Goal: Task Accomplishment & Management: Complete application form

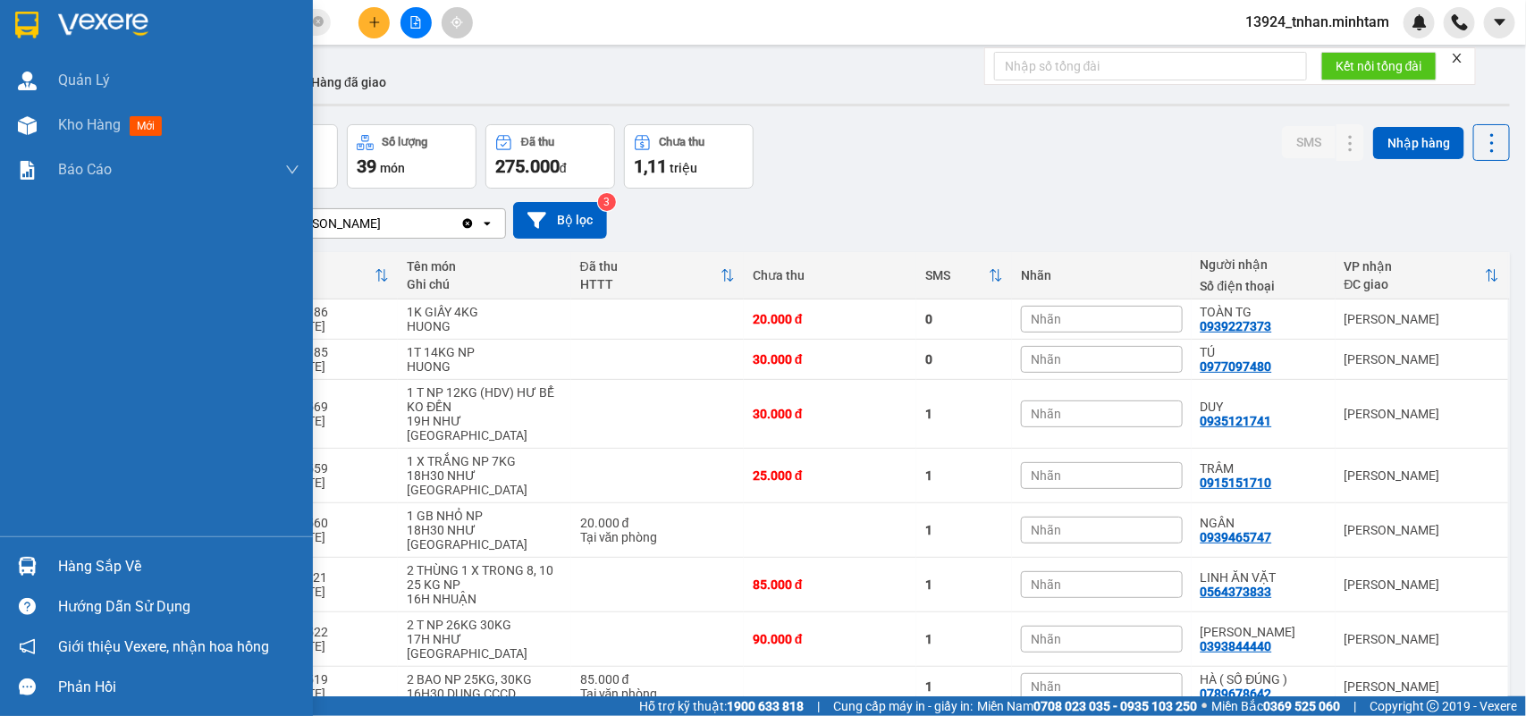
click at [61, 563] on div "Hàng sắp về" at bounding box center [178, 566] width 241 height 27
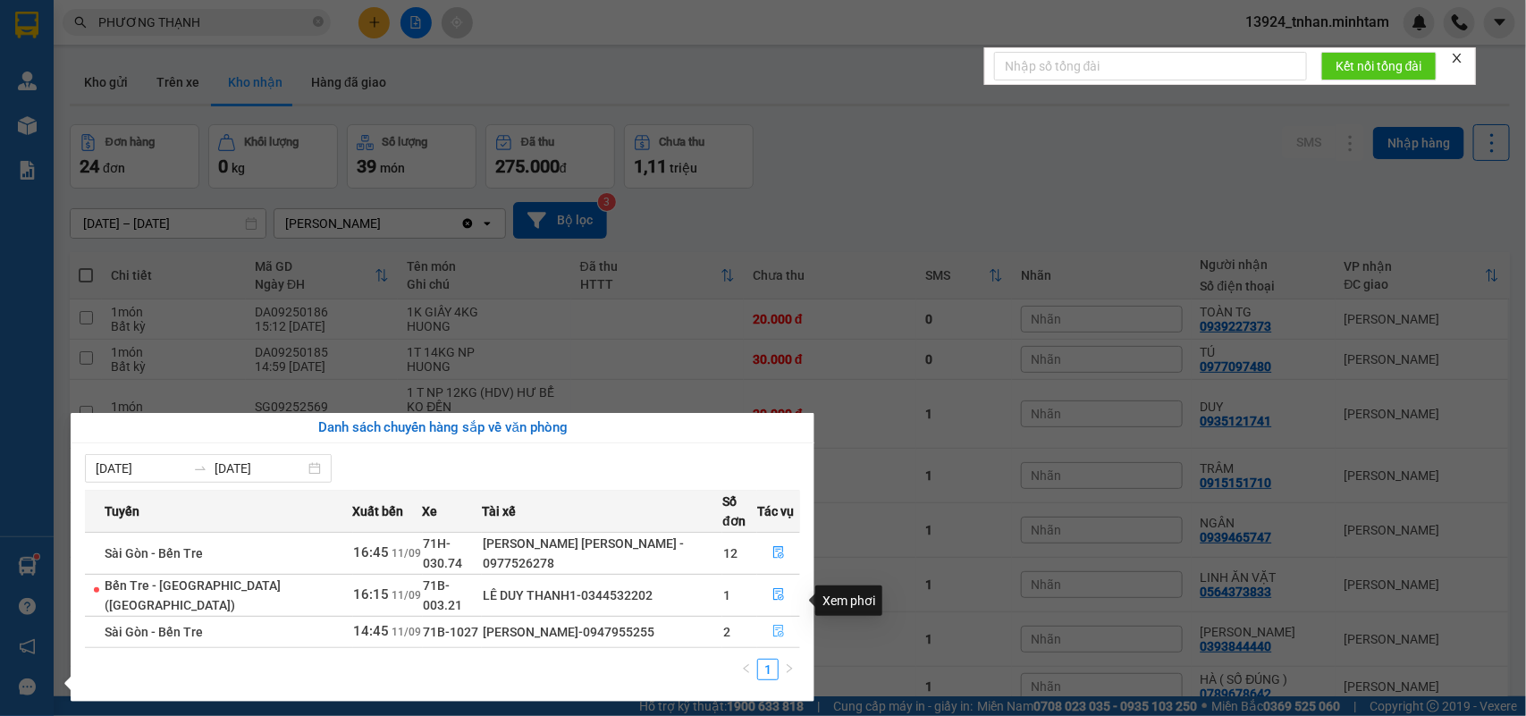
click at [773, 618] on button "button" at bounding box center [778, 632] width 41 height 29
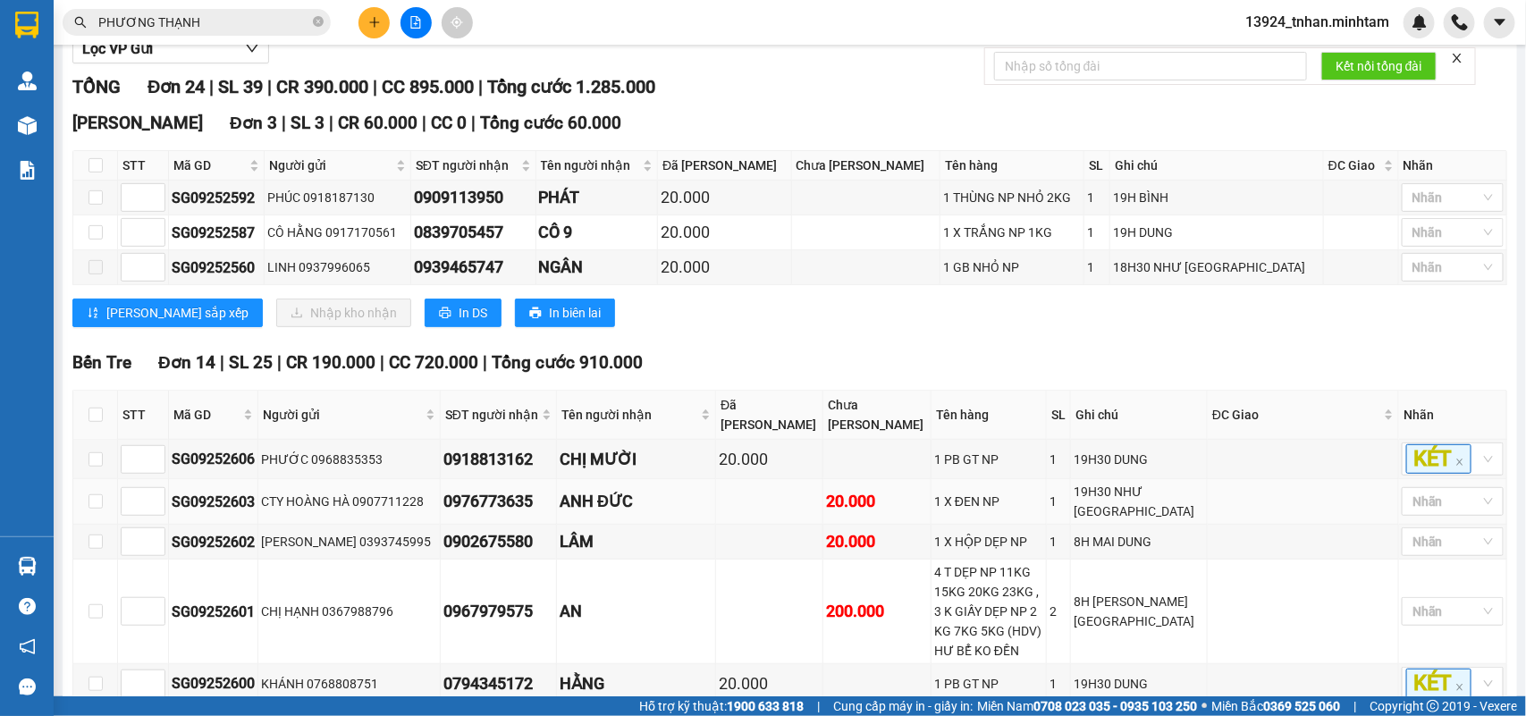
scroll to position [335, 0]
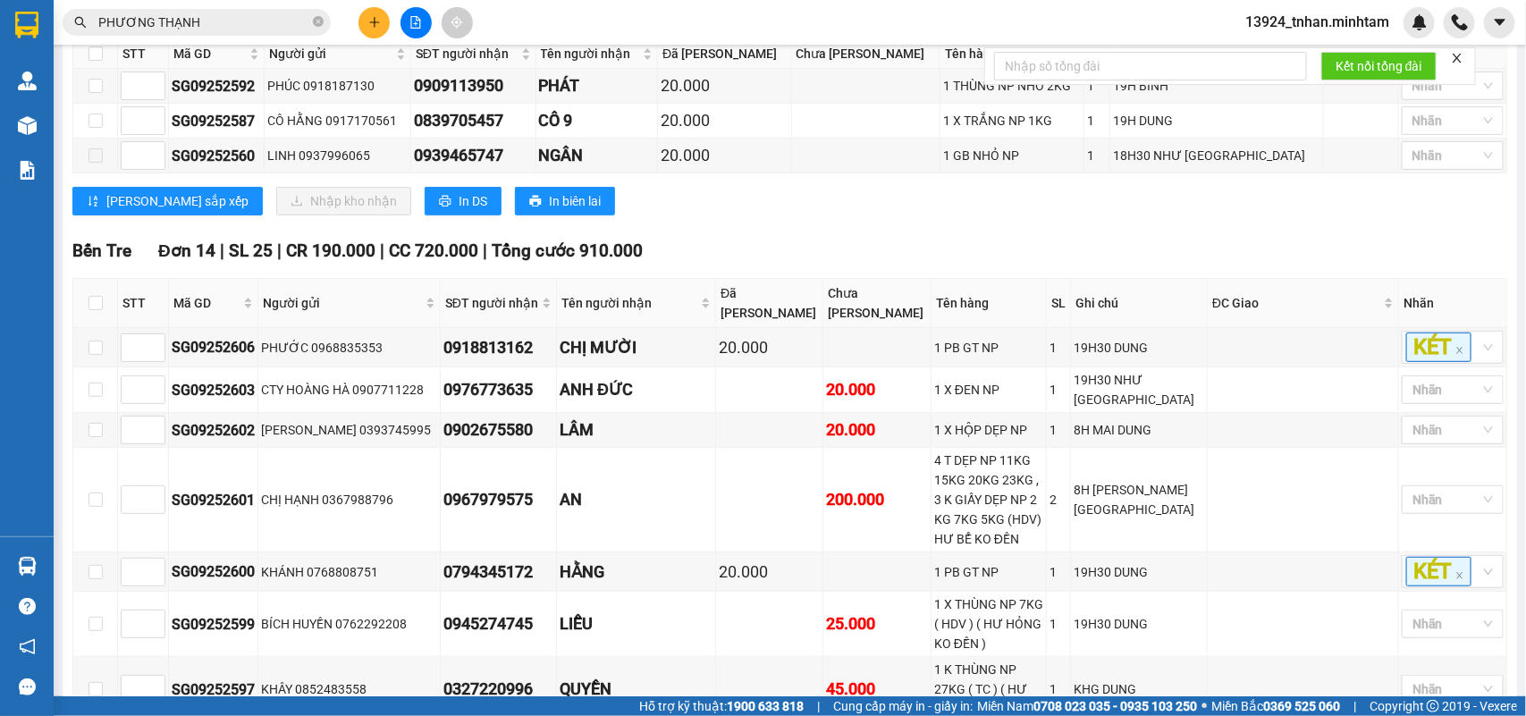
click at [371, 24] on icon "plus" at bounding box center [374, 22] width 13 height 13
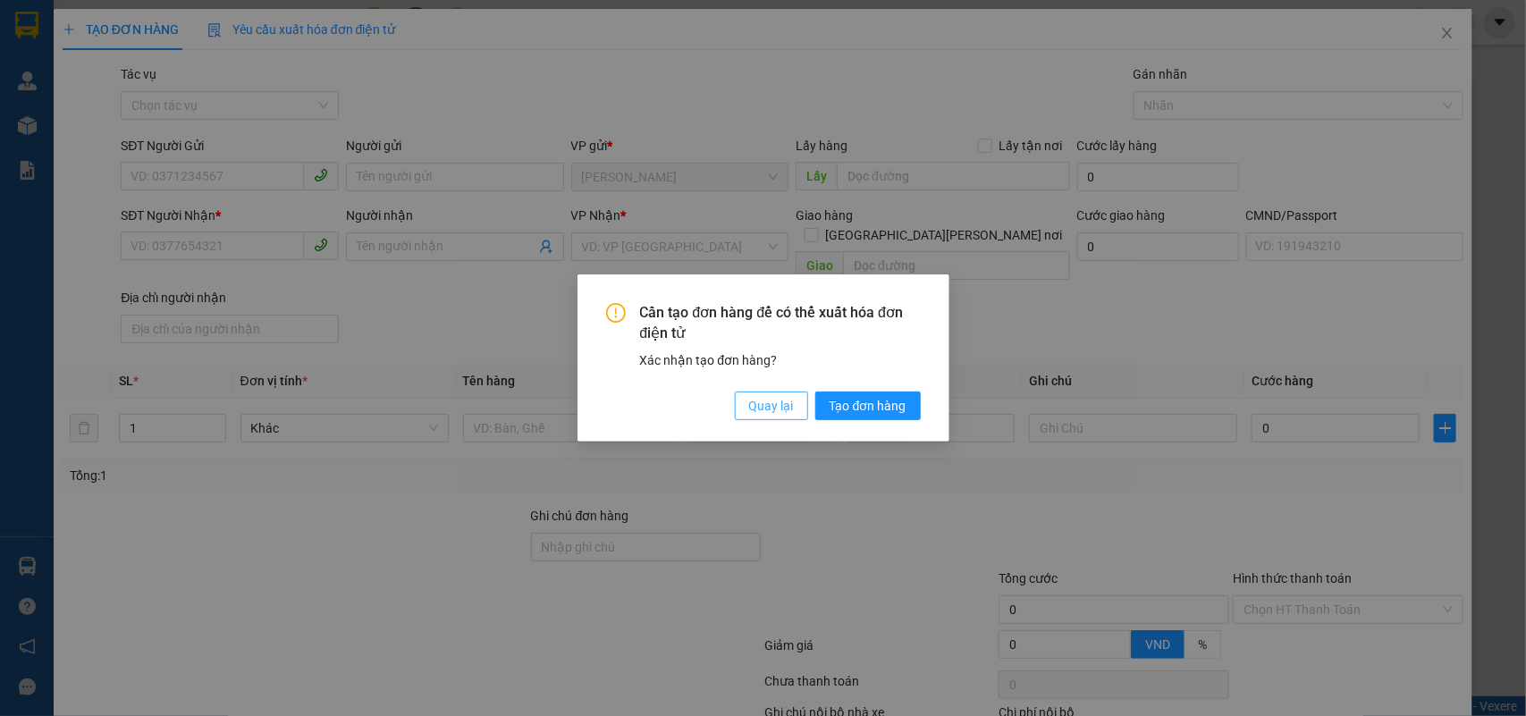
click at [749, 398] on span "Quay lại" at bounding box center [771, 406] width 45 height 20
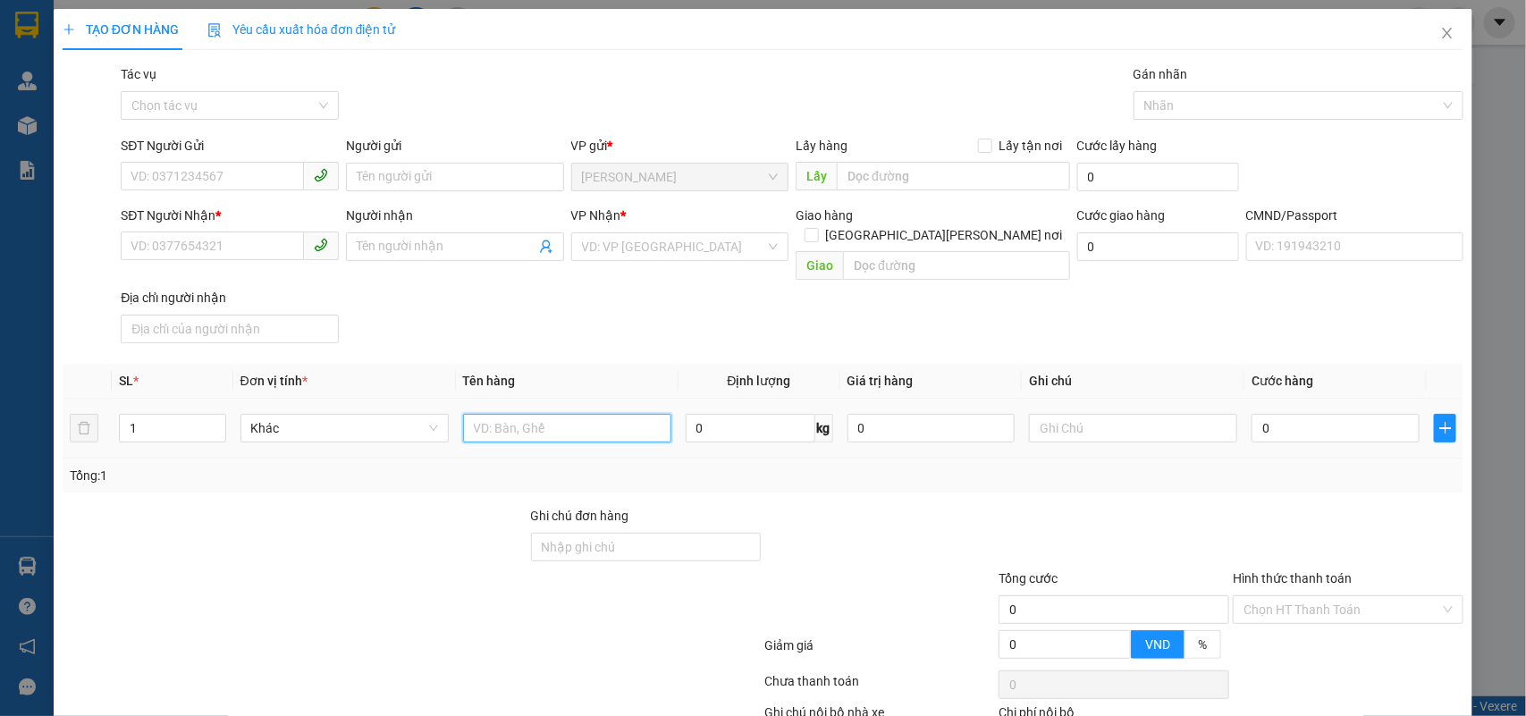
click at [635, 414] on input "text" at bounding box center [567, 428] width 208 height 29
type input "1 t 16 kg np"
click at [265, 172] on input "SĐT Người Gửi" at bounding box center [212, 176] width 183 height 29
type input "0977646426"
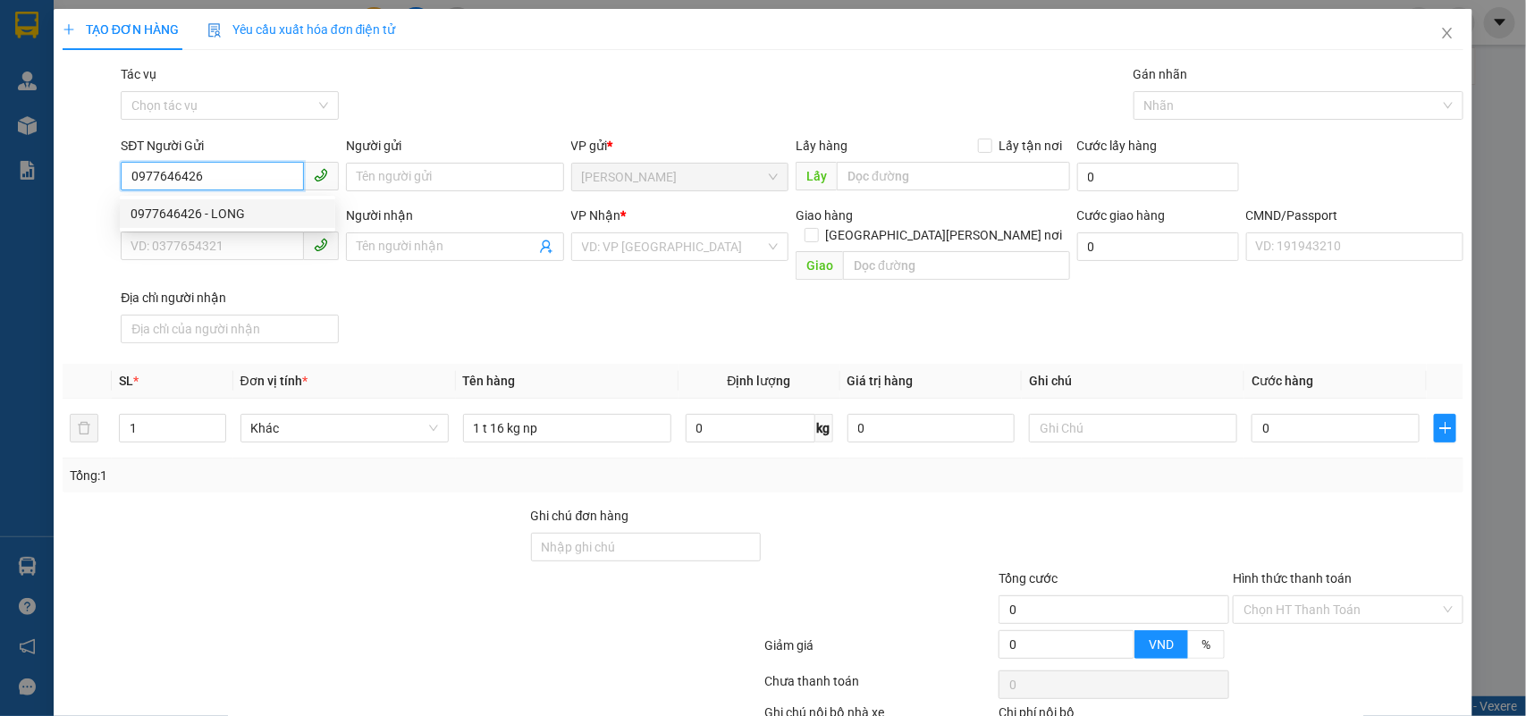
click at [250, 215] on div "0977646426 - LONG" at bounding box center [228, 214] width 194 height 20
type input "LONG"
type input "0987555598"
type input "TOÀN"
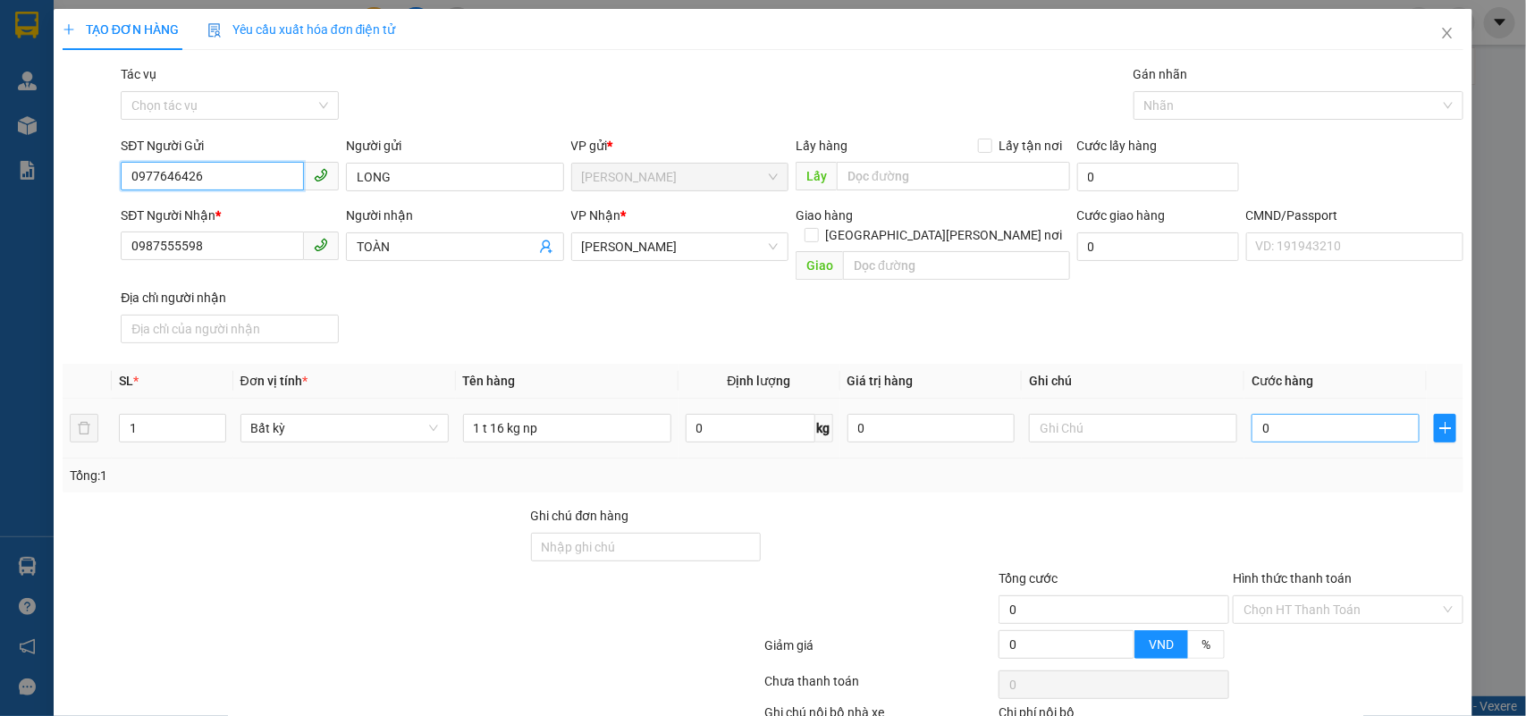
type input "0977646426"
drag, startPoint x: 1316, startPoint y: 402, endPoint x: 1303, endPoint y: 399, distance: 13.9
click at [1315, 414] on input "0" at bounding box center [1336, 428] width 168 height 29
type input "3"
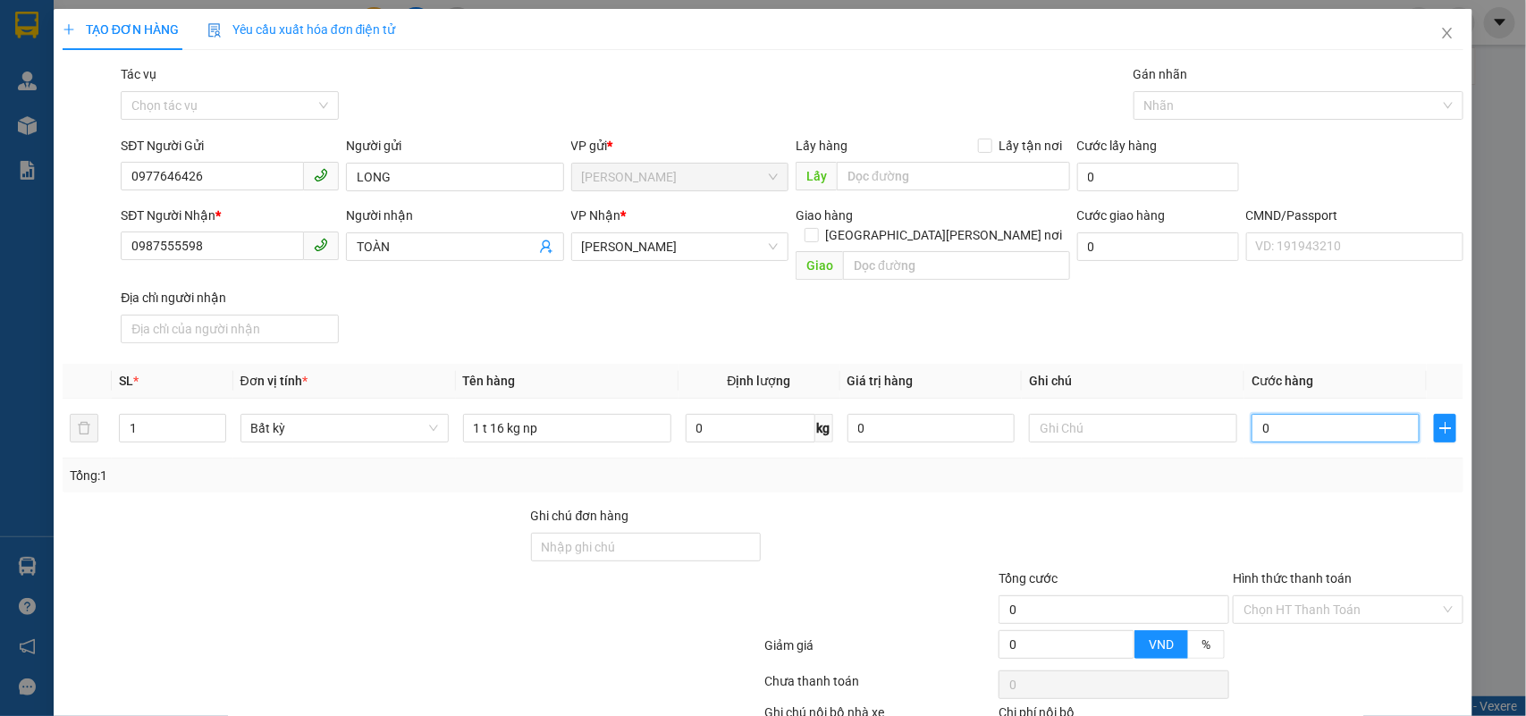
type input "3"
type input "35"
type input "35.000"
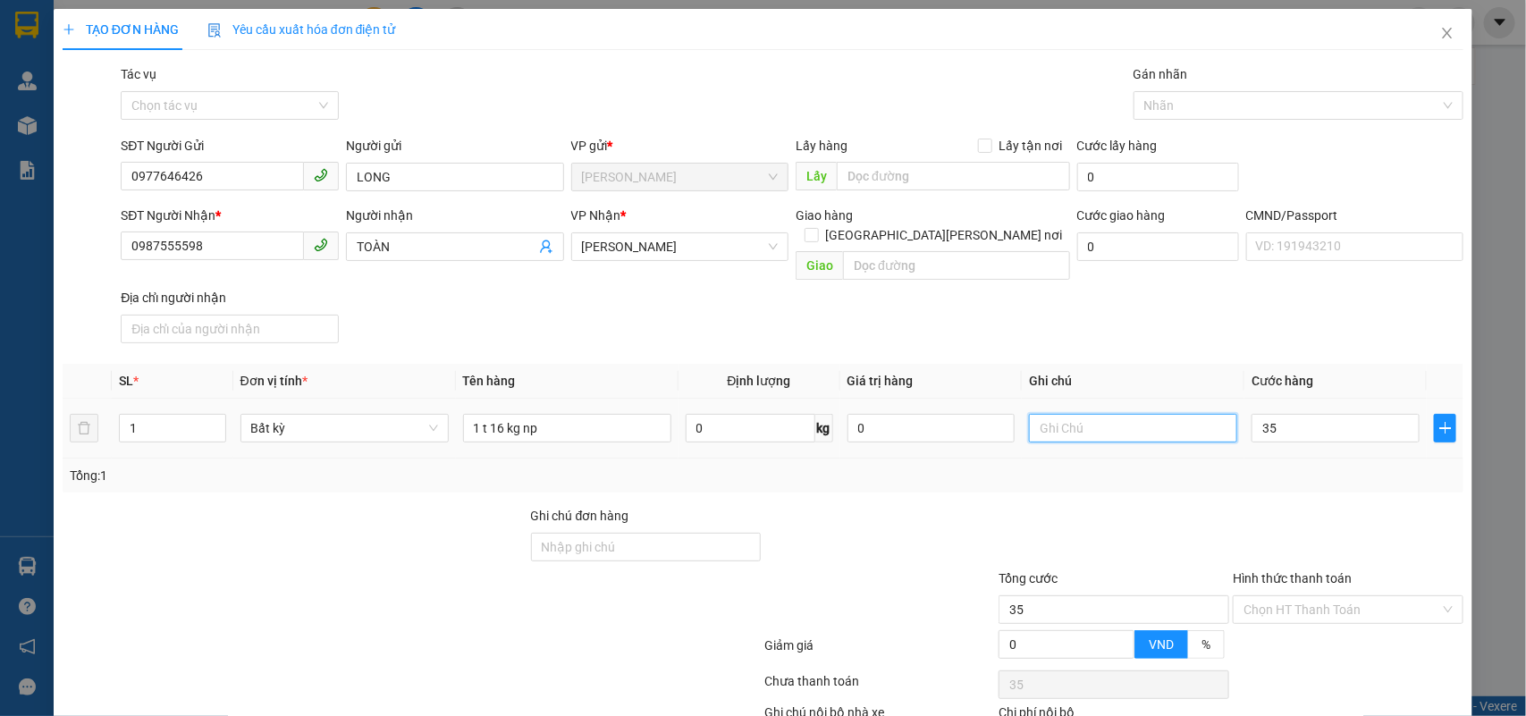
type input "35.000"
click at [1122, 414] on input "text" at bounding box center [1133, 428] width 208 height 29
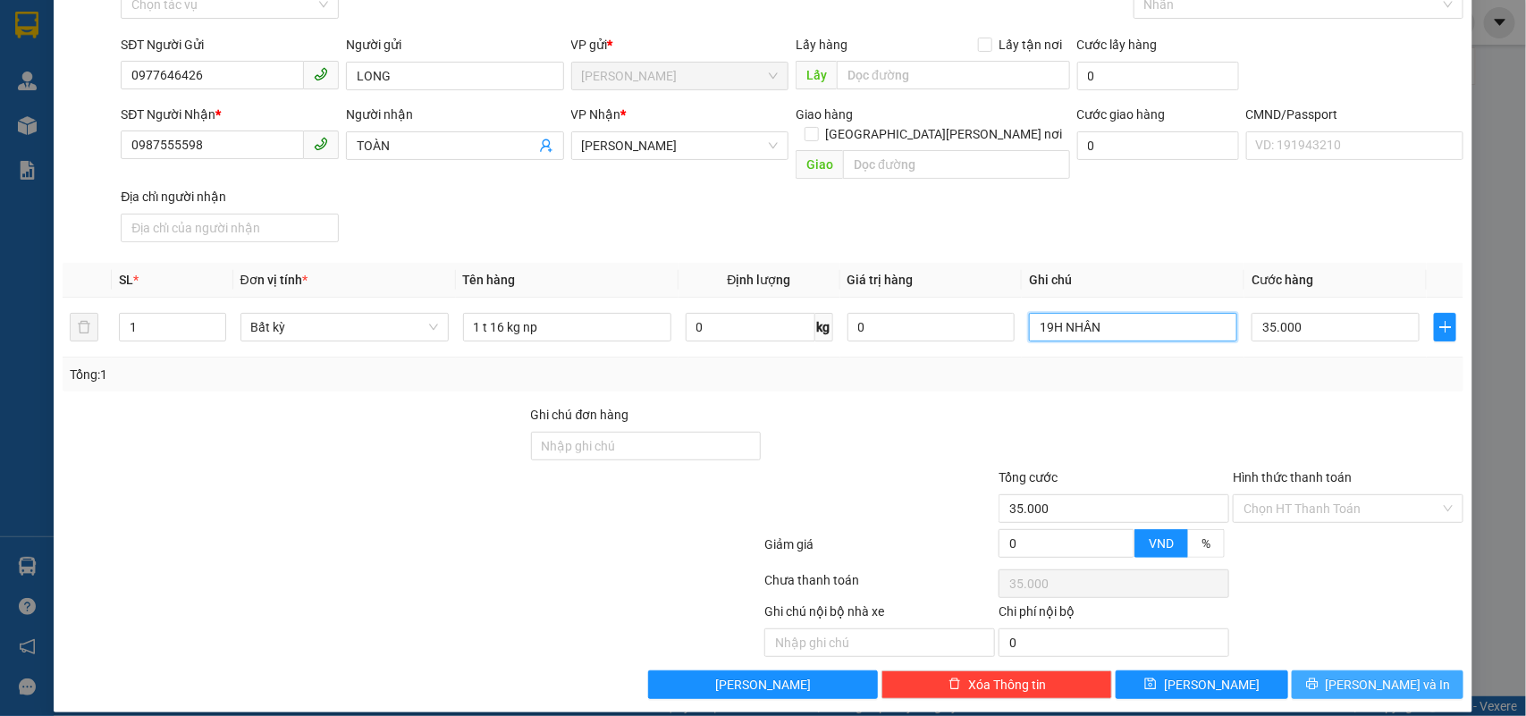
type input "19H NHÂN"
click at [1343, 671] on button "[PERSON_NAME] và In" at bounding box center [1378, 685] width 172 height 29
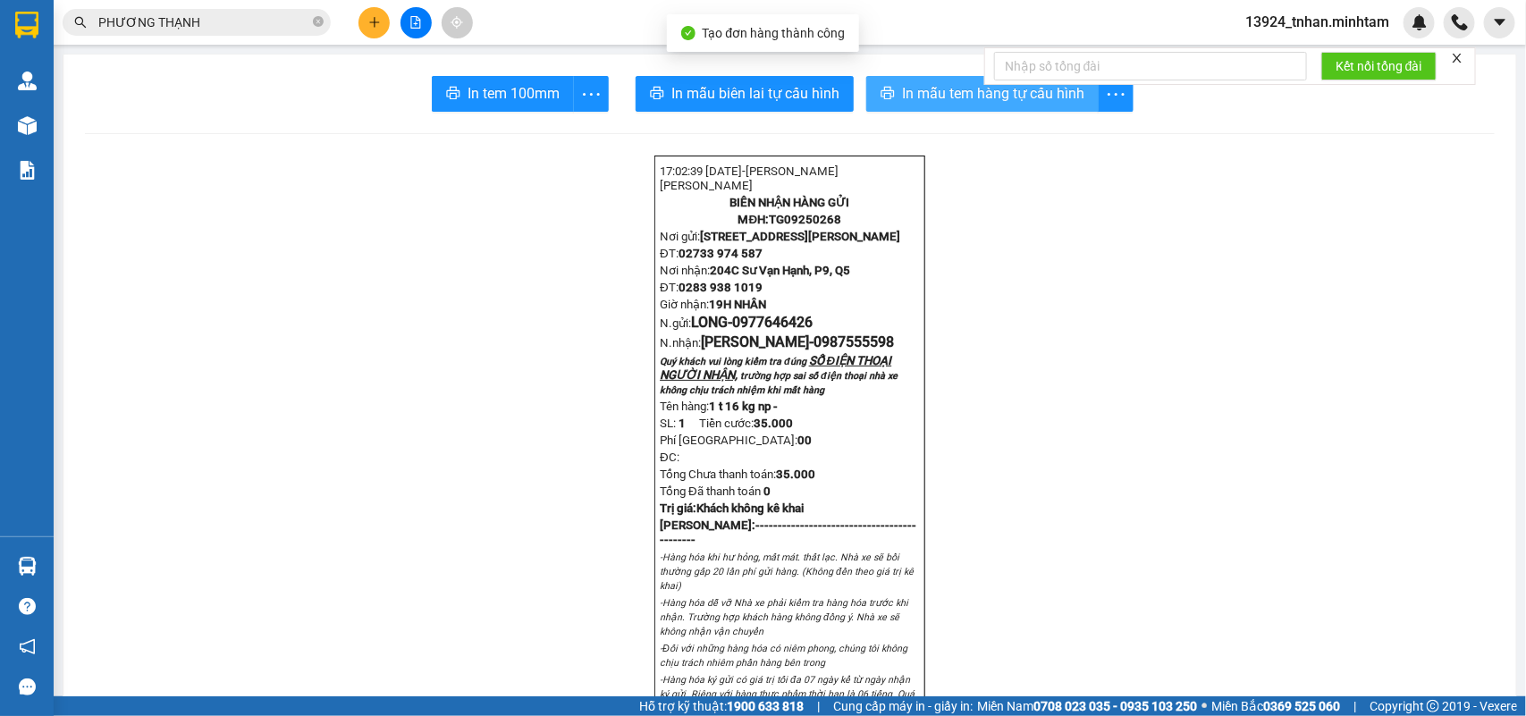
click at [921, 94] on span "In mẫu tem hàng tự cấu hình" at bounding box center [993, 93] width 182 height 22
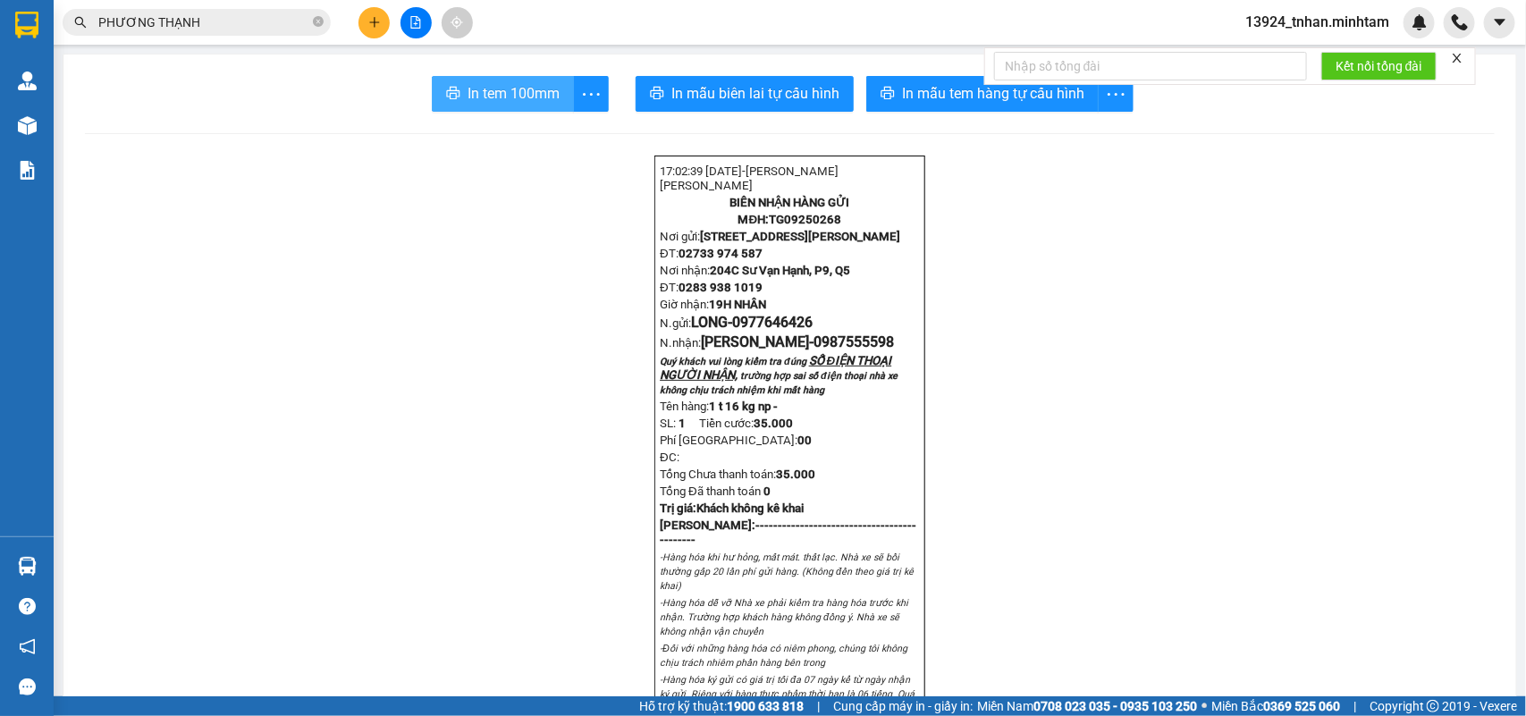
drag, startPoint x: 501, startPoint y: 100, endPoint x: 532, endPoint y: 68, distance: 44.9
click at [503, 97] on span "In tem 100mm" at bounding box center [514, 93] width 92 height 22
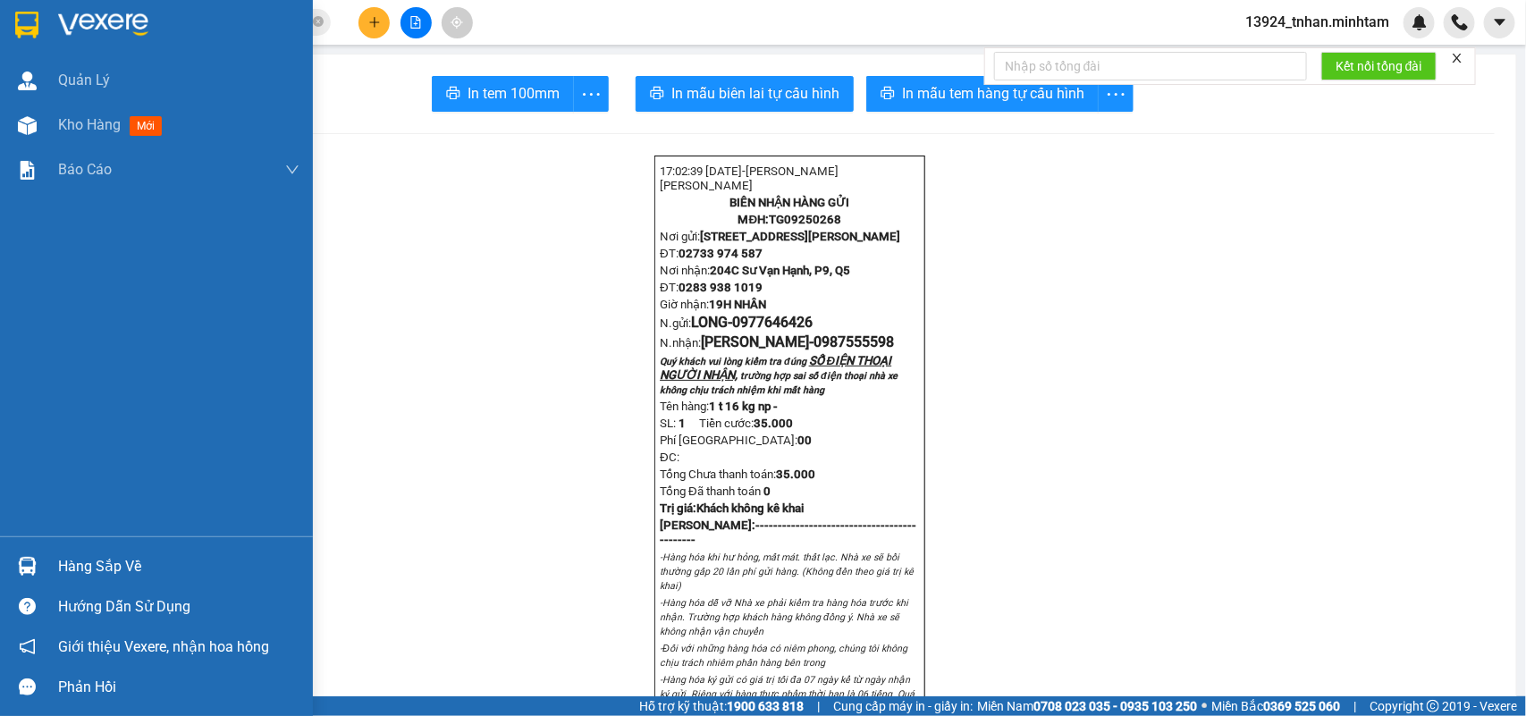
click at [27, 22] on img at bounding box center [26, 25] width 23 height 27
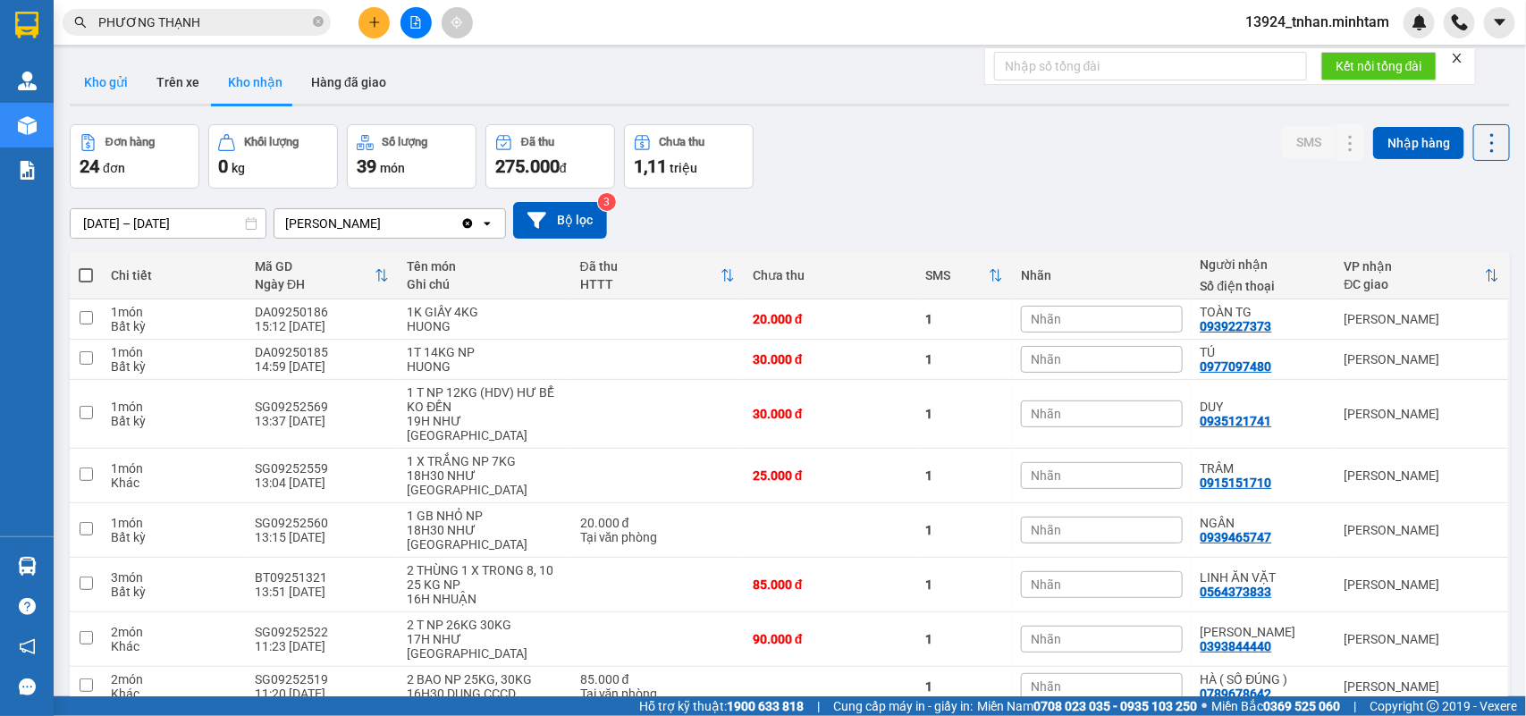
click at [105, 76] on button "Kho gửi" at bounding box center [106, 82] width 72 height 43
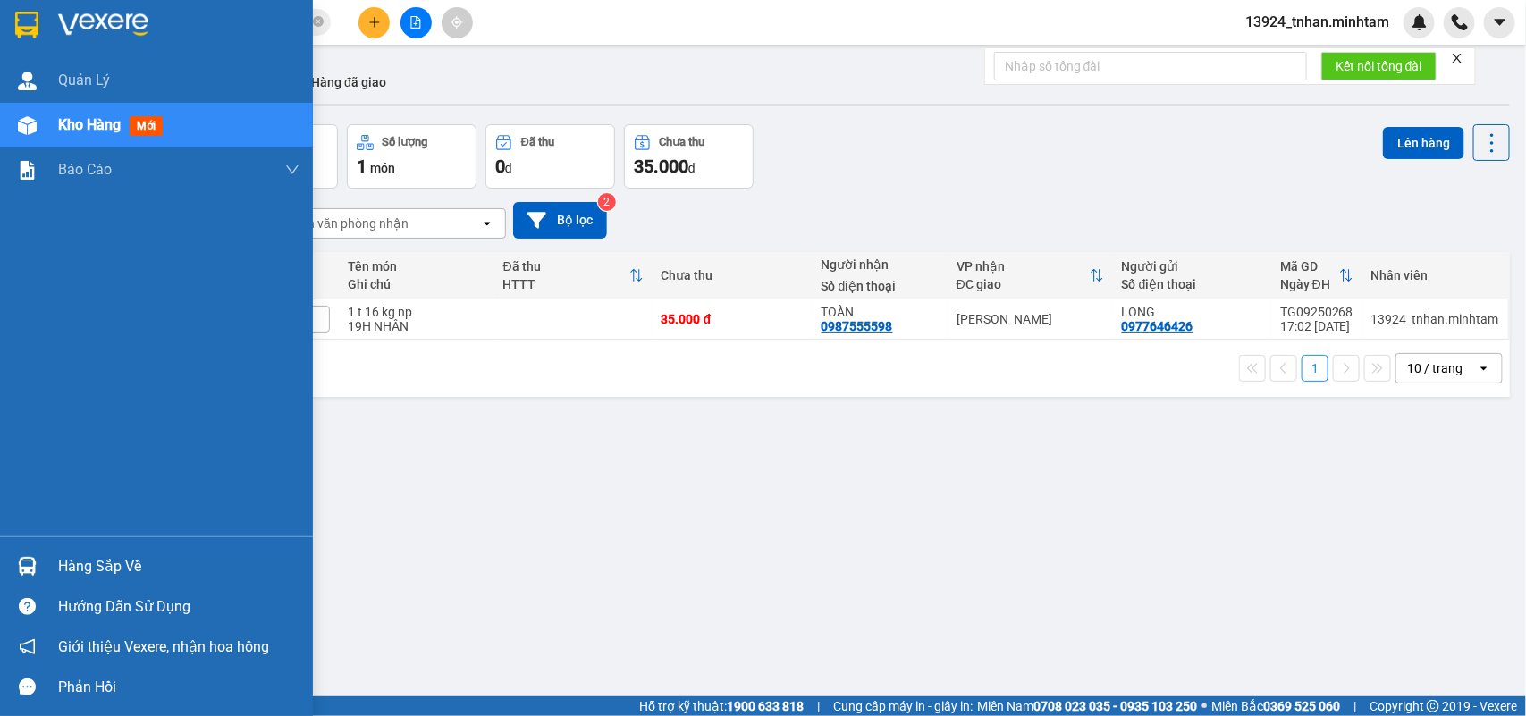
click at [55, 556] on div "Hàng sắp về" at bounding box center [156, 566] width 313 height 40
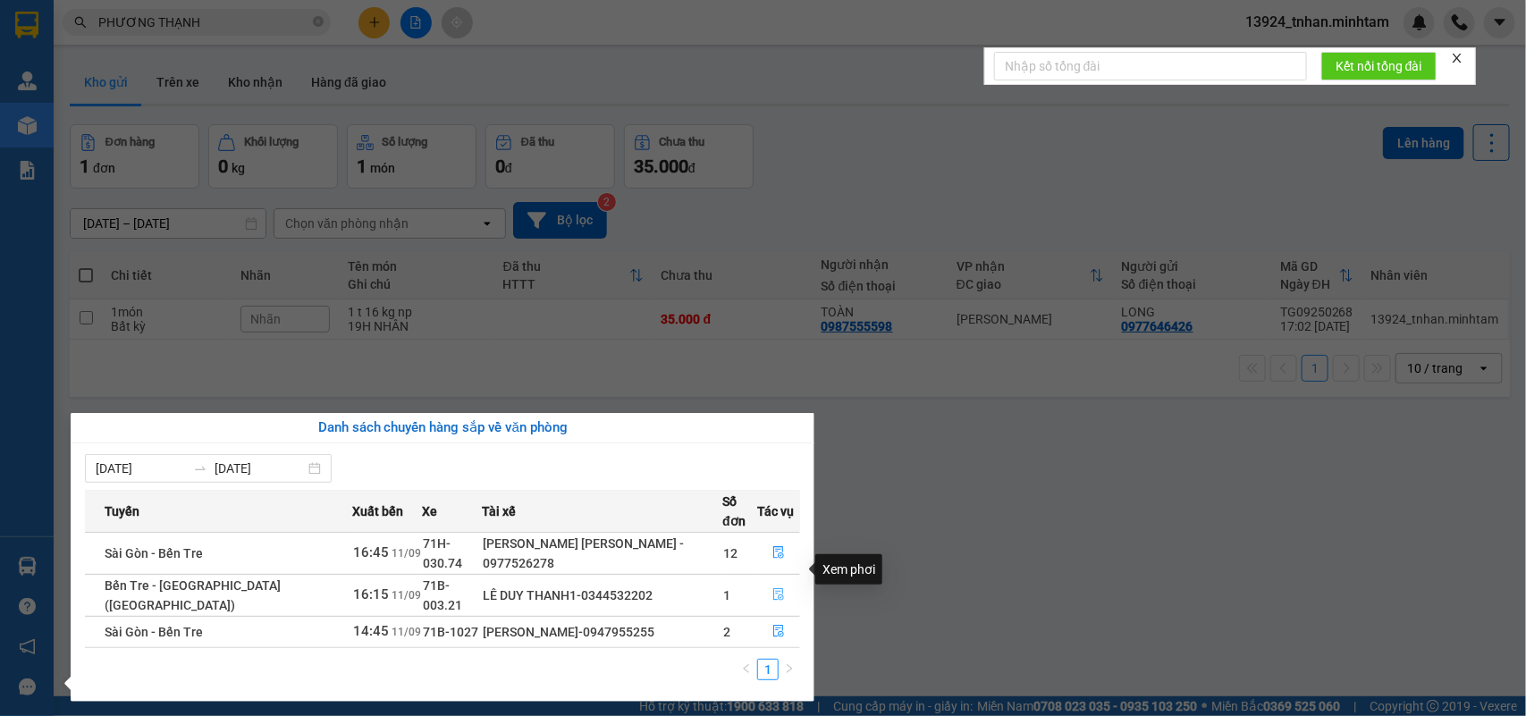
click at [782, 581] on button "button" at bounding box center [778, 595] width 41 height 29
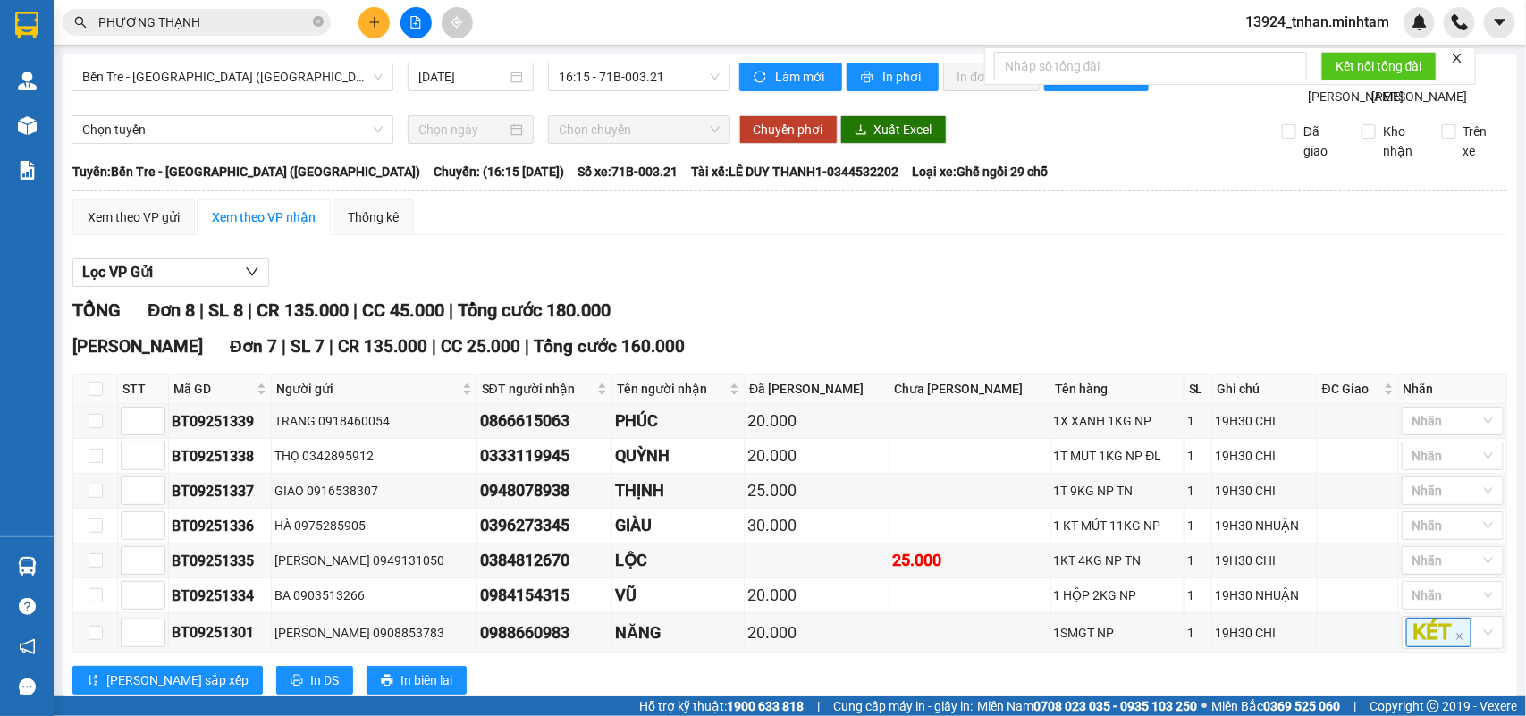
scroll to position [266, 0]
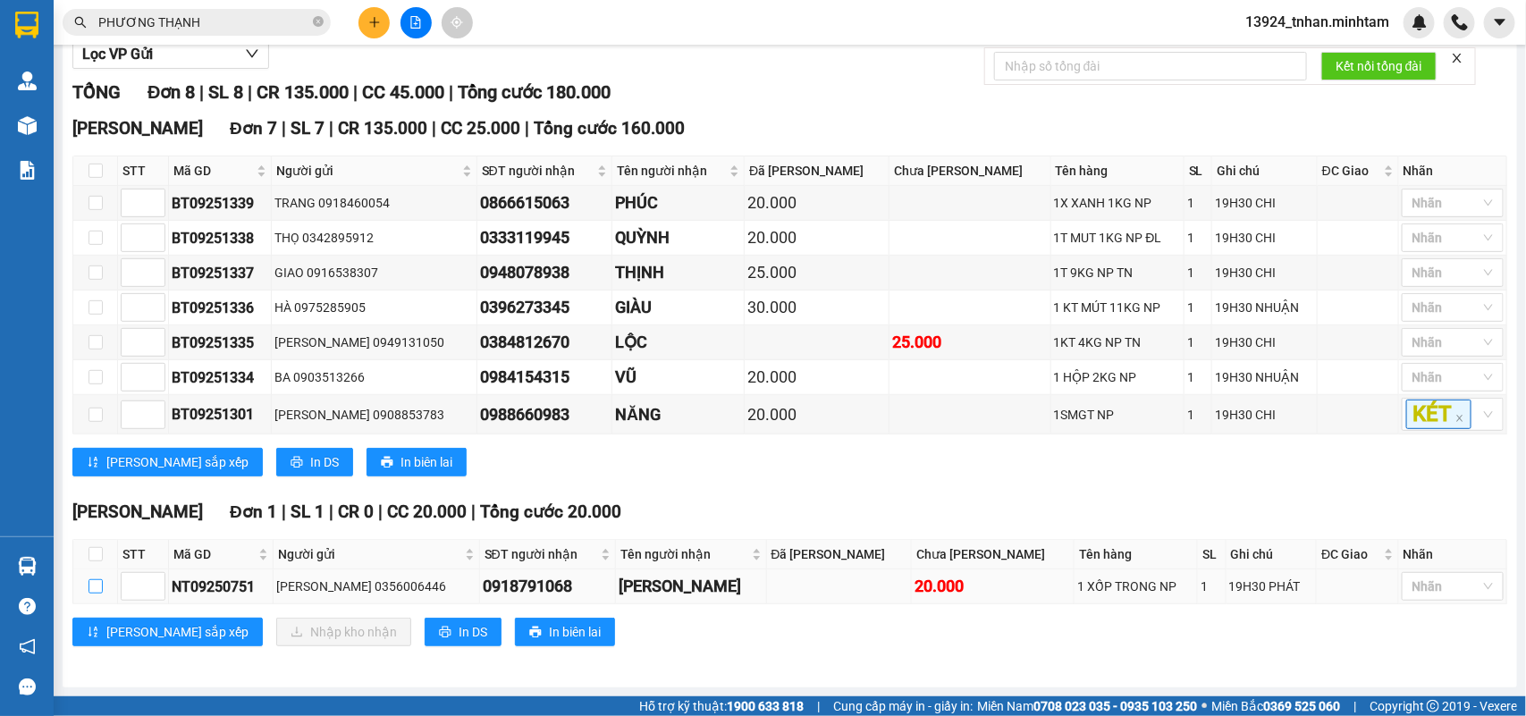
click at [98, 583] on input "checkbox" at bounding box center [96, 586] width 14 height 14
checkbox input "true"
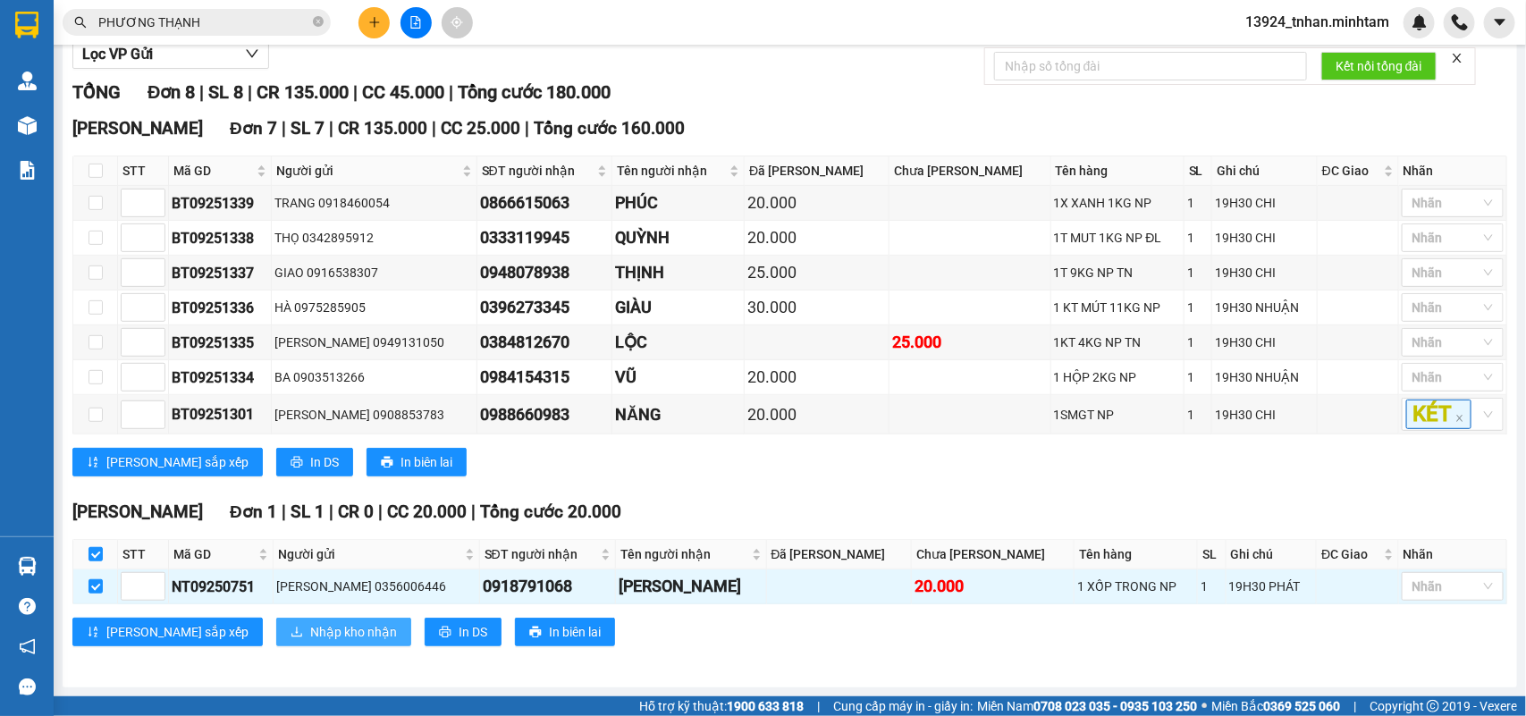
click at [310, 637] on span "Nhập kho nhận" at bounding box center [353, 632] width 87 height 20
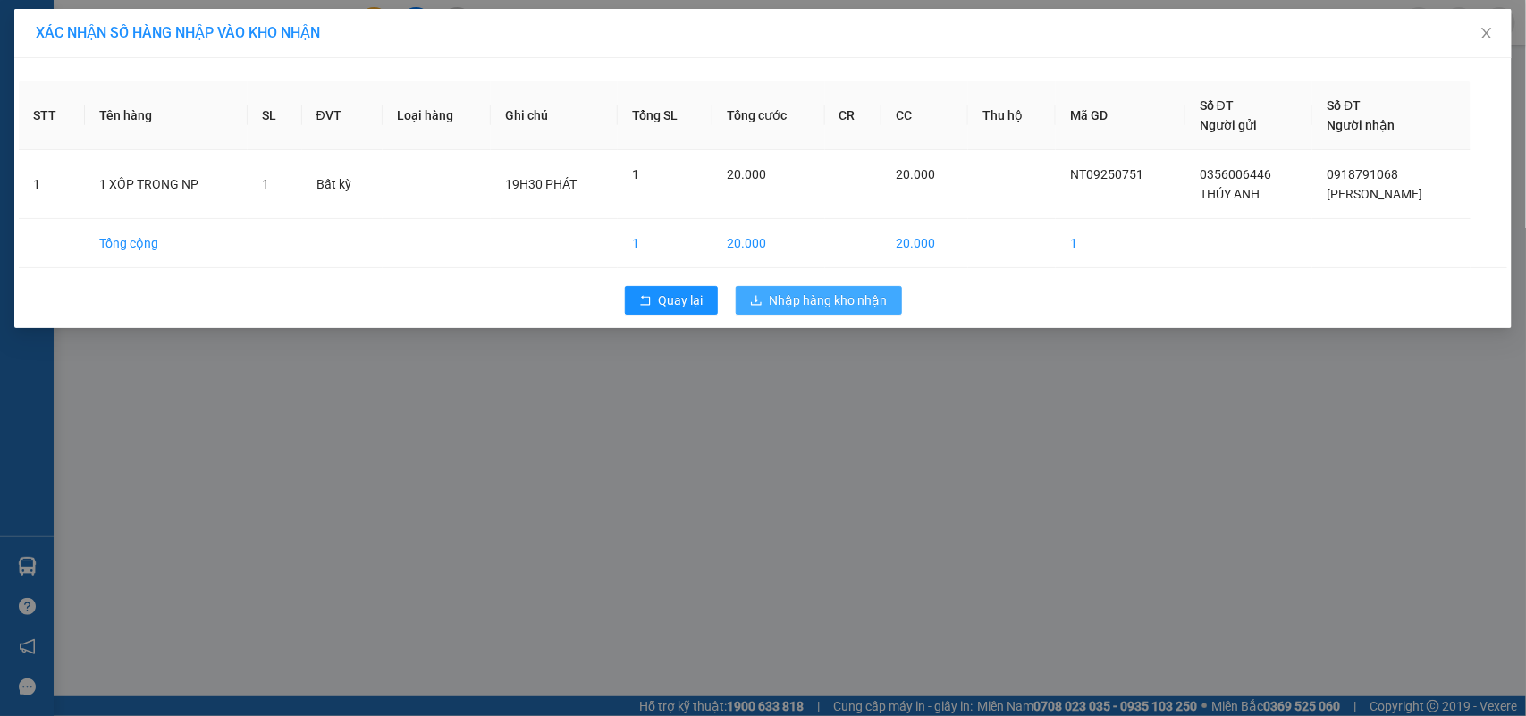
click at [864, 292] on span "Nhập hàng kho nhận" at bounding box center [829, 301] width 118 height 20
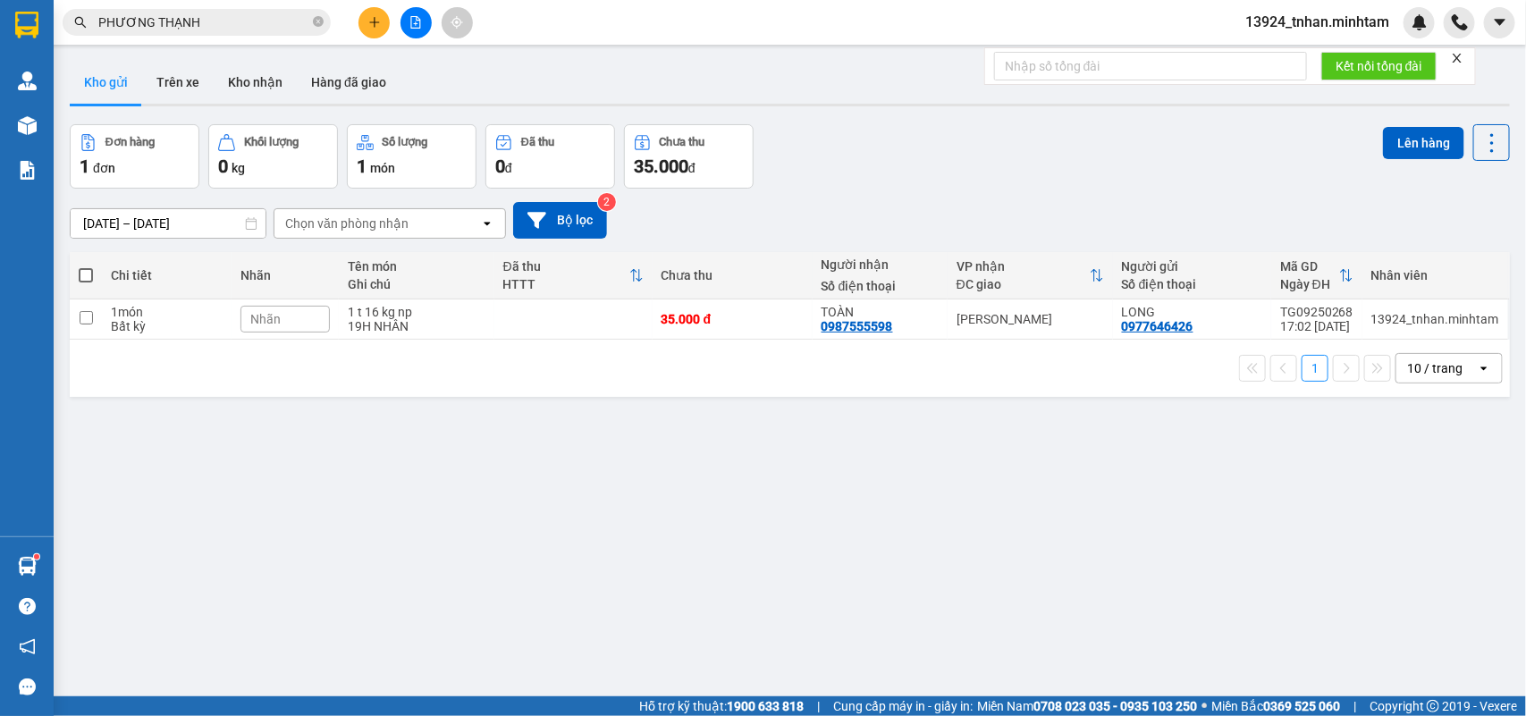
click at [320, 13] on span at bounding box center [318, 23] width 11 height 20
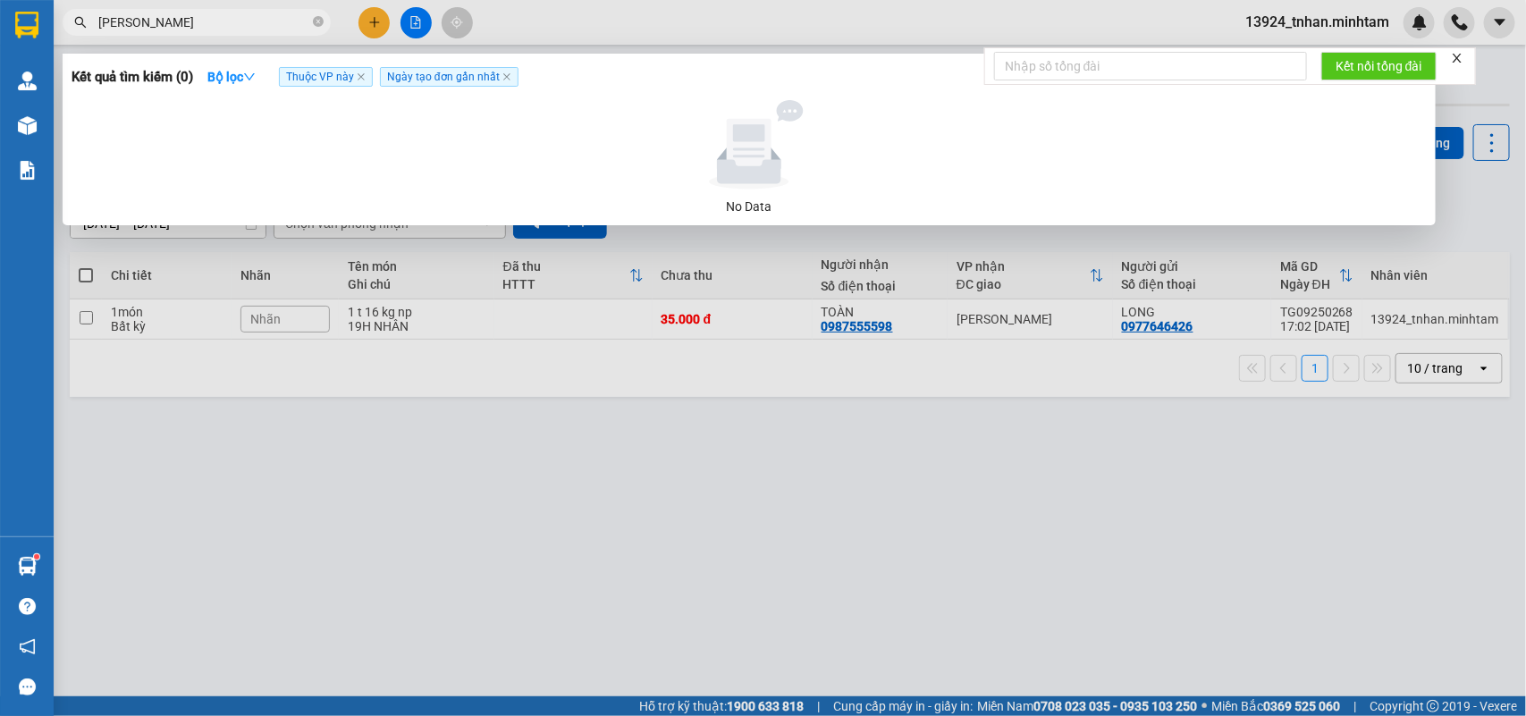
drag, startPoint x: 195, startPoint y: 14, endPoint x: 9, endPoint y: -8, distance: 187.3
click at [9, 0] on html "Kết quả tìm kiếm ( 0 ) Bộ lọc Thuộc VP này Ngày tạo đơn gần nhất No Data PHƯƠNG…" at bounding box center [763, 358] width 1526 height 716
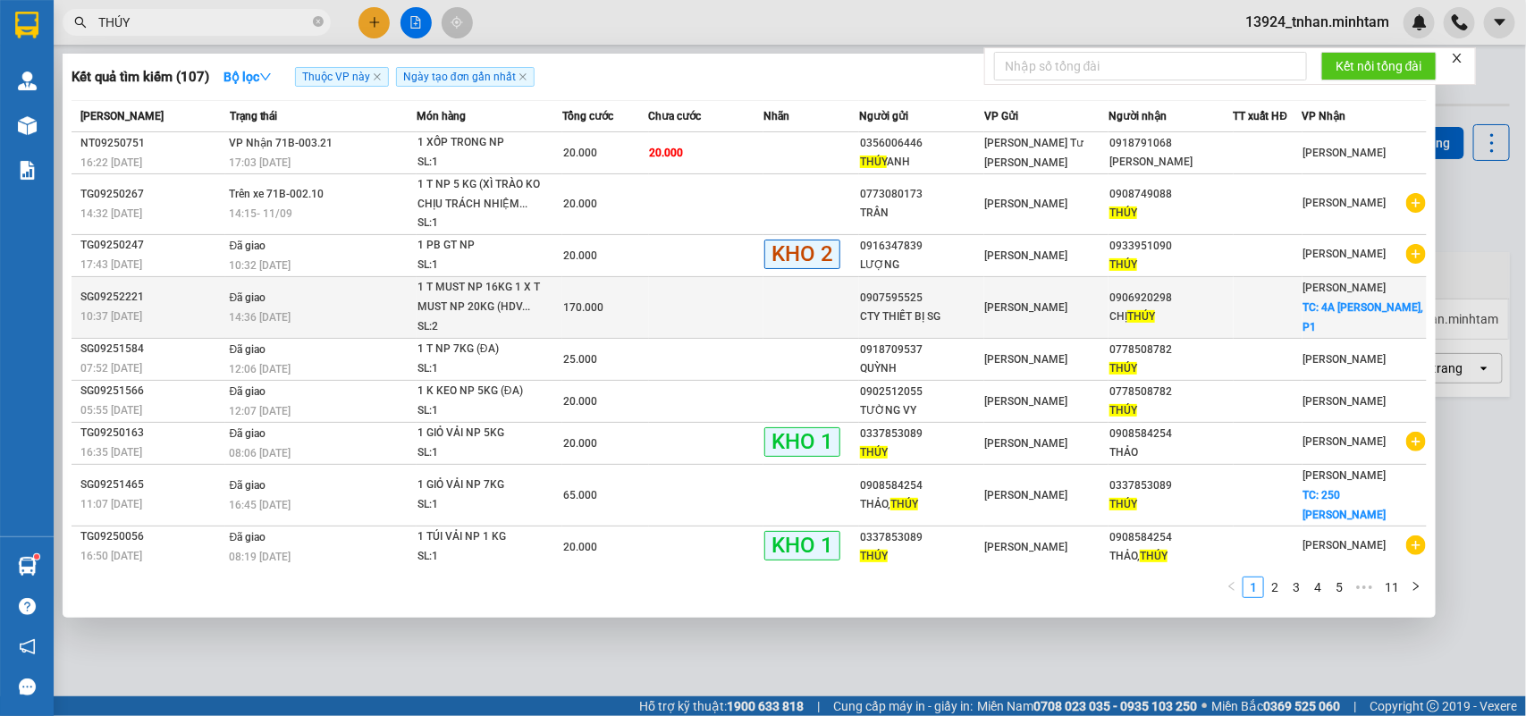
type input "THÚY"
click at [1261, 295] on td at bounding box center [1268, 307] width 69 height 62
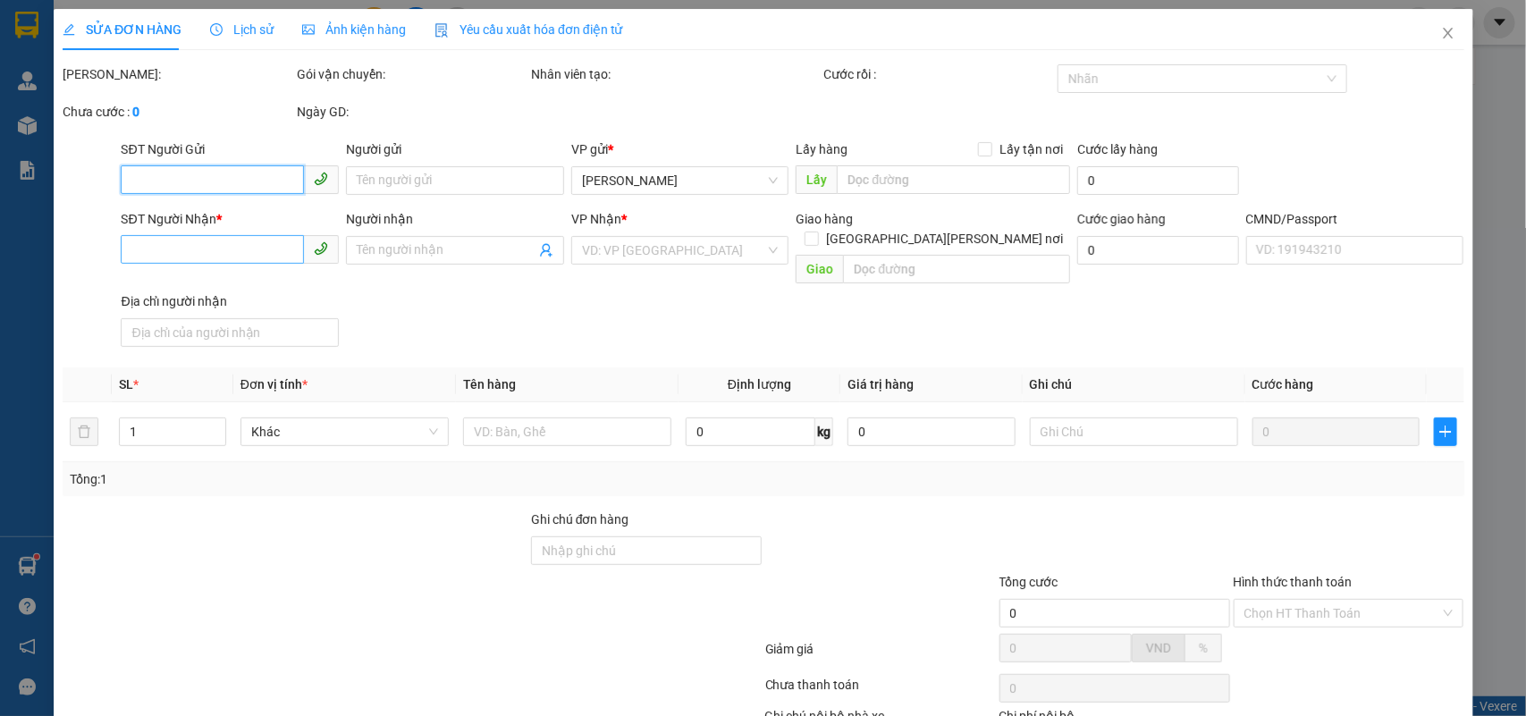
type input "0907595525"
type input "CTY THIẾT BỊ SG"
type input "0906920298"
type input "CHỊ THÚY"
checkbox input "true"
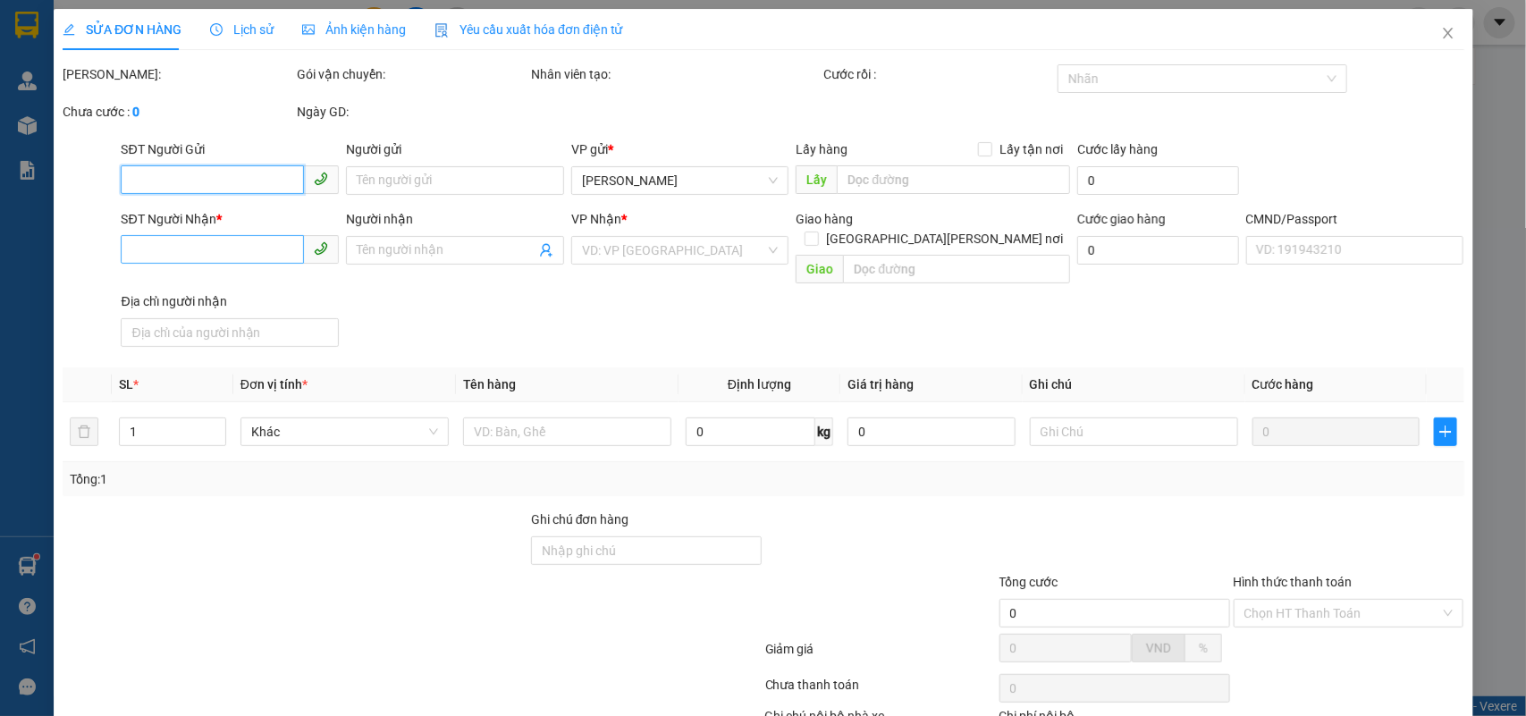
type input "4A HÙNG VƯƠNG, P1"
type input "100.000"
type input "ĐỔ BỂ K ĐỀN (VẬT TƯ Y TẾ)"
type input "170.000"
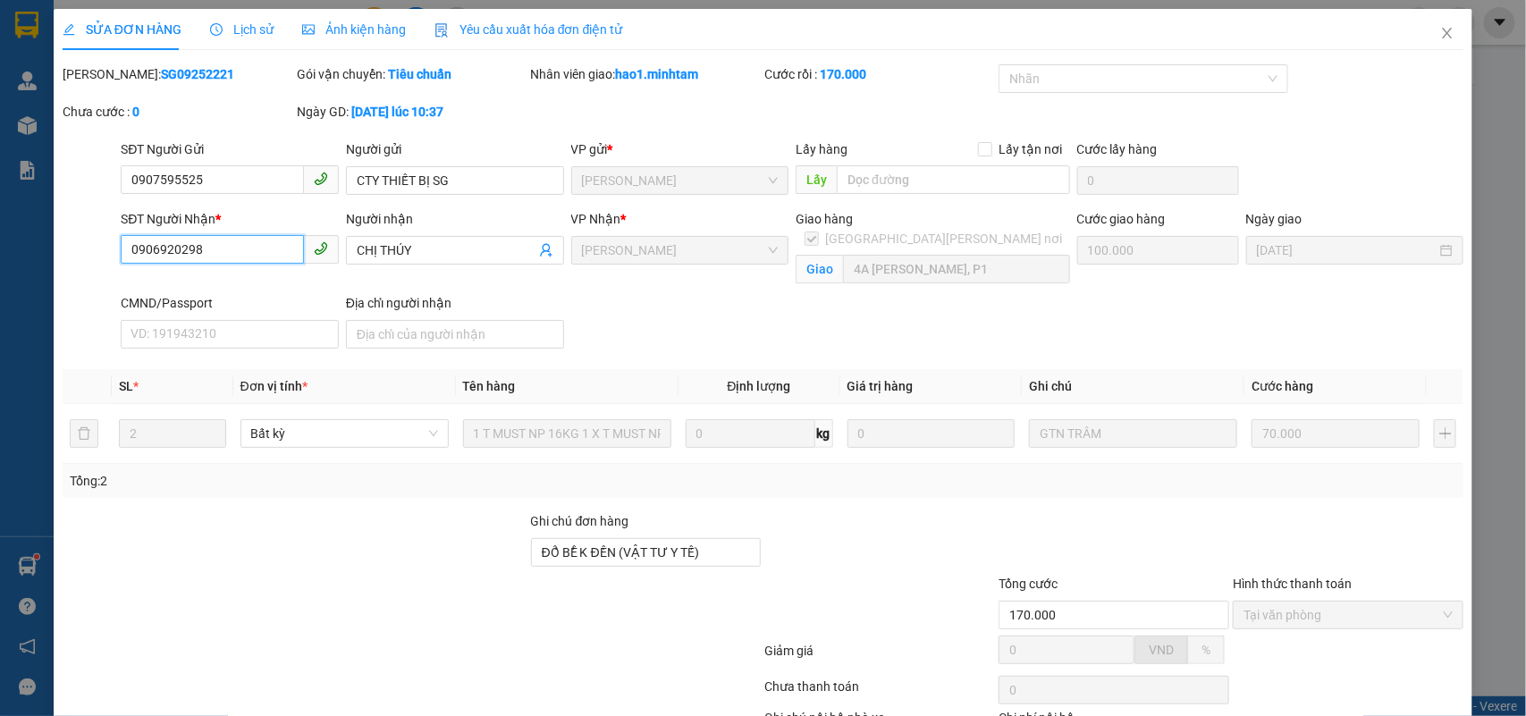
click at [49, 246] on div "SỬA ĐƠN HÀNG Lịch sử Ảnh kiện hàng Yêu cầu xuất hóa đơn điện tử Total Paid Fee …" at bounding box center [763, 358] width 1526 height 716
click at [1441, 30] on span "Close" at bounding box center [1447, 34] width 50 height 50
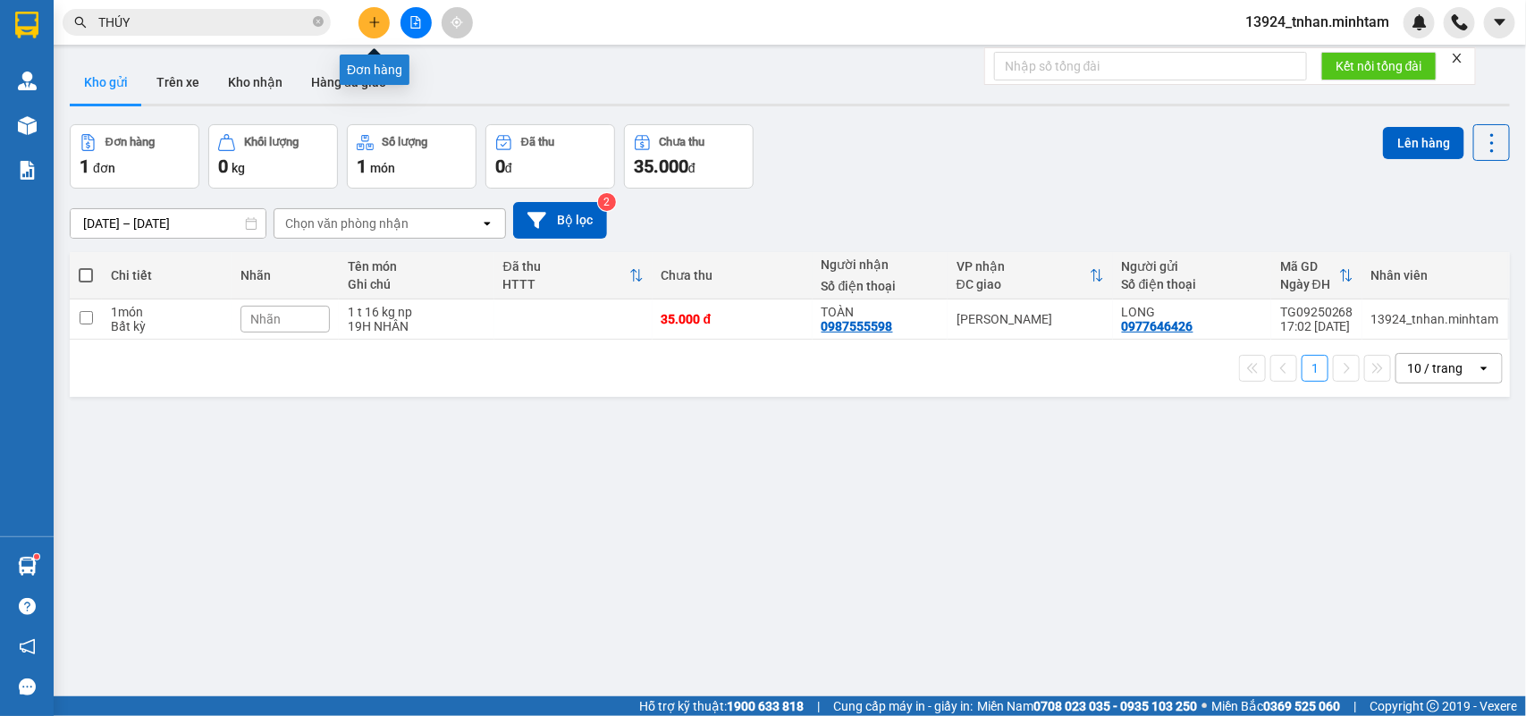
click at [367, 14] on button at bounding box center [374, 22] width 31 height 31
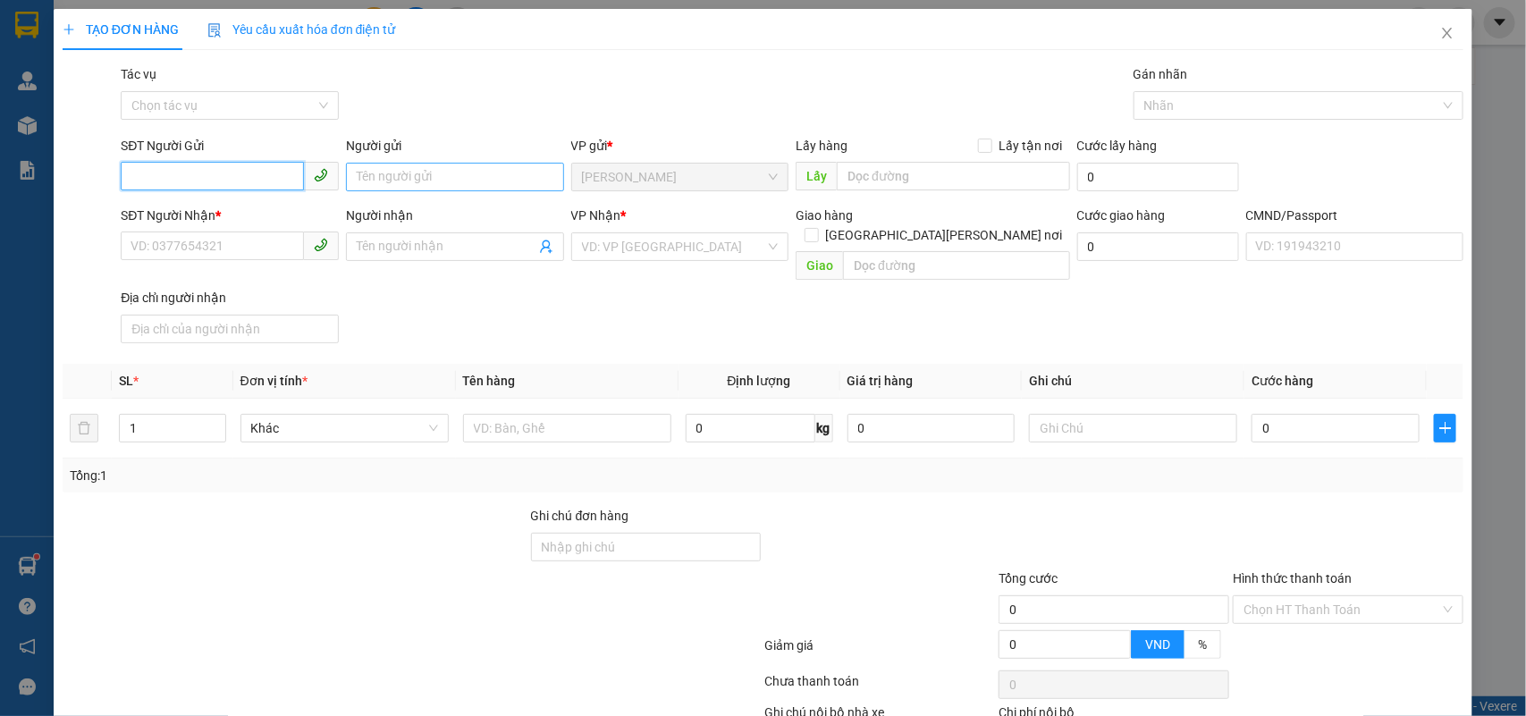
paste input "0906920298"
type input "0906920298"
drag, startPoint x: 271, startPoint y: 183, endPoint x: 51, endPoint y: 155, distance: 221.8
click at [51, 155] on div "TẠO ĐƠN HÀNG Yêu cầu xuất hóa đơn điện tử Transit Pickup Surcharge Ids Transit …" at bounding box center [763, 358] width 1526 height 716
paste input "0337853089"
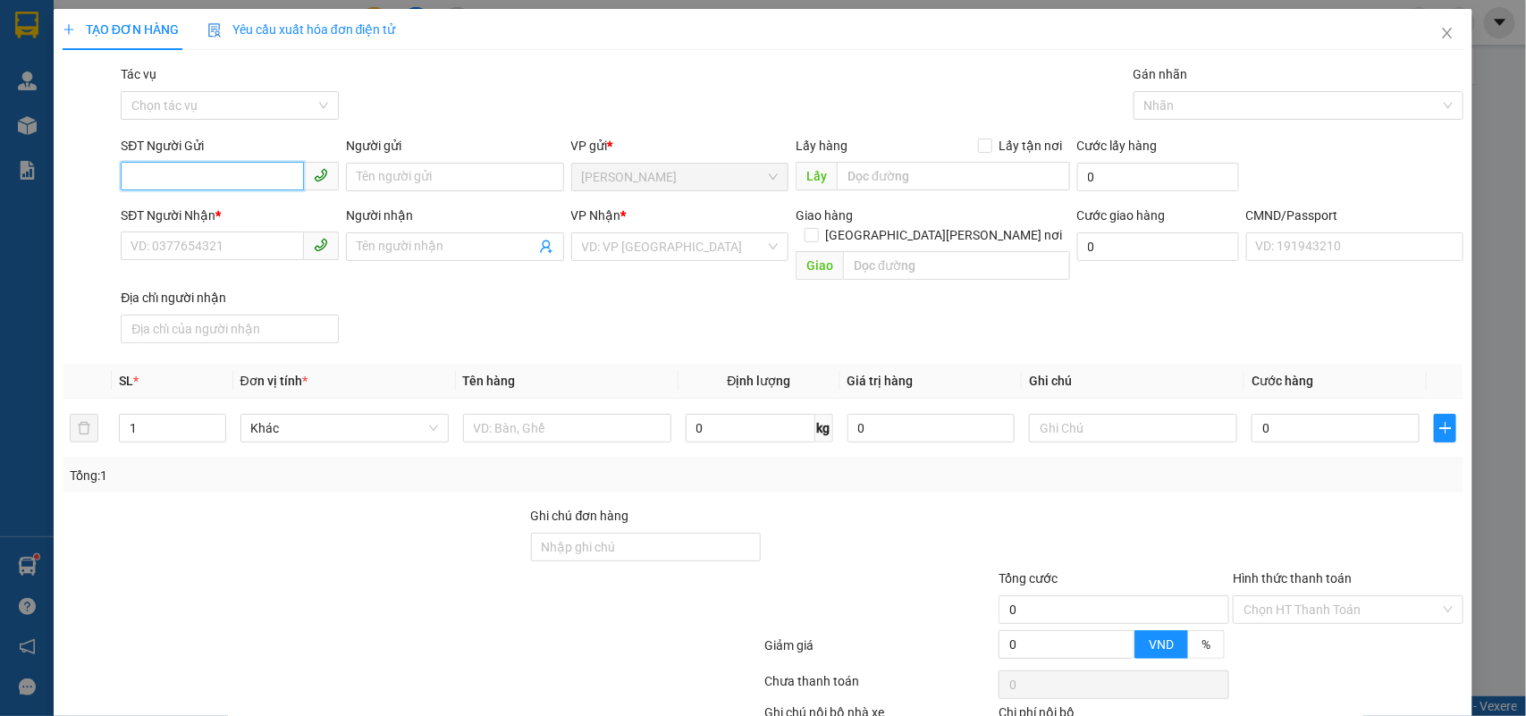
type input "0337853089"
click at [228, 213] on div "0337853089 - THÚY" at bounding box center [228, 214] width 194 height 20
type input "THÚY"
type input "0908584254"
type input "THẢO"
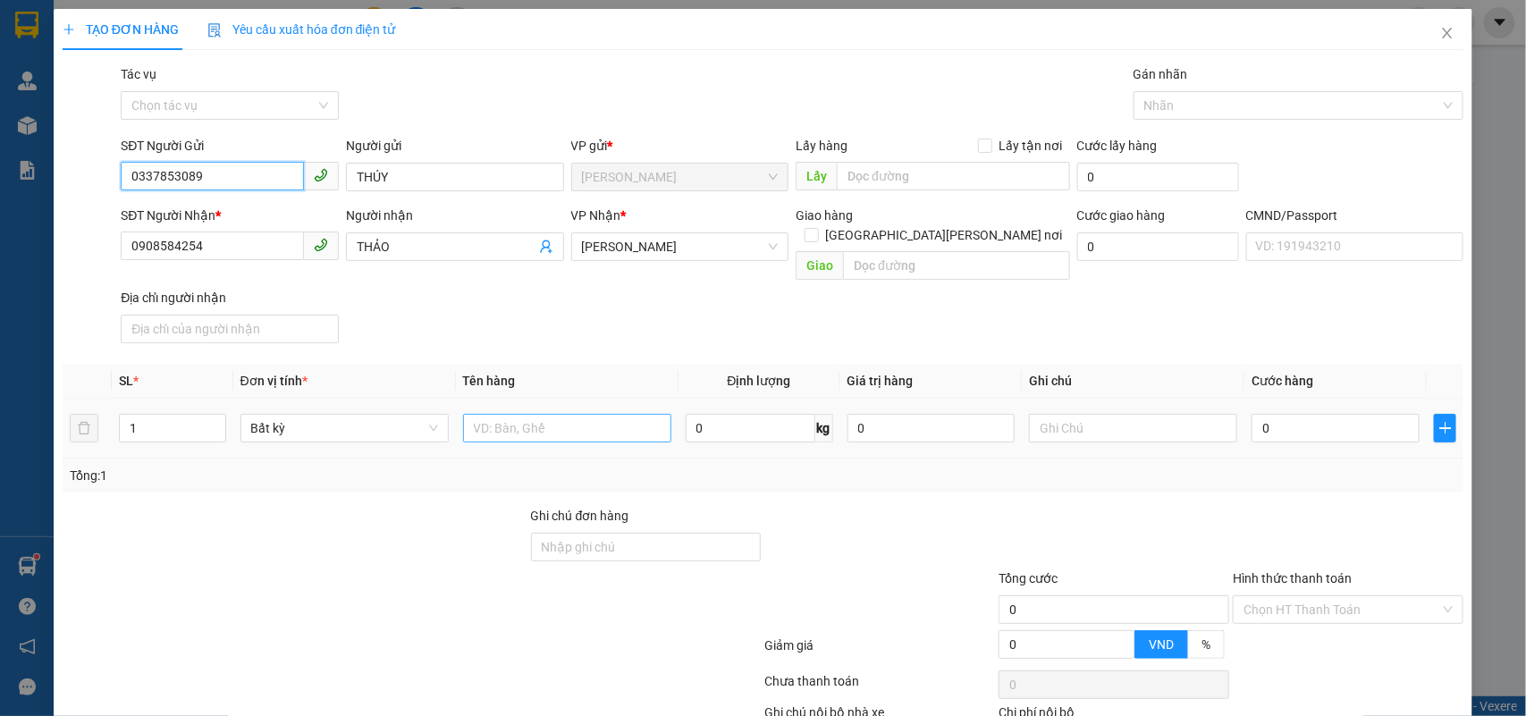
type input "0337853089"
click at [515, 414] on input "text" at bounding box center [567, 428] width 208 height 29
type input "1 TÚI VẢI NP 1 KG"
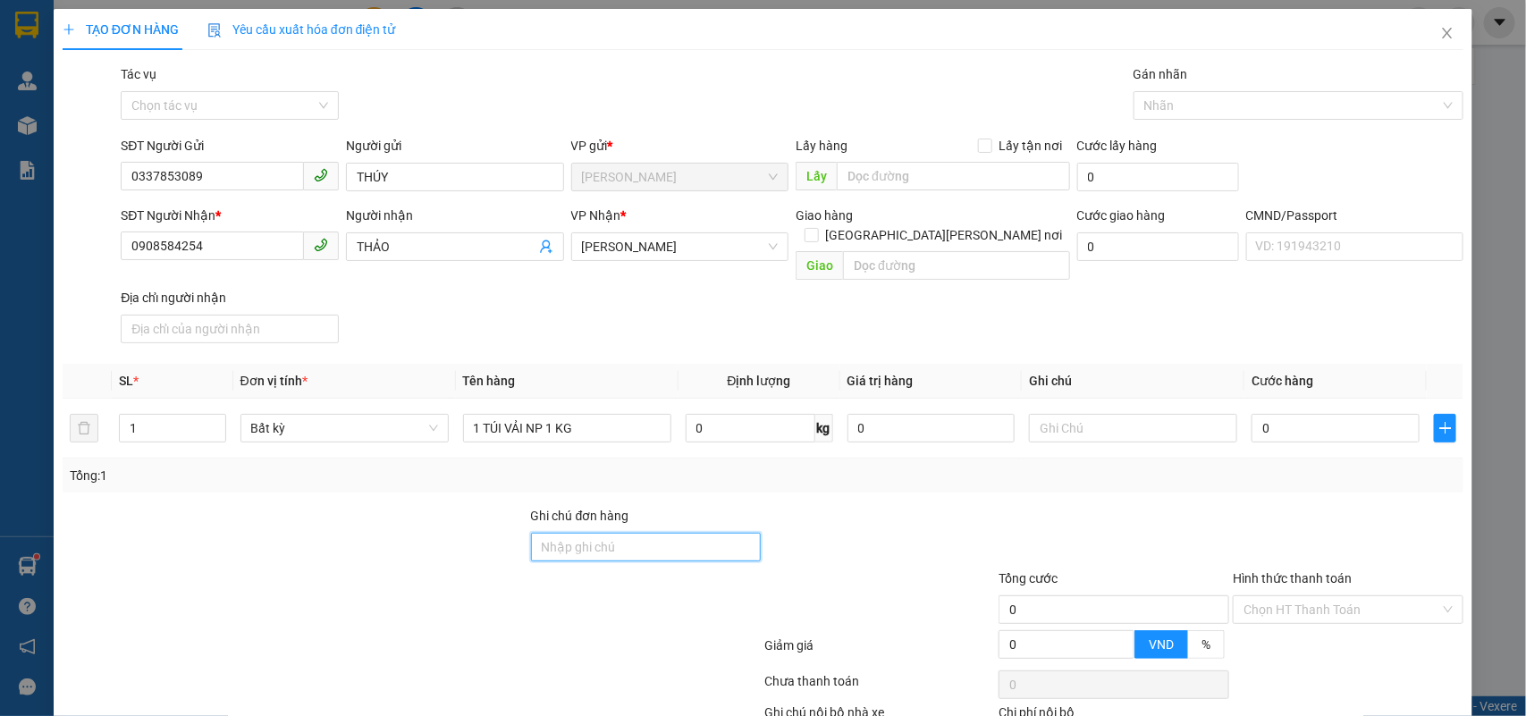
drag, startPoint x: 584, startPoint y: 528, endPoint x: 578, endPoint y: 498, distance: 30.9
click at [584, 533] on input "Ghi chú đơn hàng" at bounding box center [646, 547] width 231 height 29
type input "PHÍ LTN CHƯA THU (40K)"
click at [1283, 414] on input "0" at bounding box center [1336, 428] width 168 height 29
type input "2"
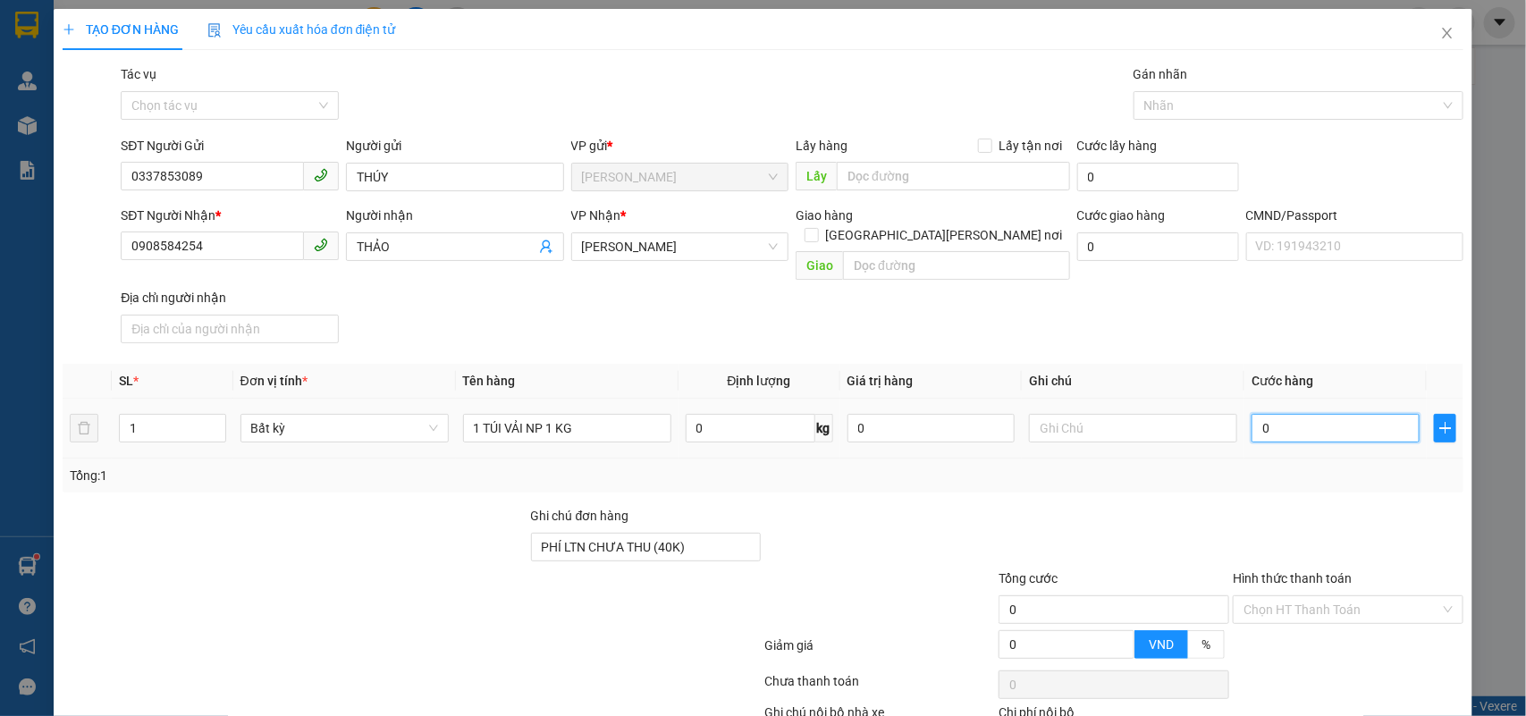
type input "2"
type input "20"
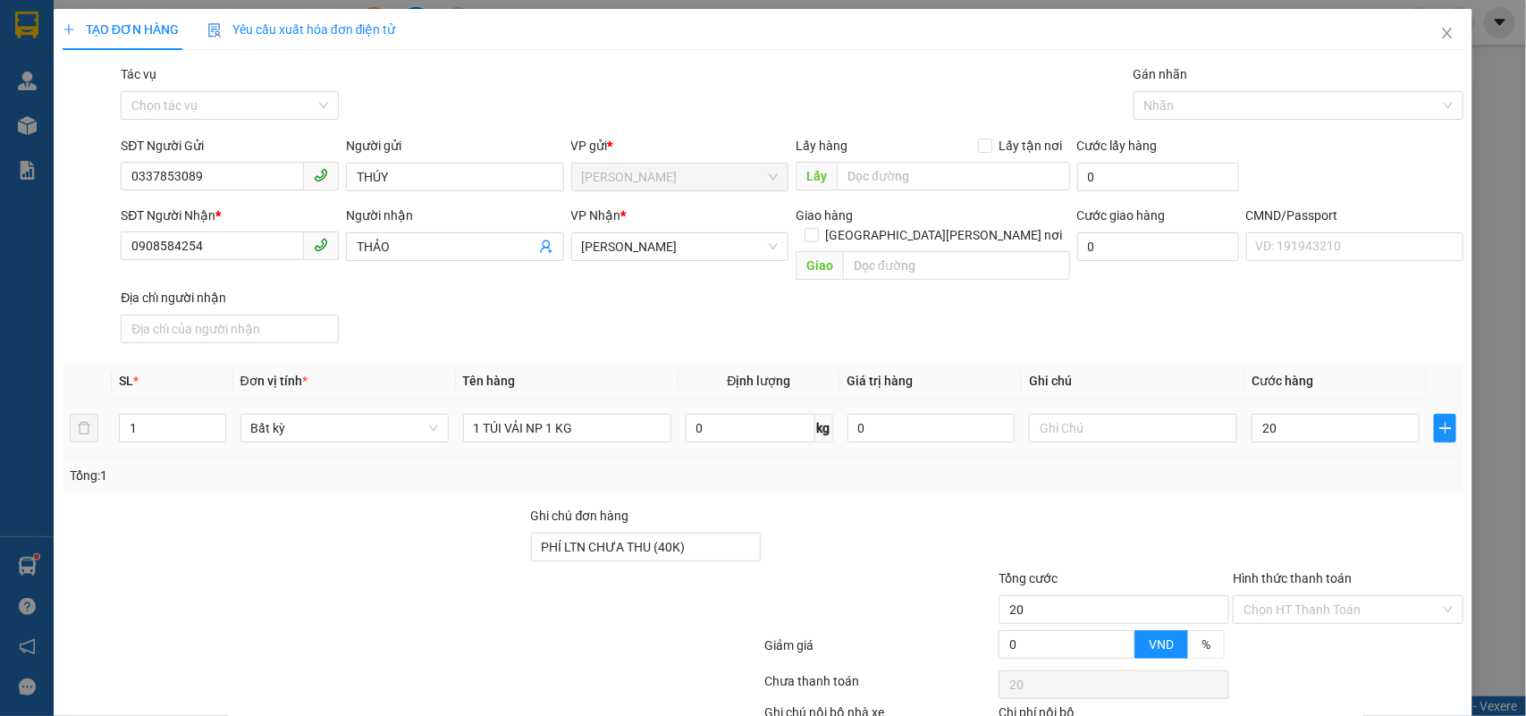
type input "20.000"
click at [1162, 426] on div at bounding box center [1133, 428] width 208 height 36
click at [1165, 410] on div at bounding box center [1133, 428] width 208 height 36
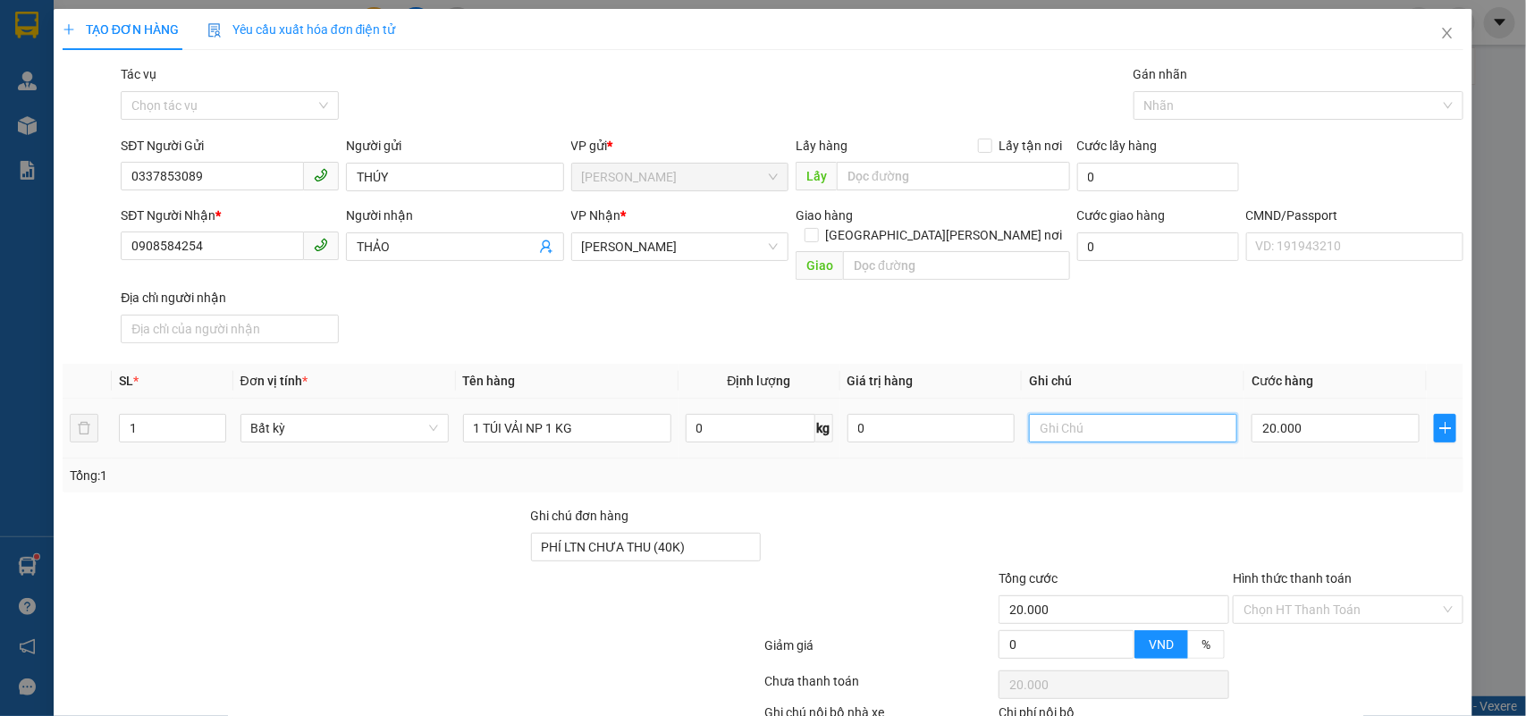
click at [1163, 414] on input "text" at bounding box center [1133, 428] width 208 height 29
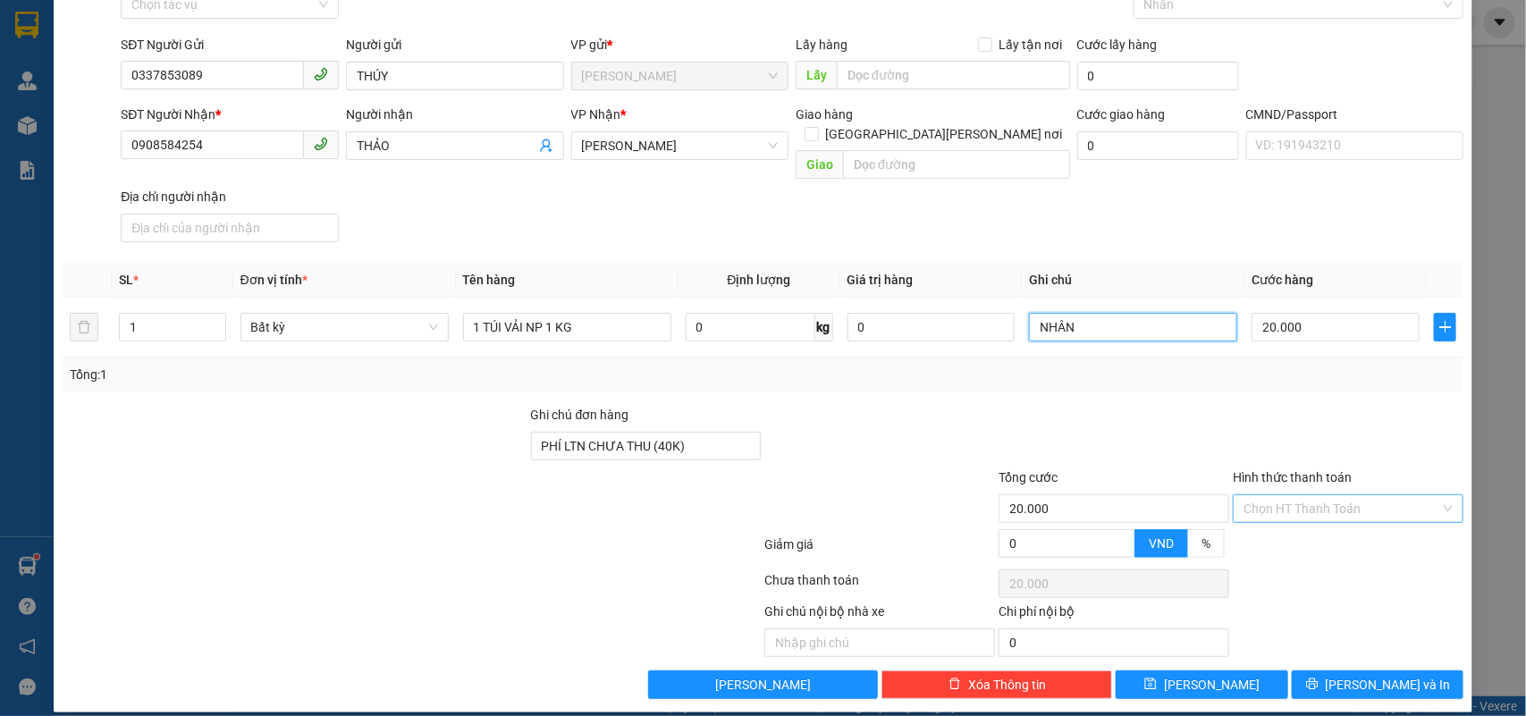
type input "NHÂN"
click at [1319, 495] on input "Hình thức thanh toán" at bounding box center [1342, 508] width 197 height 27
click at [1323, 495] on input "Hình thức thanh toán" at bounding box center [1342, 508] width 197 height 27
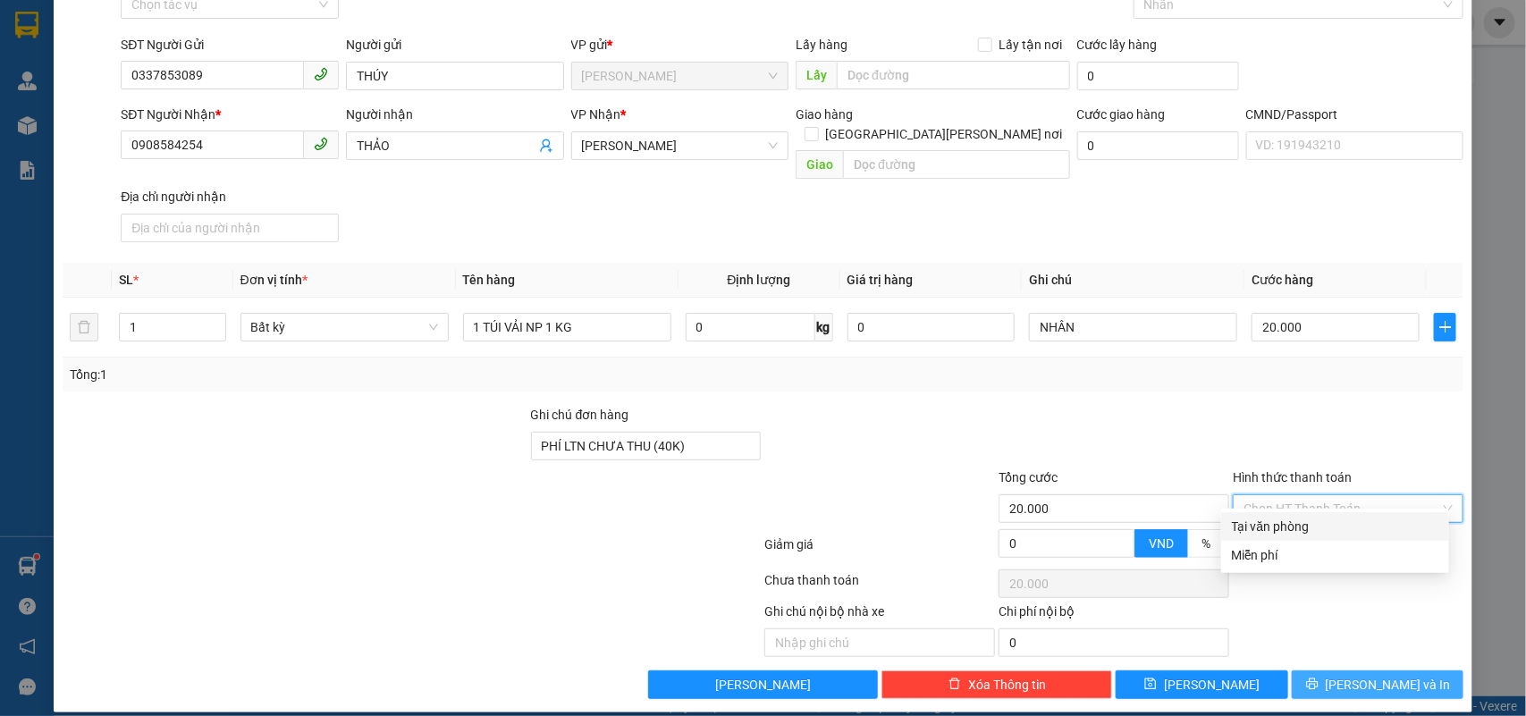
click at [1420, 677] on button "[PERSON_NAME] và In" at bounding box center [1378, 685] width 172 height 29
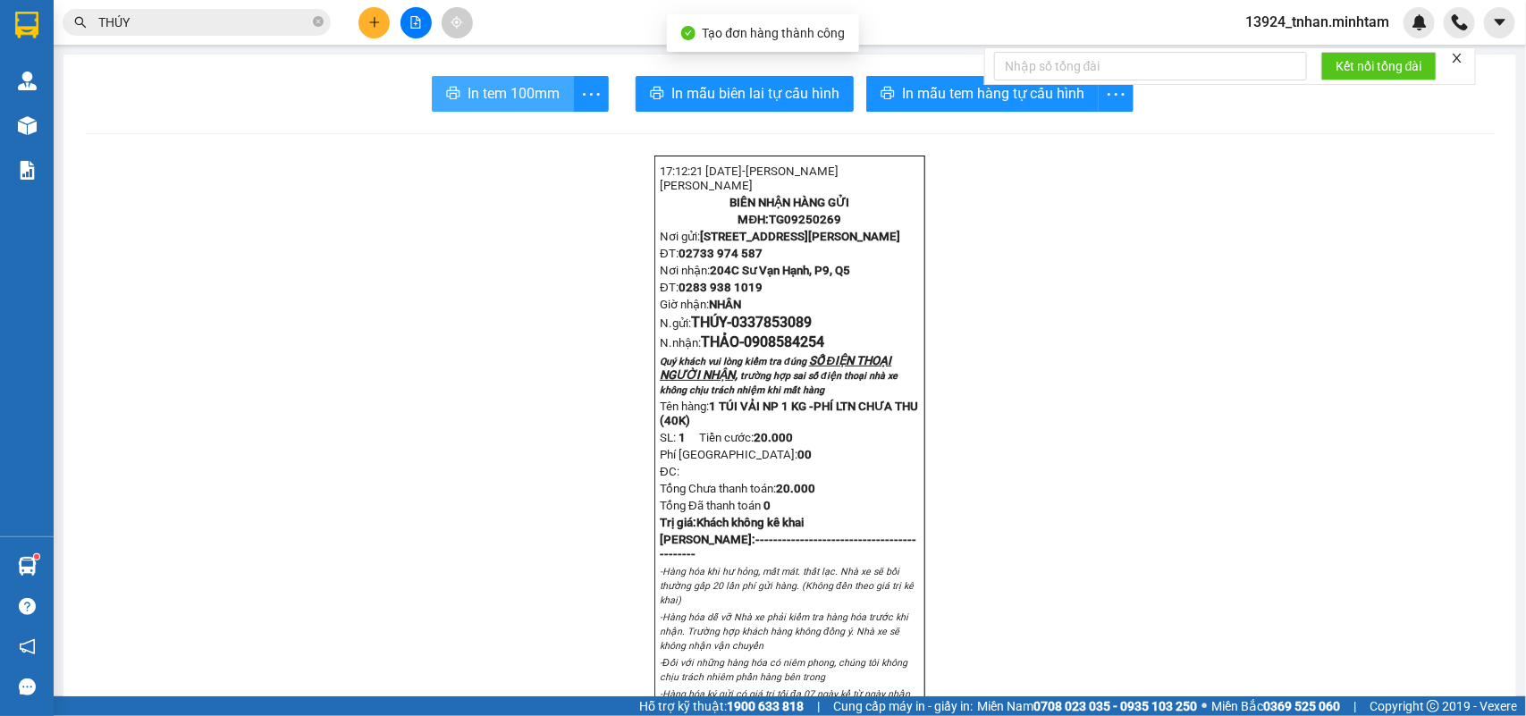
click at [524, 86] on span "In tem 100mm" at bounding box center [514, 93] width 92 height 22
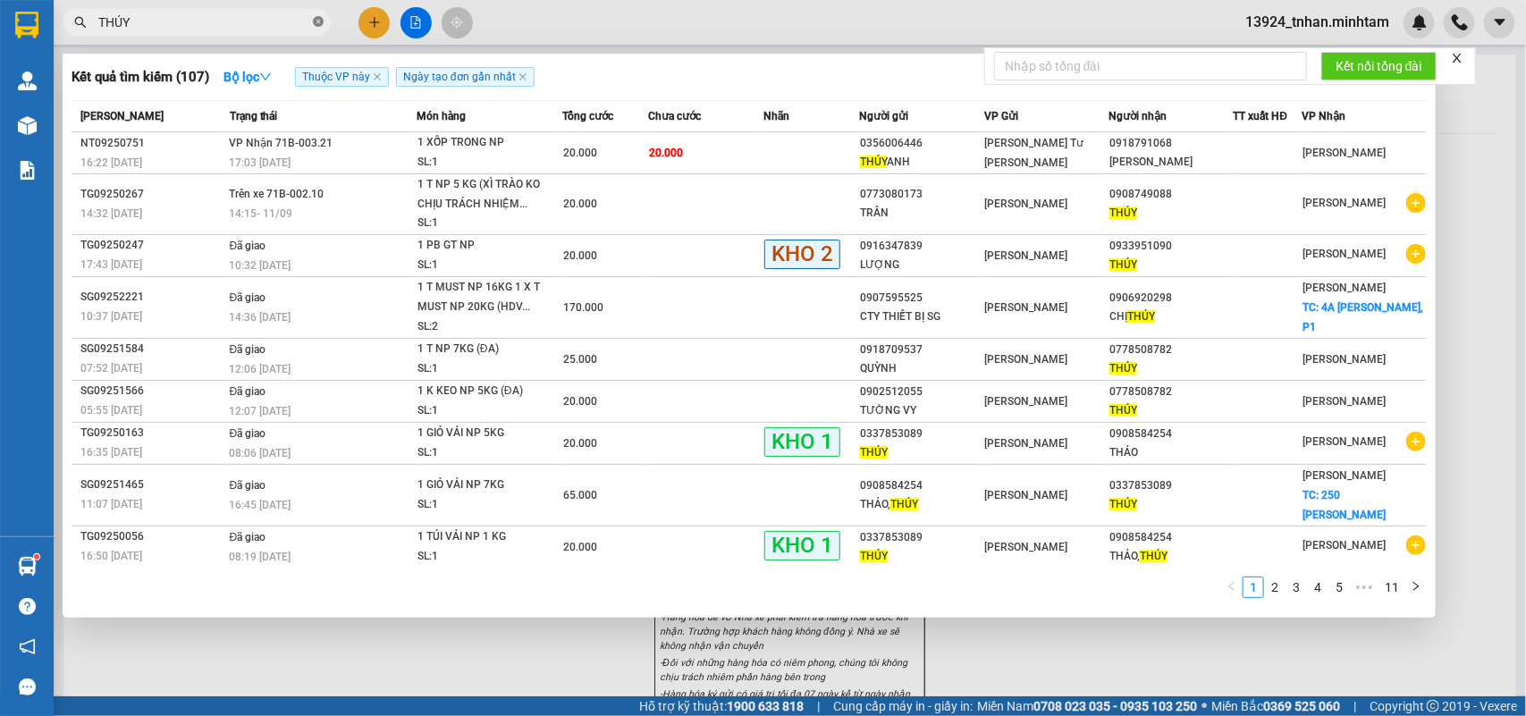
click at [320, 27] on icon "close-circle" at bounding box center [318, 21] width 11 height 11
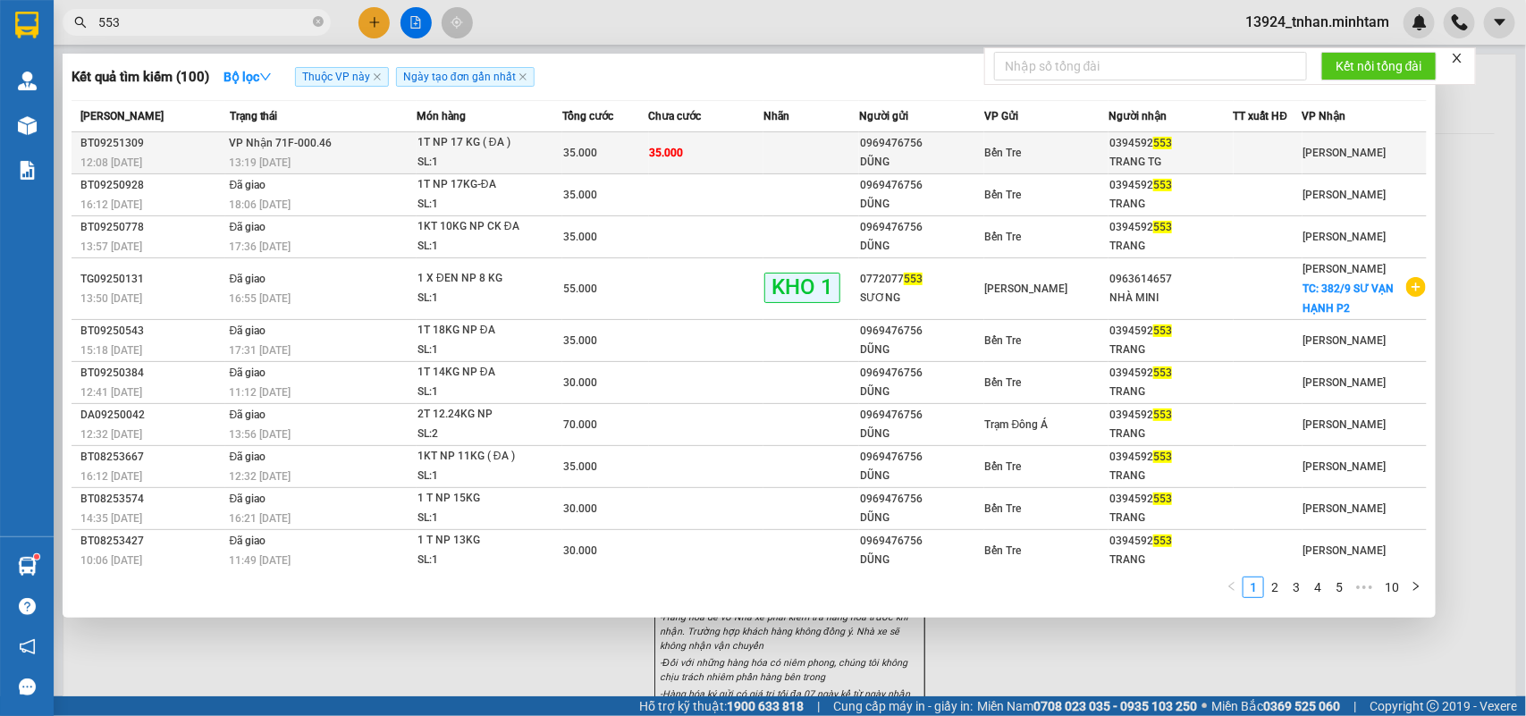
type input "553"
click at [662, 149] on span "35.000" at bounding box center [667, 153] width 34 height 13
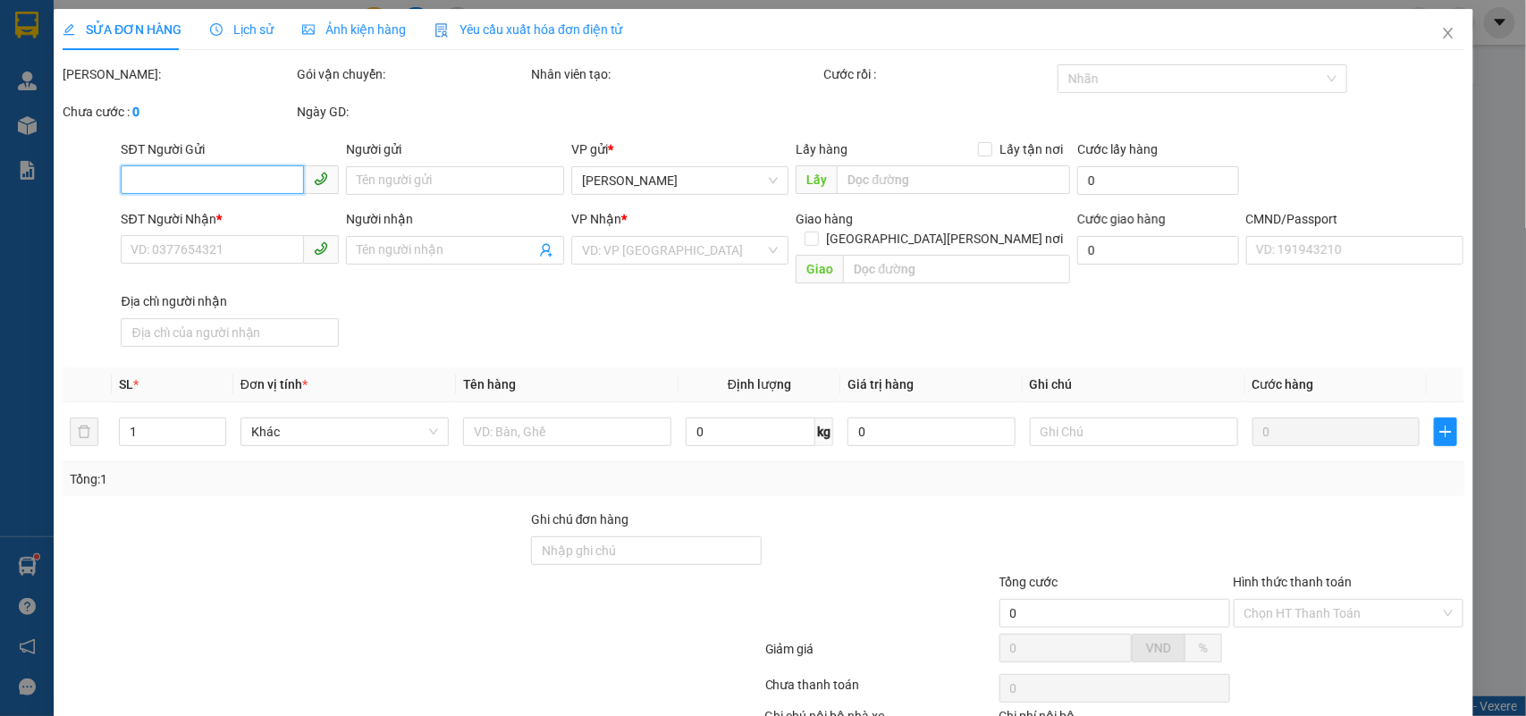
type input "0969476756"
type input "DŨNG"
type input "0394592553"
type input "TRANG TG"
type input "CÓ SỬA SỐ"
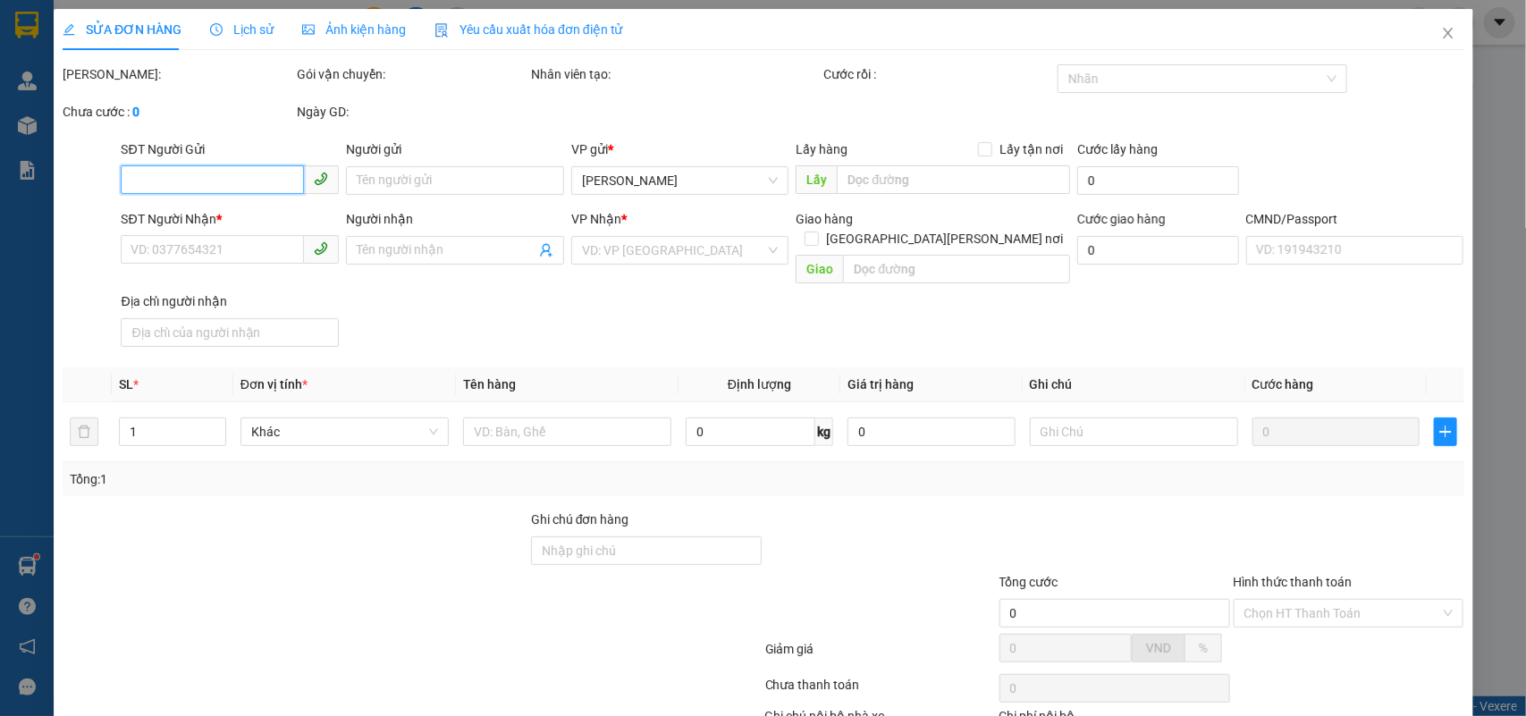
type input "35.000"
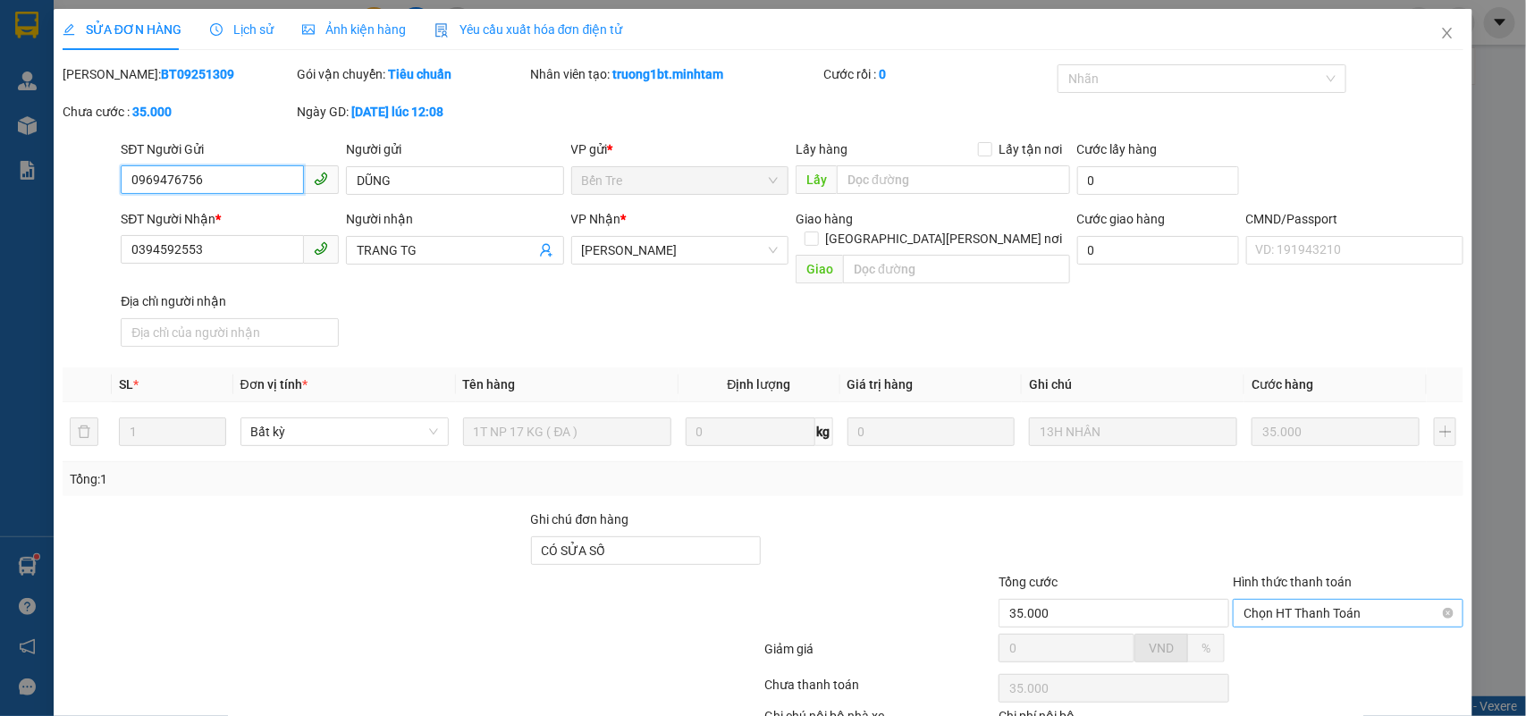
scroll to position [105, 0]
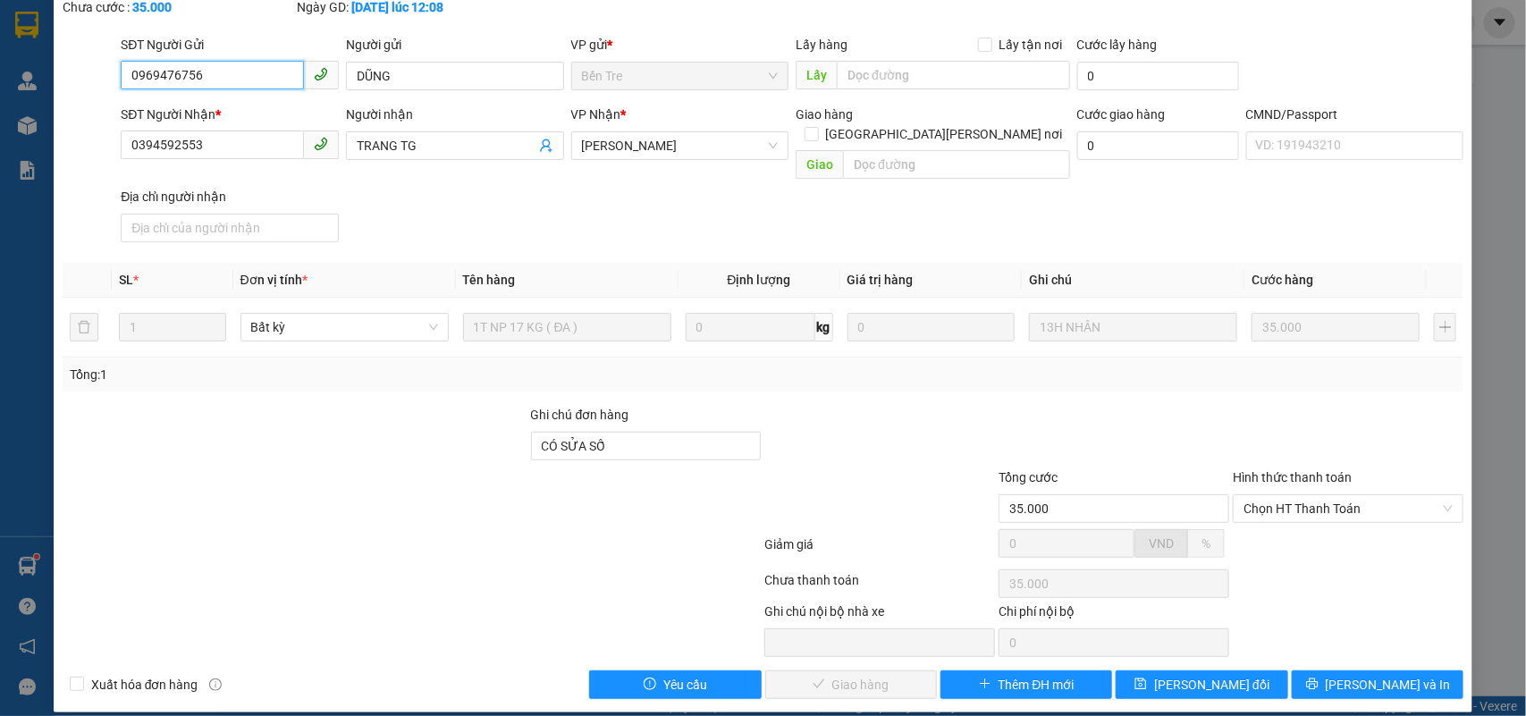
drag, startPoint x: 1325, startPoint y: 485, endPoint x: 1293, endPoint y: 506, distance: 38.7
click at [1321, 495] on span "Chọn HT Thanh Toán" at bounding box center [1348, 508] width 209 height 27
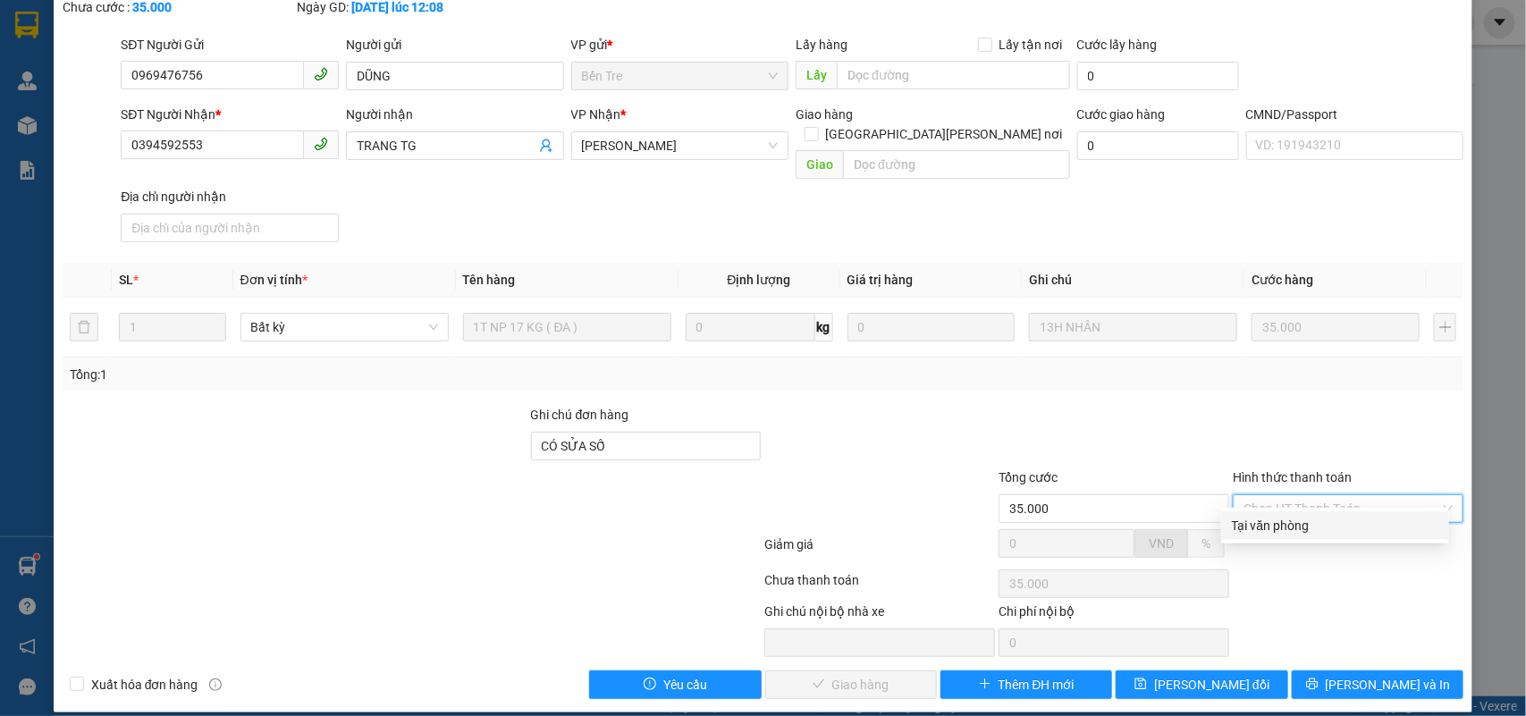
drag, startPoint x: 1277, startPoint y: 516, endPoint x: 1024, endPoint y: 611, distance: 270.2
click at [1276, 517] on div "Tại văn phòng" at bounding box center [1335, 526] width 207 height 20
type input "0"
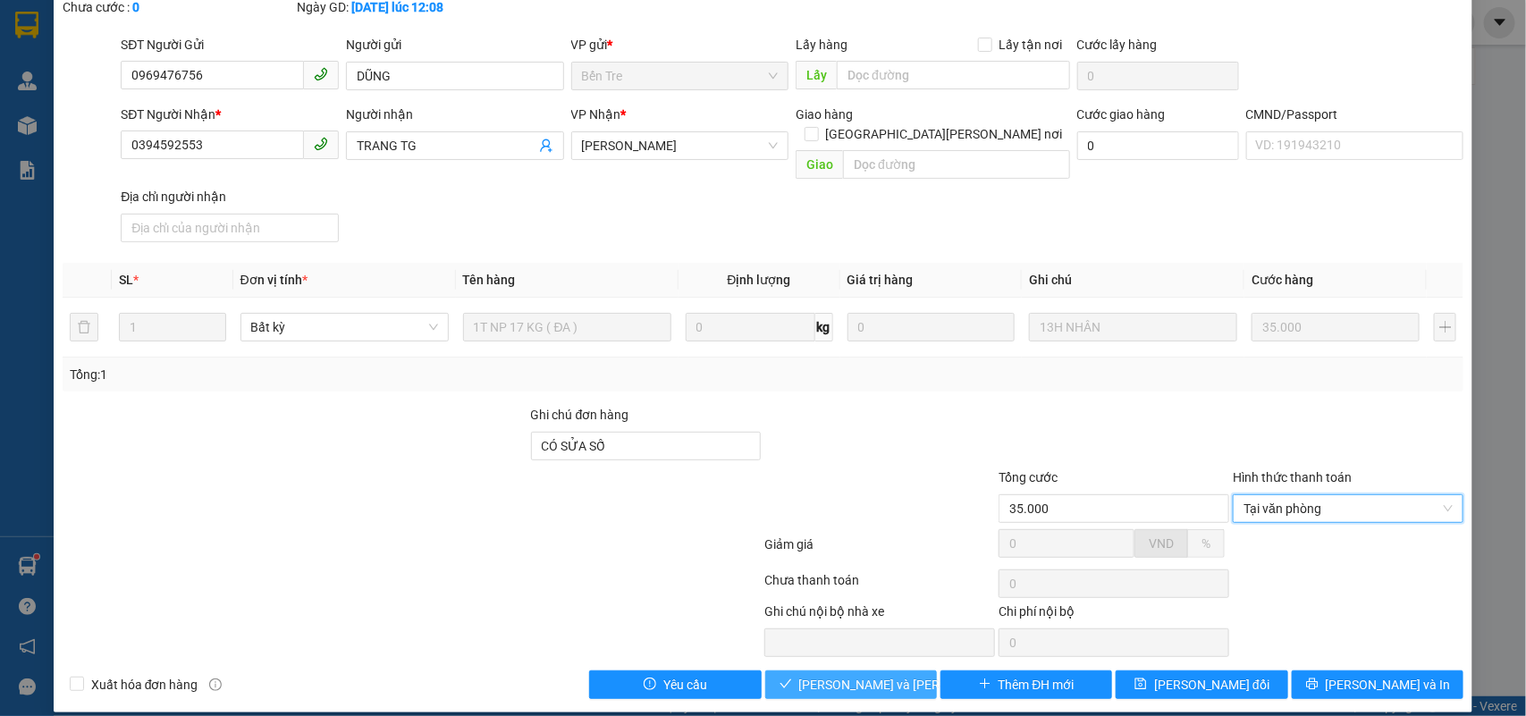
click at [883, 675] on span "Lưu và Giao hàng" at bounding box center [919, 685] width 241 height 20
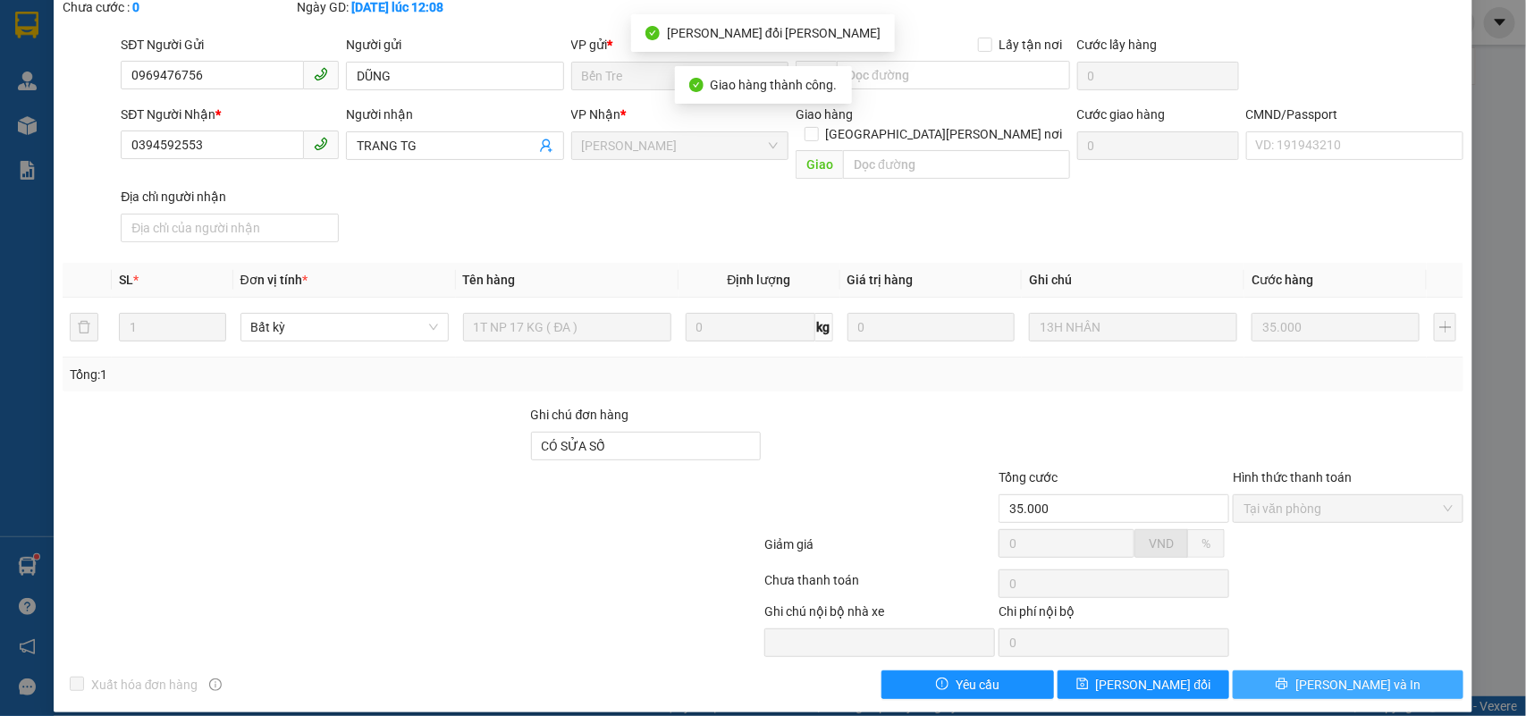
click at [1363, 675] on span "[PERSON_NAME] và In" at bounding box center [1357, 685] width 125 height 20
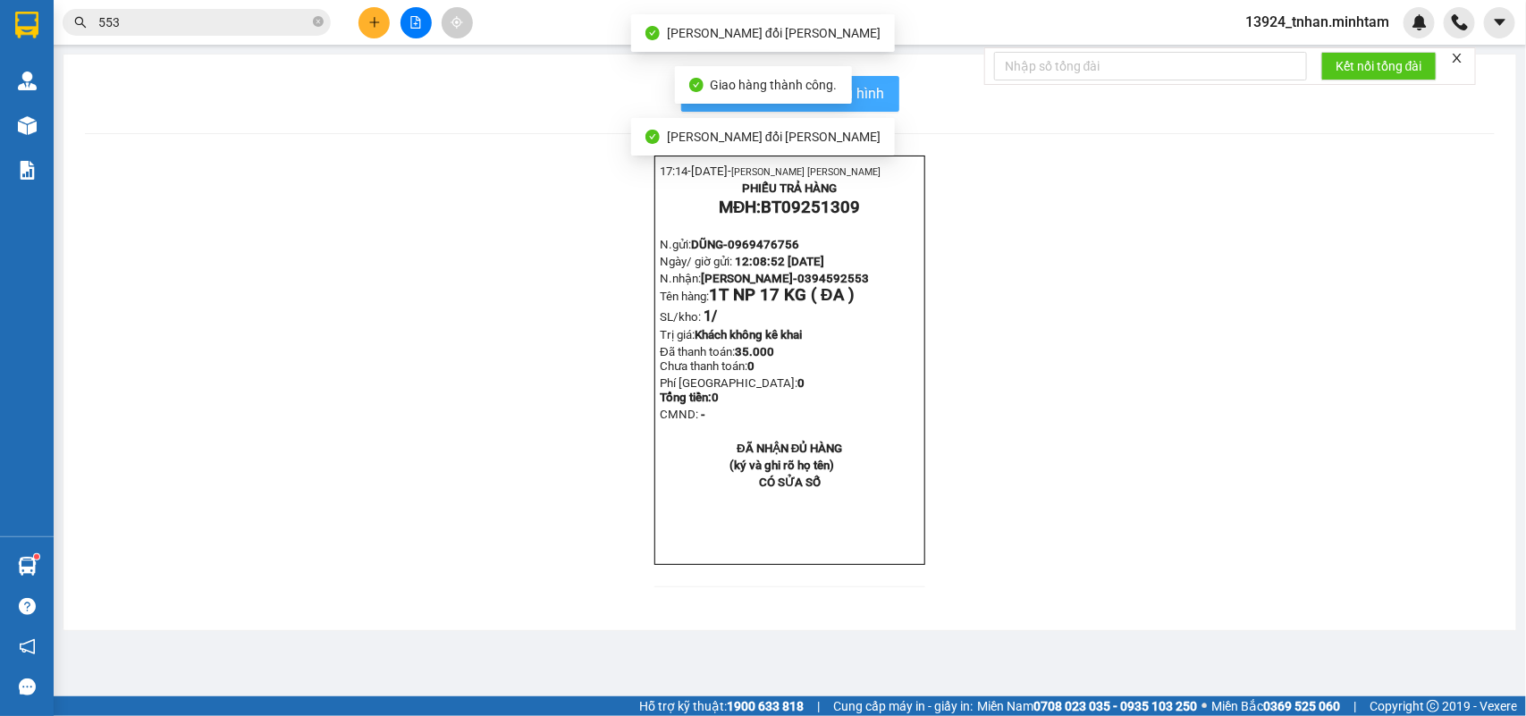
click at [876, 81] on button "In mẫu biên lai tự cấu hình" at bounding box center [790, 94] width 218 height 36
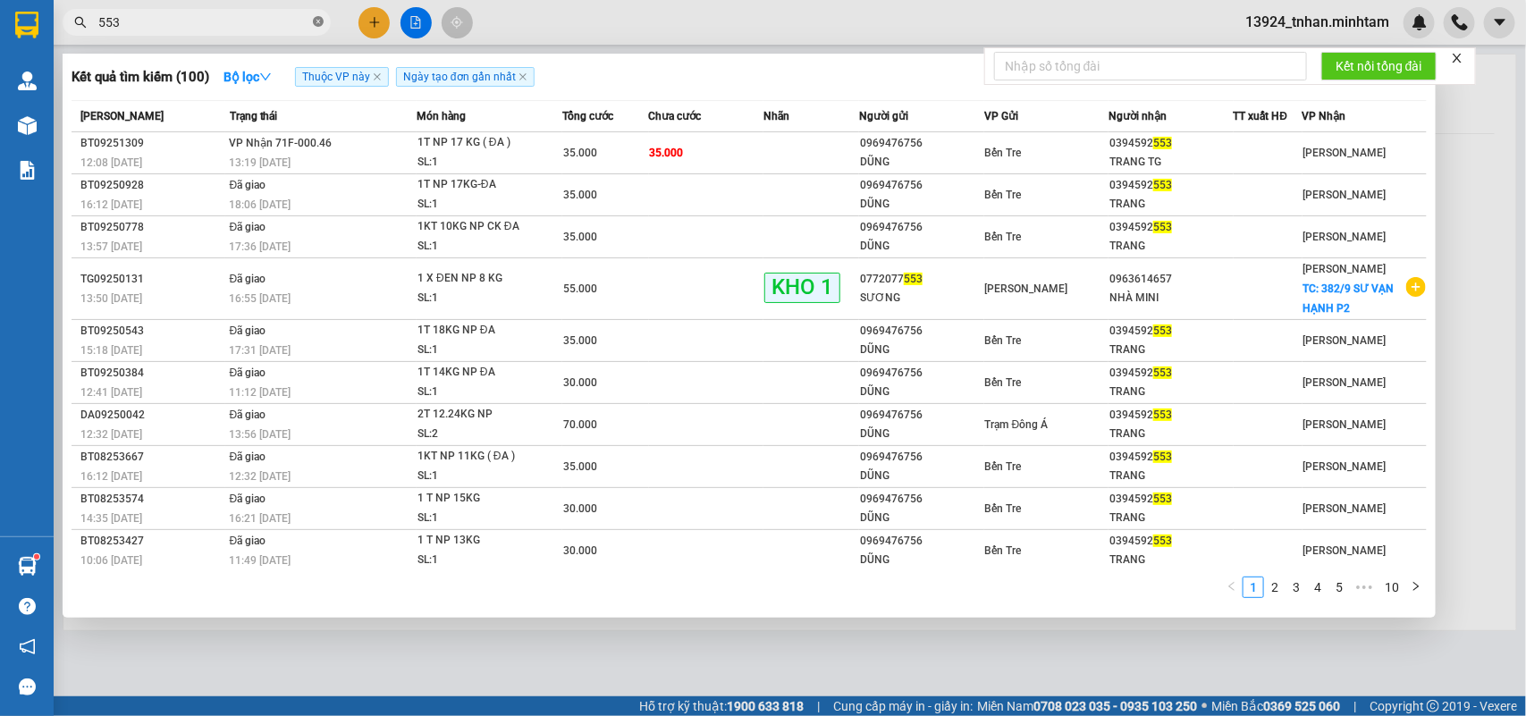
click at [319, 24] on icon "close-circle" at bounding box center [318, 21] width 11 height 11
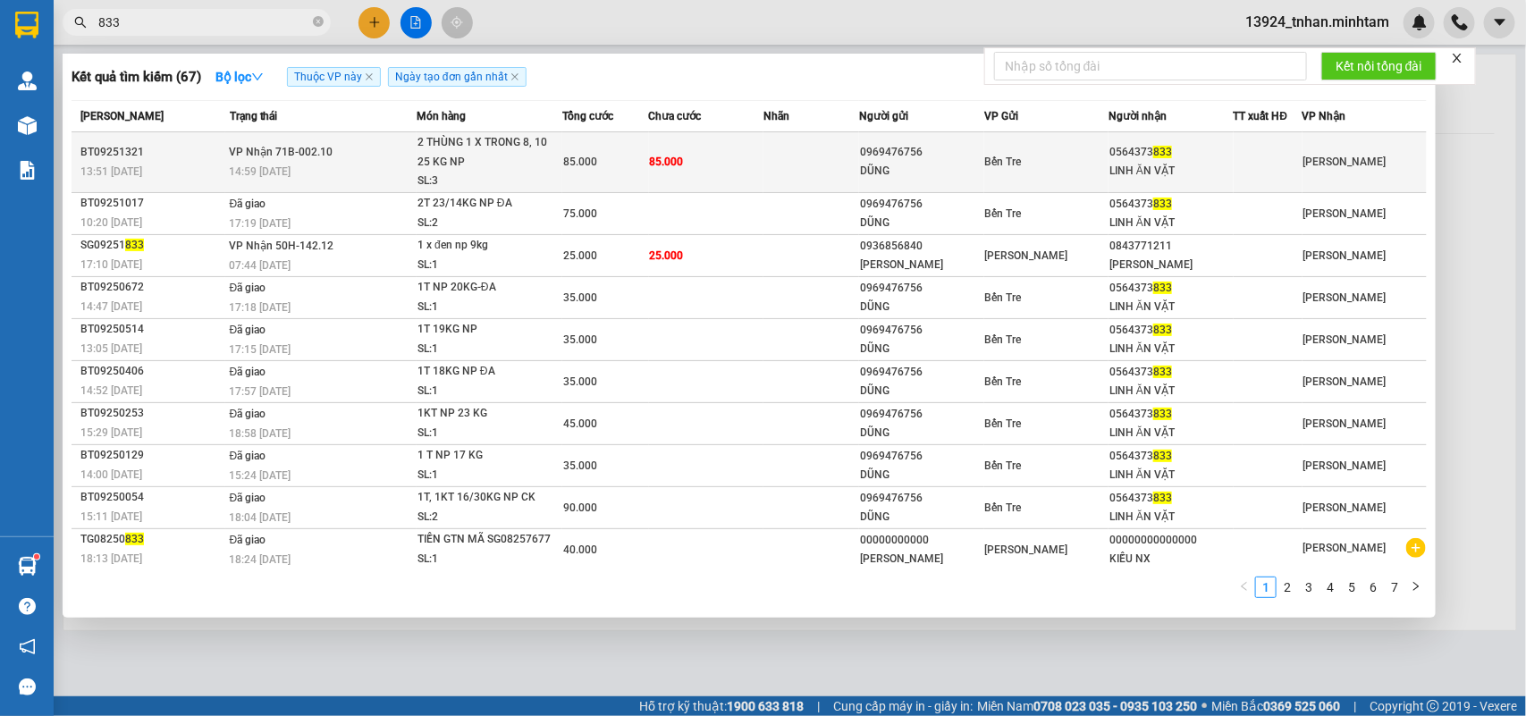
type input "833"
click at [734, 150] on td "85.000" at bounding box center [706, 162] width 115 height 61
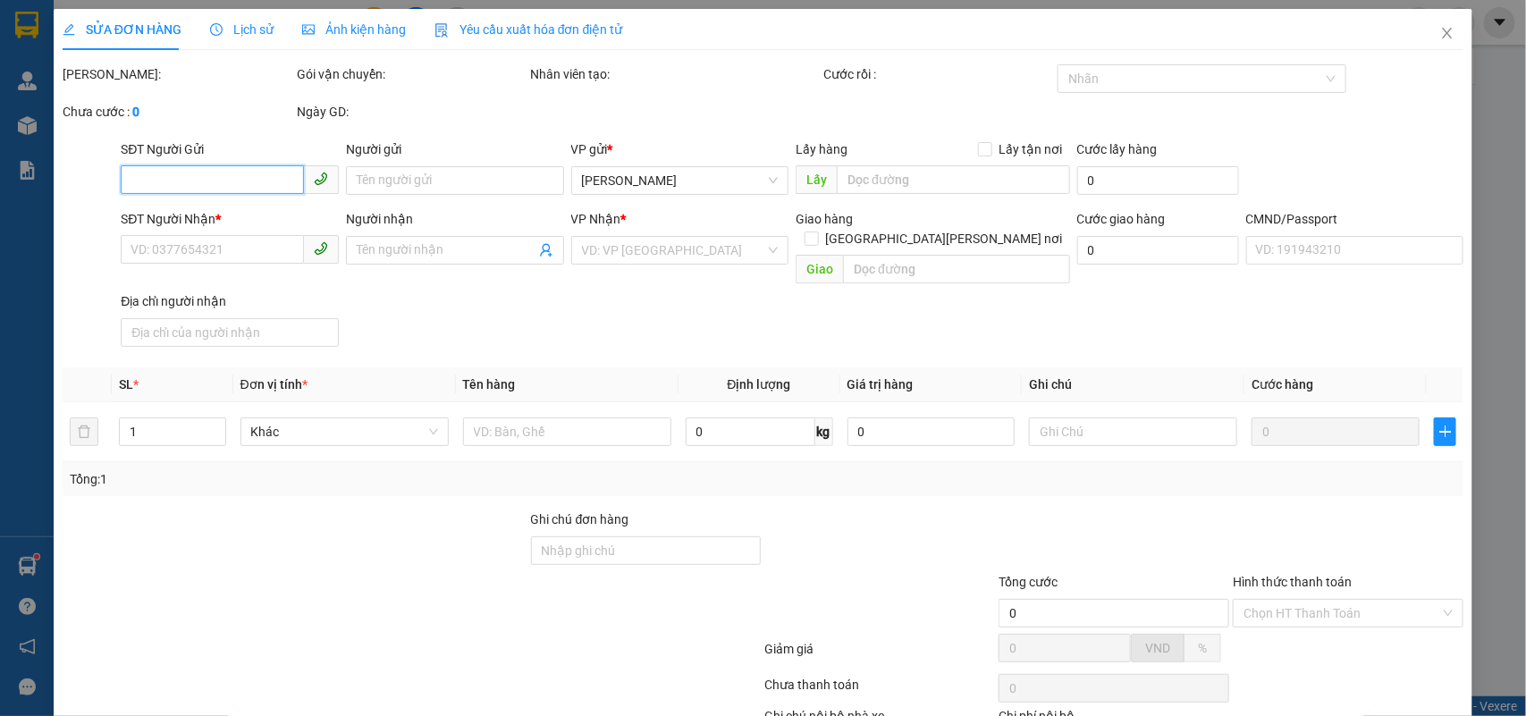
type input "0969476756"
type input "DŨNG"
type input "0564373833"
type input "LINH ĂN VẶT"
type input "85.000"
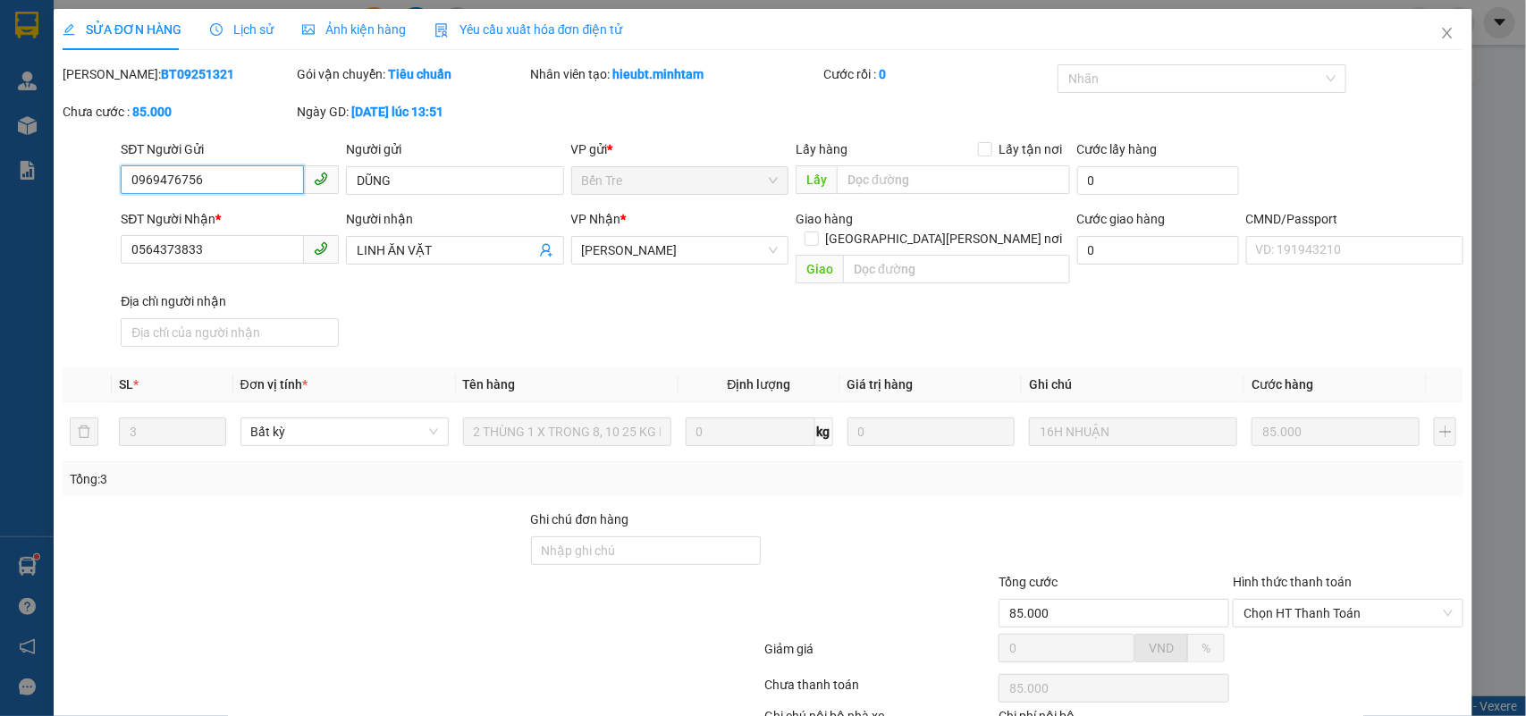
scroll to position [105, 0]
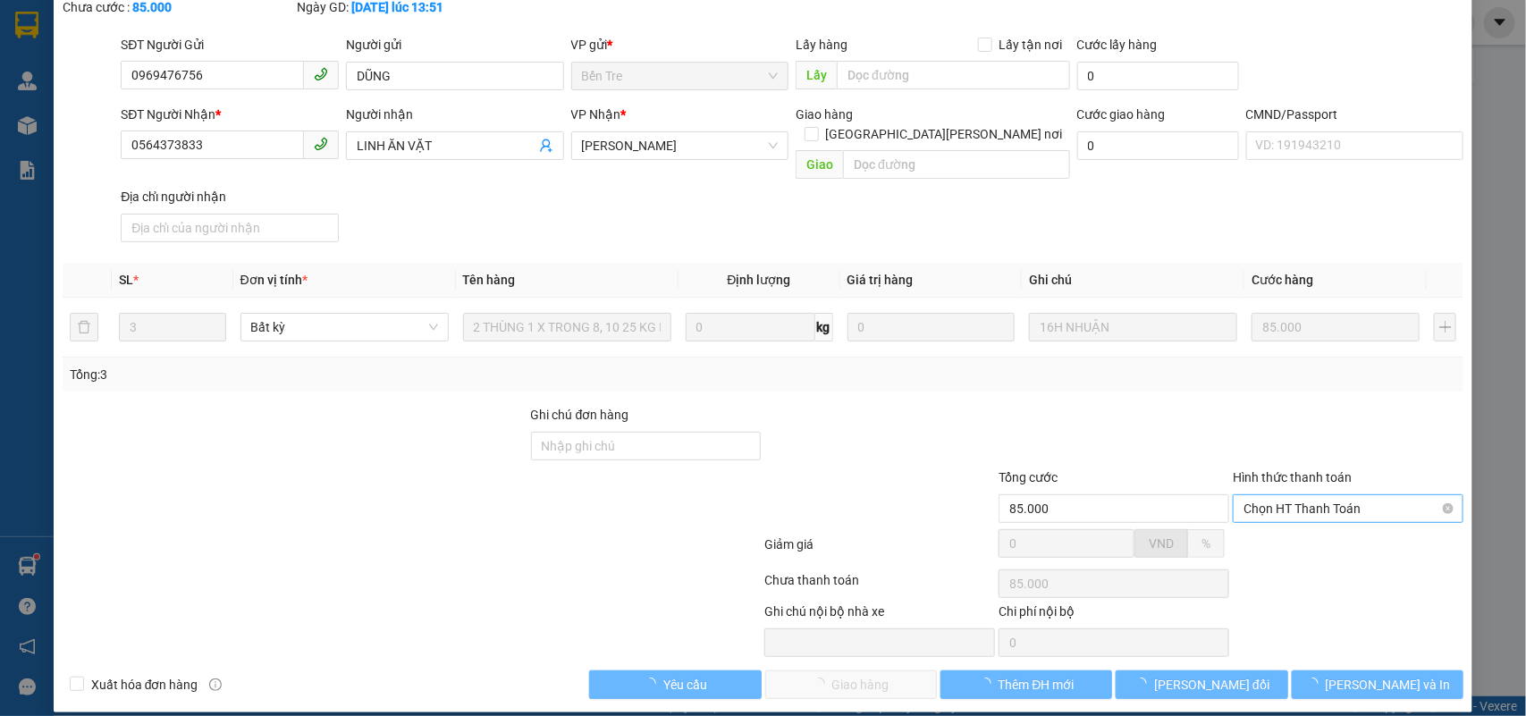
drag, startPoint x: 1295, startPoint y: 460, endPoint x: 1289, endPoint y: 483, distance: 23.0
click at [1295, 470] on label "Hình thức thanh toán" at bounding box center [1292, 477] width 119 height 14
click at [1295, 495] on input "Hình thức thanh toán" at bounding box center [1342, 508] width 197 height 27
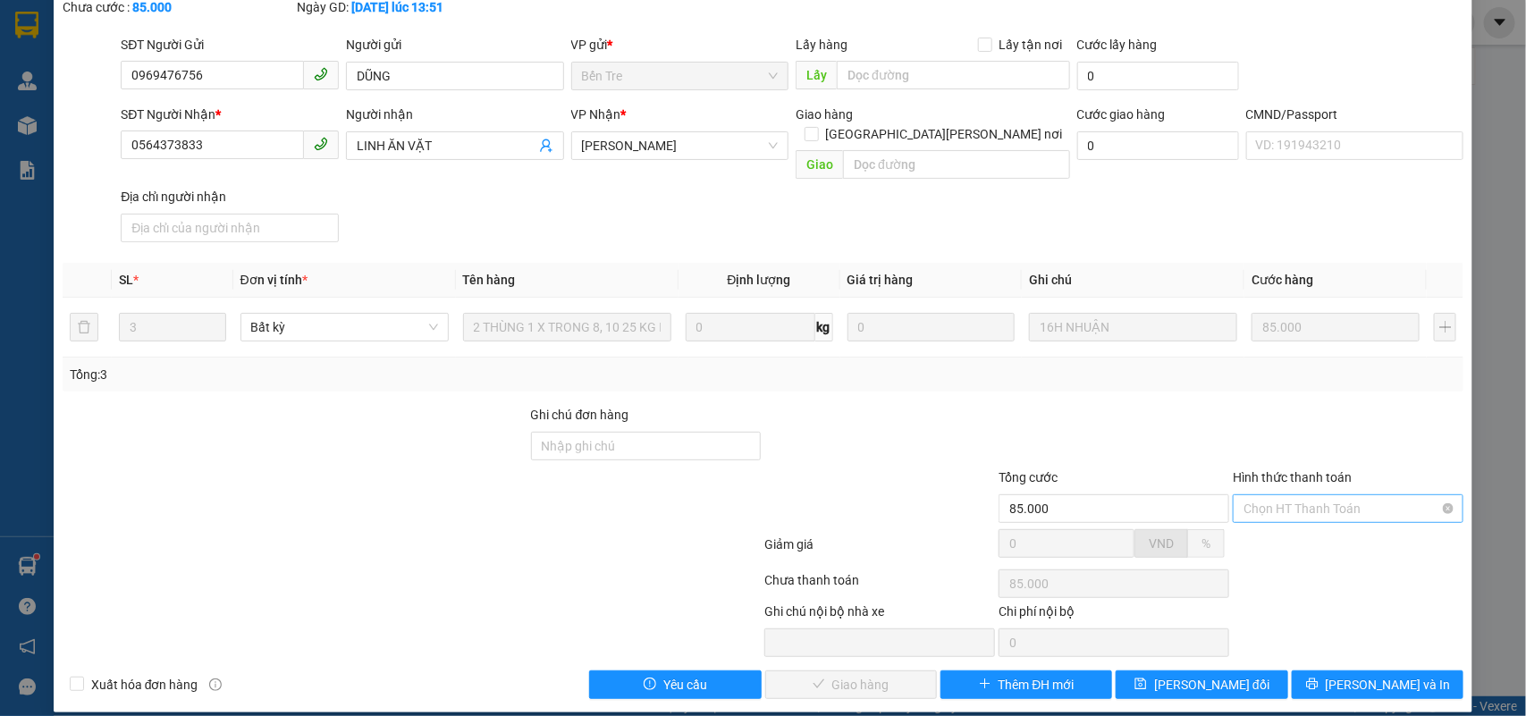
drag, startPoint x: 1289, startPoint y: 483, endPoint x: 1287, endPoint y: 502, distance: 18.9
click at [1288, 495] on span "Chọn HT Thanh Toán" at bounding box center [1348, 508] width 209 height 27
drag, startPoint x: 1277, startPoint y: 523, endPoint x: 1165, endPoint y: 440, distance: 139.3
click at [1275, 525] on div "Tại văn phòng" at bounding box center [1335, 526] width 207 height 20
type input "0"
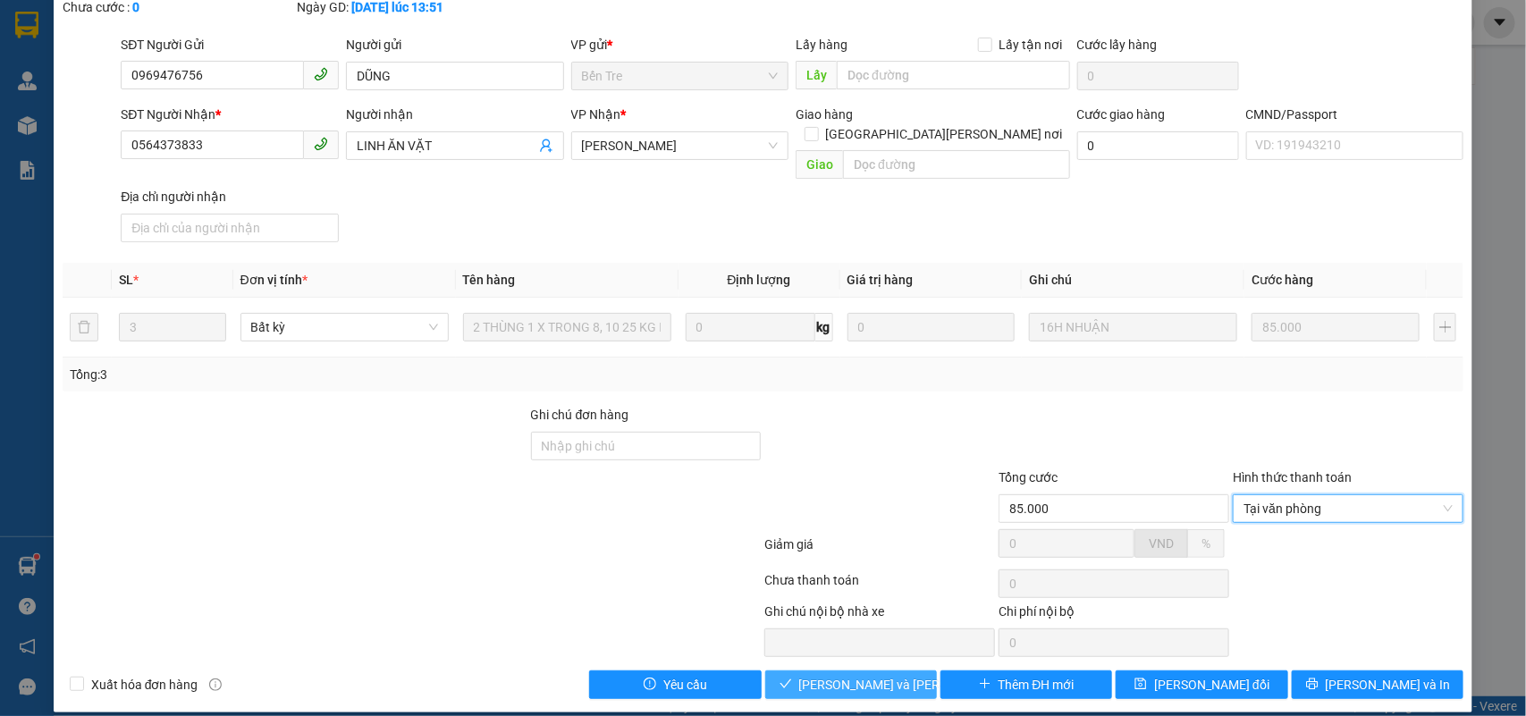
click at [877, 675] on span "Lưu và Giao hàng" at bounding box center [919, 685] width 241 height 20
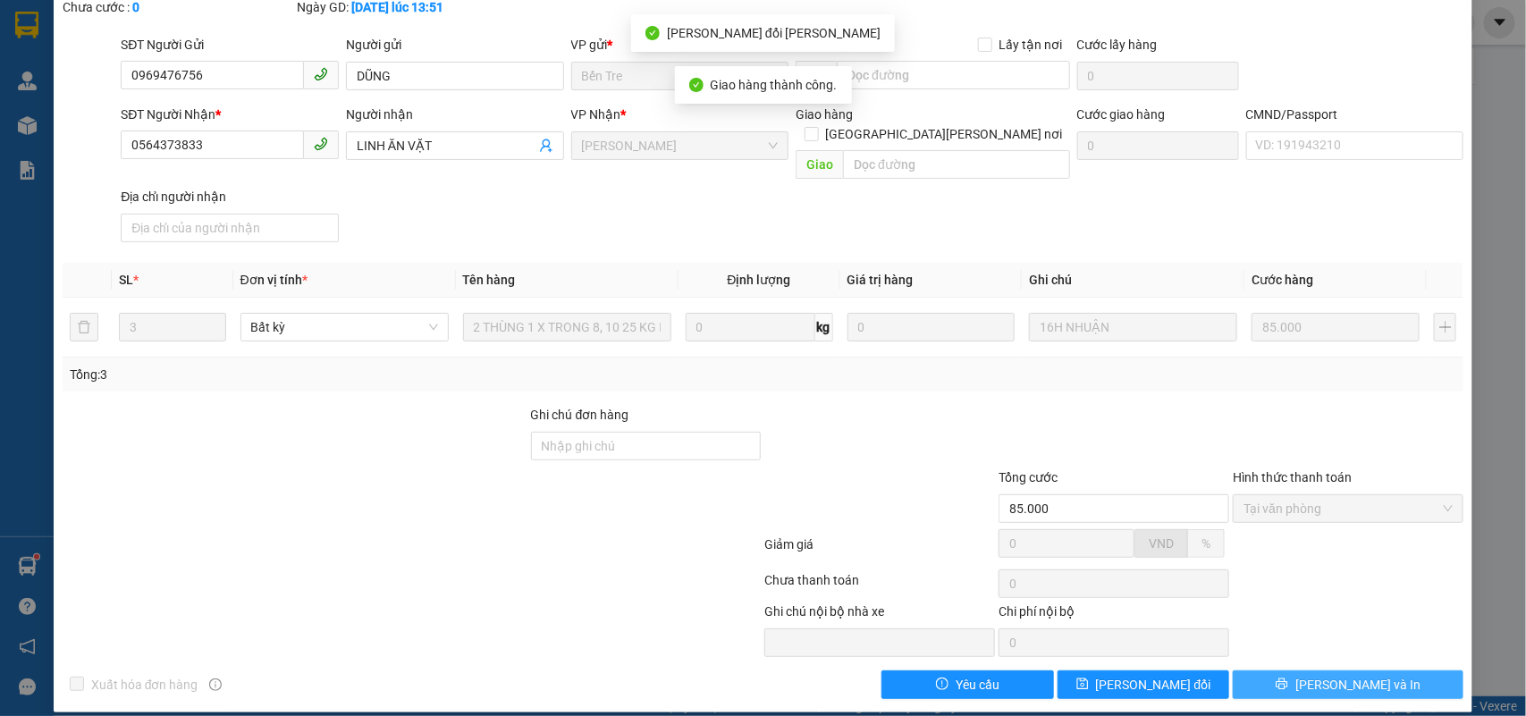
click at [1338, 675] on span "[PERSON_NAME] và In" at bounding box center [1357, 685] width 125 height 20
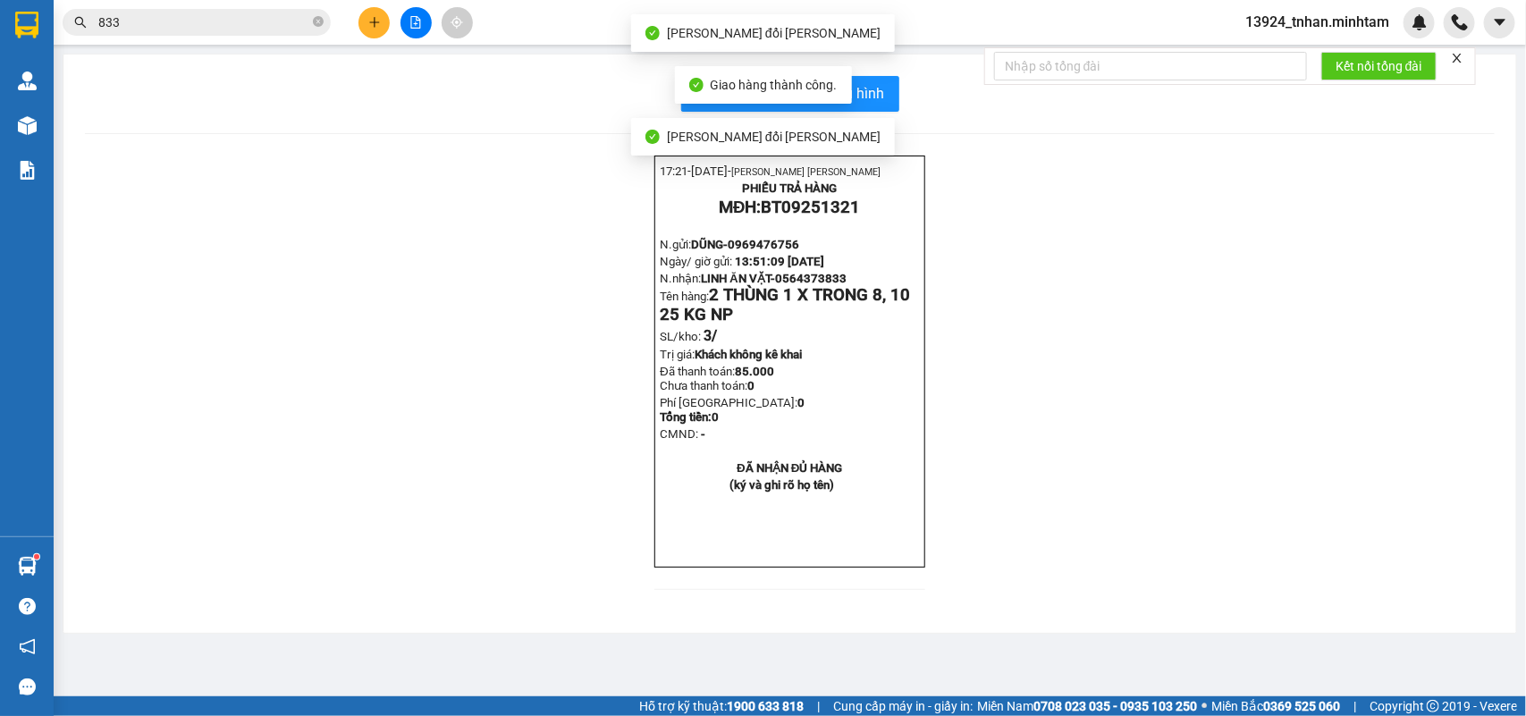
click at [847, 94] on div "Giao hàng thành công." at bounding box center [763, 85] width 177 height 38
drag, startPoint x: 855, startPoint y: 87, endPoint x: 870, endPoint y: 96, distance: 17.6
click at [856, 89] on span "In mẫu biên lai tự cấu hình" at bounding box center [801, 93] width 168 height 22
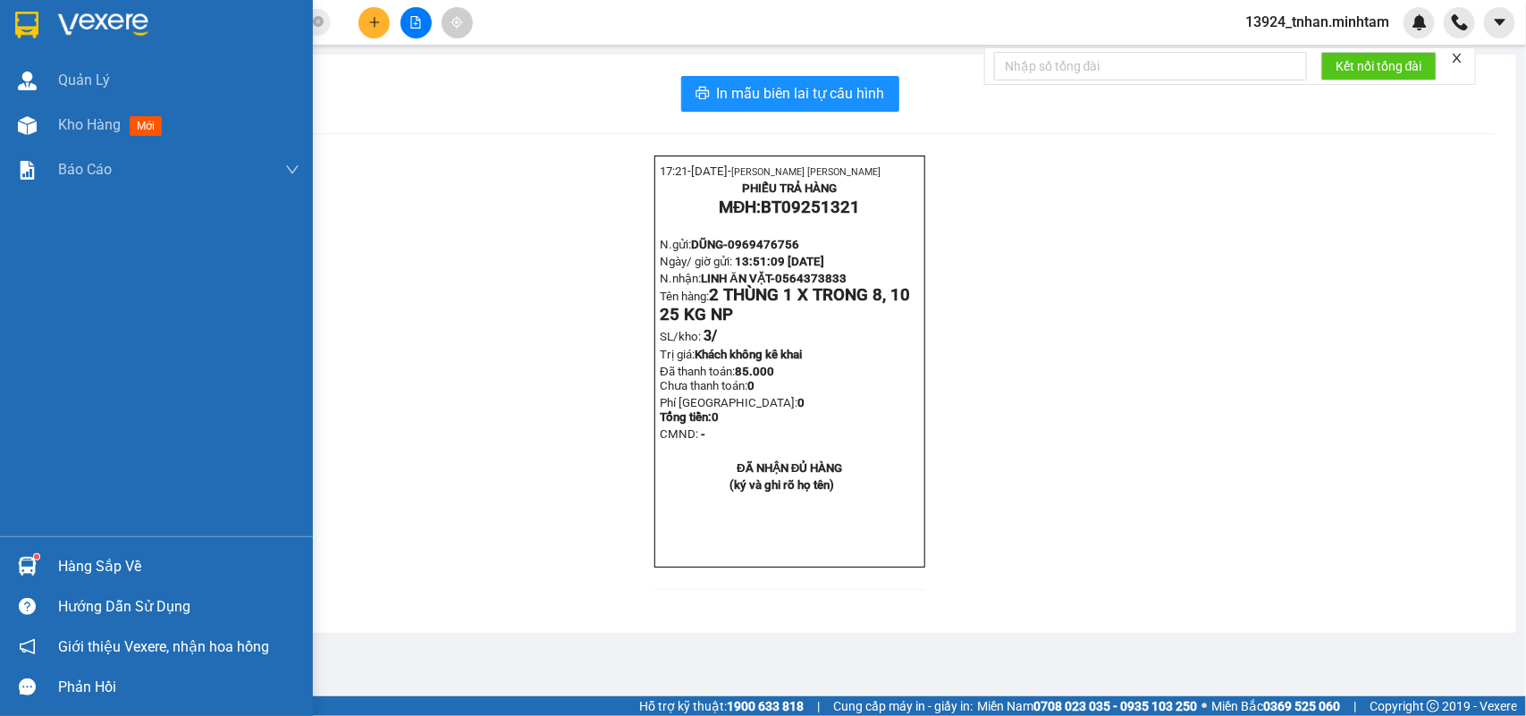
click at [46, 572] on div "Hàng sắp về" at bounding box center [156, 566] width 313 height 40
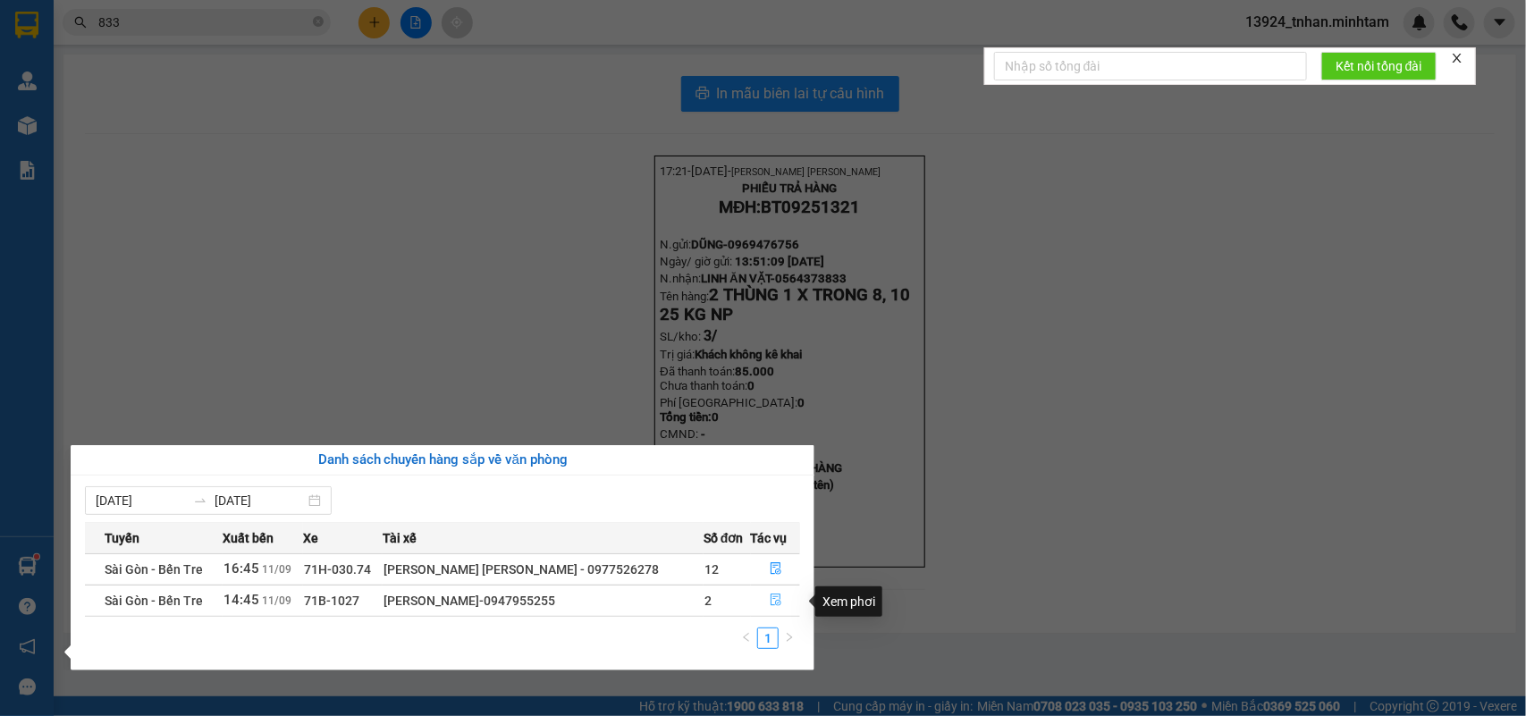
click at [771, 606] on icon "file-done" at bounding box center [776, 600] width 11 height 13
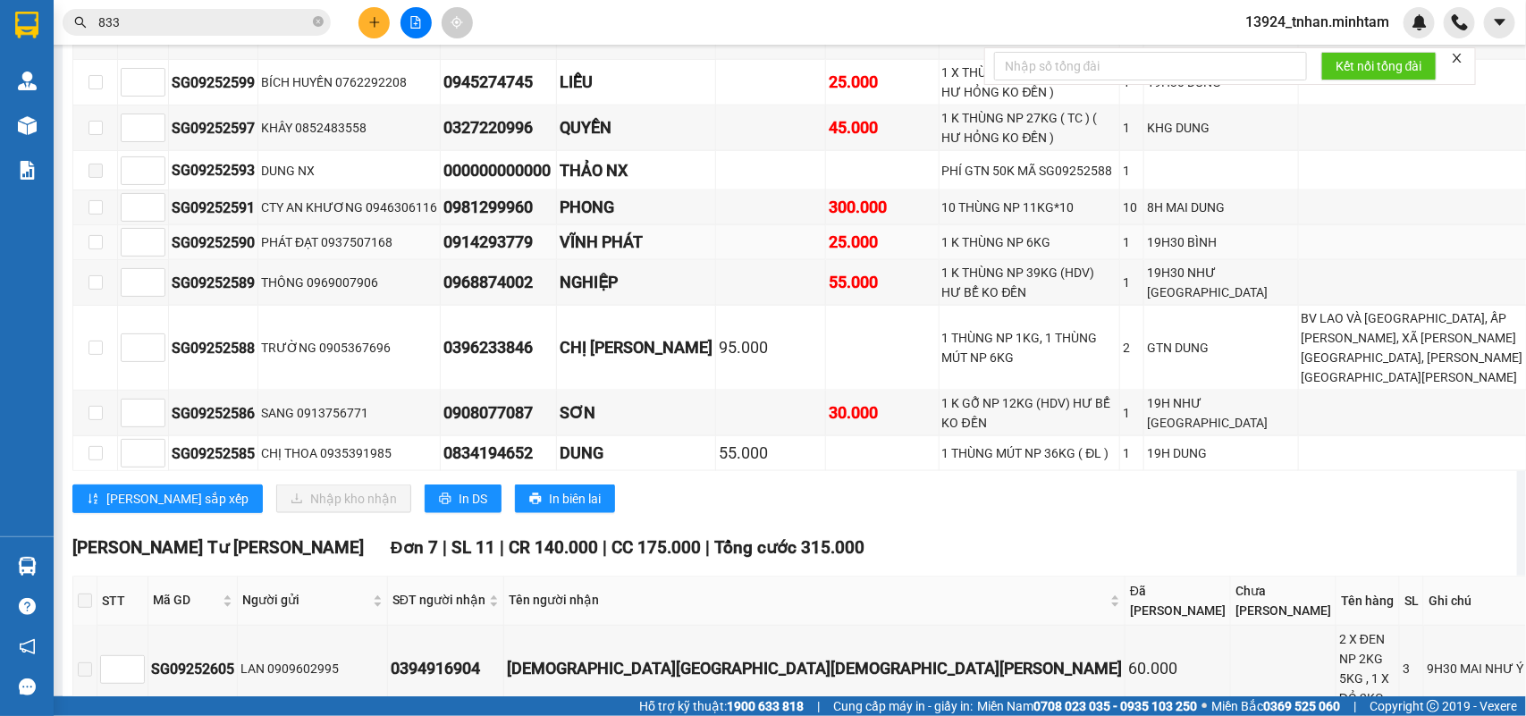
scroll to position [894, 0]
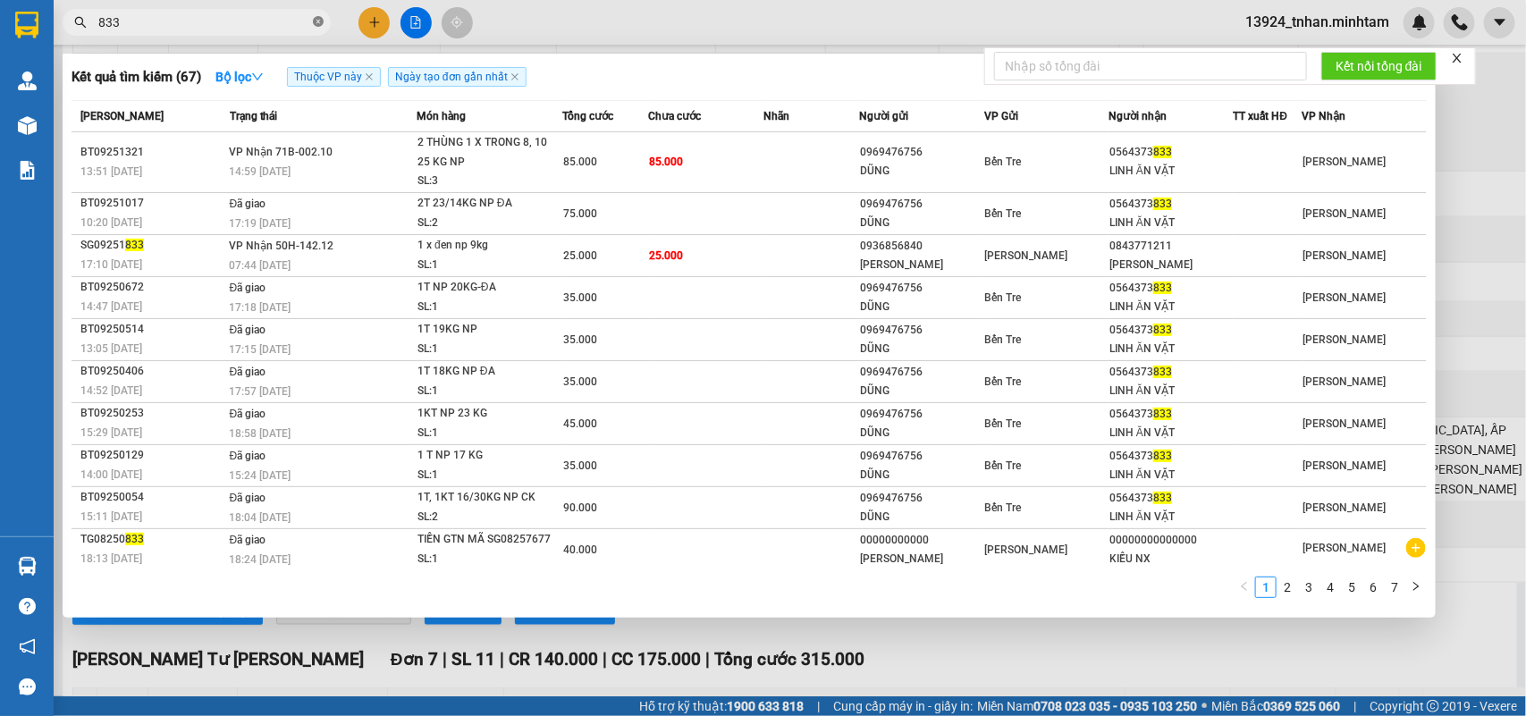
click at [314, 20] on icon "close-circle" at bounding box center [318, 21] width 11 height 11
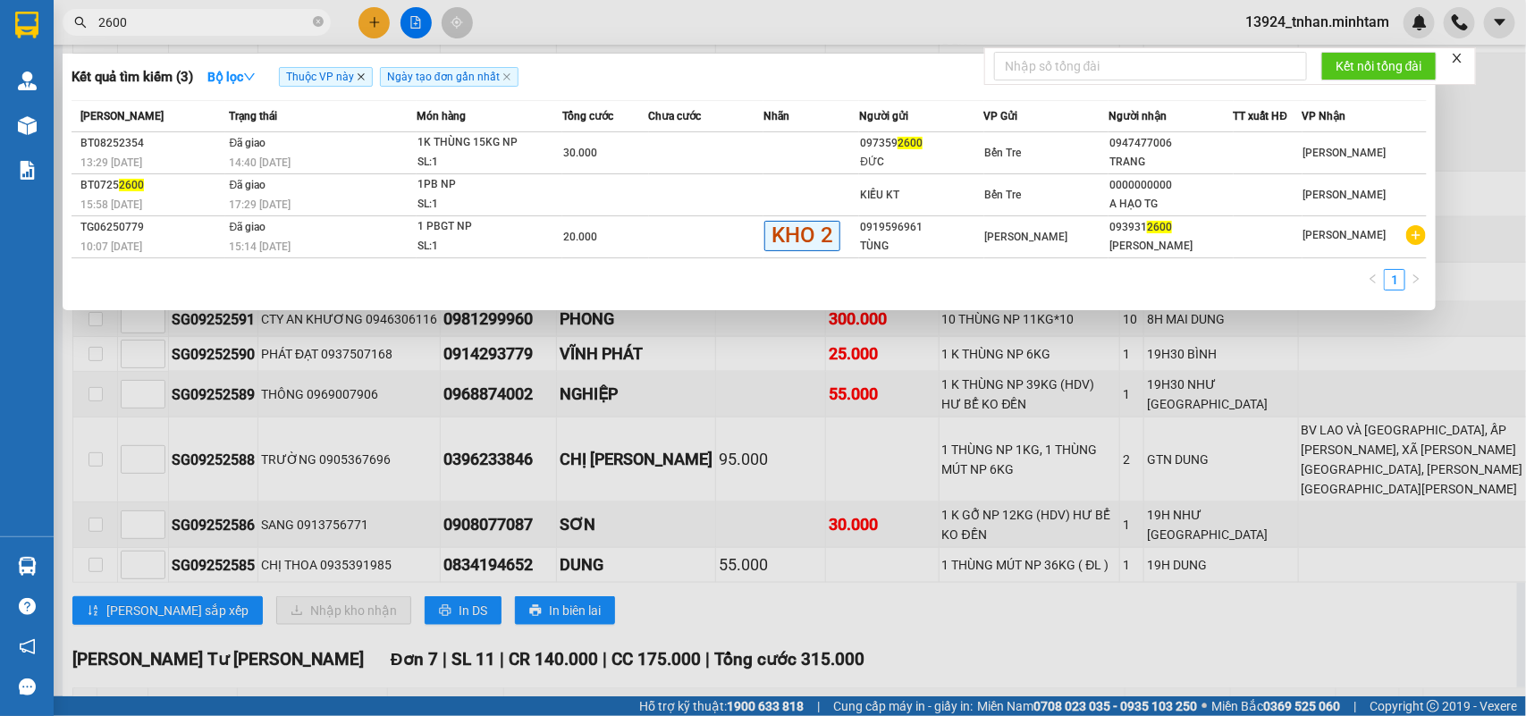
type input "2600"
click at [363, 80] on icon "close" at bounding box center [361, 76] width 9 height 9
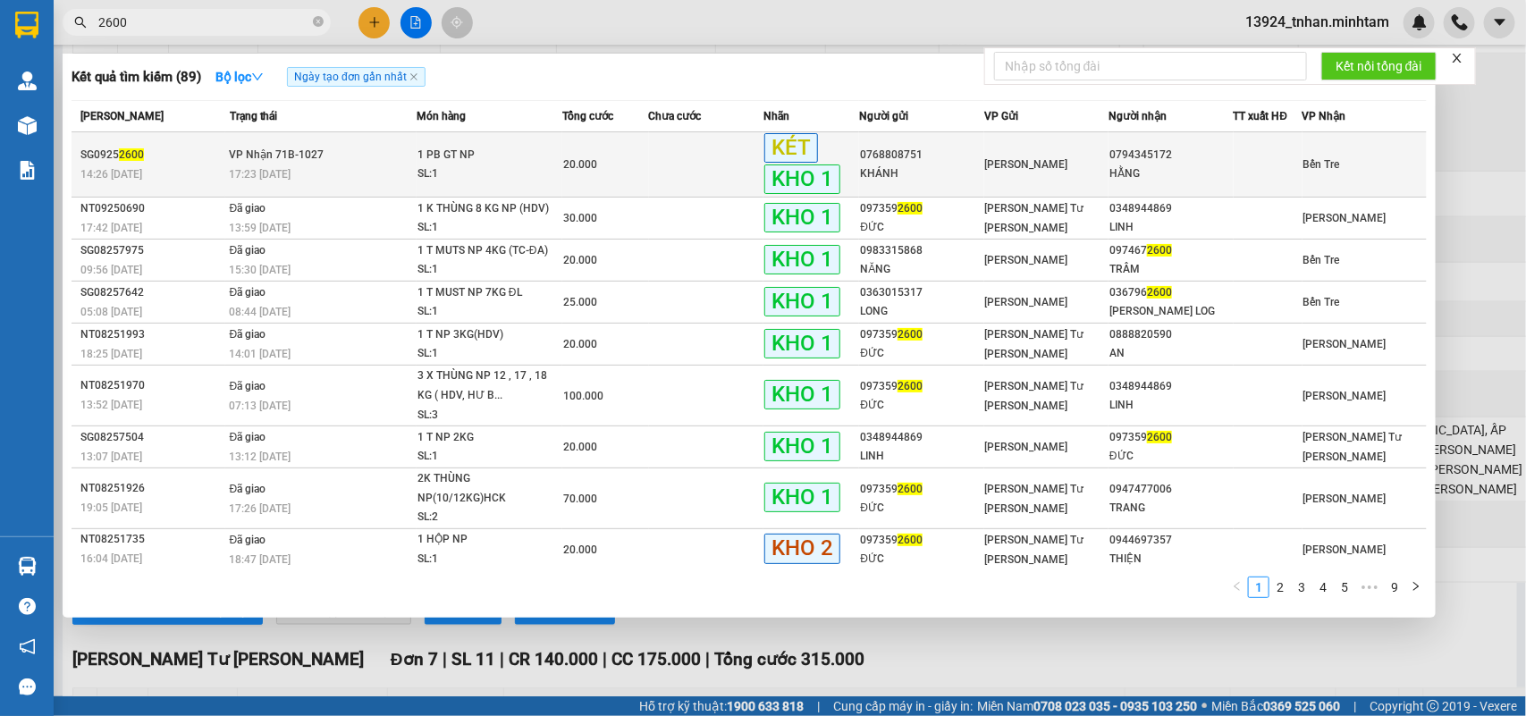
click at [364, 156] on td "VP Nhận 71B-1027 17:23 - 11/09" at bounding box center [320, 164] width 191 height 65
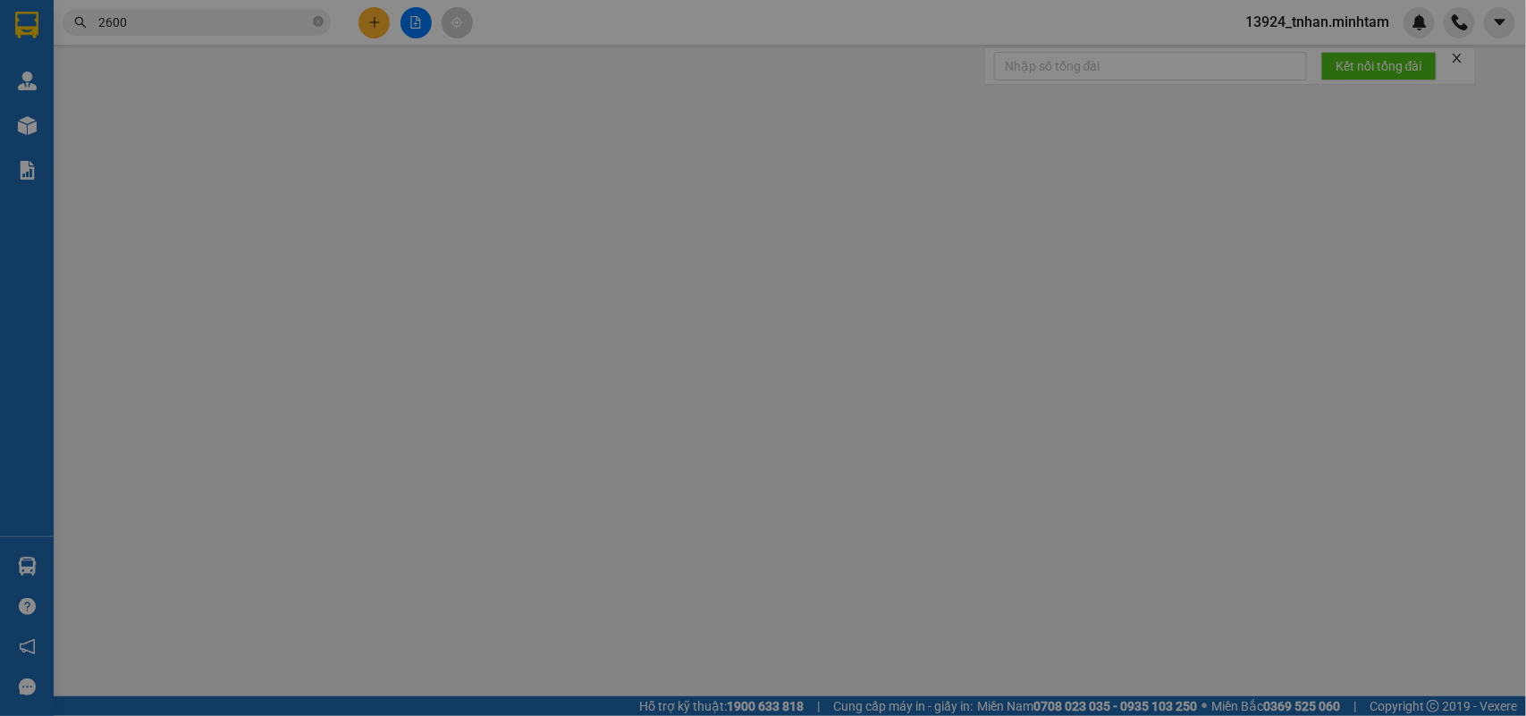
type input "0768808751"
type input "KHÁNH"
type input "0794345172"
type input "HẰNG"
type input "20.000"
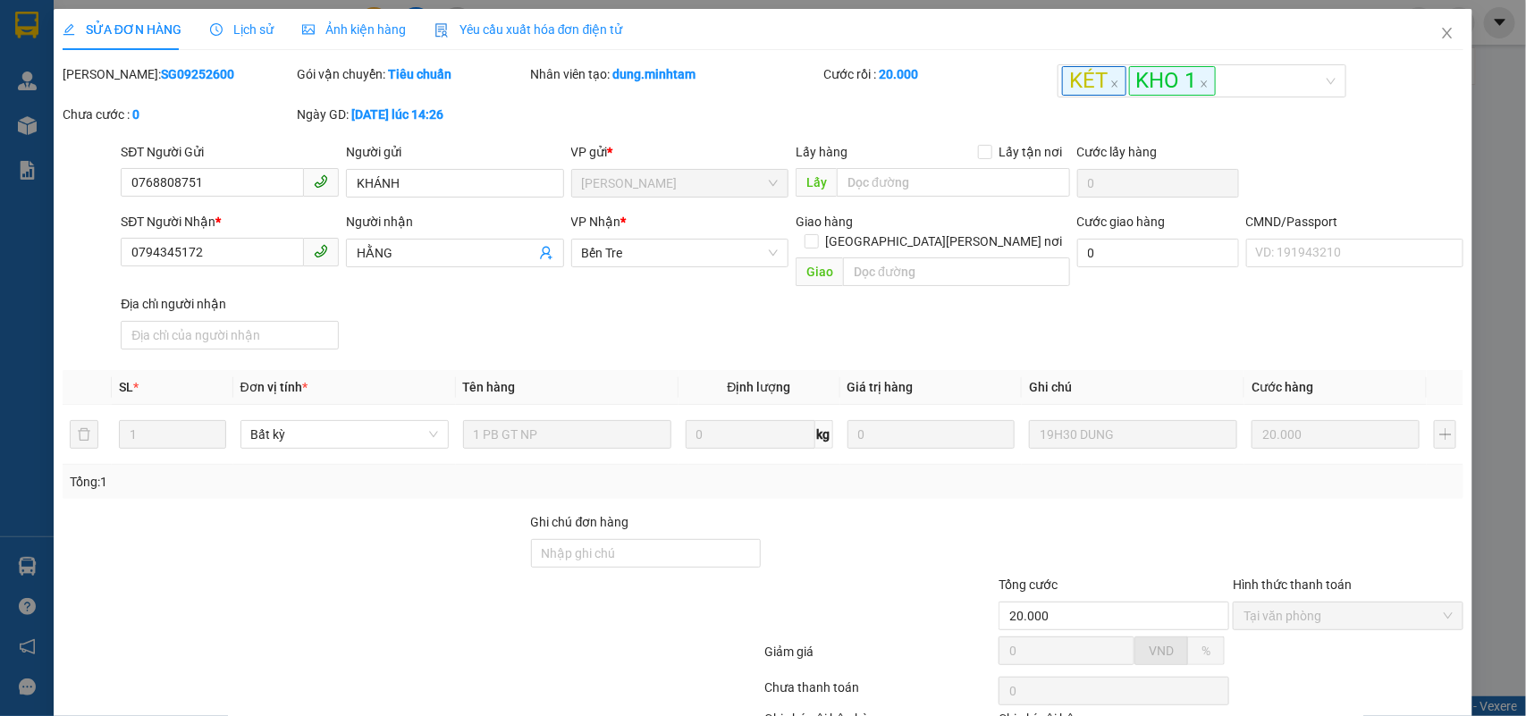
click at [257, 22] on span "Lịch sử" at bounding box center [241, 29] width 63 height 14
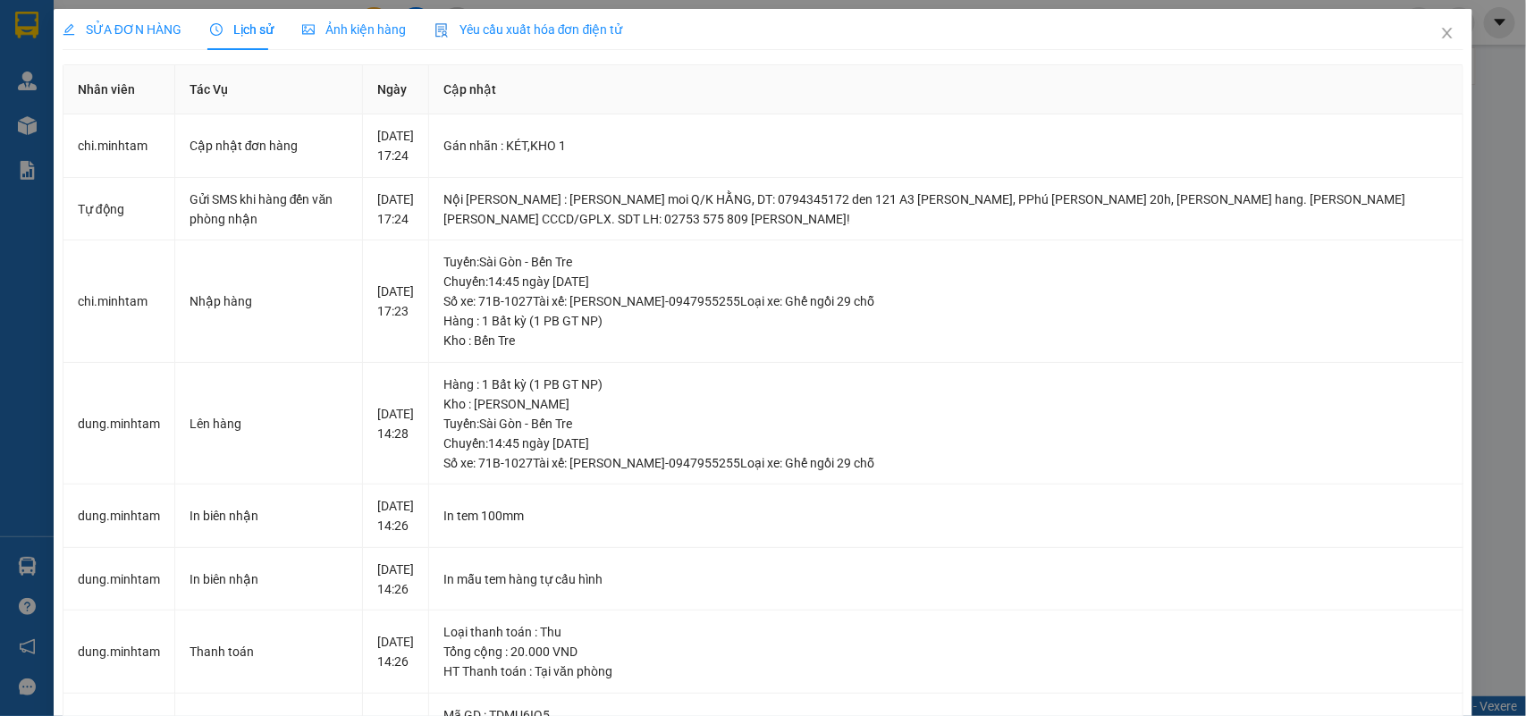
click at [171, 29] on span "SỬA ĐƠN HÀNG" at bounding box center [122, 29] width 119 height 14
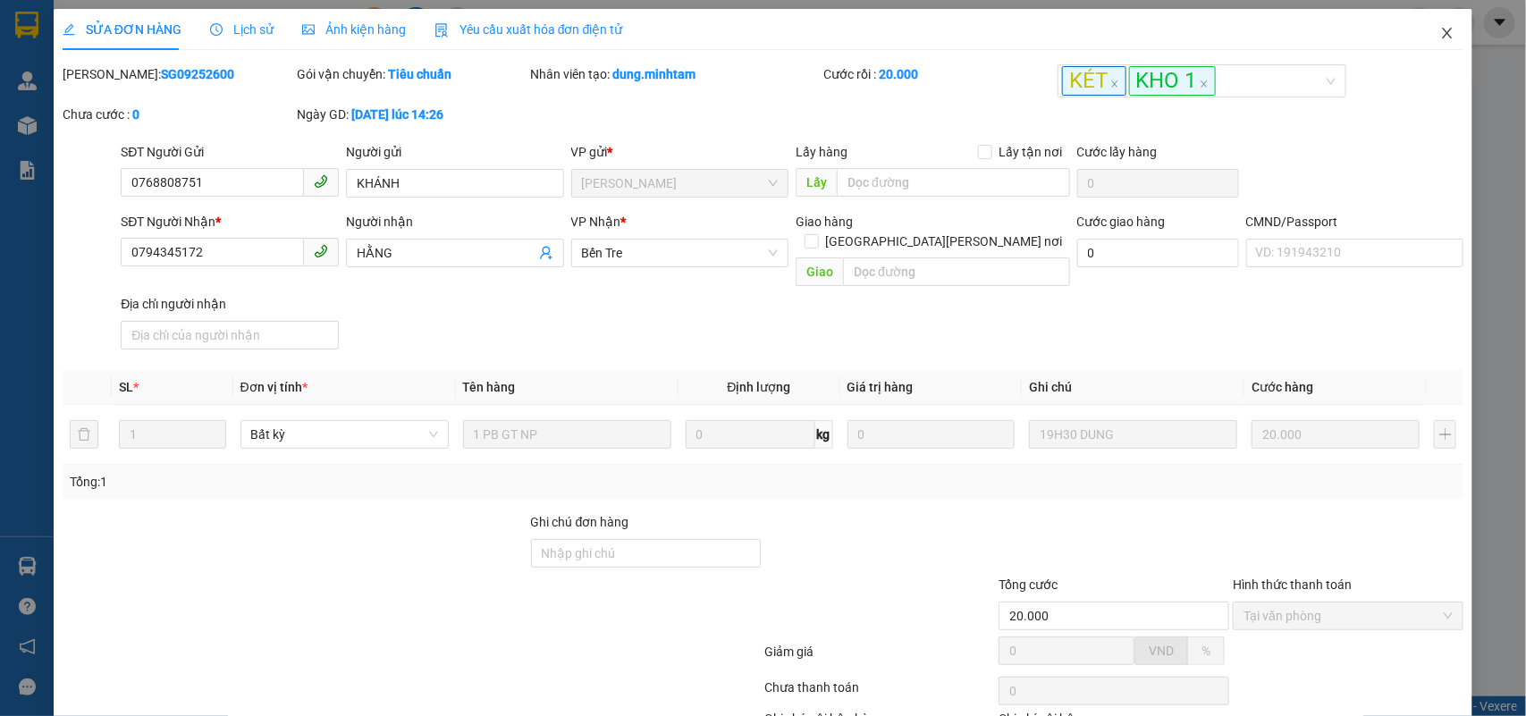
click at [1440, 26] on icon "close" at bounding box center [1447, 33] width 14 height 14
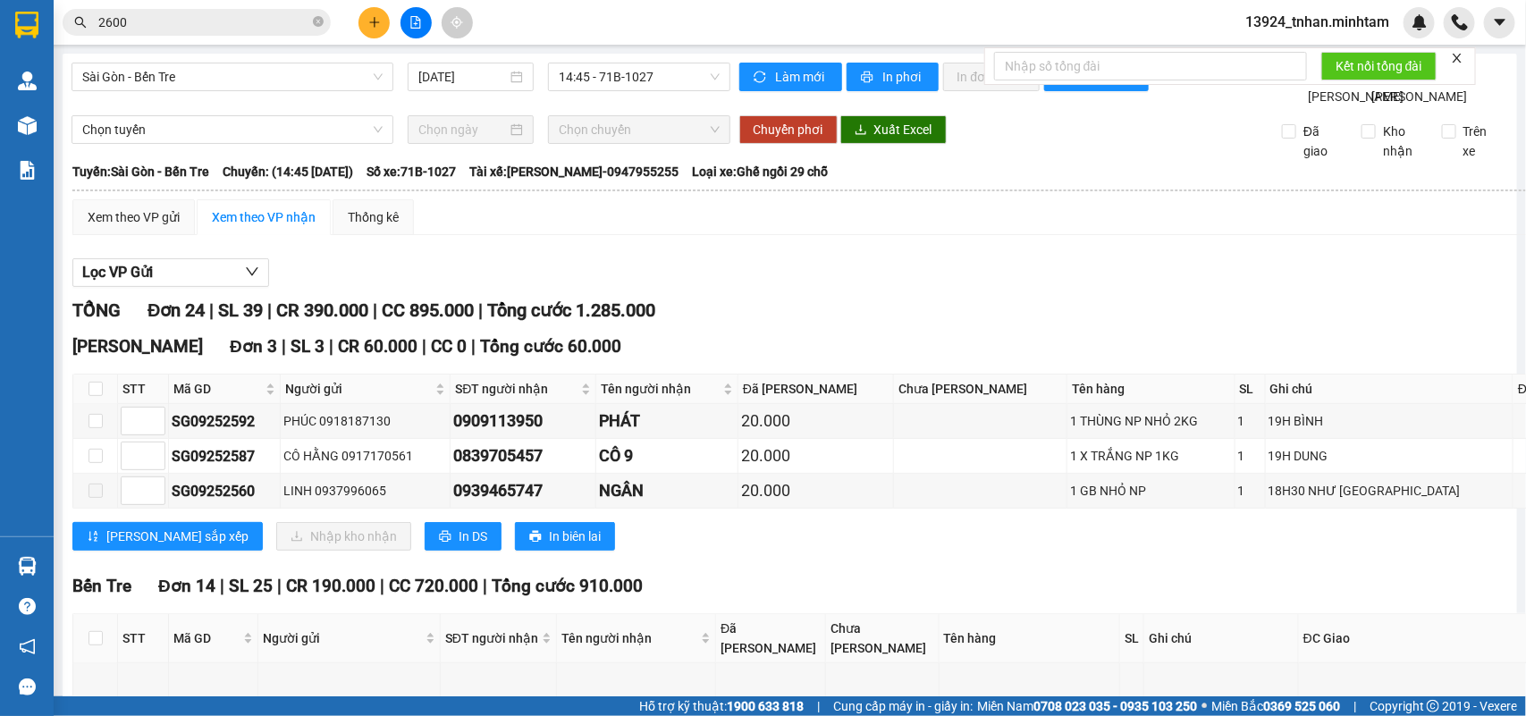
click at [170, 29] on input "2600" at bounding box center [203, 23] width 211 height 20
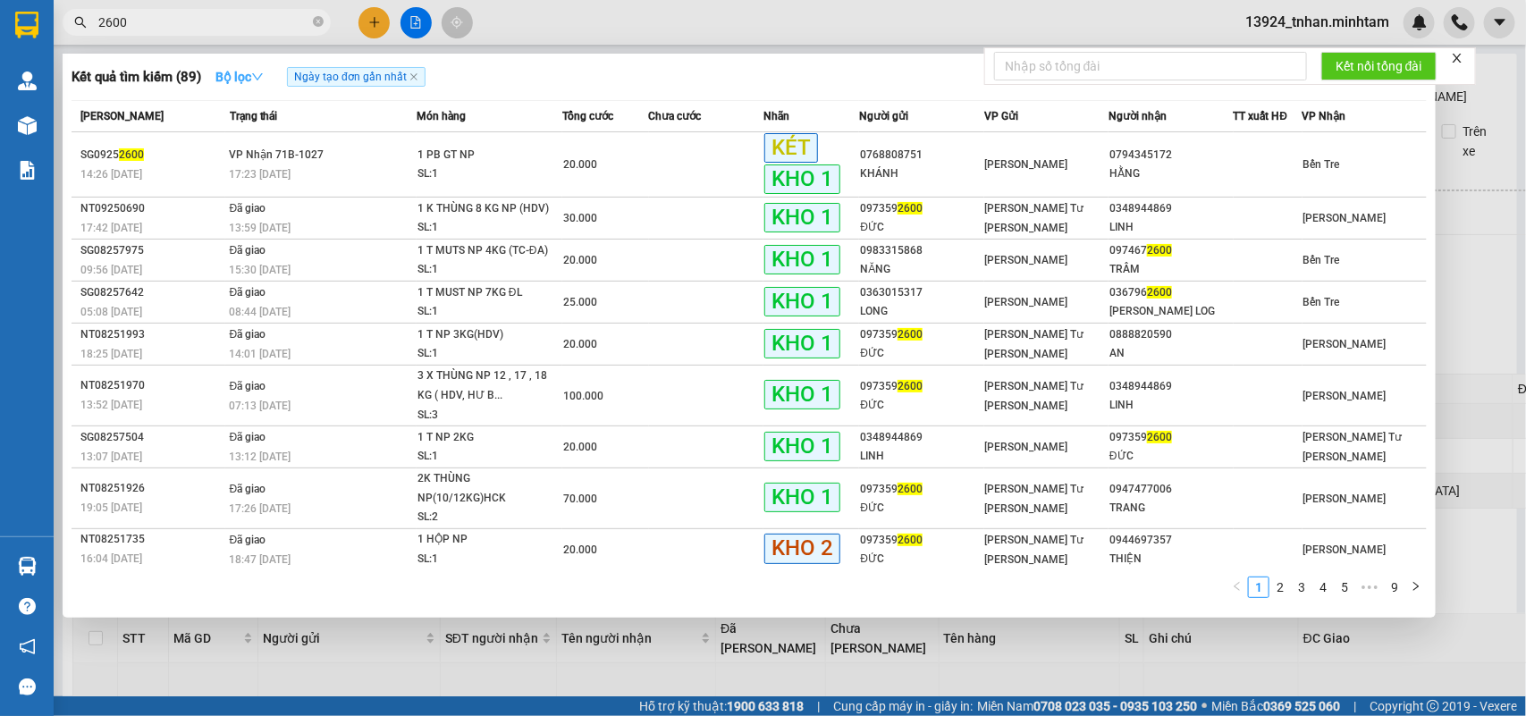
click at [222, 65] on button "Bộ lọc" at bounding box center [239, 77] width 77 height 29
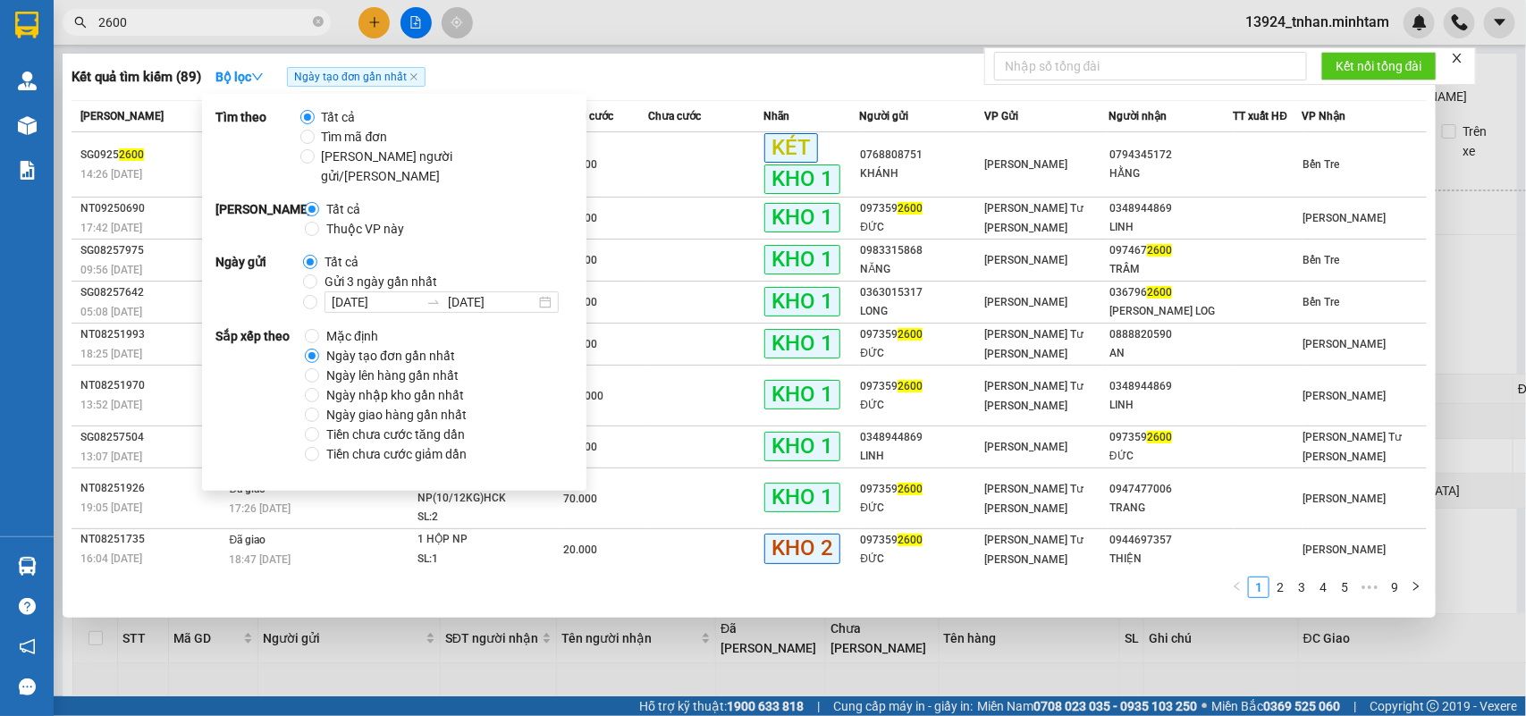
drag, startPoint x: 356, startPoint y: 212, endPoint x: 401, endPoint y: 190, distance: 49.6
click at [358, 219] on span "Thuộc VP này" at bounding box center [365, 229] width 92 height 20
click at [704, 64] on div "Kết quả tìm kiếm ( 89 ) Bộ lọc Ngày tạo đơn gần nhất" at bounding box center [749, 77] width 1355 height 29
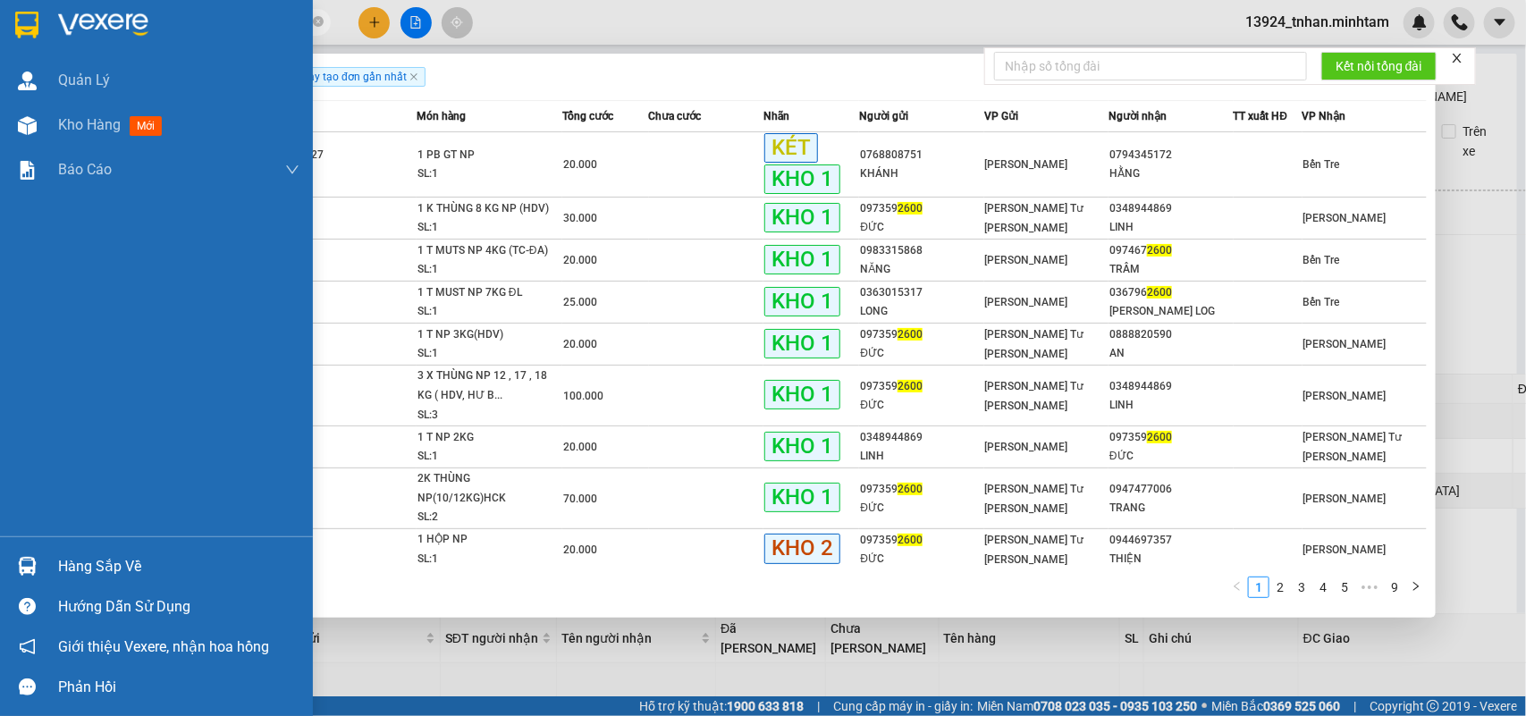
click at [5, 15] on div at bounding box center [156, 29] width 313 height 58
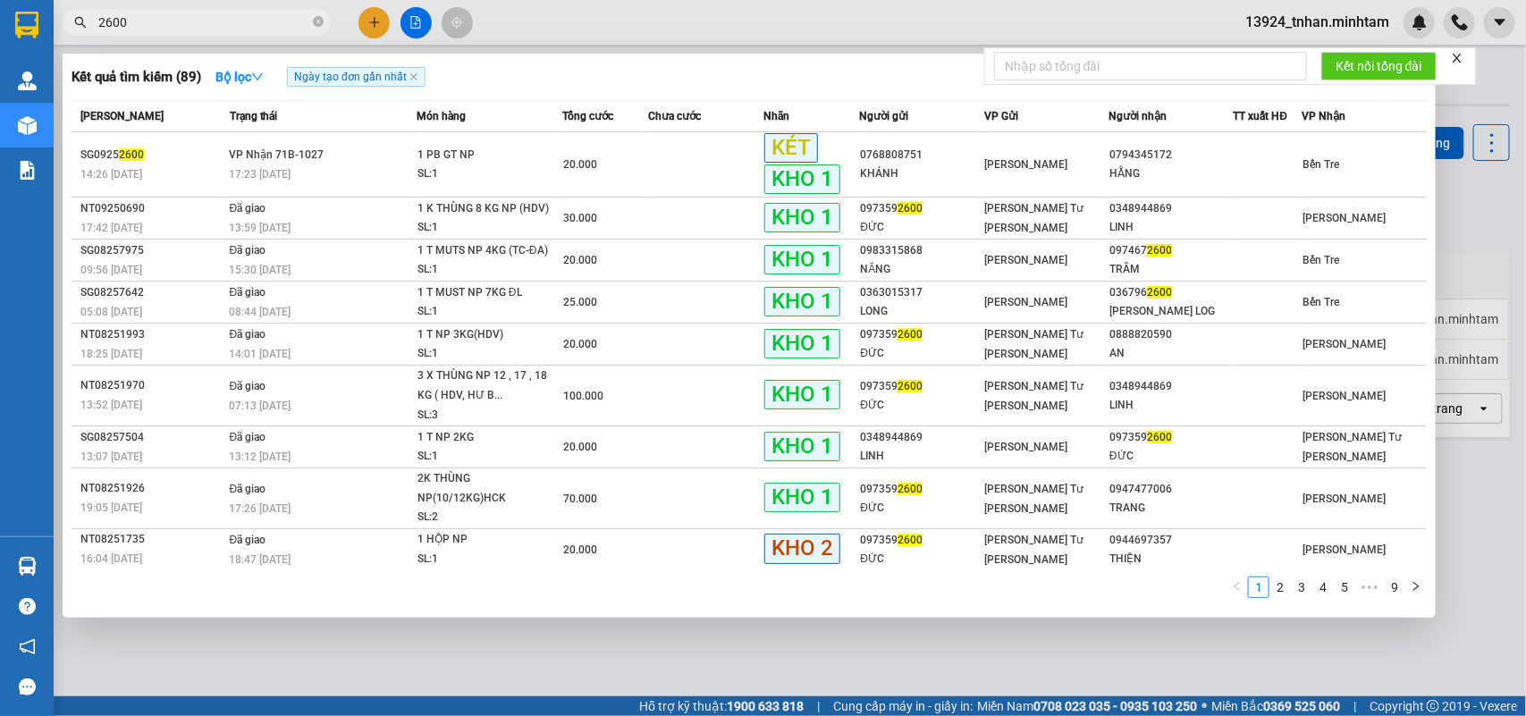
drag, startPoint x: 678, startPoint y: 666, endPoint x: 671, endPoint y: 574, distance: 92.3
click at [680, 662] on div at bounding box center [763, 358] width 1526 height 716
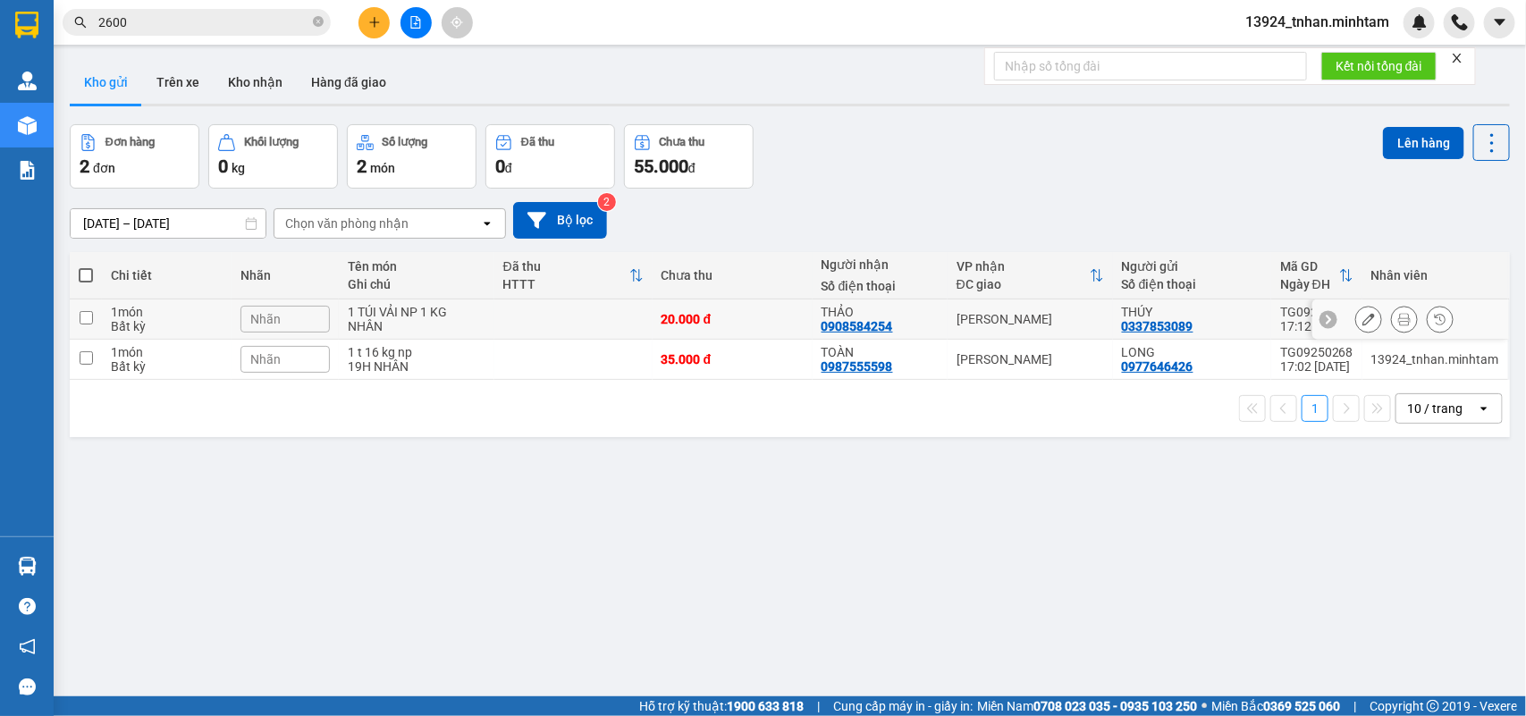
click at [637, 315] on td at bounding box center [573, 320] width 158 height 40
checkbox input "true"
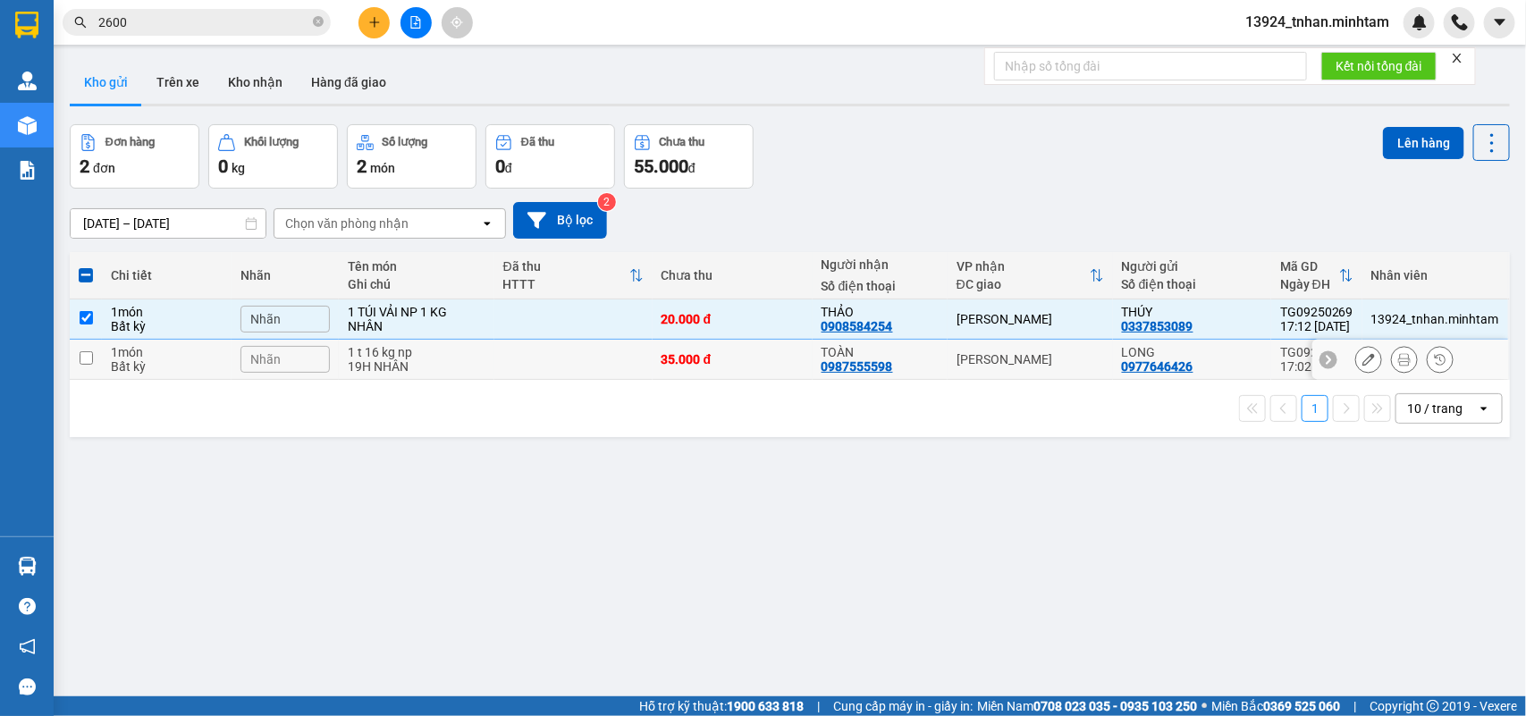
click at [637, 354] on td at bounding box center [573, 360] width 158 height 40
checkbox input "true"
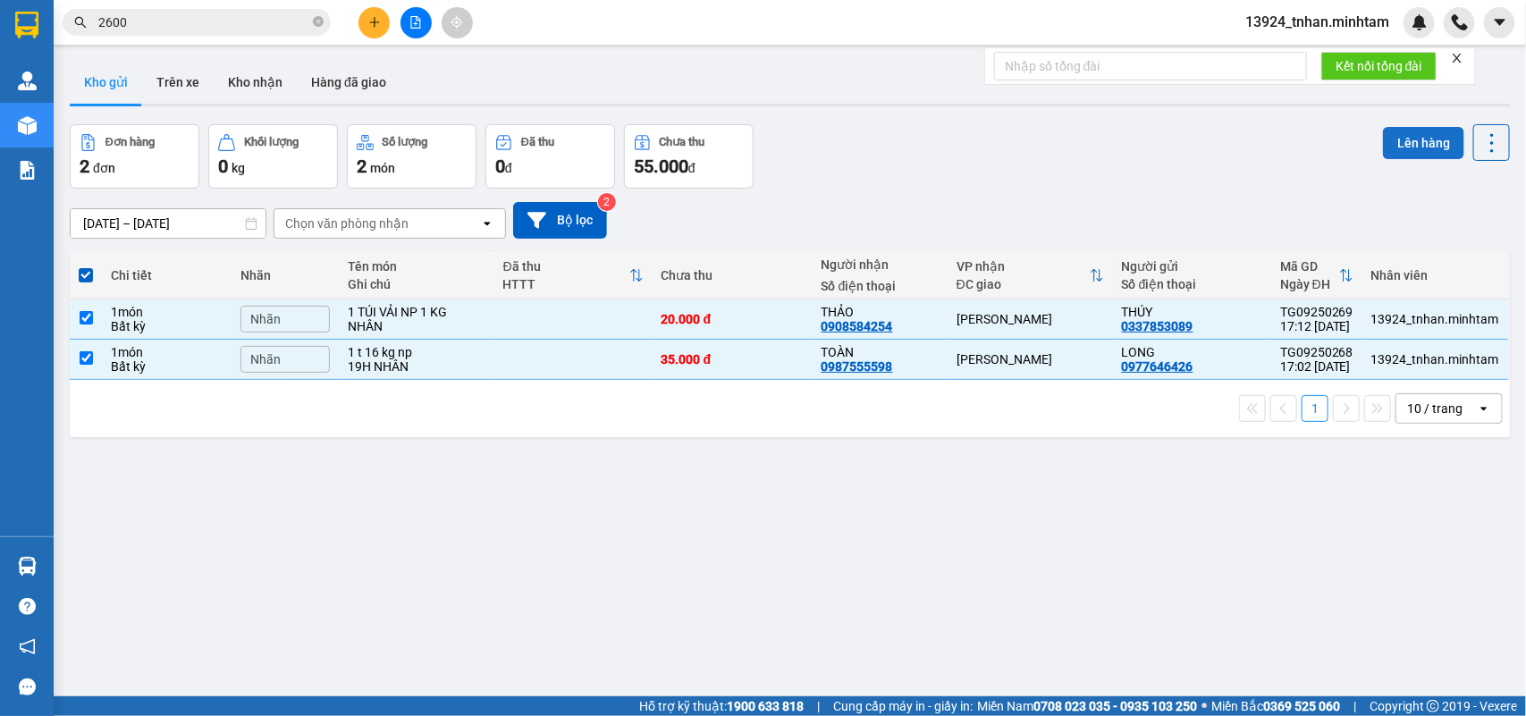
click at [1393, 136] on button "Lên hàng" at bounding box center [1423, 143] width 81 height 32
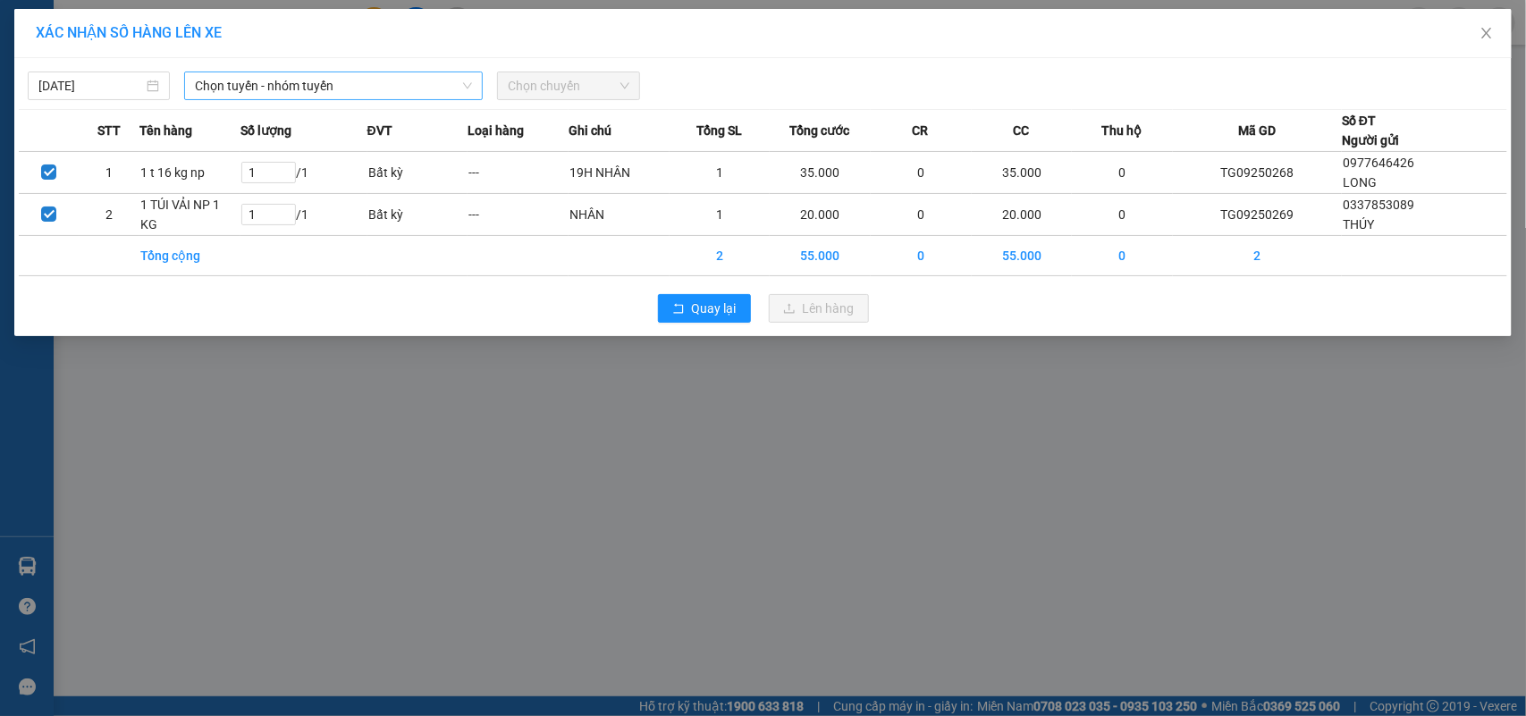
click at [255, 81] on span "Chọn tuyến - nhóm tuyến" at bounding box center [333, 85] width 277 height 27
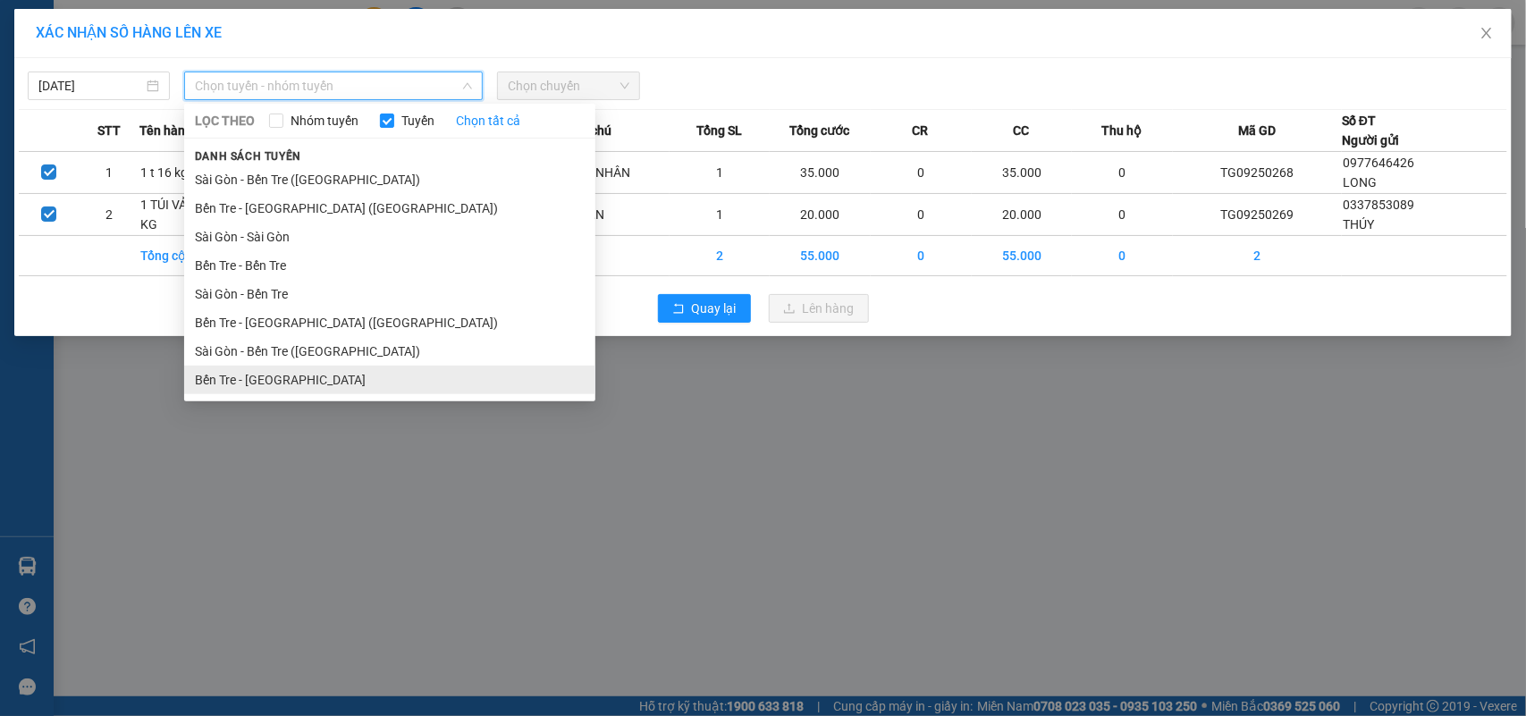
click at [317, 384] on li "Bến Tre - Sài Gòn" at bounding box center [389, 380] width 411 height 29
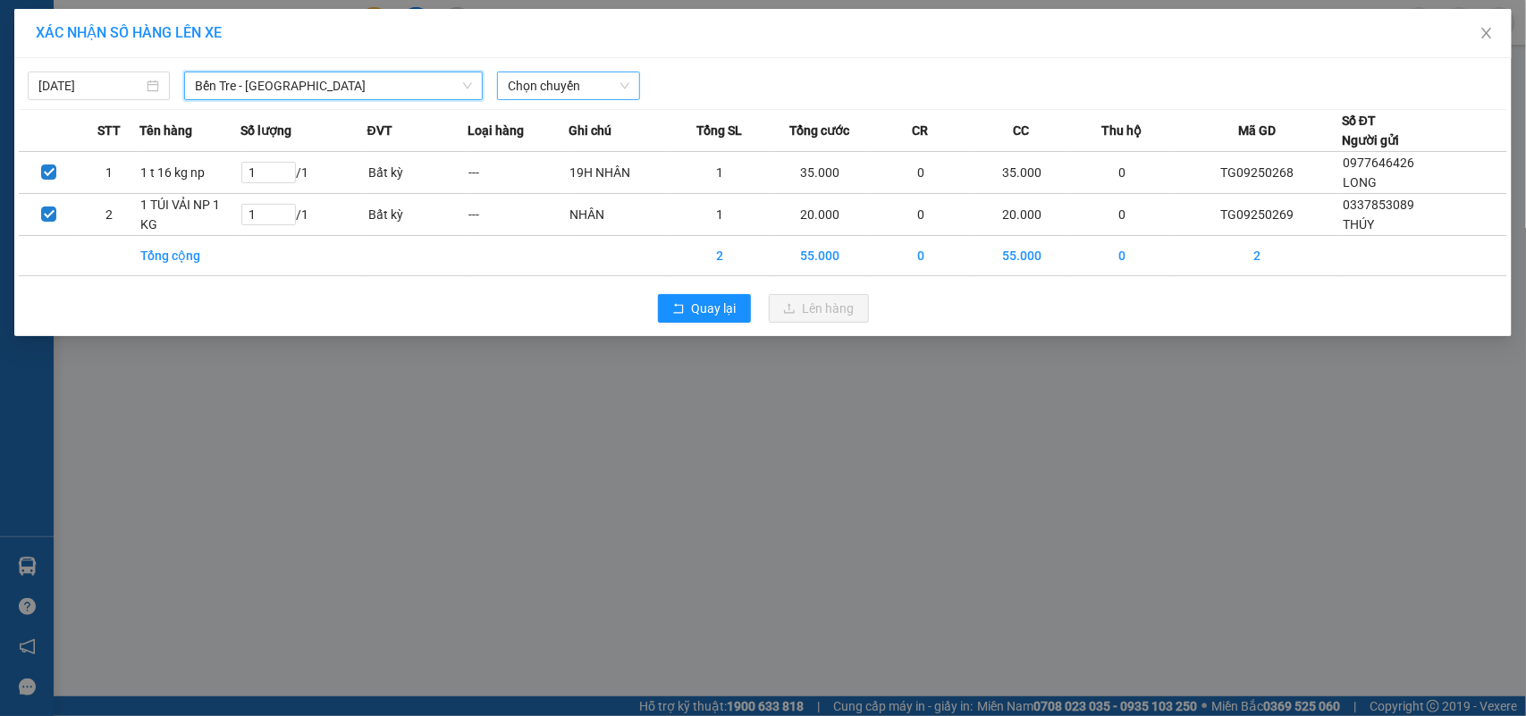
click at [564, 77] on span "Chọn chuyến" at bounding box center [568, 85] width 121 height 27
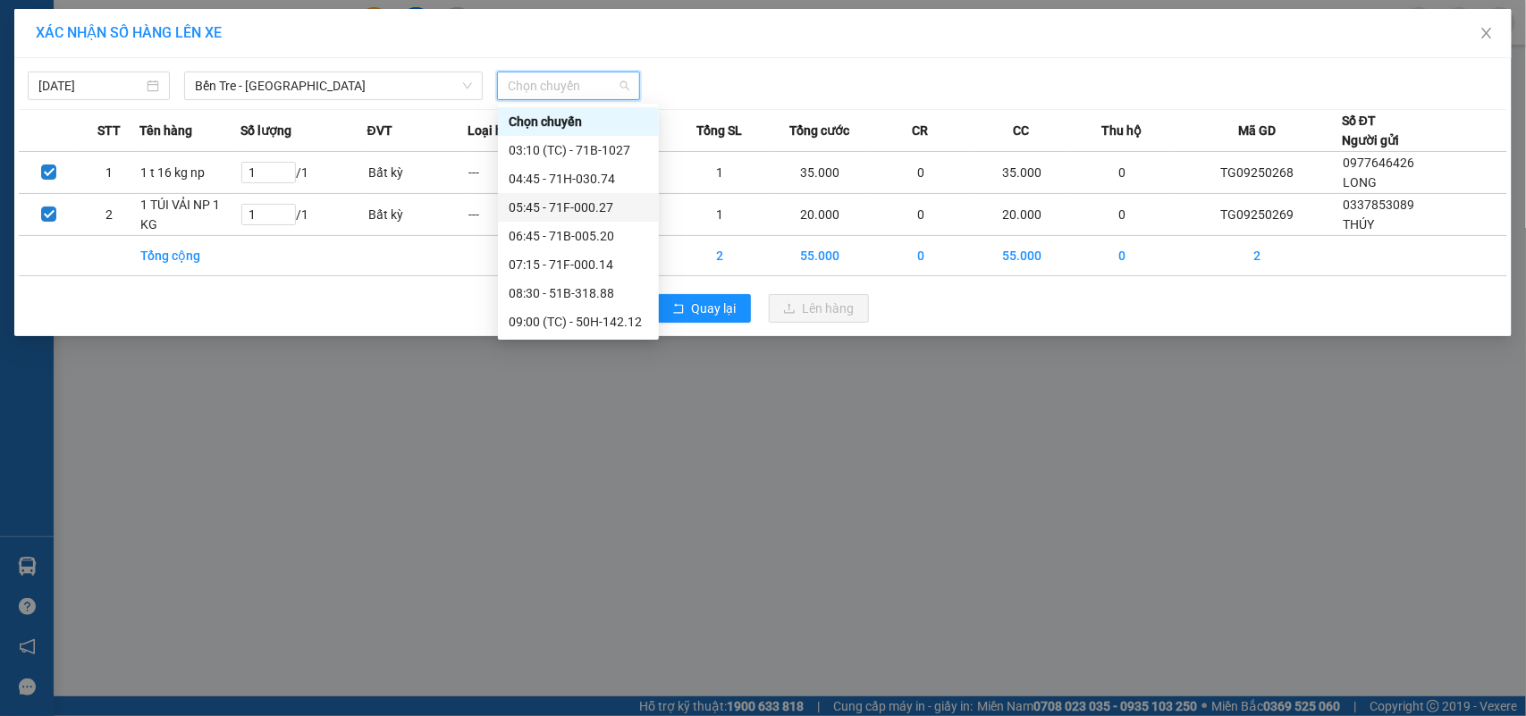
scroll to position [224, 0]
click at [597, 332] on div "16:45 - 71B-004.90" at bounding box center [578, 327] width 139 height 20
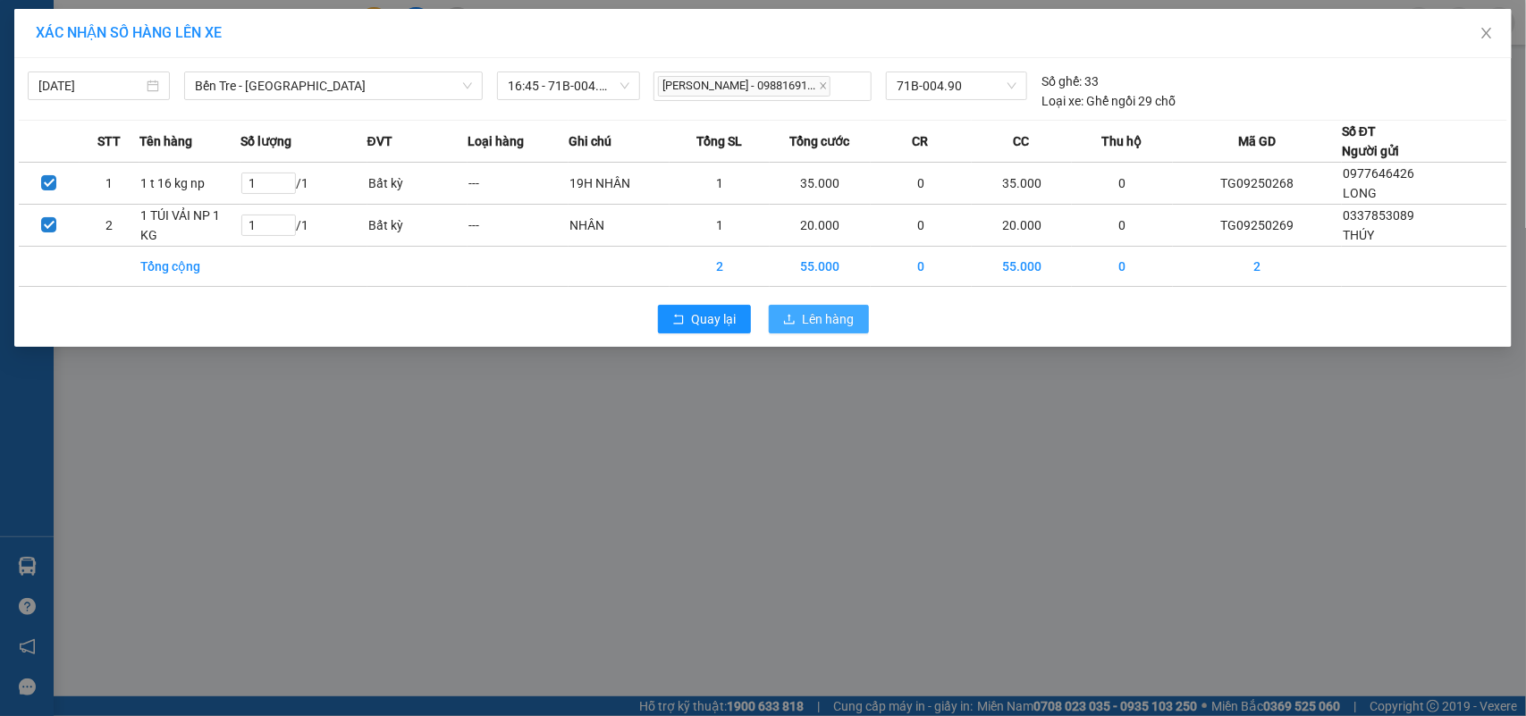
click at [797, 318] on button "Lên hàng" at bounding box center [819, 319] width 100 height 29
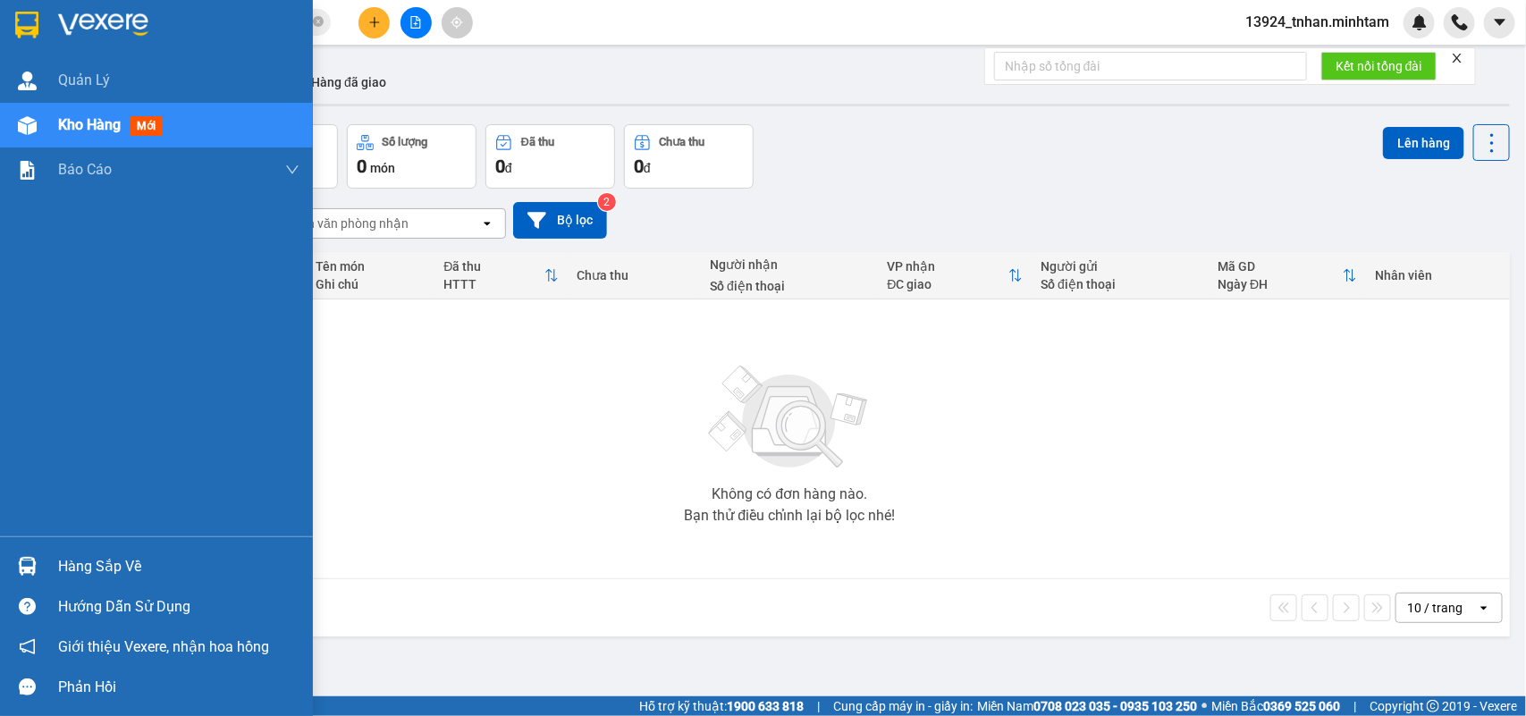
click at [55, 575] on div "Hàng sắp về" at bounding box center [156, 566] width 313 height 40
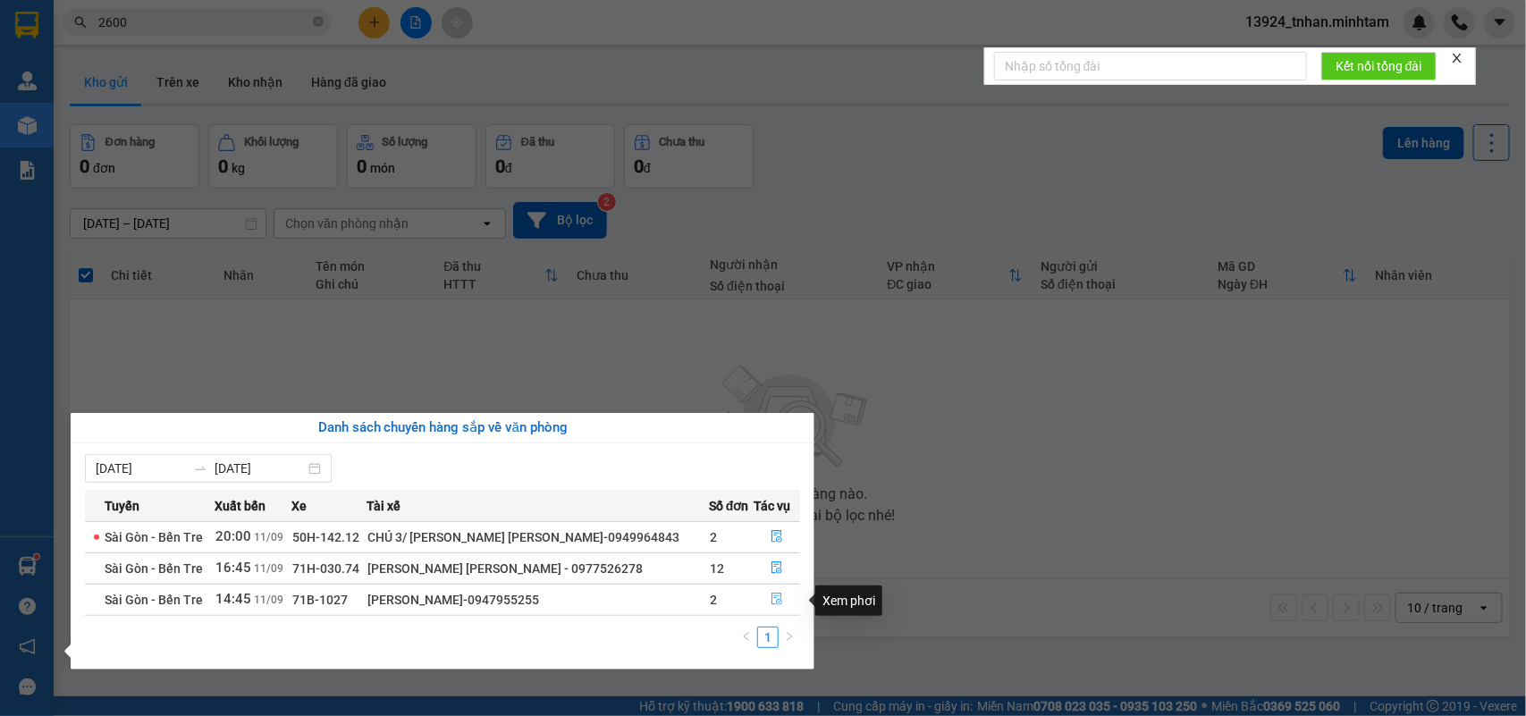
click at [784, 599] on button "button" at bounding box center [777, 600] width 45 height 29
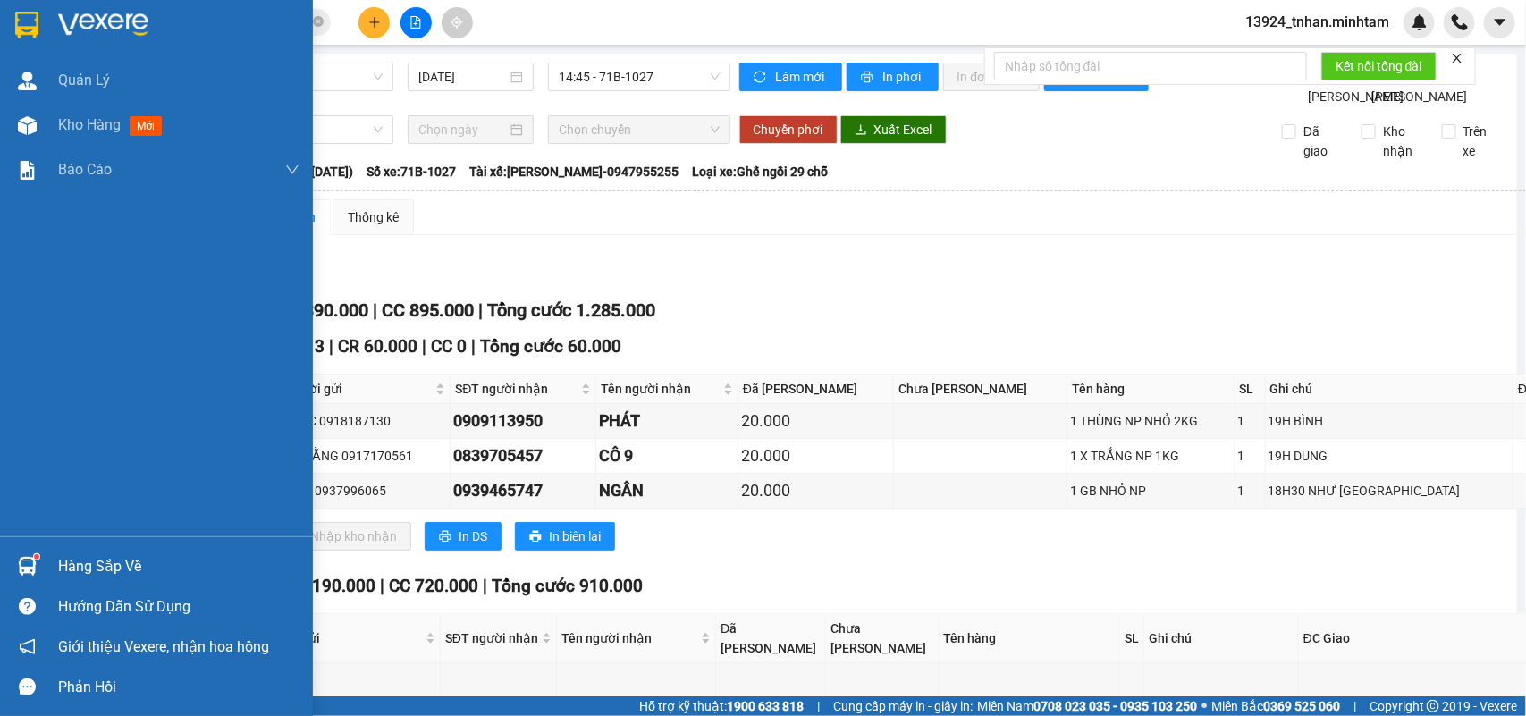
click at [20, 24] on img at bounding box center [26, 25] width 23 height 27
click at [21, 24] on img at bounding box center [26, 25] width 23 height 27
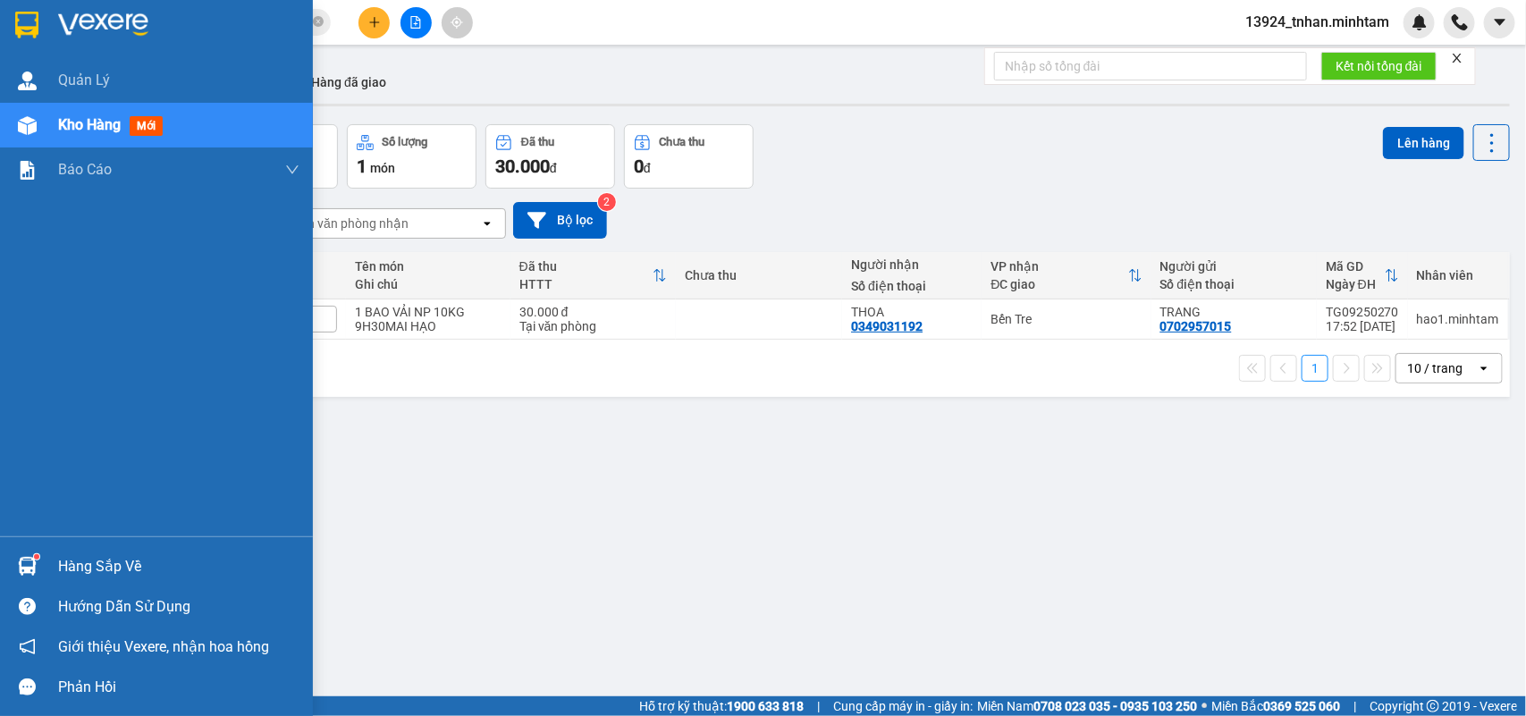
click at [98, 556] on div "ver 1.8.143 Kho gửi Trên xe Kho nhận Hàng đã giao Đơn hàng 1 đơn Khối lượng 0 k…" at bounding box center [790, 412] width 1455 height 716
drag, startPoint x: 4, startPoint y: 553, endPoint x: 14, endPoint y: 553, distance: 9.8
click at [3, 553] on div "Hàng sắp về" at bounding box center [156, 566] width 313 height 40
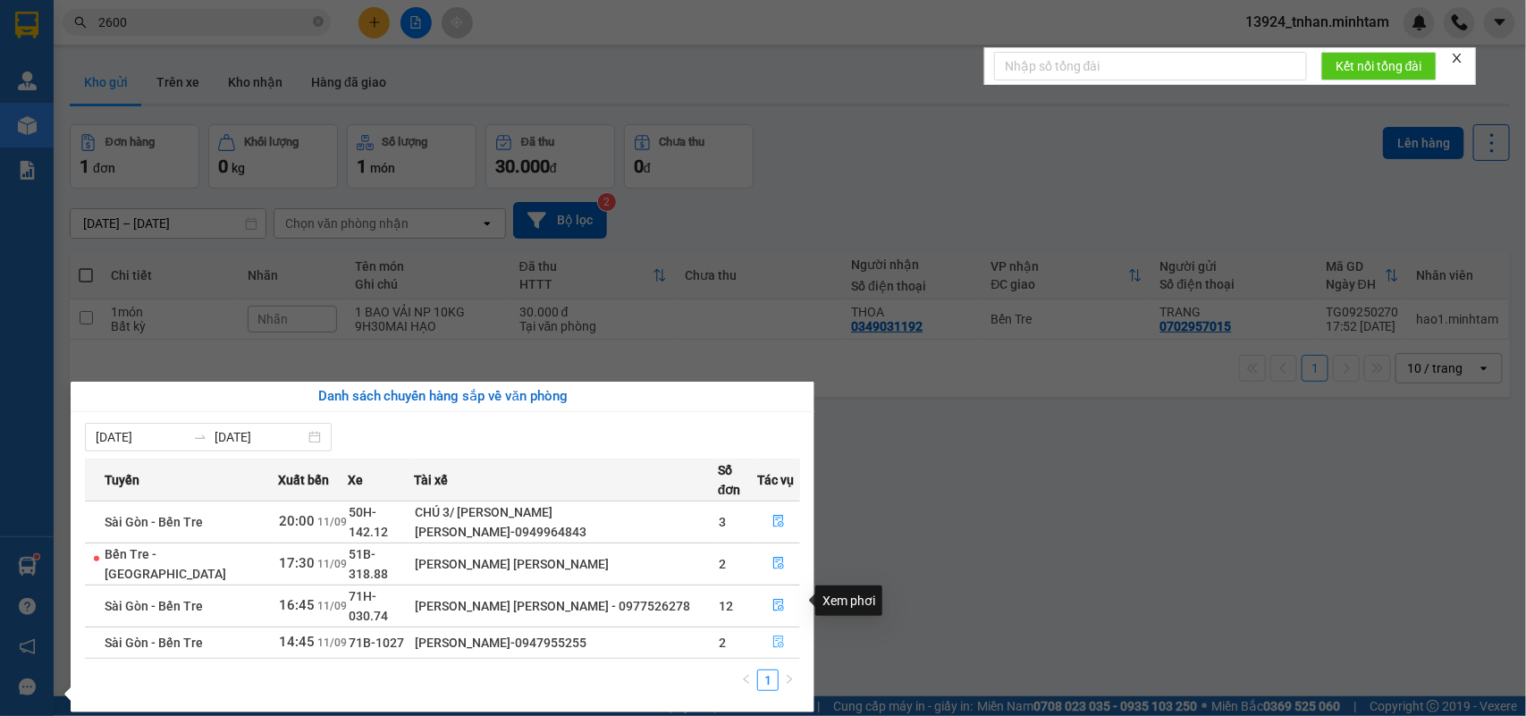
click at [765, 629] on button "button" at bounding box center [778, 643] width 41 height 29
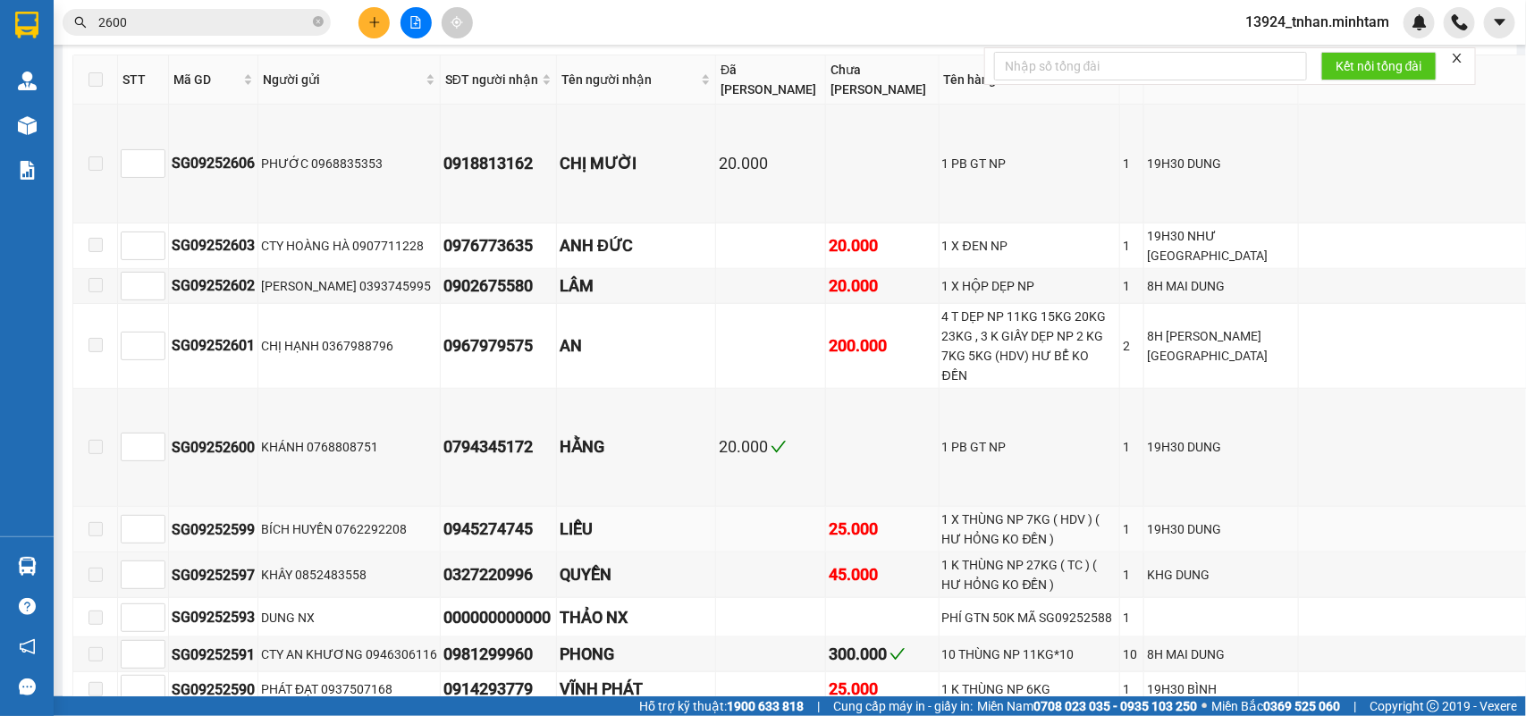
scroll to position [224, 0]
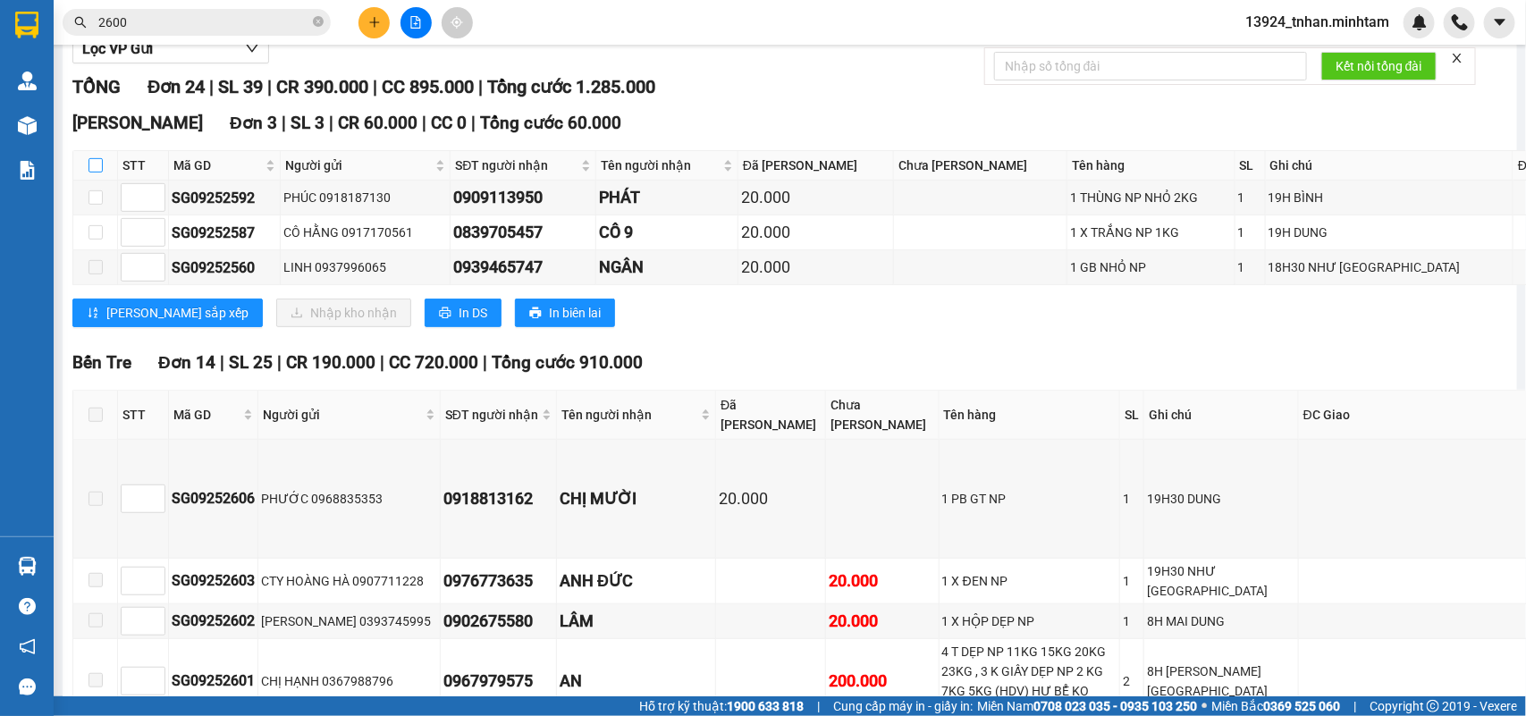
click at [99, 175] on label at bounding box center [96, 166] width 14 height 20
click at [99, 173] on input "checkbox" at bounding box center [96, 165] width 14 height 14
checkbox input "true"
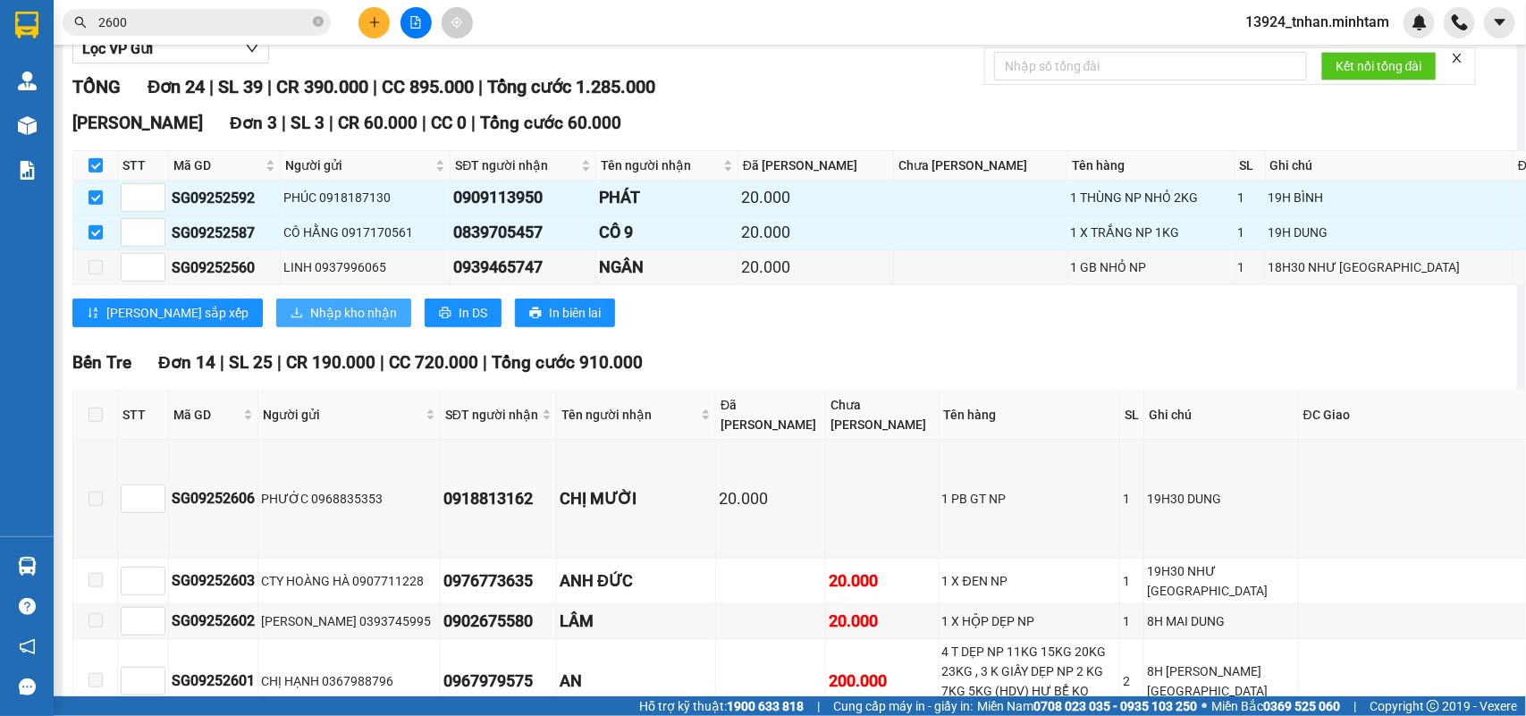
click at [295, 327] on button "Nhập kho nhận" at bounding box center [343, 313] width 135 height 29
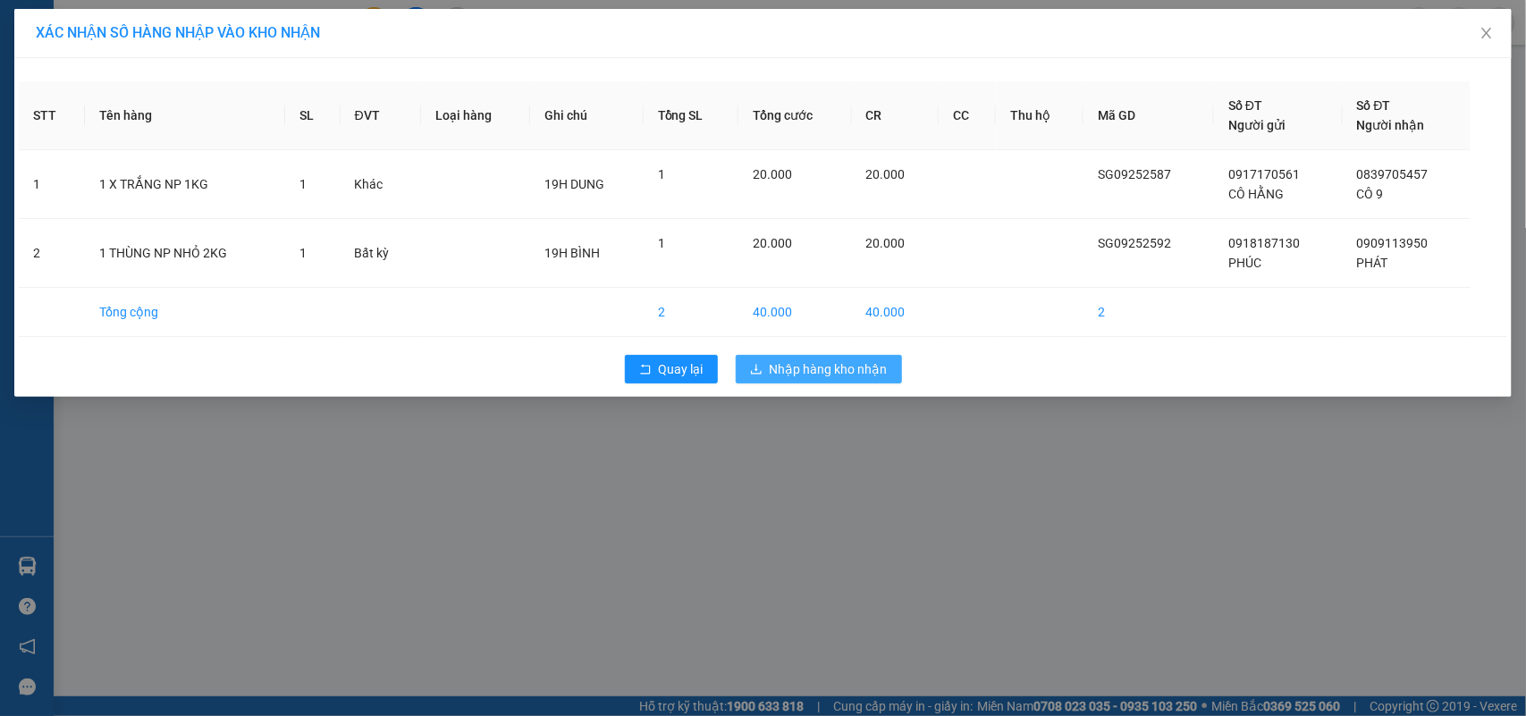
click at [836, 373] on span "Nhập hàng kho nhận" at bounding box center [829, 369] width 118 height 20
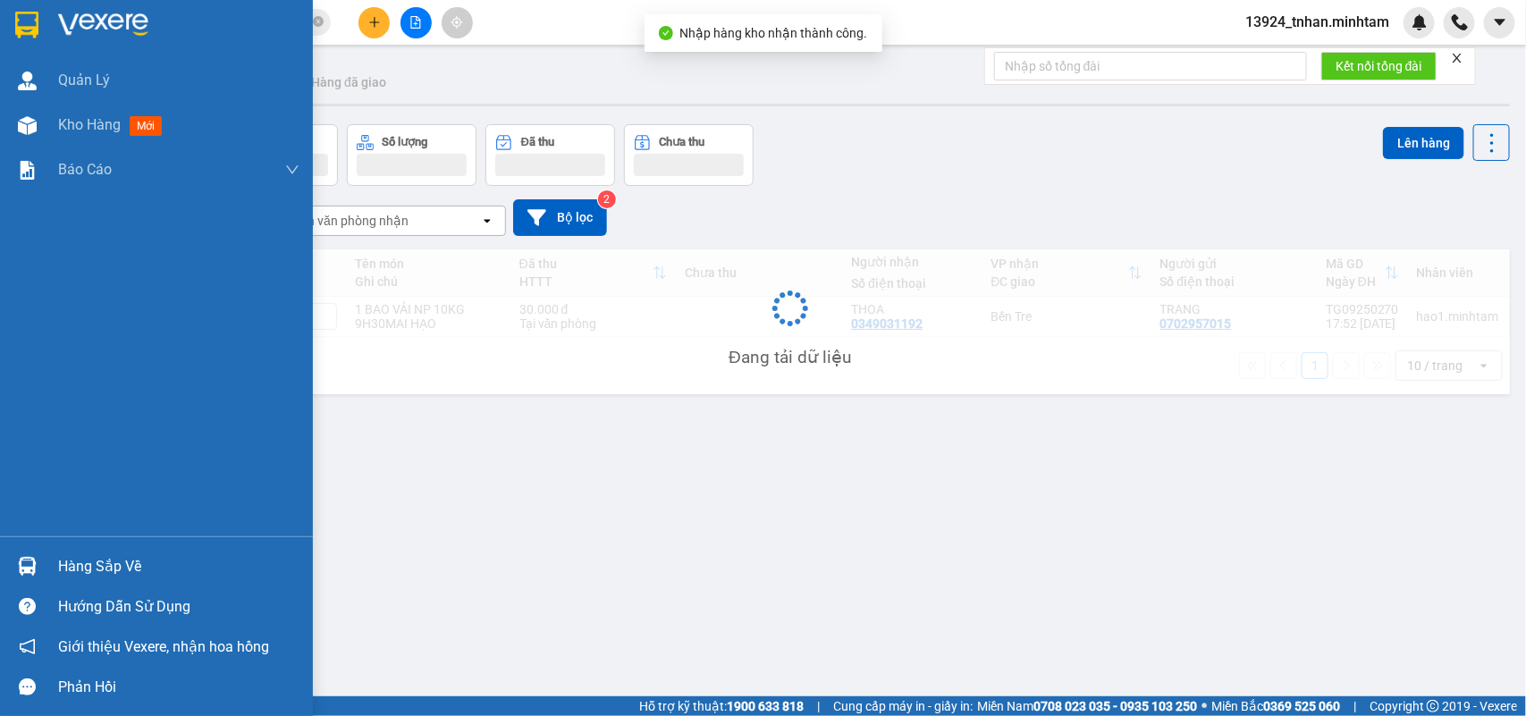
click at [42, 556] on div "Hàng sắp về" at bounding box center [156, 566] width 313 height 40
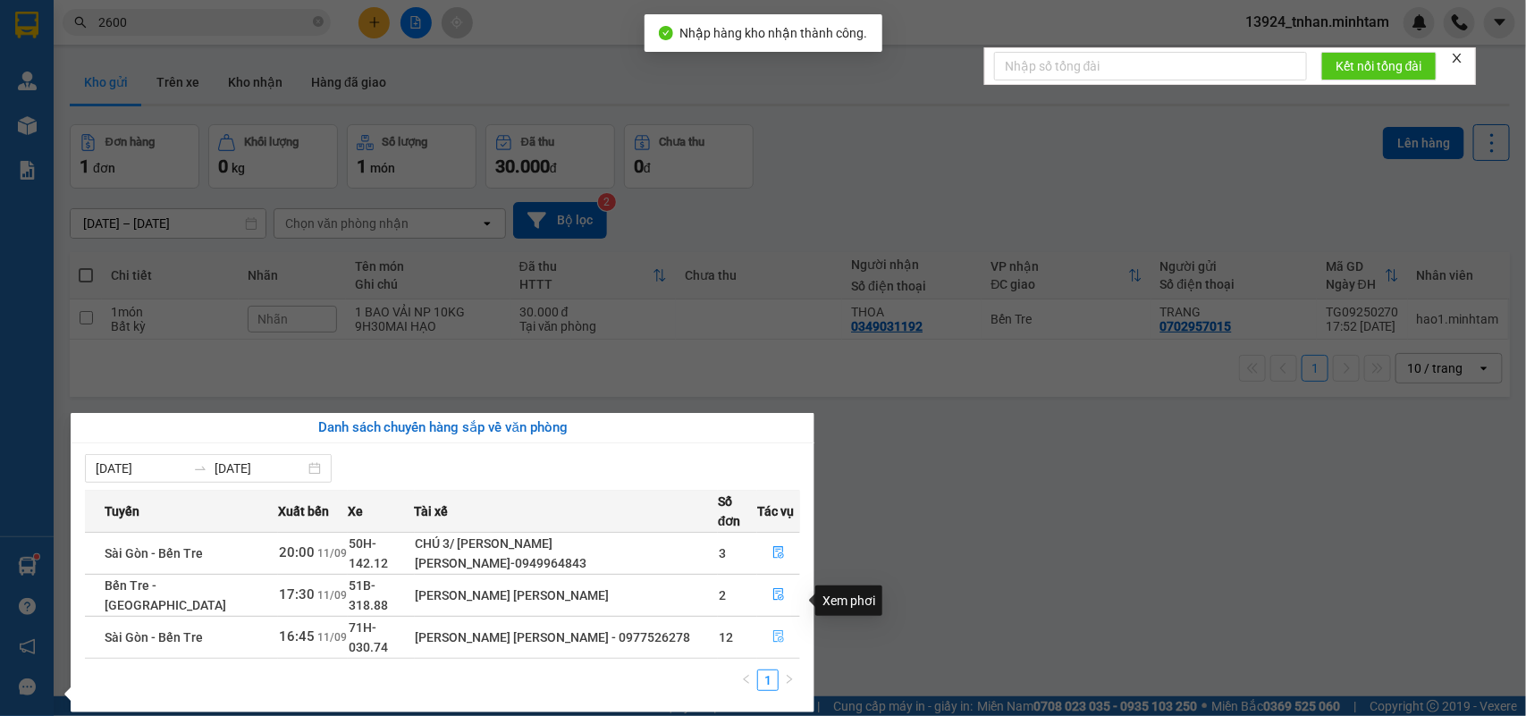
click at [796, 623] on button "button" at bounding box center [778, 637] width 41 height 29
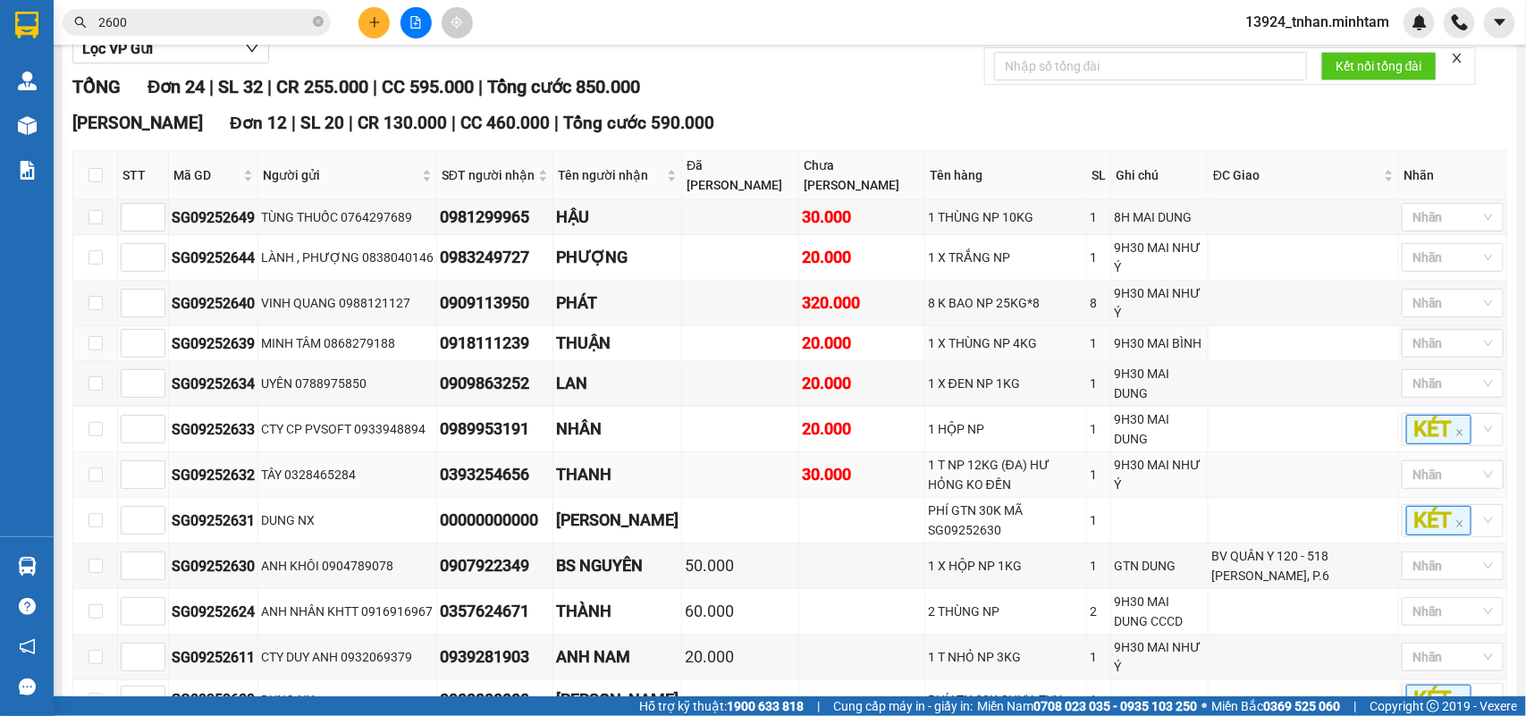
scroll to position [335, 0]
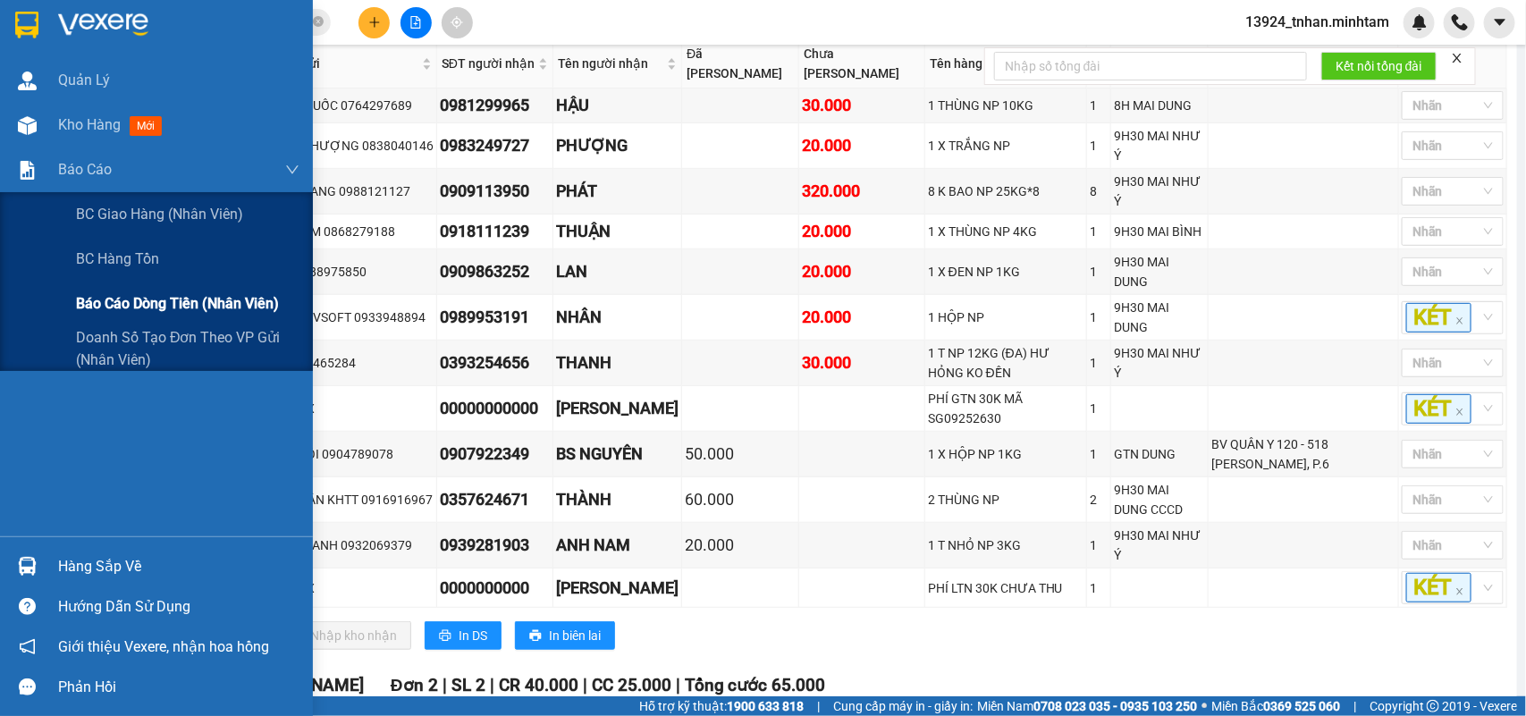
click at [141, 293] on span "Báo cáo dòng tiền (nhân viên)" at bounding box center [177, 303] width 203 height 22
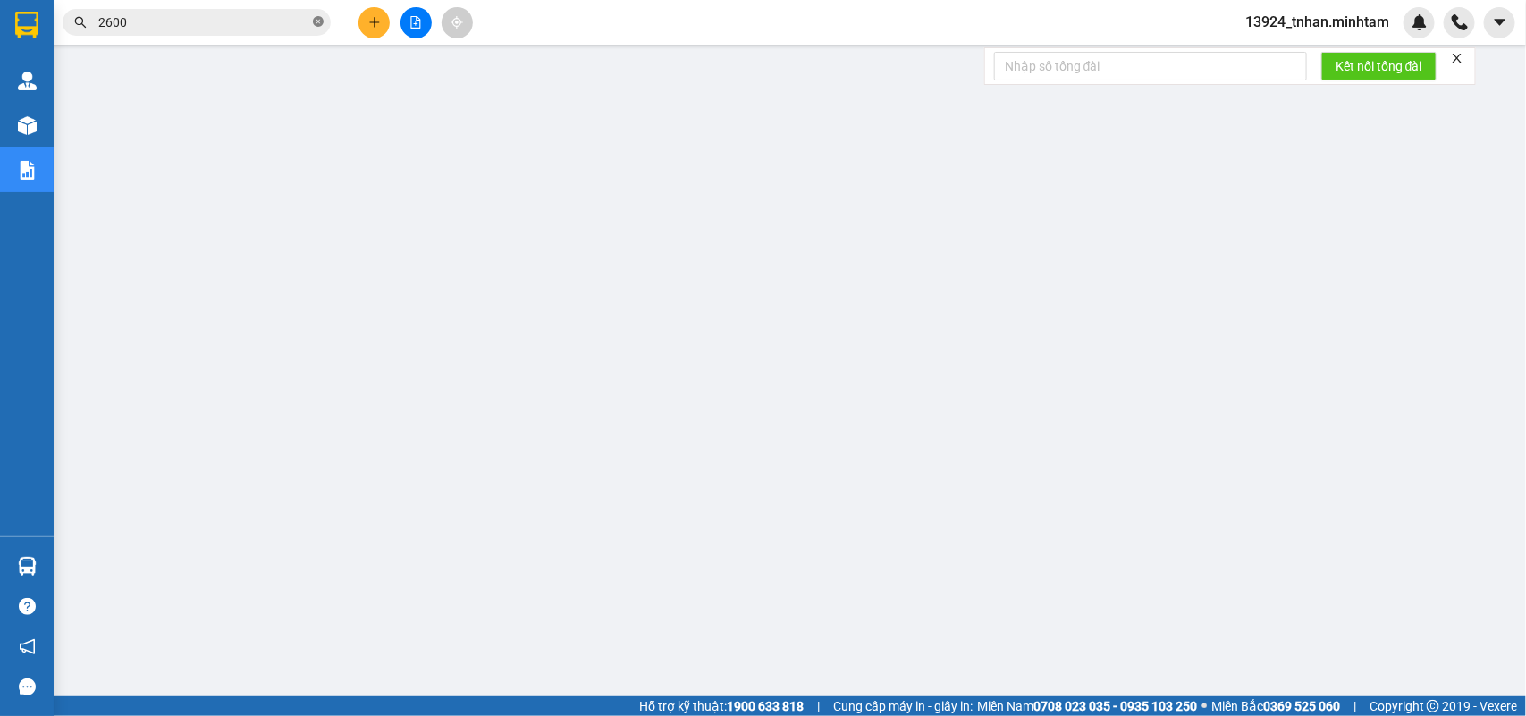
click at [318, 22] on icon "close-circle" at bounding box center [318, 21] width 11 height 11
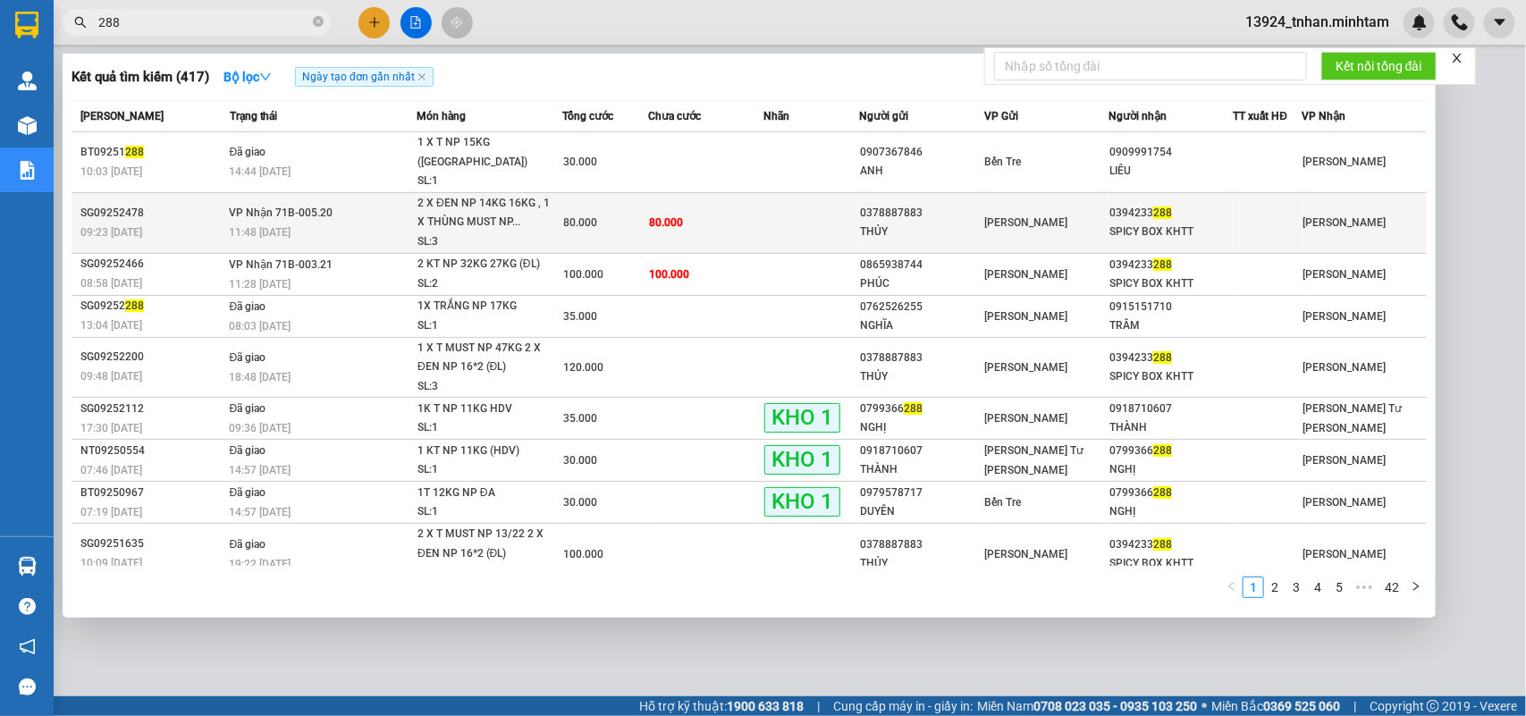
type input "288"
click at [961, 223] on div "THỦY" at bounding box center [921, 232] width 122 height 19
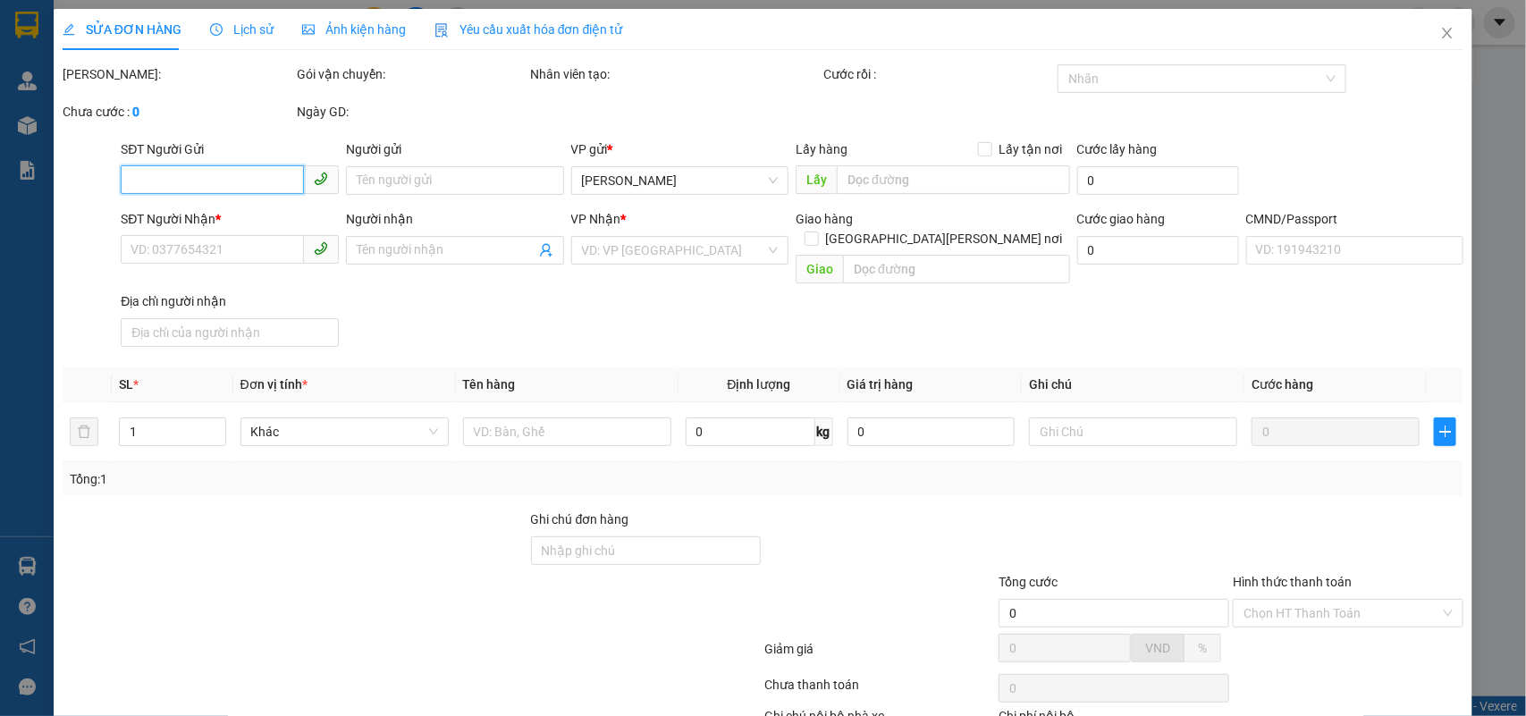
scroll to position [105, 0]
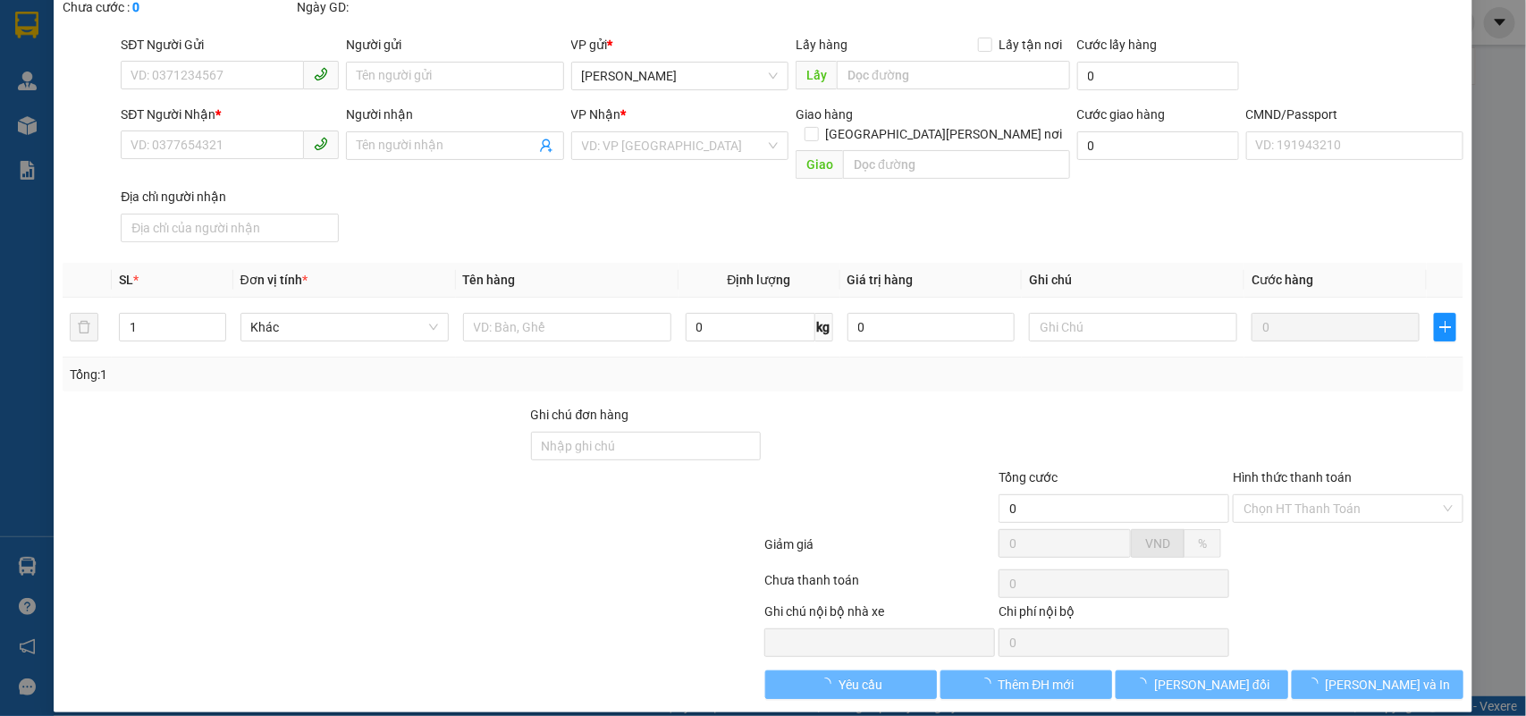
type input "0378887883"
type input "THỦY"
type input "0394233288"
type input "SPICY BOX KHTT"
type input "80.000"
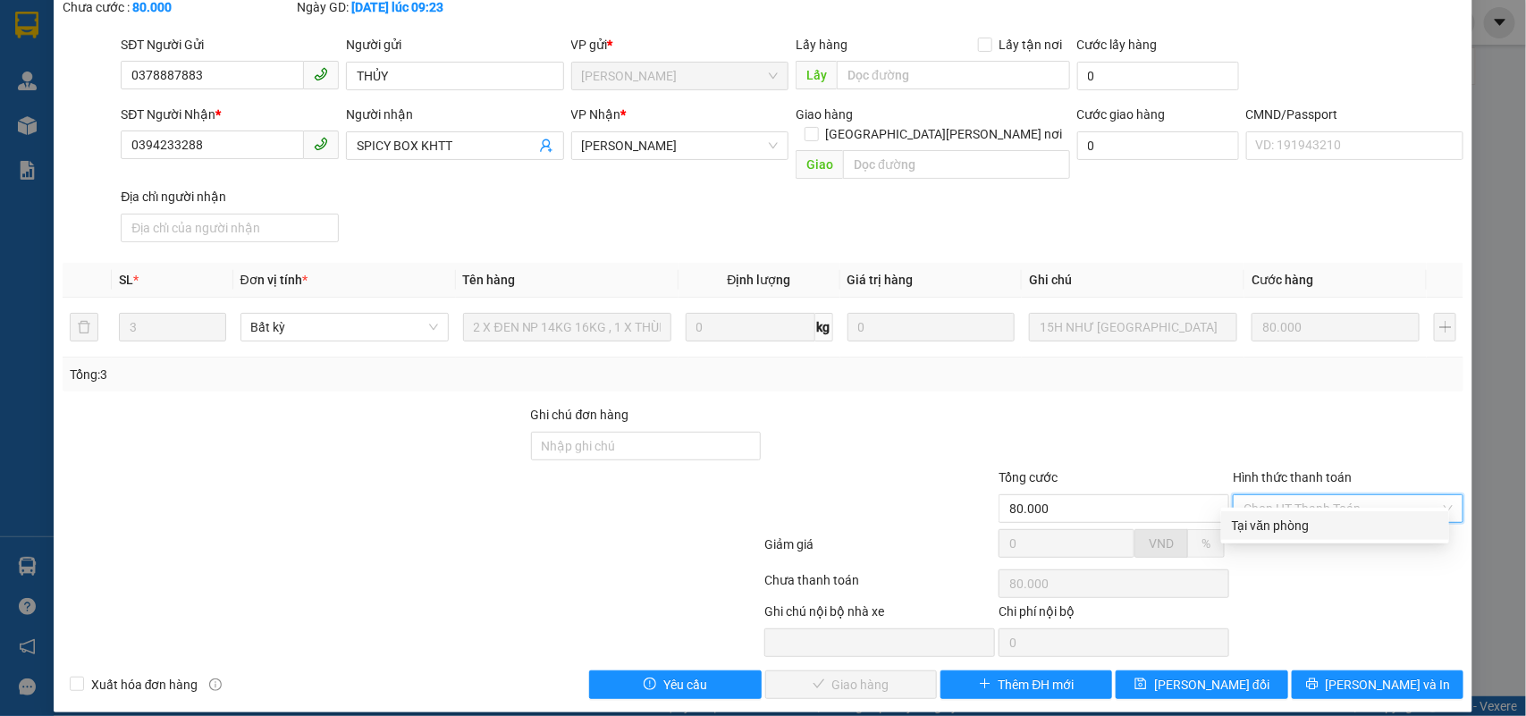
click at [1276, 517] on div "Tại văn phòng" at bounding box center [1335, 526] width 207 height 20
type input "0"
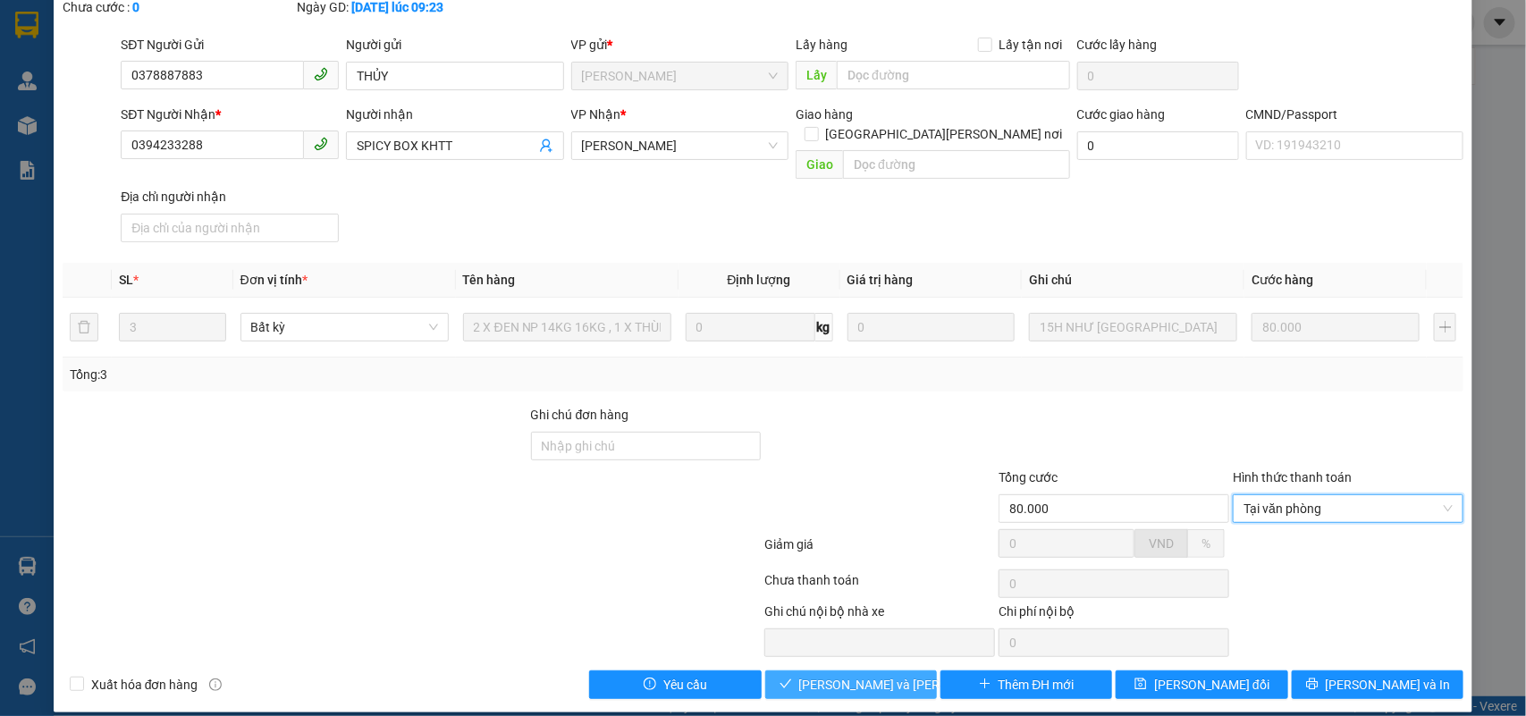
click at [850, 675] on span "Lưu và Giao hàng" at bounding box center [919, 685] width 241 height 20
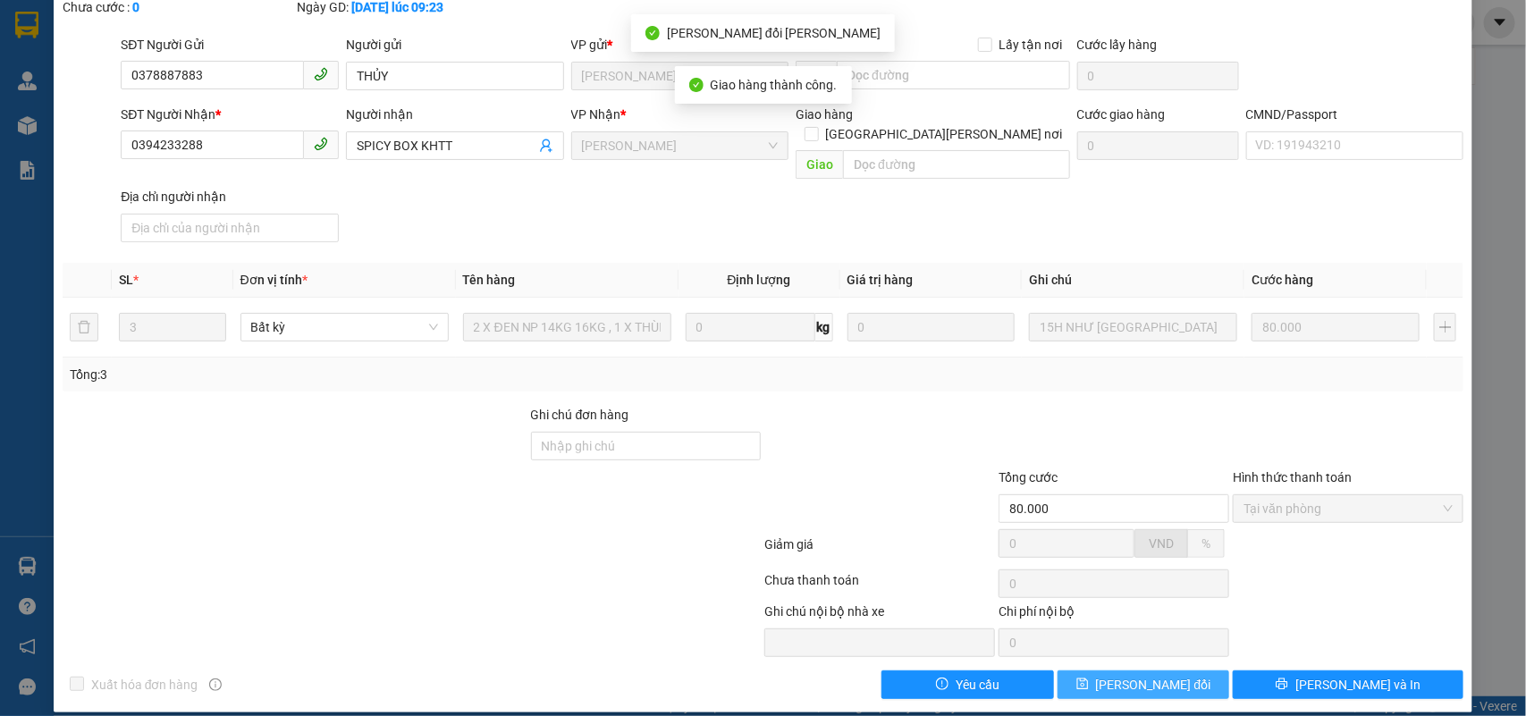
click at [1176, 671] on button "Lưu thay đổi" at bounding box center [1144, 685] width 172 height 29
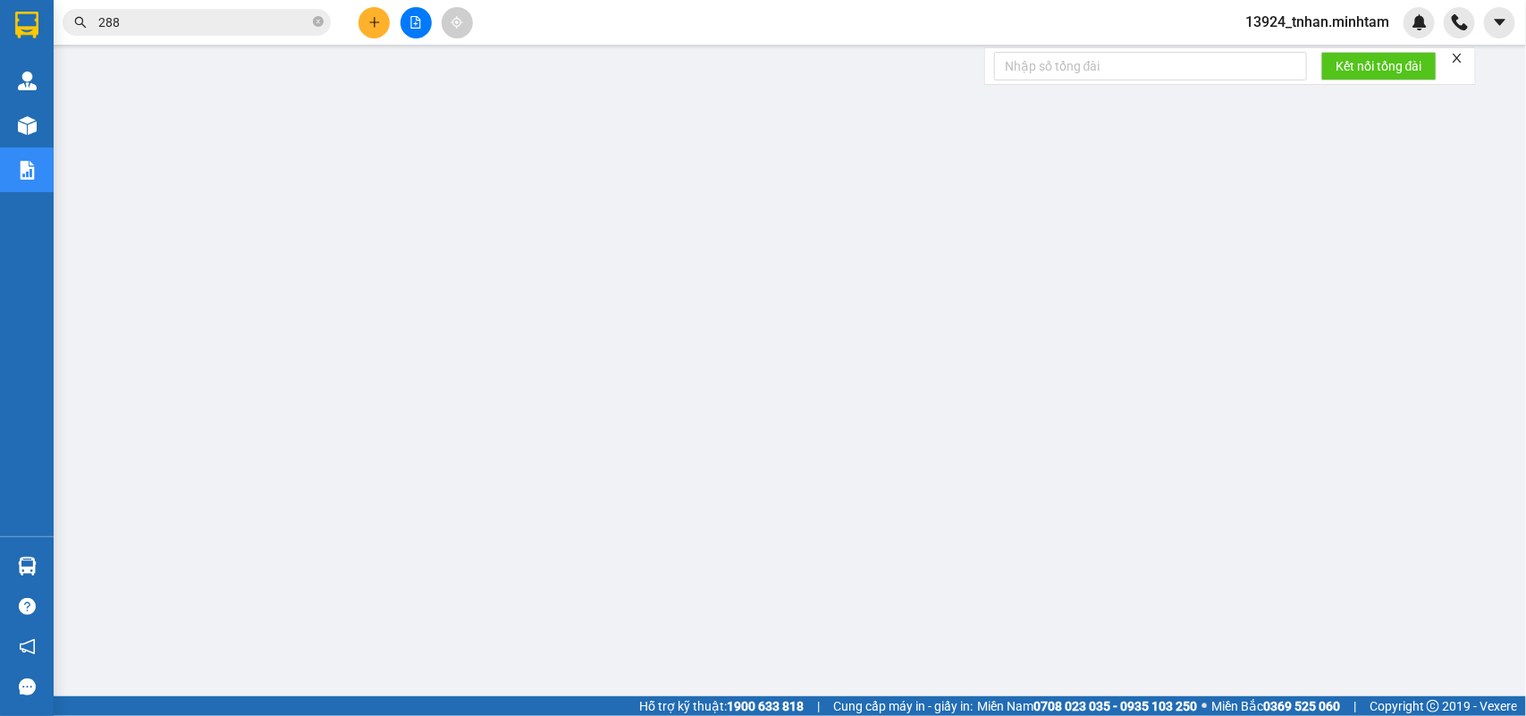
click at [208, 7] on div "Kết quả tìm kiếm ( 417 ) Bộ lọc Ngày tạo đơn gần nhất Mã ĐH Trạng thái Món hàng…" at bounding box center [174, 22] width 349 height 31
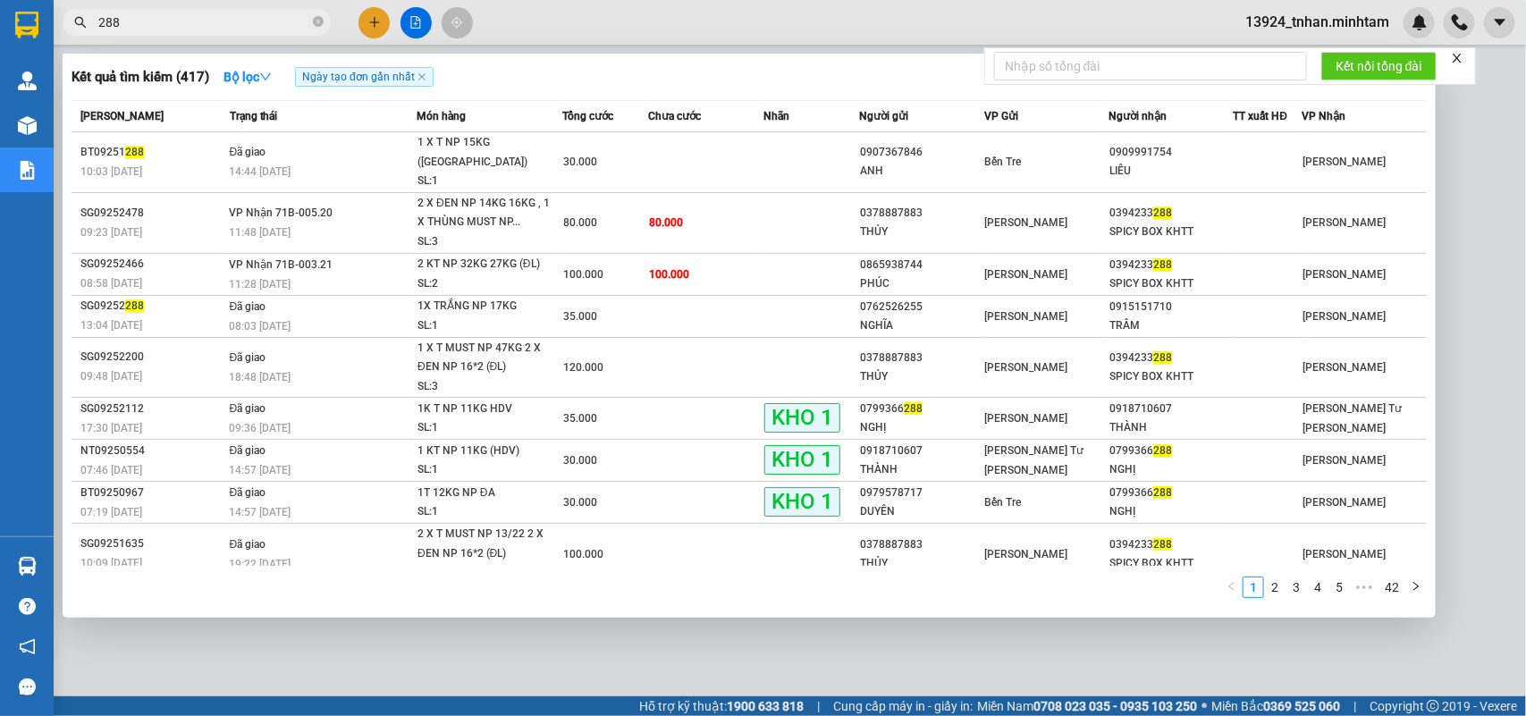
click at [208, 16] on input "288" at bounding box center [203, 23] width 211 height 20
drag, startPoint x: 32, startPoint y: 6, endPoint x: 0, endPoint y: -4, distance: 33.7
click at [0, 0] on html "Kết quả tìm kiếm ( 417 ) Bộ lọc Ngày tạo đơn gần nhất Mã ĐH Trạng thái Món hàng…" at bounding box center [763, 358] width 1526 height 716
type input "288"
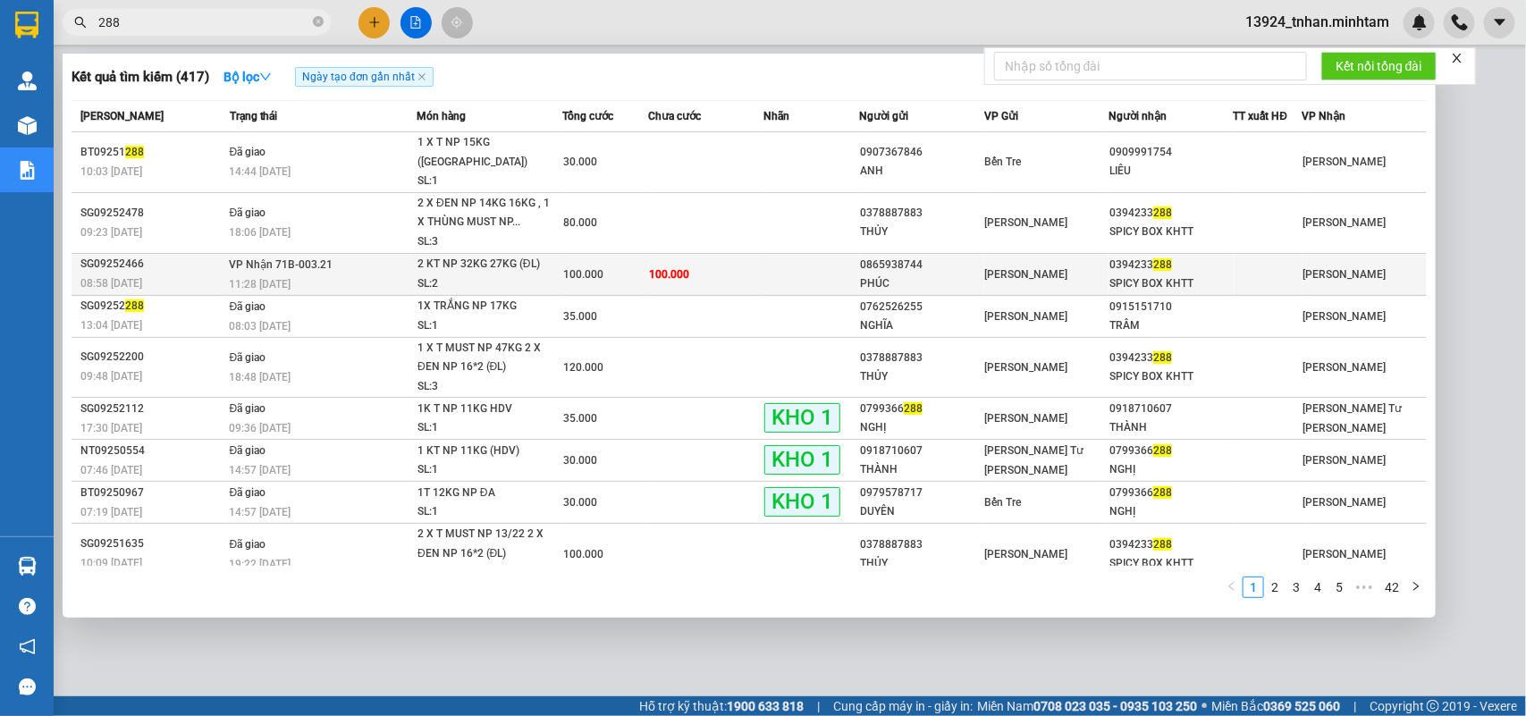
click at [845, 262] on td at bounding box center [812, 274] width 96 height 42
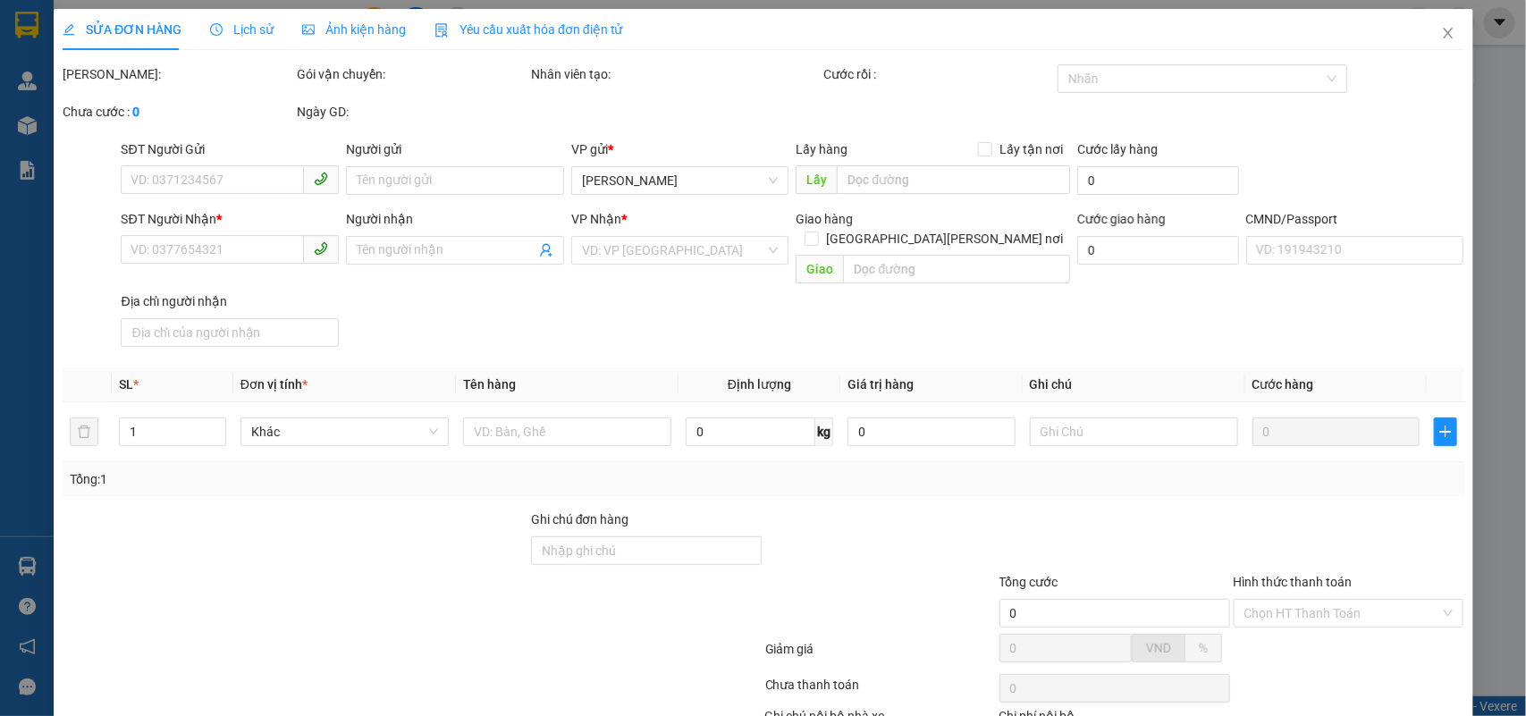
type input "0865938744"
type input "PHÚC"
type input "0394233288"
type input "SPICY BOX KHTT"
type input "HCK"
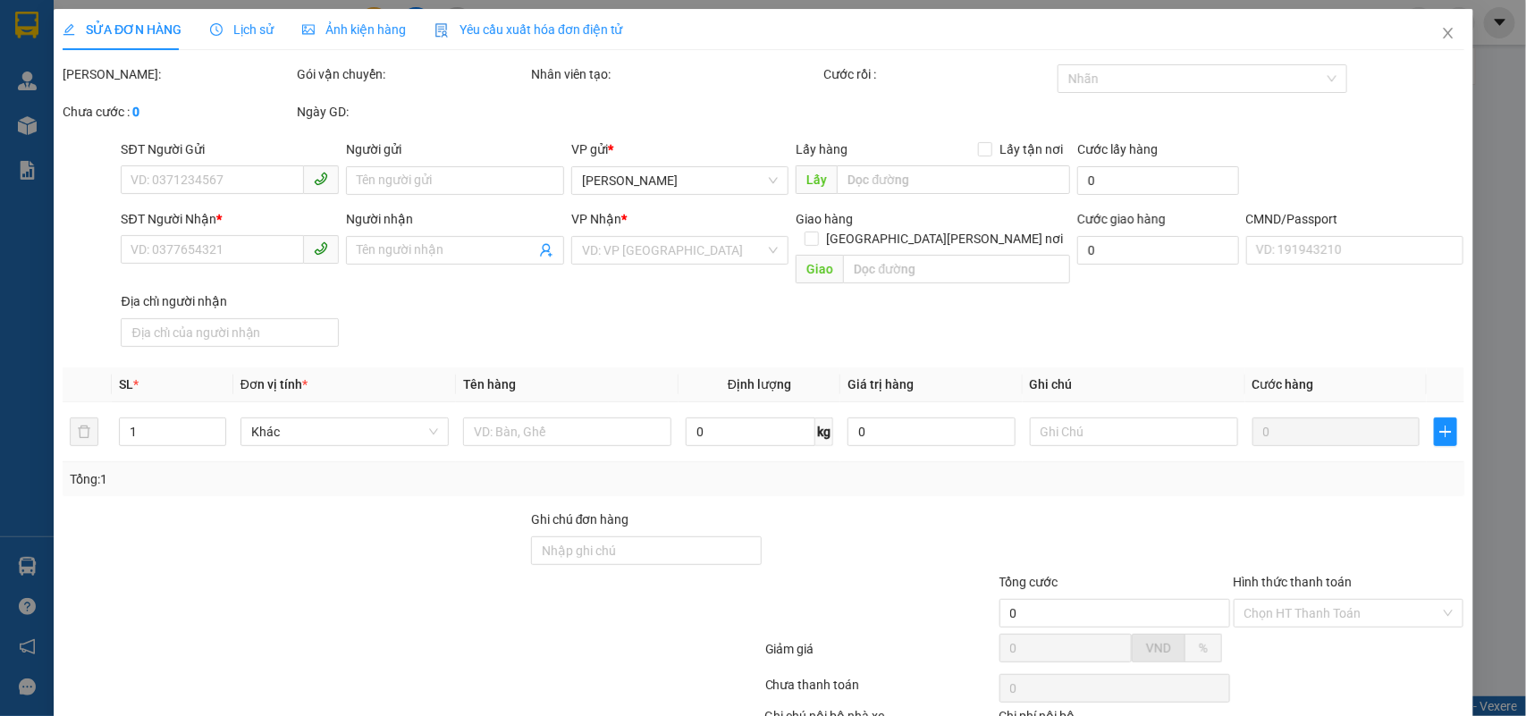
type input "100.000"
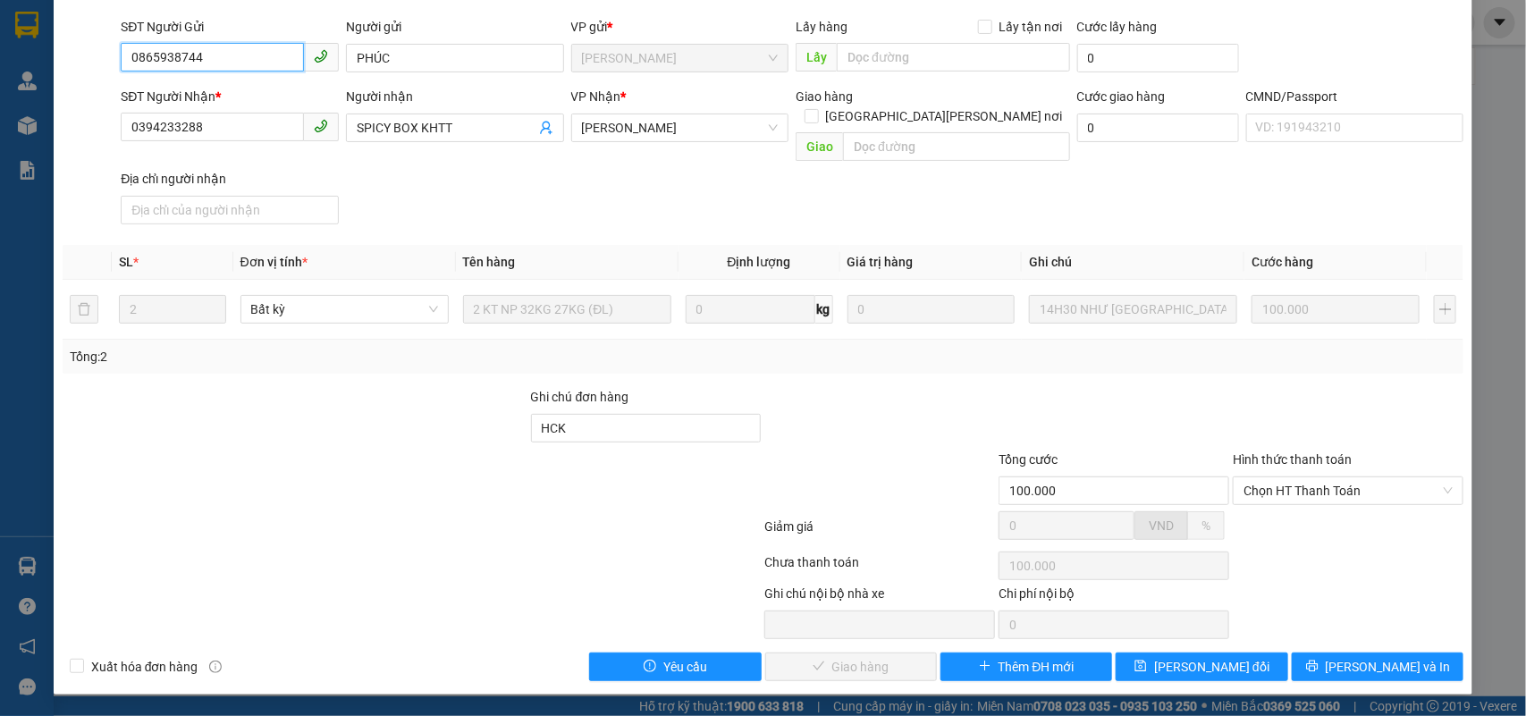
scroll to position [105, 0]
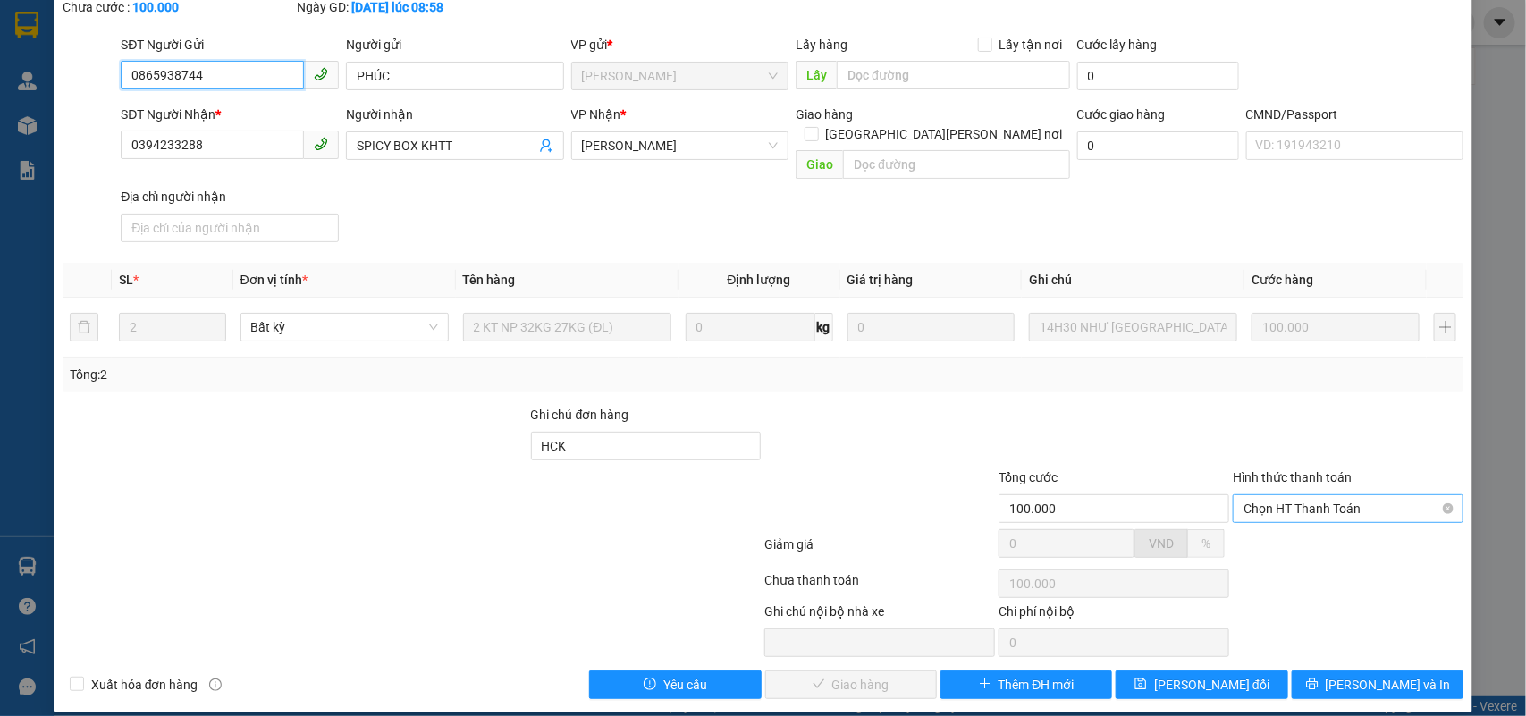
drag, startPoint x: 1288, startPoint y: 481, endPoint x: 1279, endPoint y: 494, distance: 16.1
click at [1288, 495] on span "Chọn HT Thanh Toán" at bounding box center [1348, 508] width 209 height 27
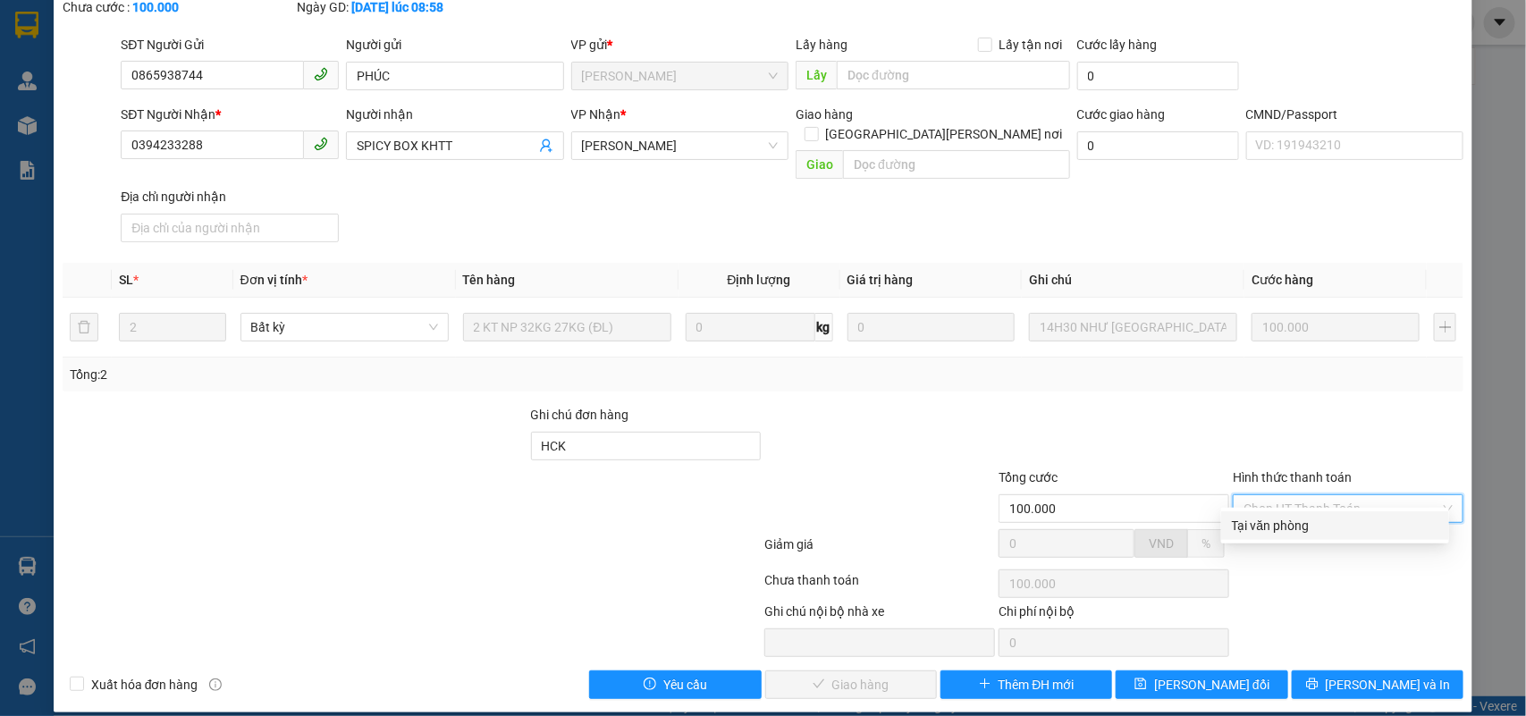
drag, startPoint x: 1252, startPoint y: 525, endPoint x: 977, endPoint y: 617, distance: 289.5
click at [1249, 525] on div "Tại văn phòng" at bounding box center [1335, 526] width 207 height 20
type input "0"
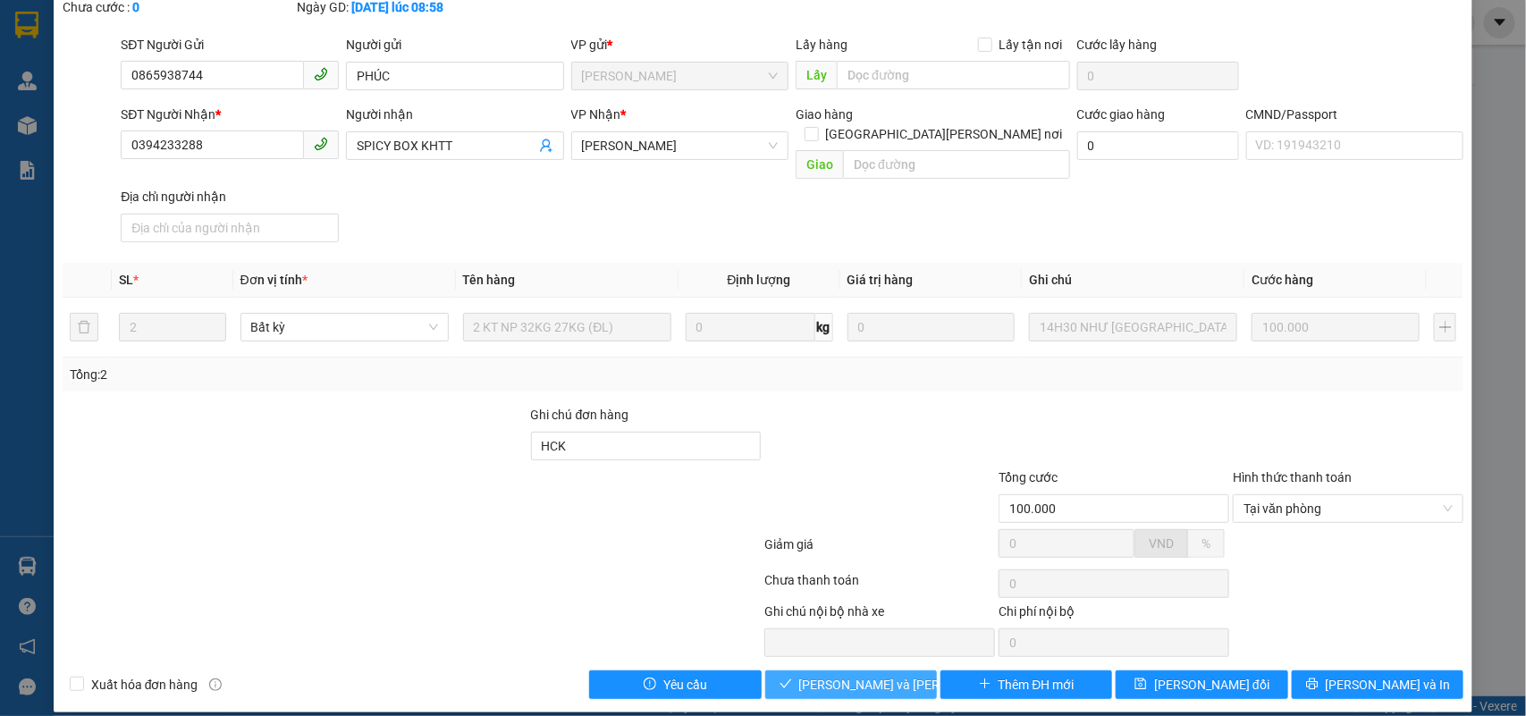
drag, startPoint x: 907, startPoint y: 655, endPoint x: 1178, endPoint y: 685, distance: 272.5
click at [908, 671] on button "Lưu và Giao hàng" at bounding box center [851, 685] width 172 height 29
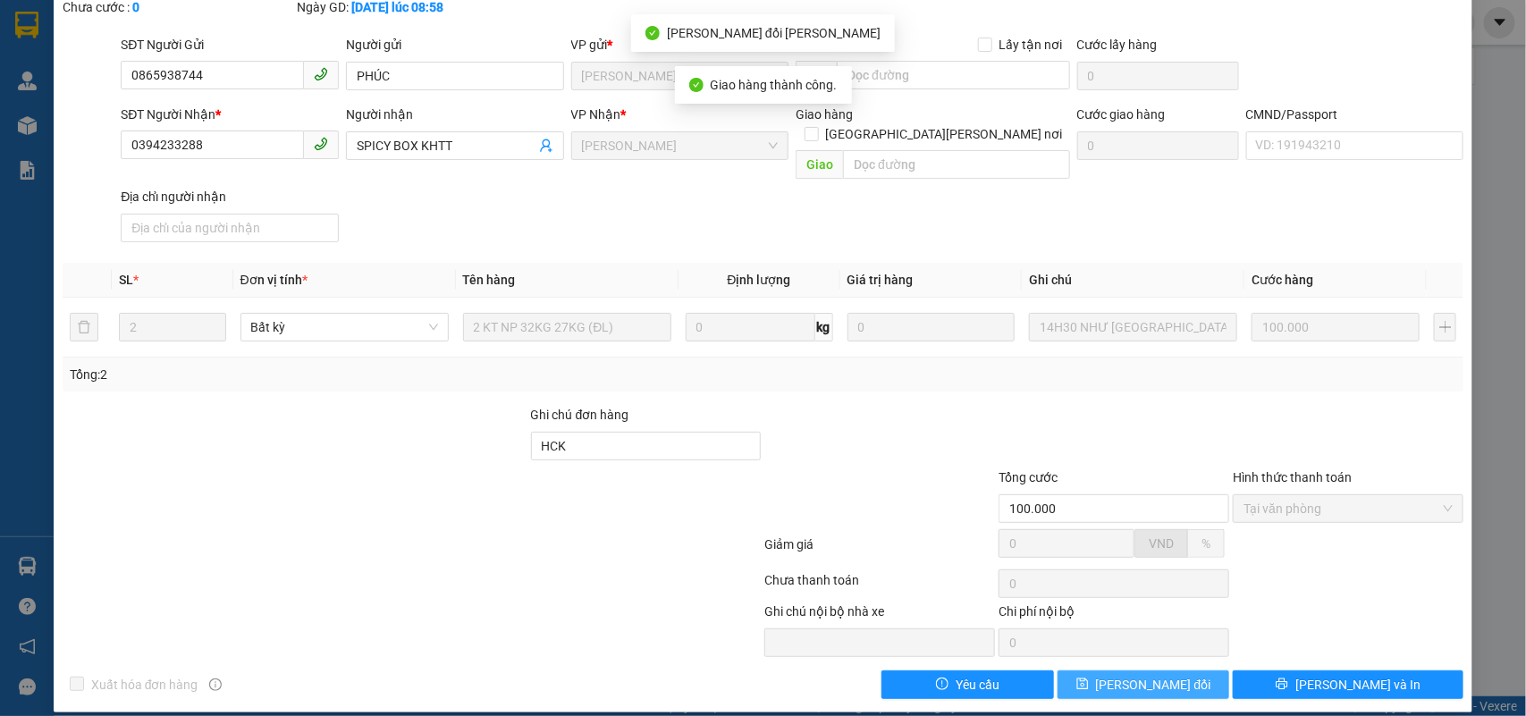
click at [1180, 671] on button "Lưu thay đổi" at bounding box center [1144, 685] width 172 height 29
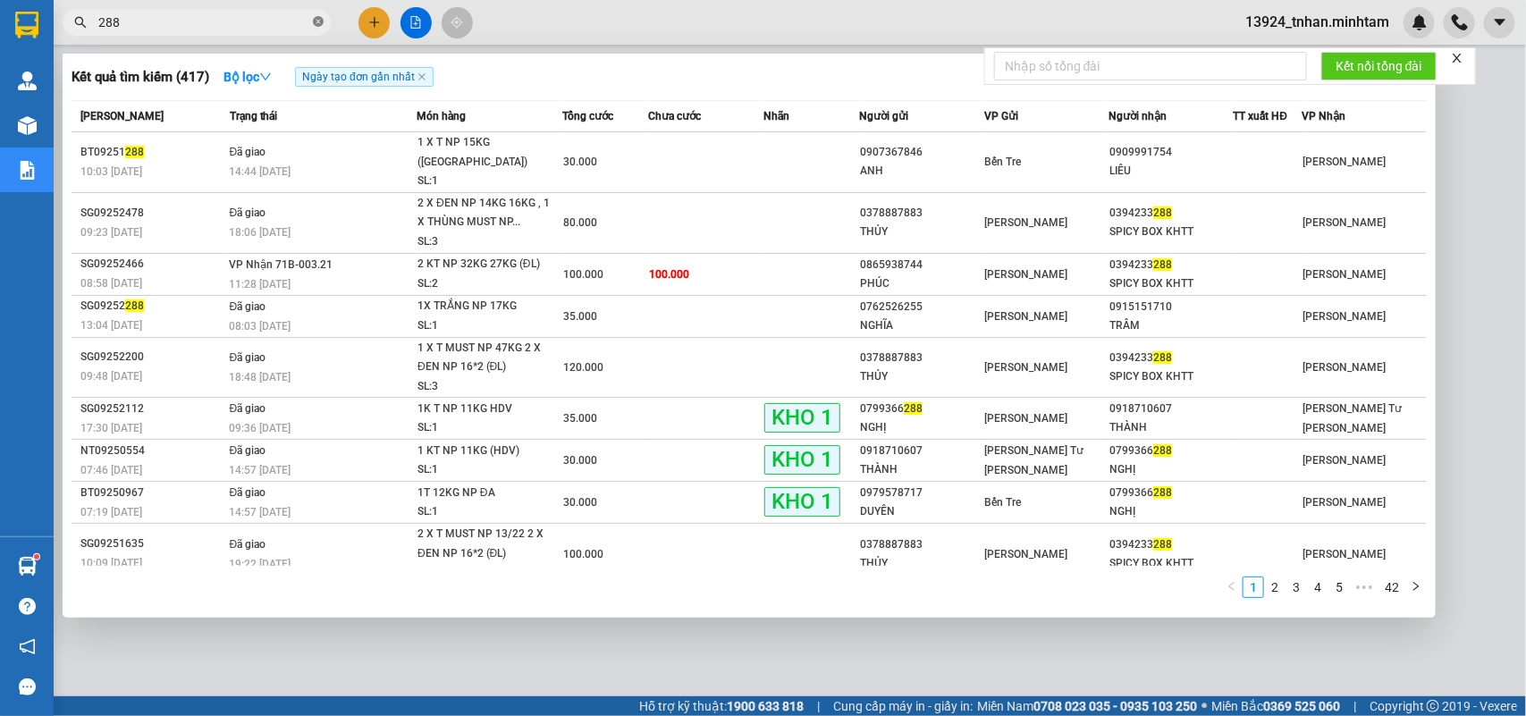
click at [316, 24] on icon "close-circle" at bounding box center [318, 21] width 11 height 11
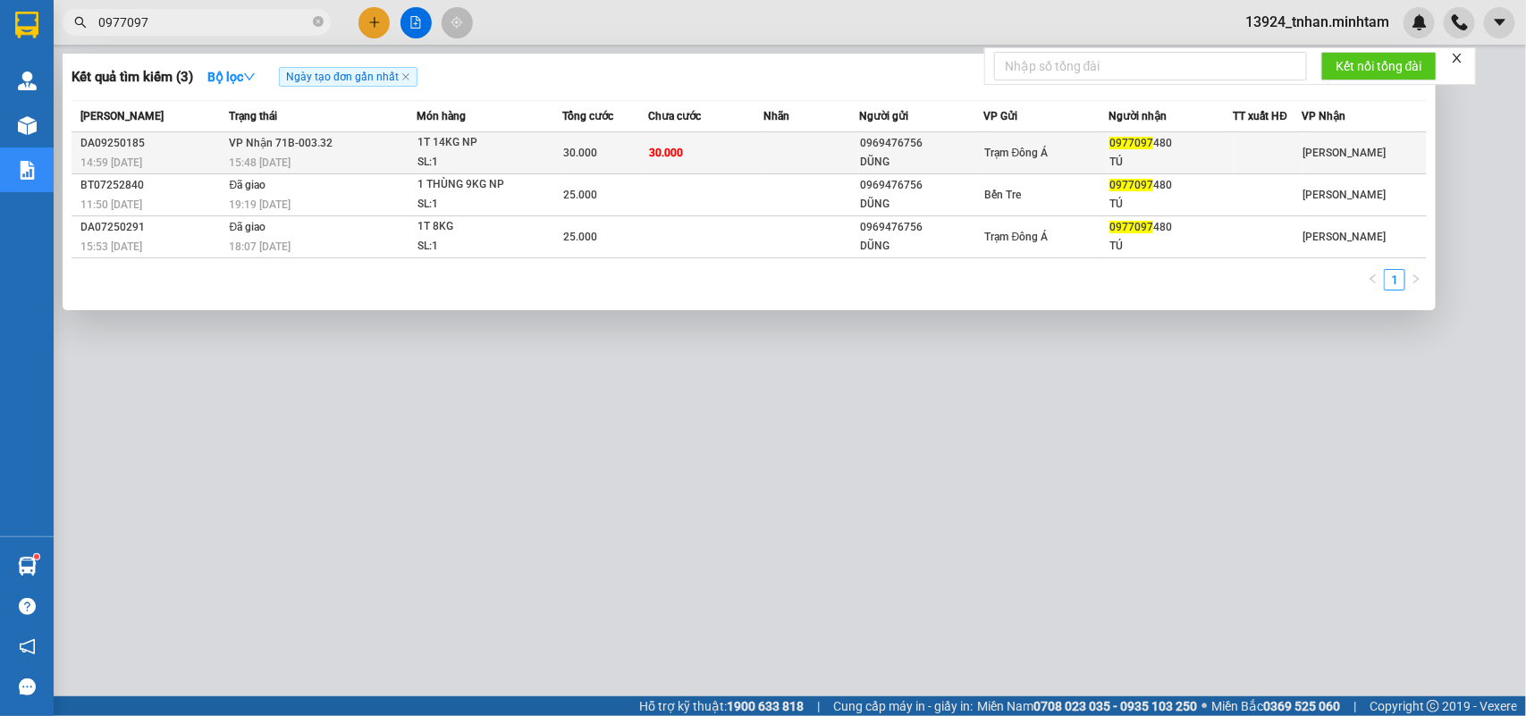
type input "0977097"
click at [917, 136] on div "0969476756" at bounding box center [921, 143] width 122 height 19
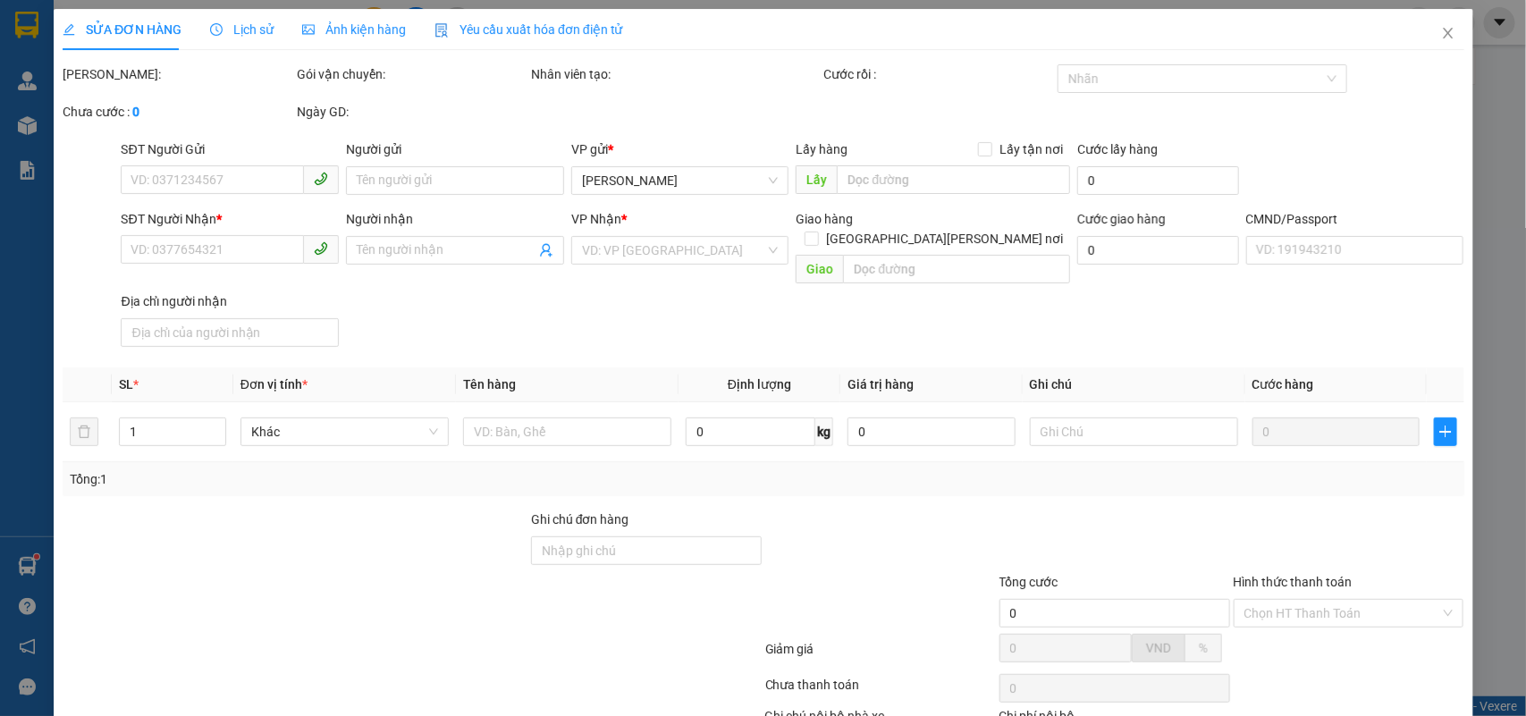
type input "0969476756"
type input "DŨNG"
type input "0977097480"
type input "TÚ"
type input "30.000"
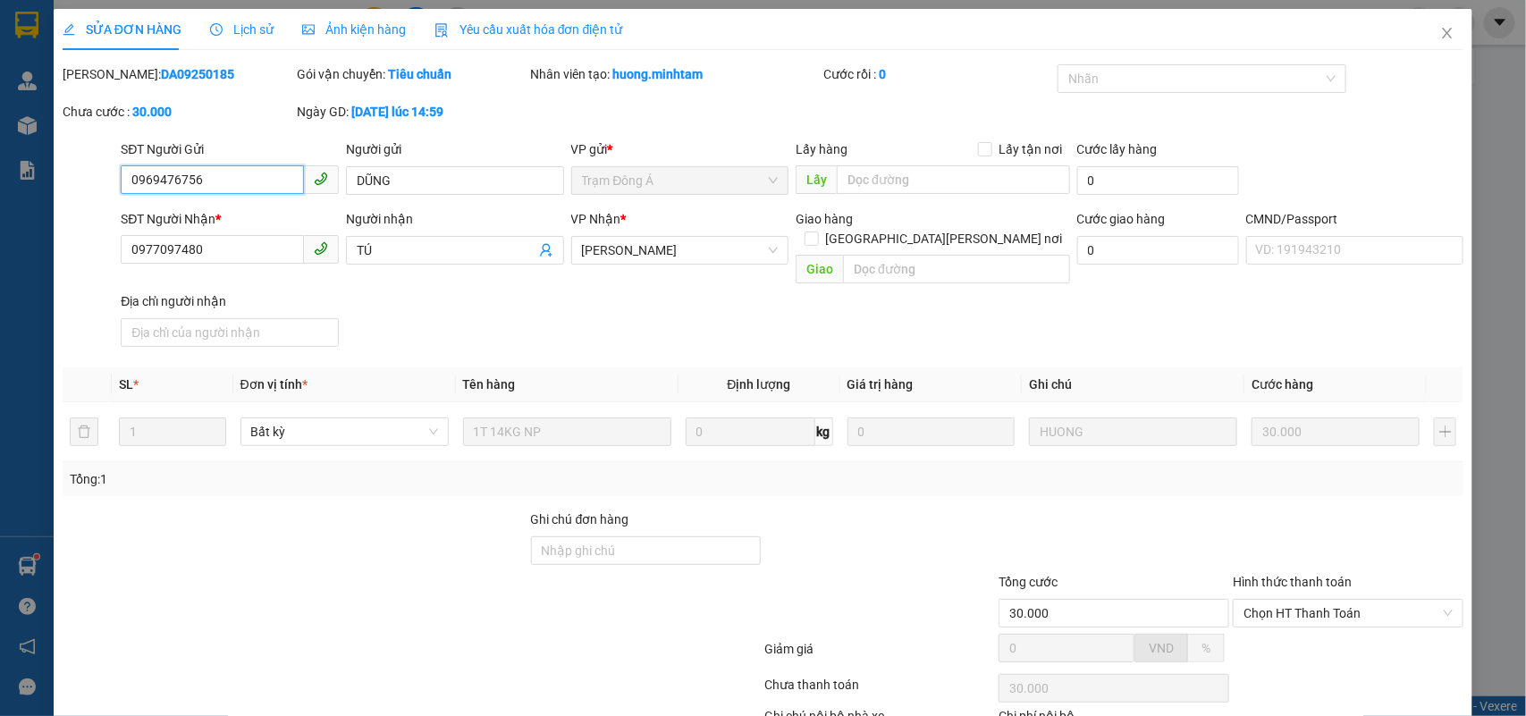
scroll to position [105, 0]
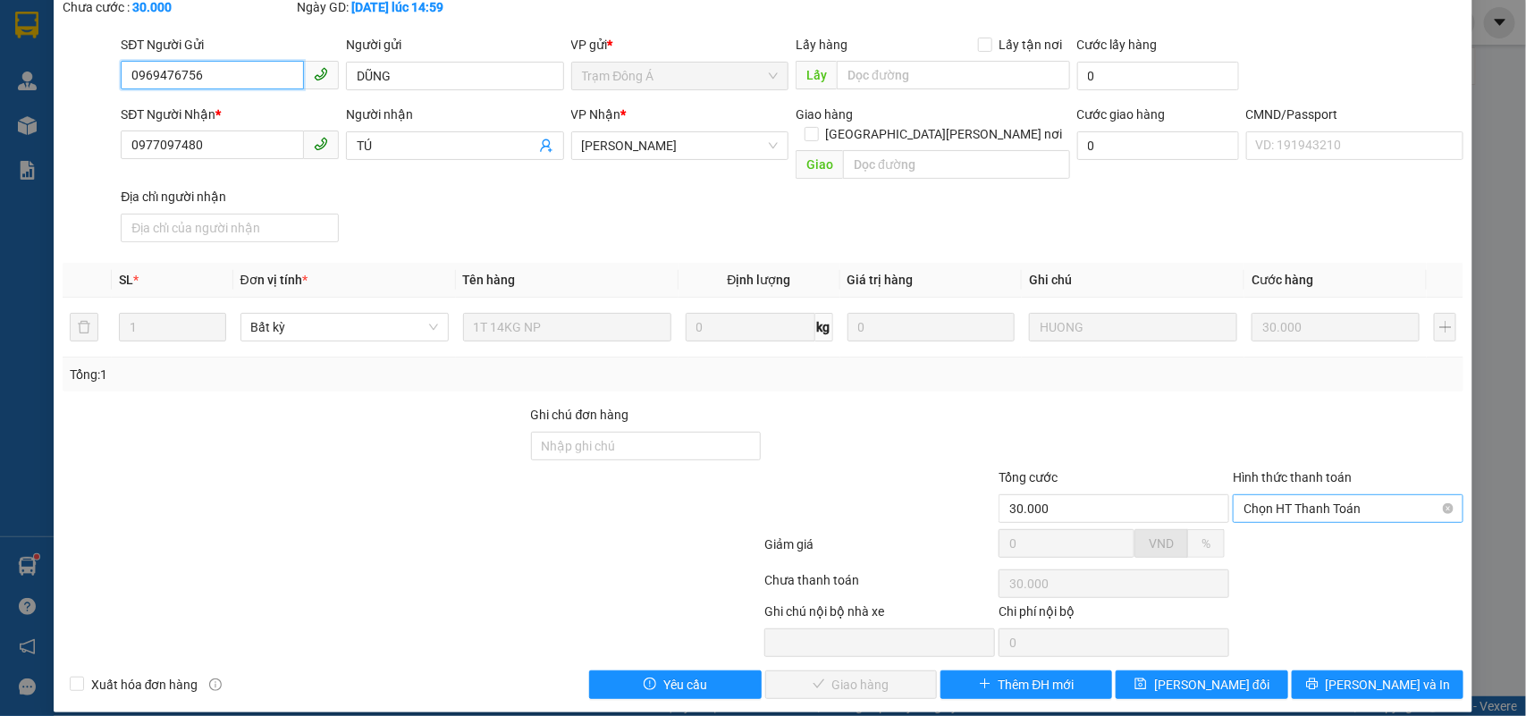
click at [1335, 495] on span "Chọn HT Thanh Toán" at bounding box center [1348, 508] width 209 height 27
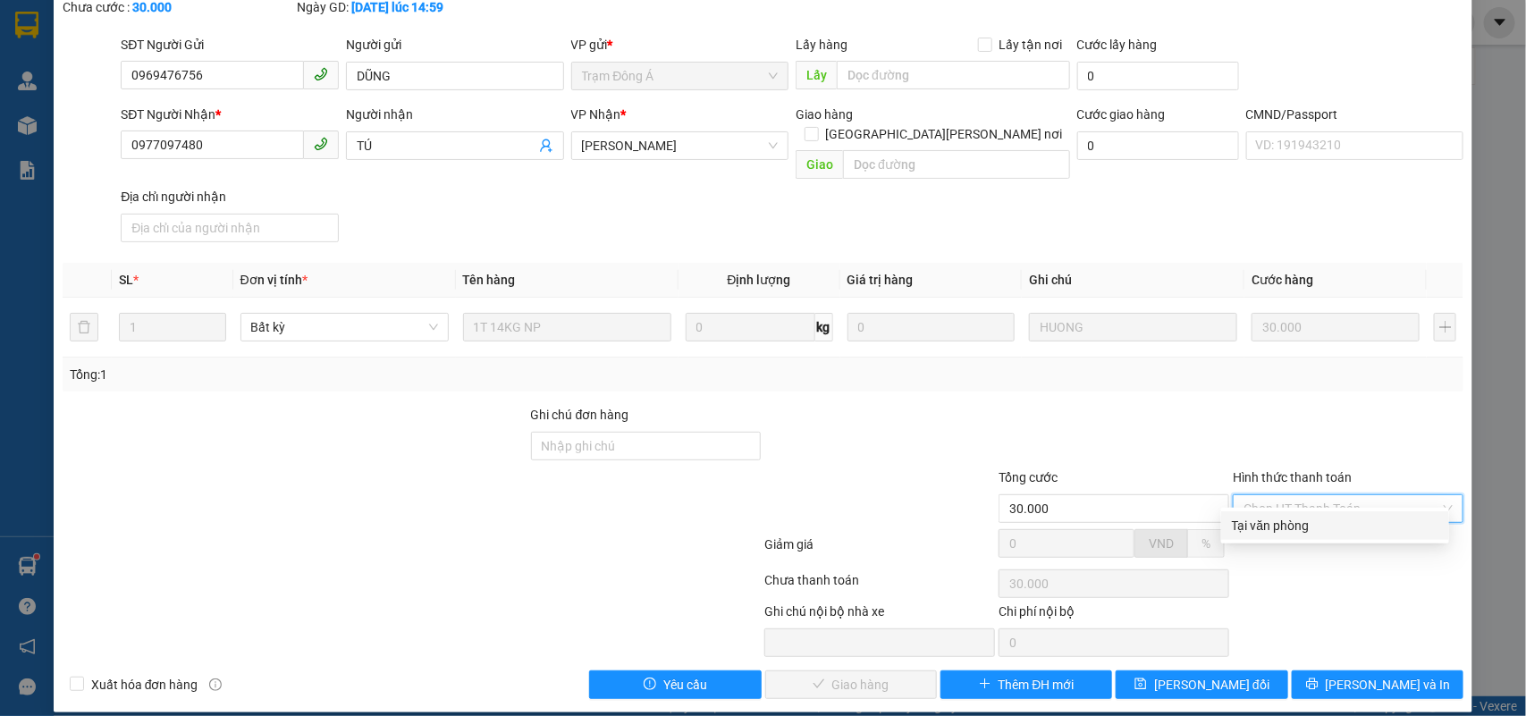
drag, startPoint x: 1286, startPoint y: 519, endPoint x: 1034, endPoint y: 575, distance: 257.3
click at [1284, 519] on div "Tại văn phòng" at bounding box center [1335, 526] width 207 height 20
type input "0"
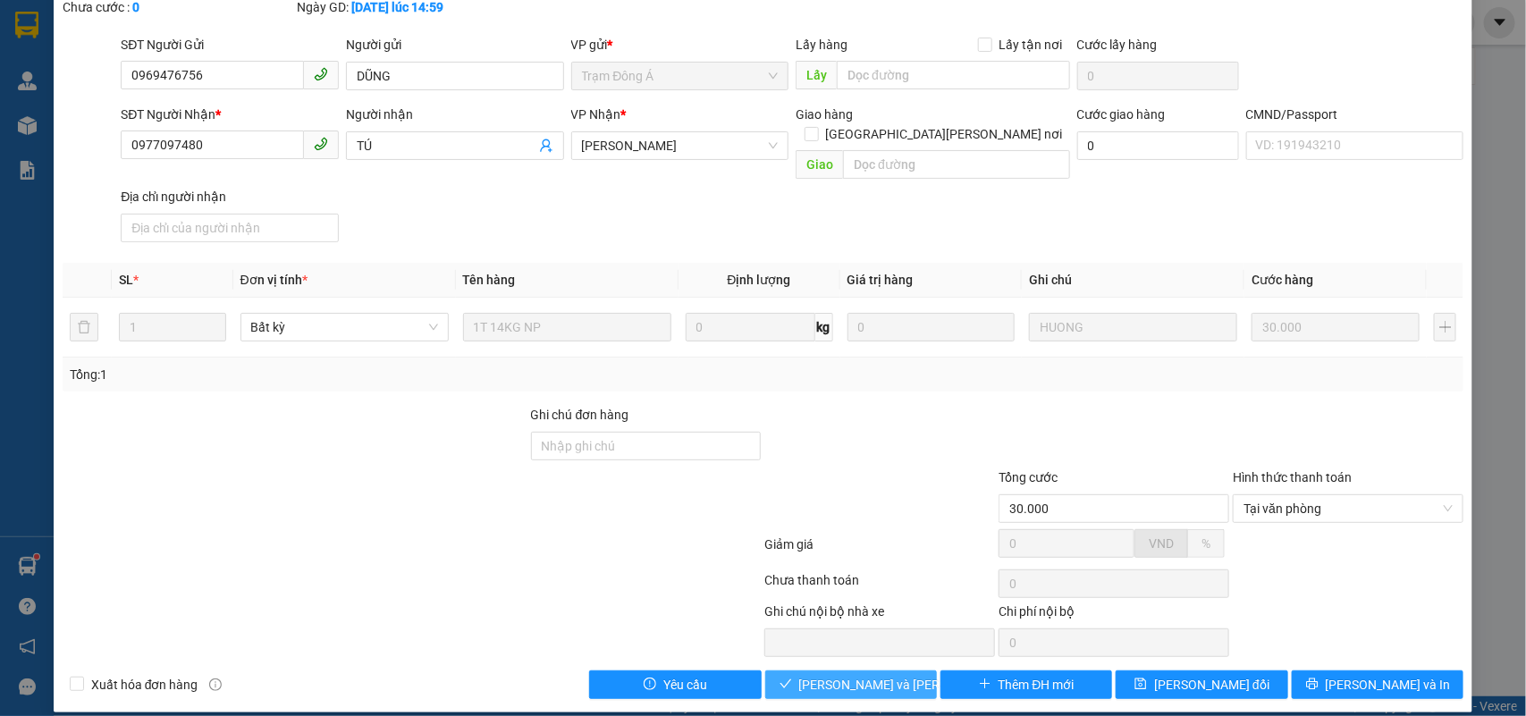
click at [873, 675] on span "Lưu và Giao hàng" at bounding box center [919, 685] width 241 height 20
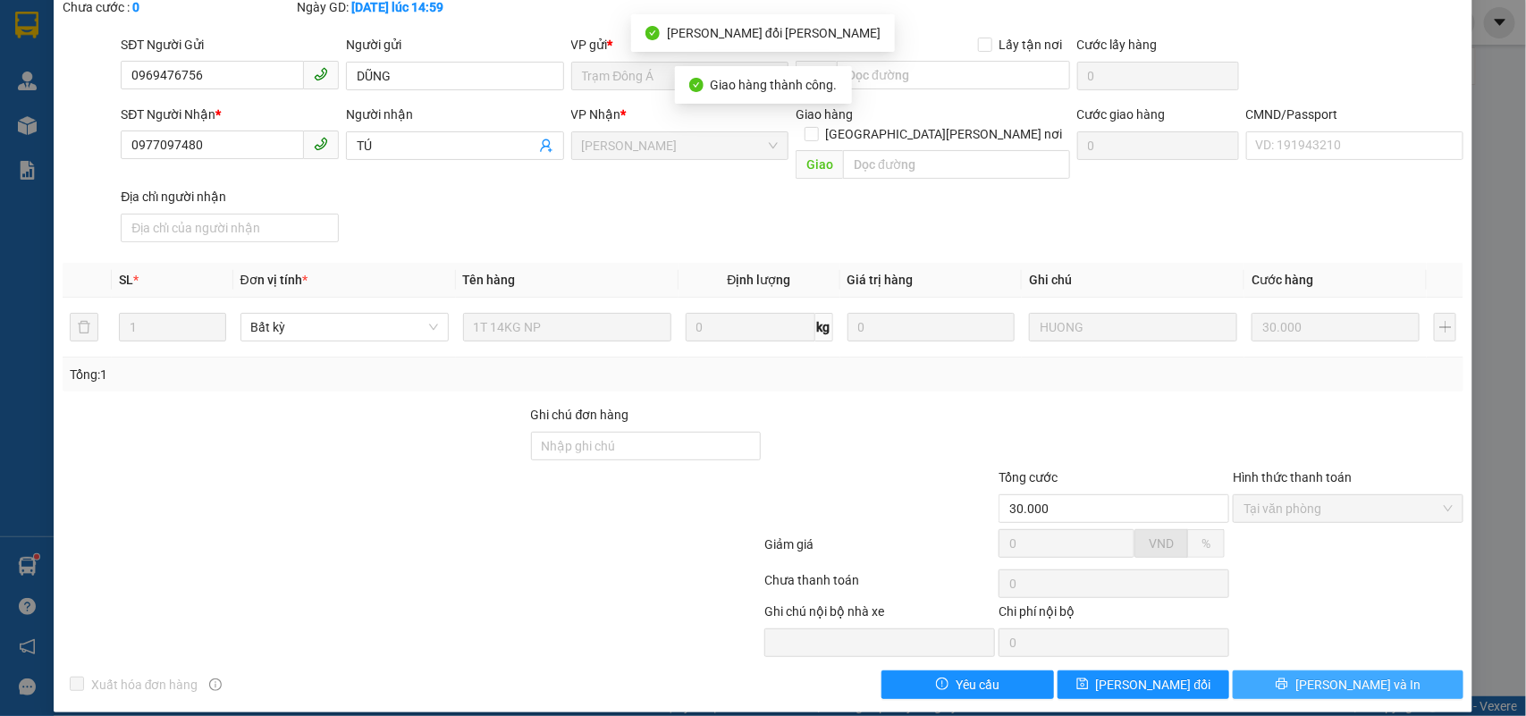
click at [1390, 671] on button "[PERSON_NAME] và In" at bounding box center [1348, 685] width 231 height 29
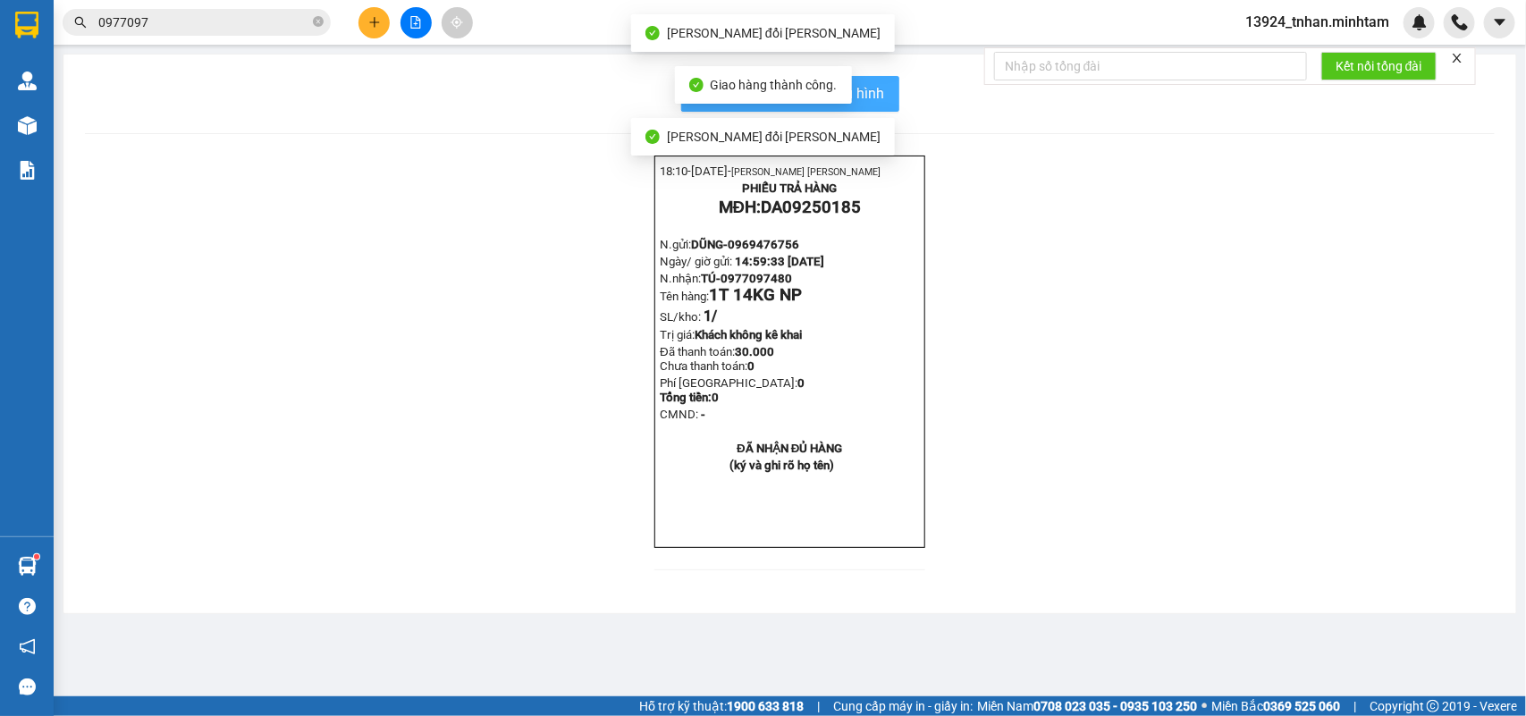
click at [869, 86] on span "In mẫu biên lai tự cấu hình" at bounding box center [801, 93] width 168 height 22
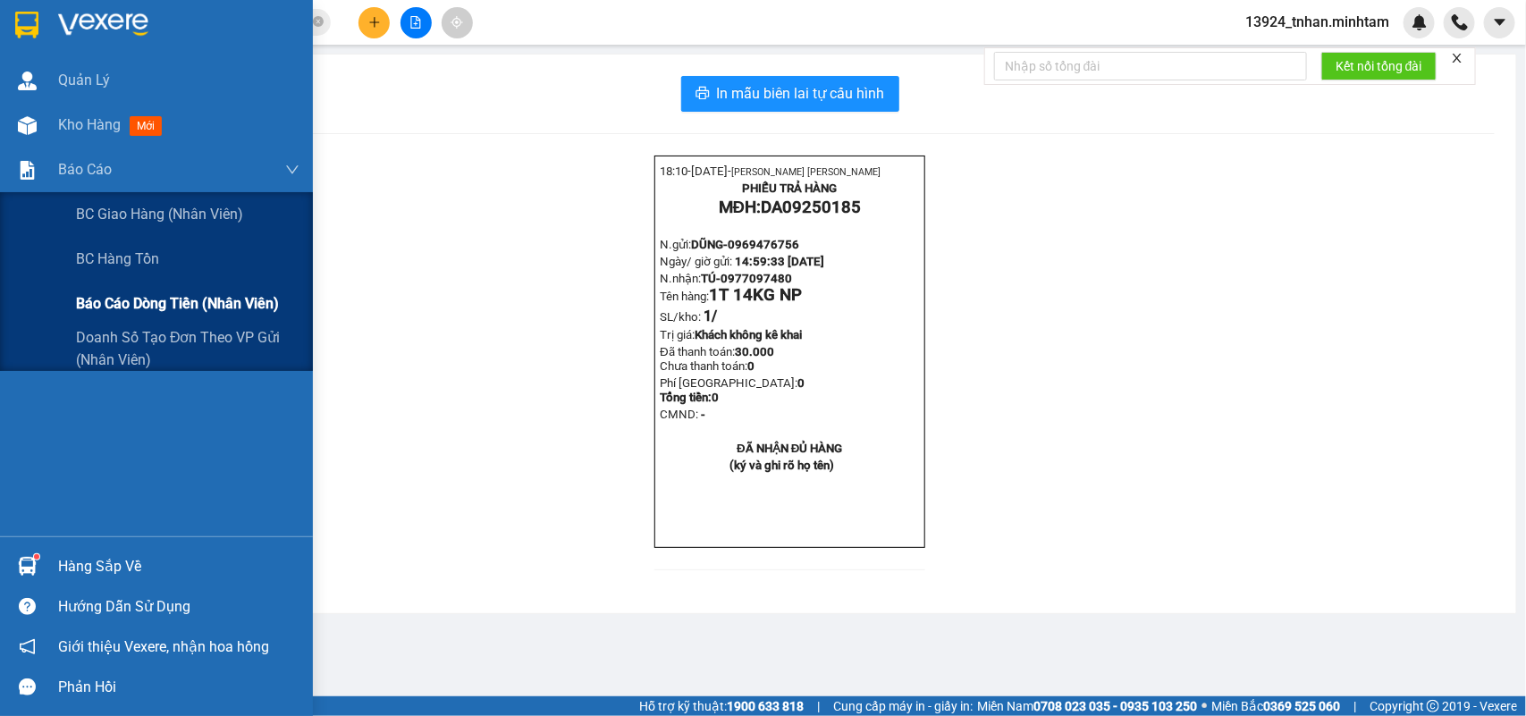
click at [204, 301] on span "Báo cáo dòng tiền (nhân viên)" at bounding box center [177, 303] width 203 height 22
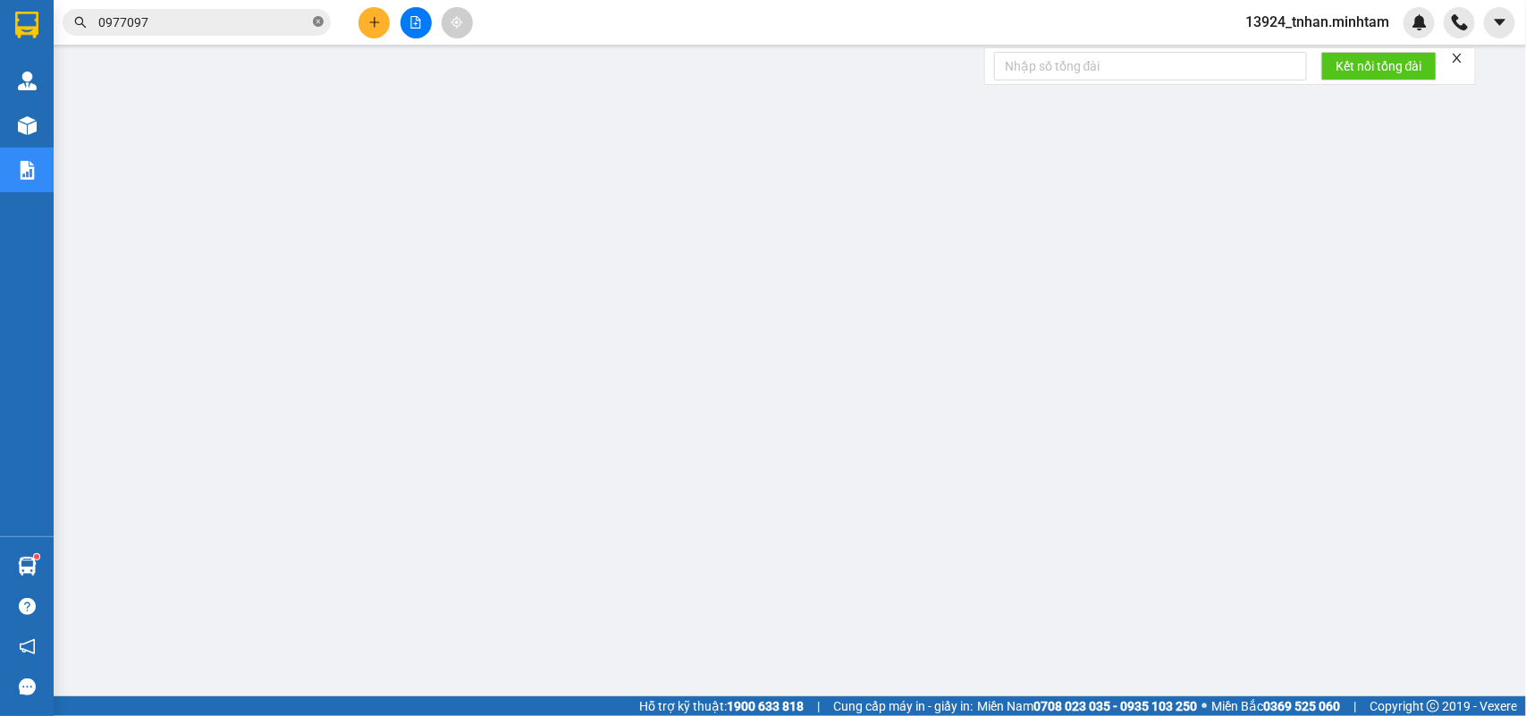
click at [322, 22] on icon "close-circle" at bounding box center [318, 21] width 11 height 11
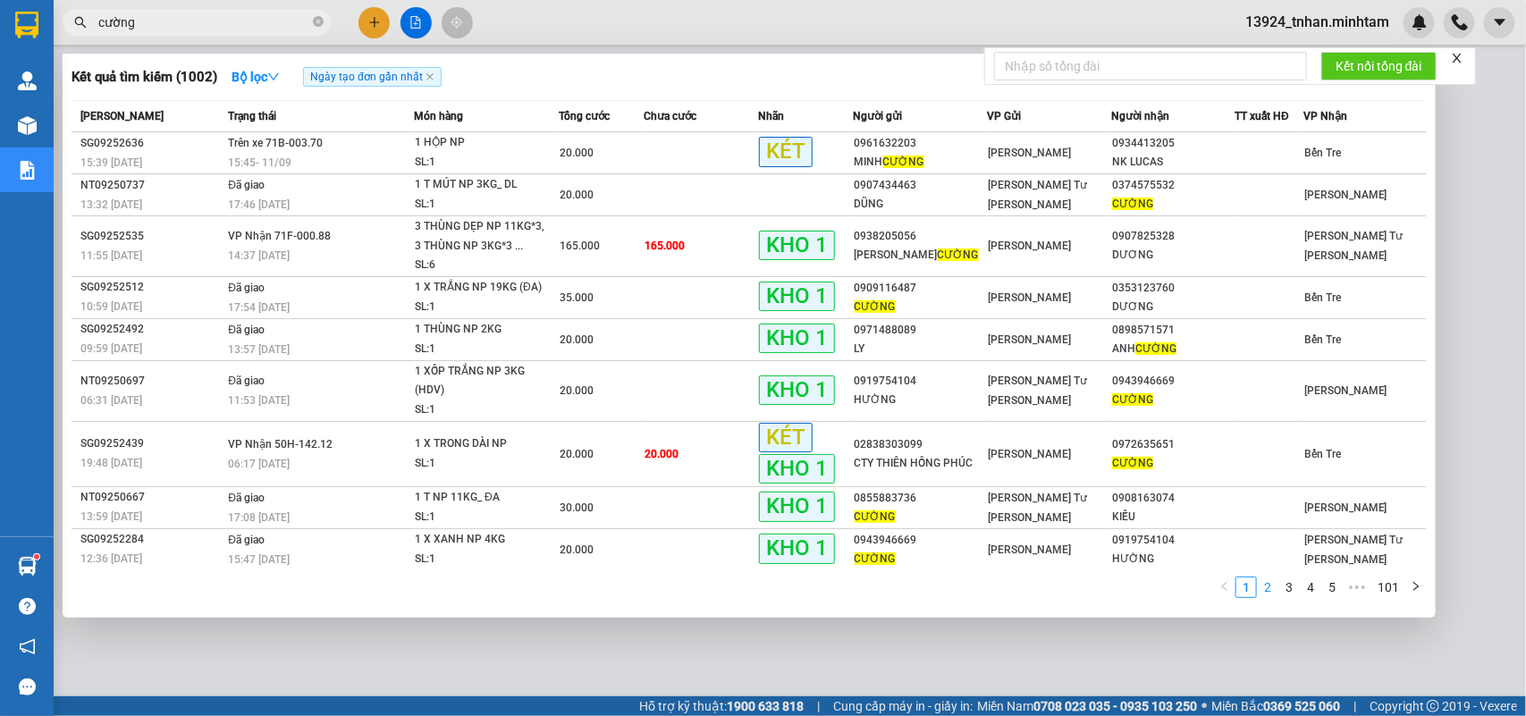
type input "cường"
click at [1271, 588] on link "2" at bounding box center [1268, 588] width 20 height 20
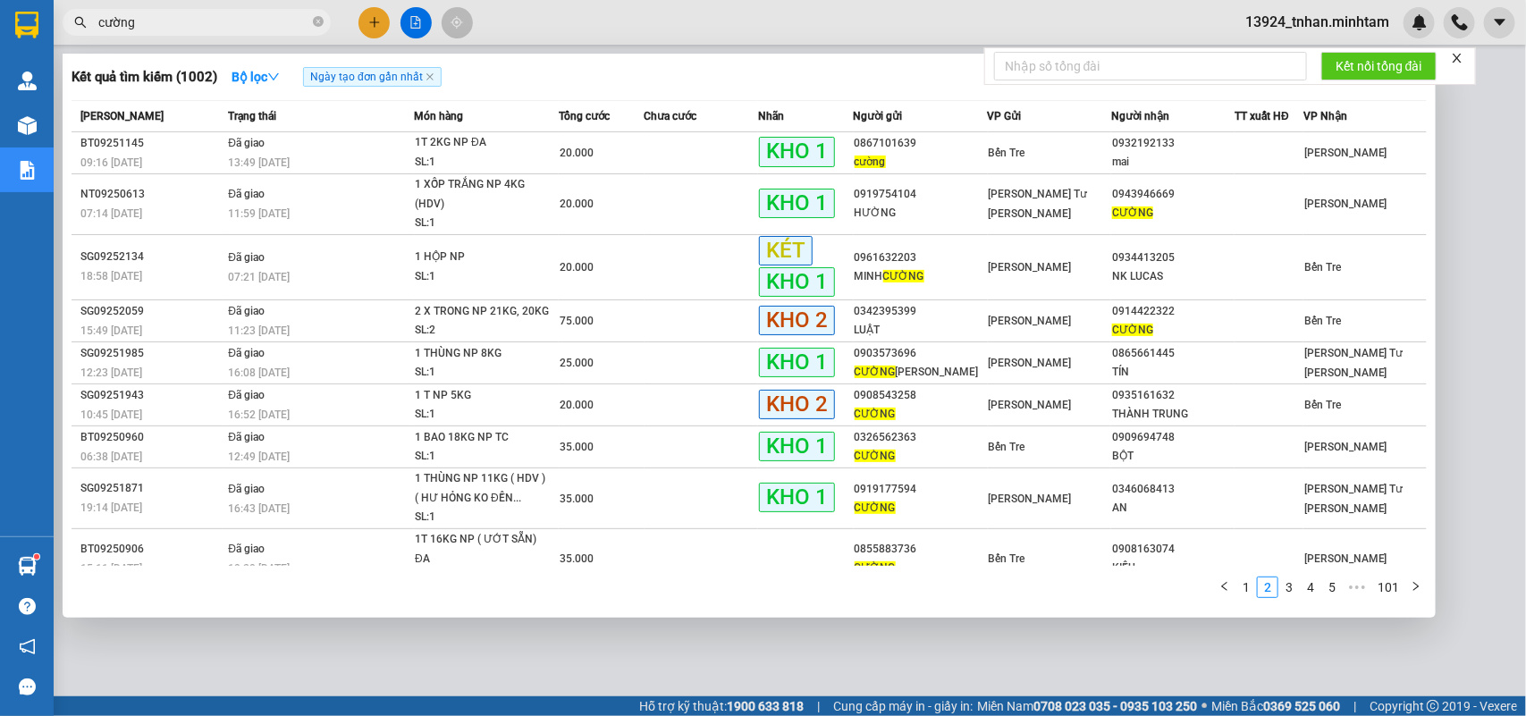
scroll to position [64, 0]
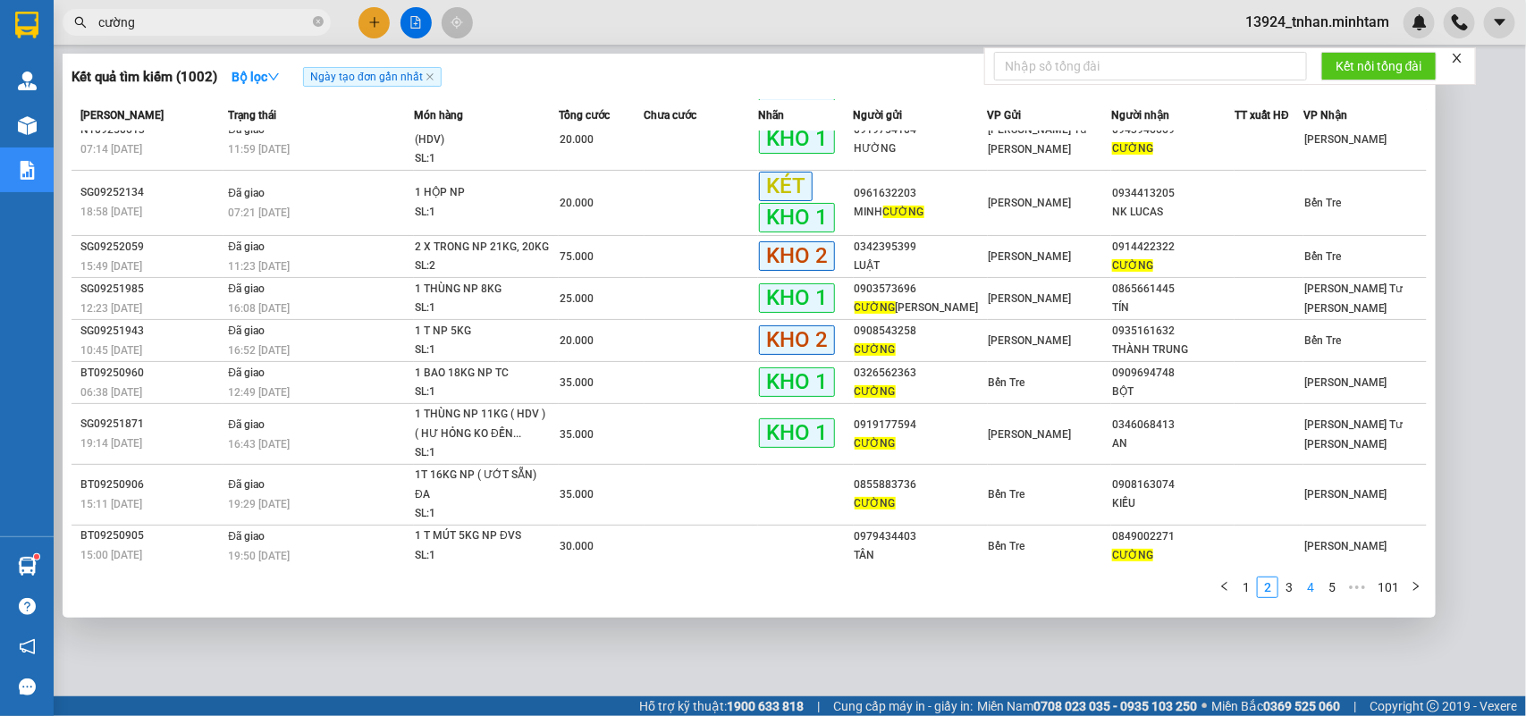
click at [1308, 584] on link "4" at bounding box center [1311, 588] width 20 height 20
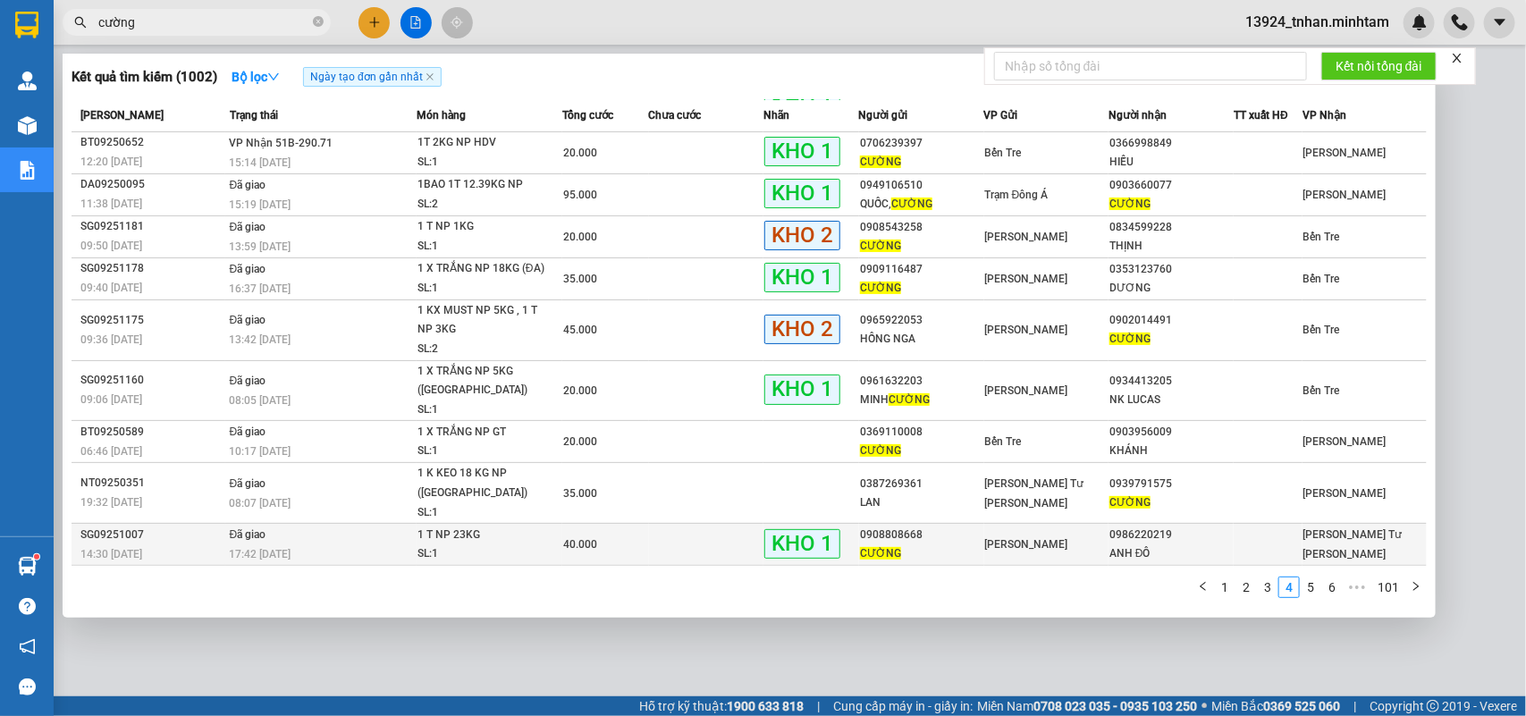
scroll to position [1, 0]
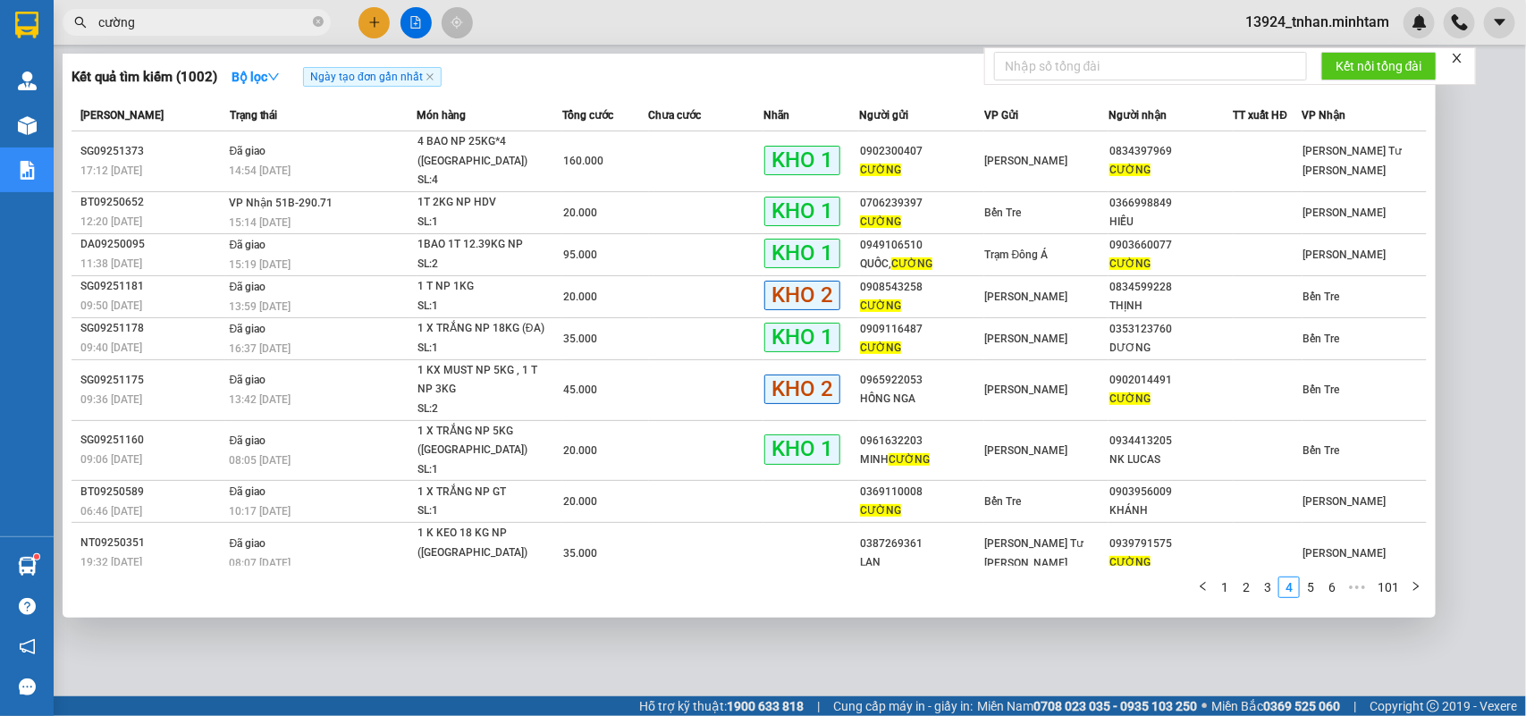
click at [376, 22] on div at bounding box center [763, 358] width 1526 height 716
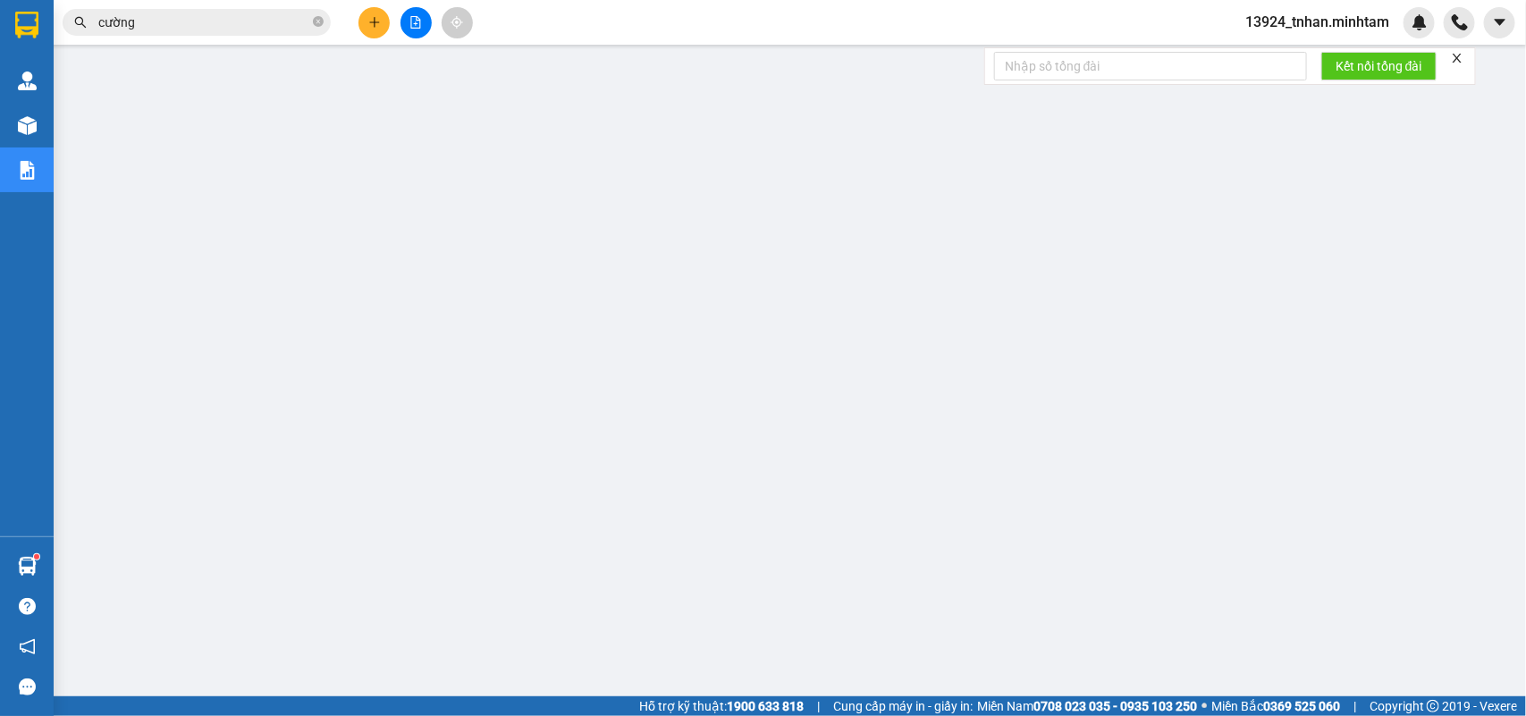
click at [376, 22] on icon "plus" at bounding box center [374, 21] width 10 height 1
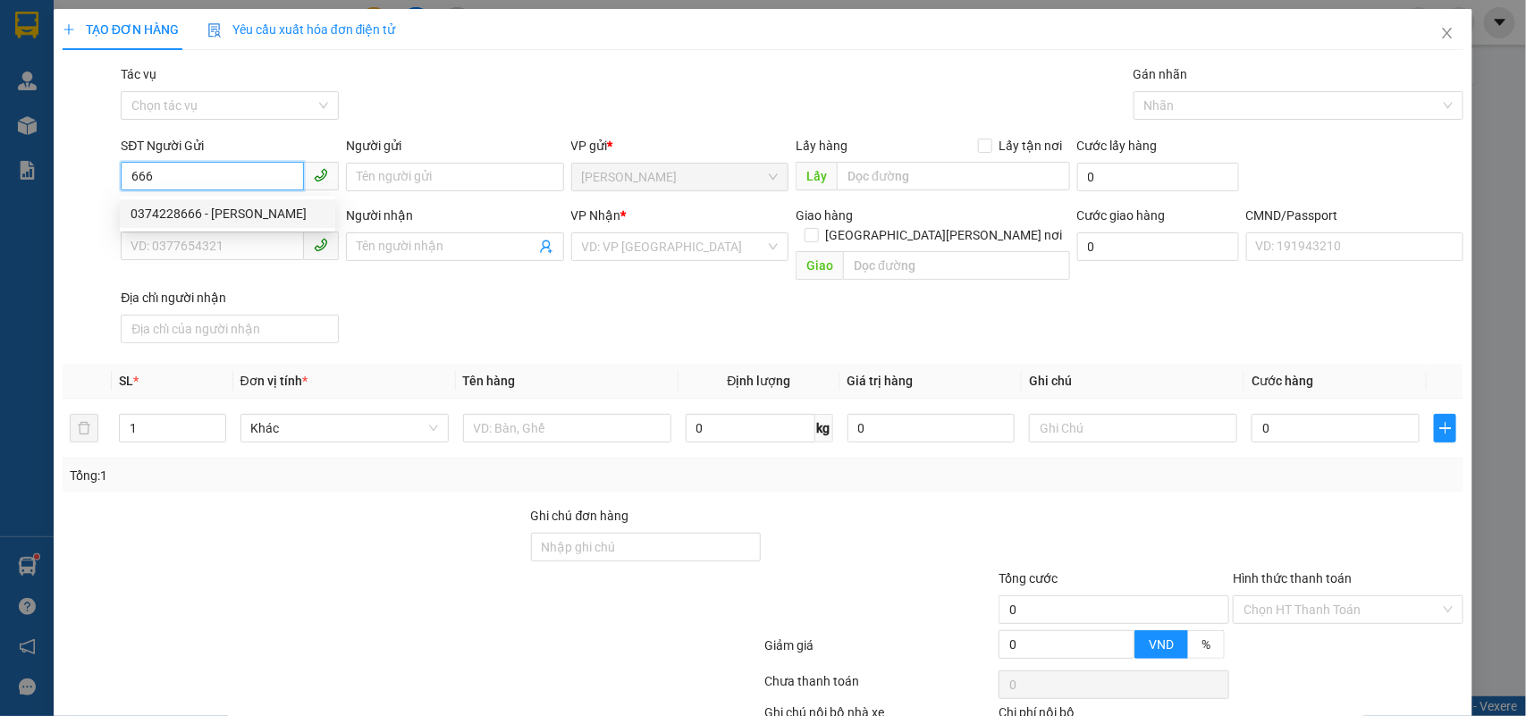
click at [199, 215] on div "0374228666 - CƯỜNG" at bounding box center [228, 214] width 194 height 20
type input "0374228666"
type input "CƯỜNG"
type input "0334580767"
type input "NHƯ"
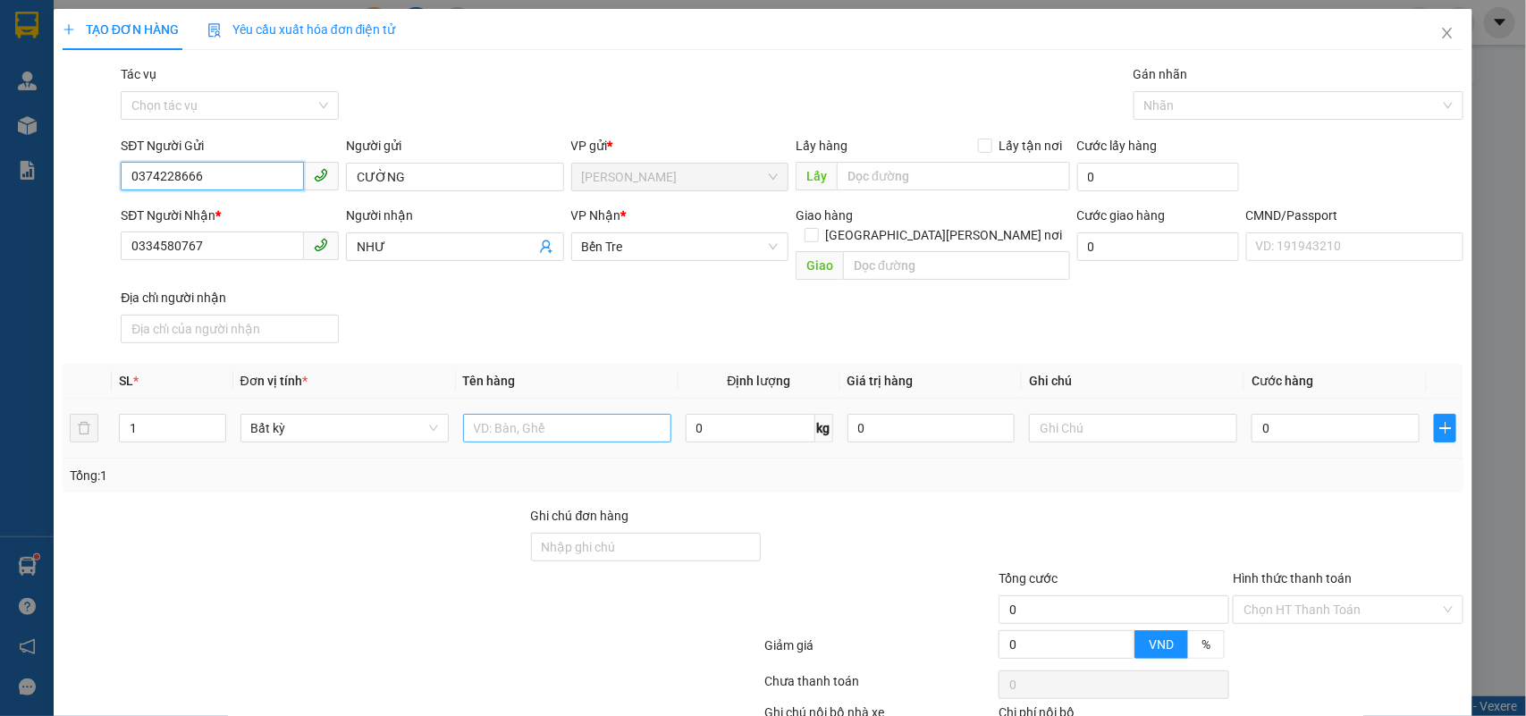
type input "0374228666"
click at [587, 418] on input "text" at bounding box center [567, 428] width 208 height 29
type input "1 k keo np"
click at [1334, 414] on input "0" at bounding box center [1336, 428] width 168 height 29
type input "2"
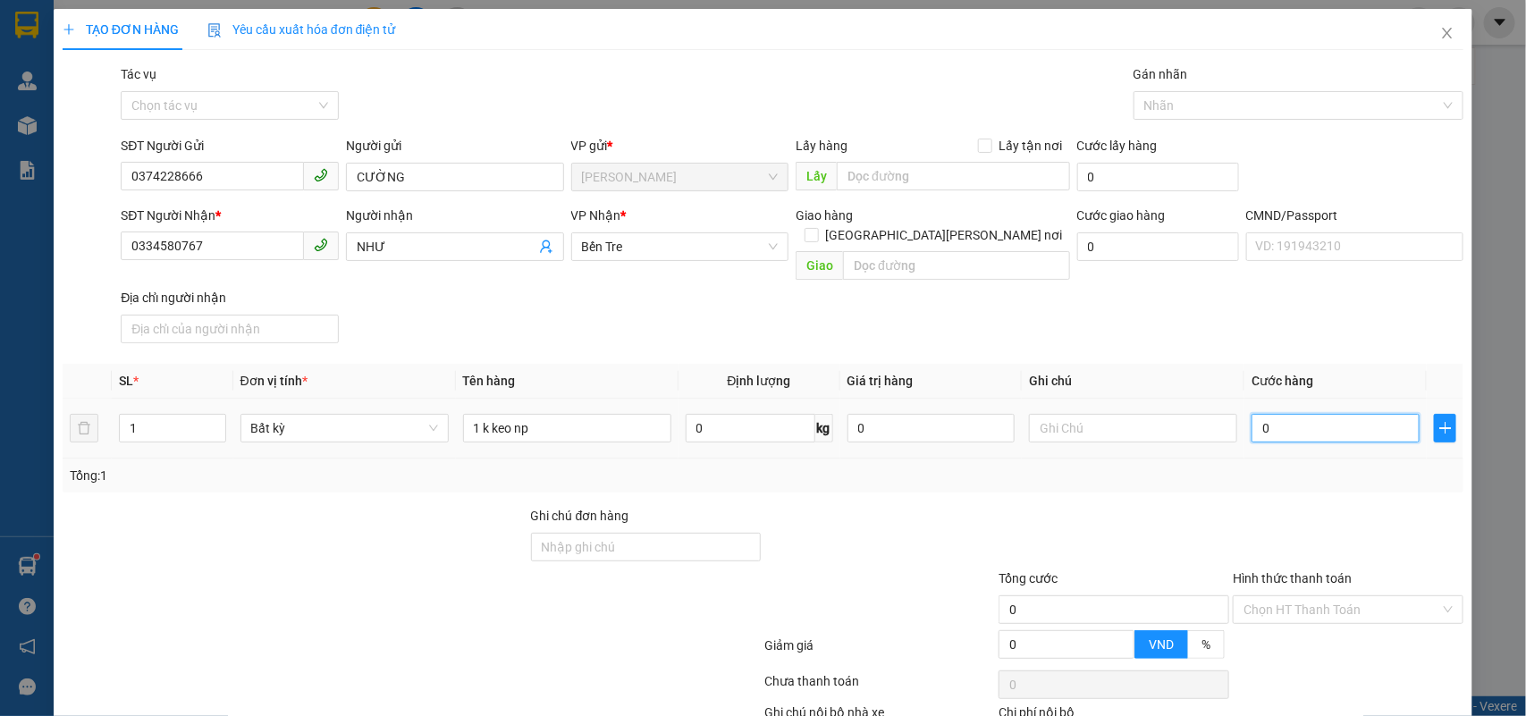
type input "2"
type input "20"
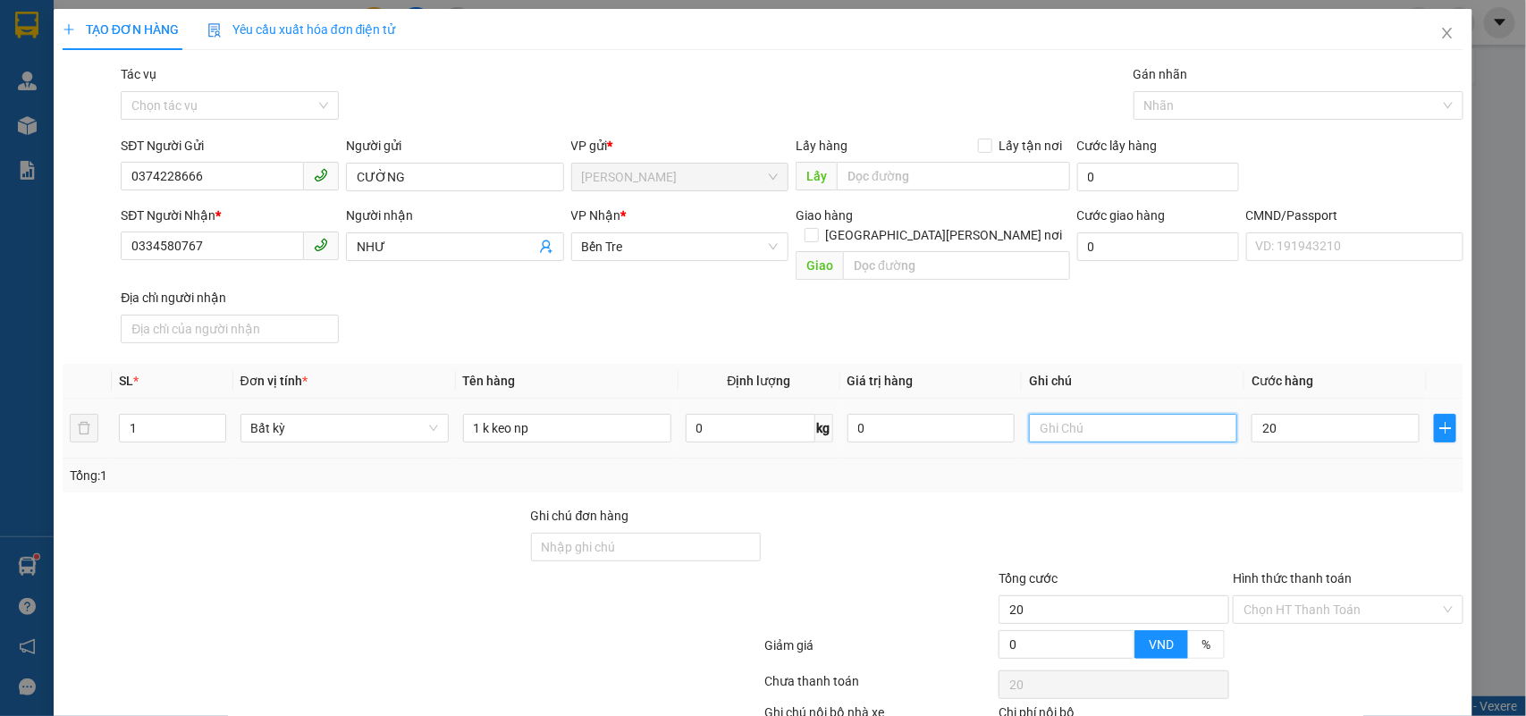
type input "20.000"
click at [1171, 414] on input "text" at bounding box center [1133, 428] width 208 height 29
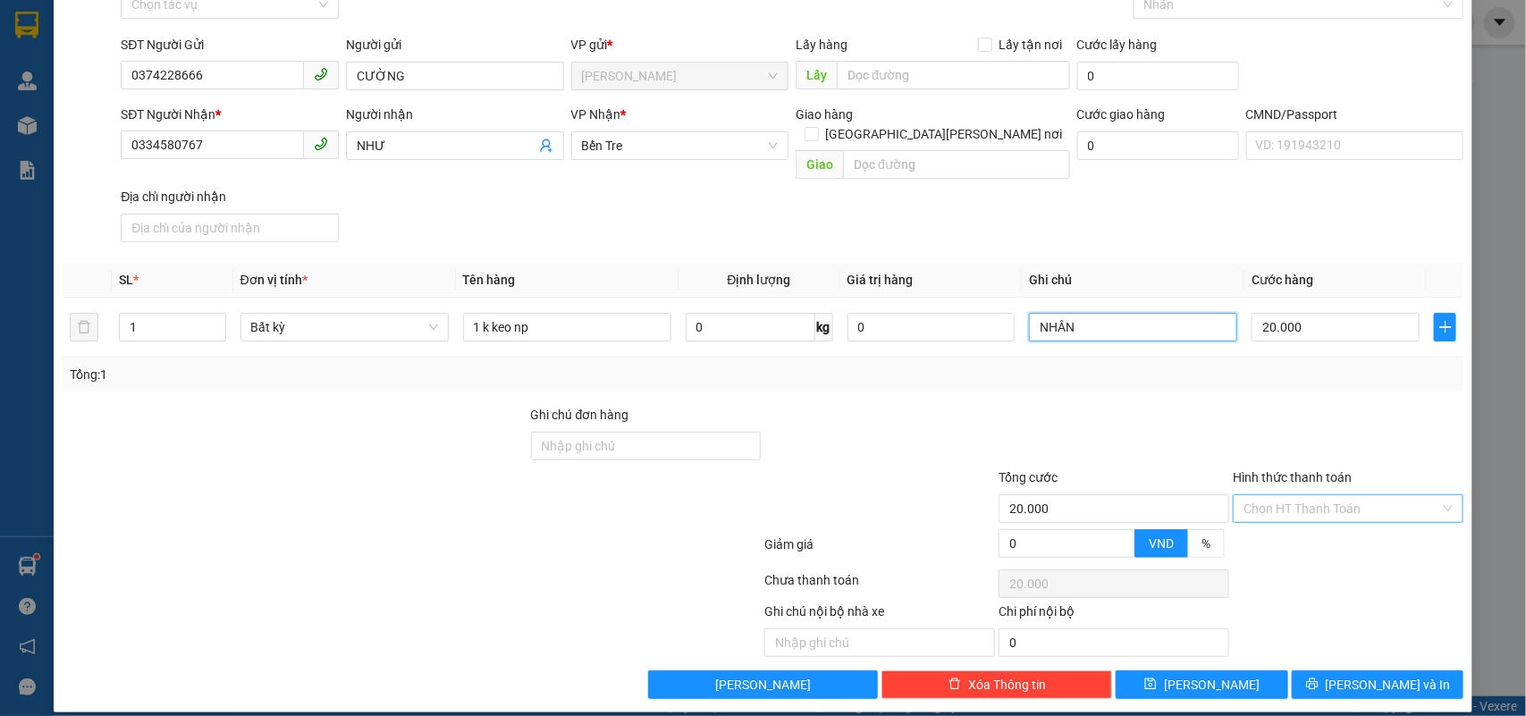
type input "NHÂN"
click at [1284, 495] on input "Hình thức thanh toán" at bounding box center [1342, 508] width 197 height 27
click at [1262, 517] on div "Tại văn phòng" at bounding box center [1335, 527] width 207 height 20
type input "0"
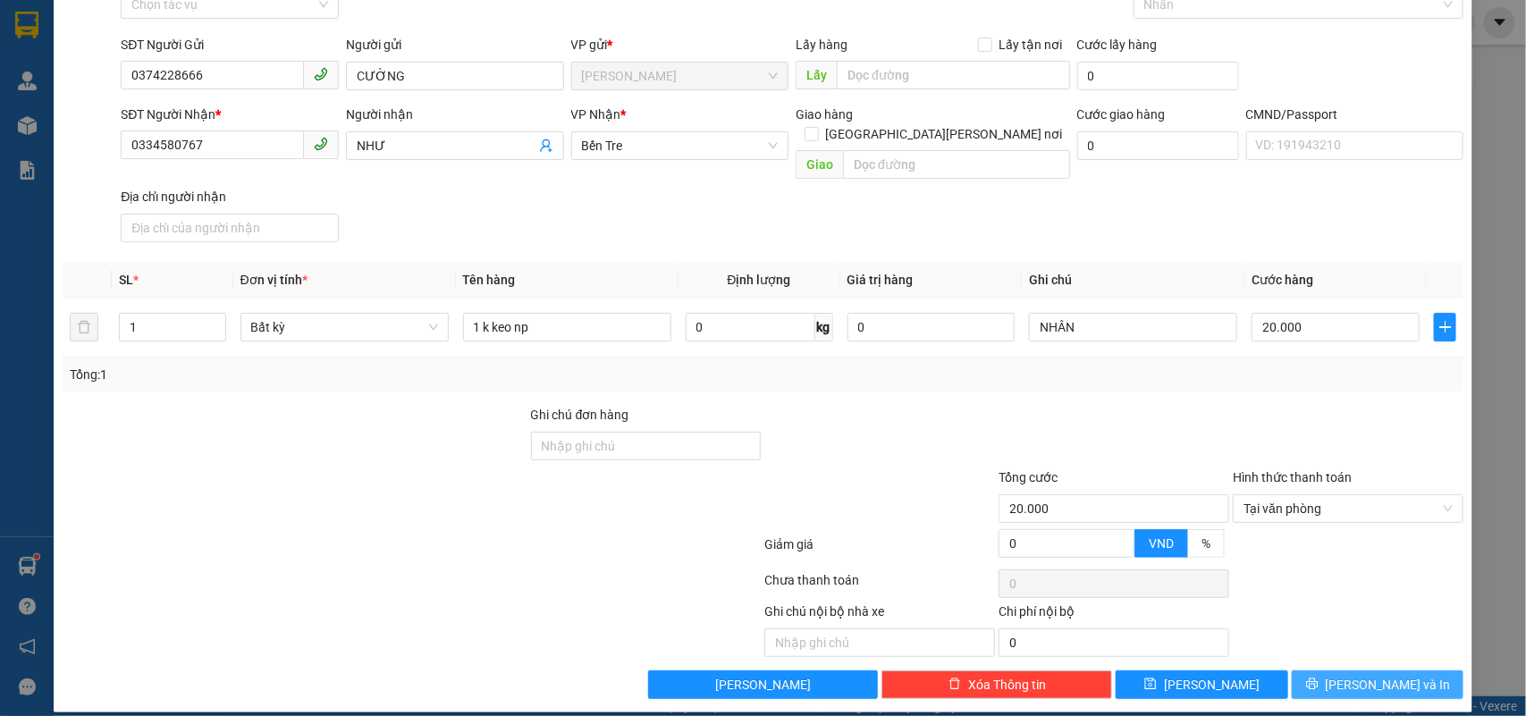
click at [1342, 671] on button "[PERSON_NAME] và In" at bounding box center [1378, 685] width 172 height 29
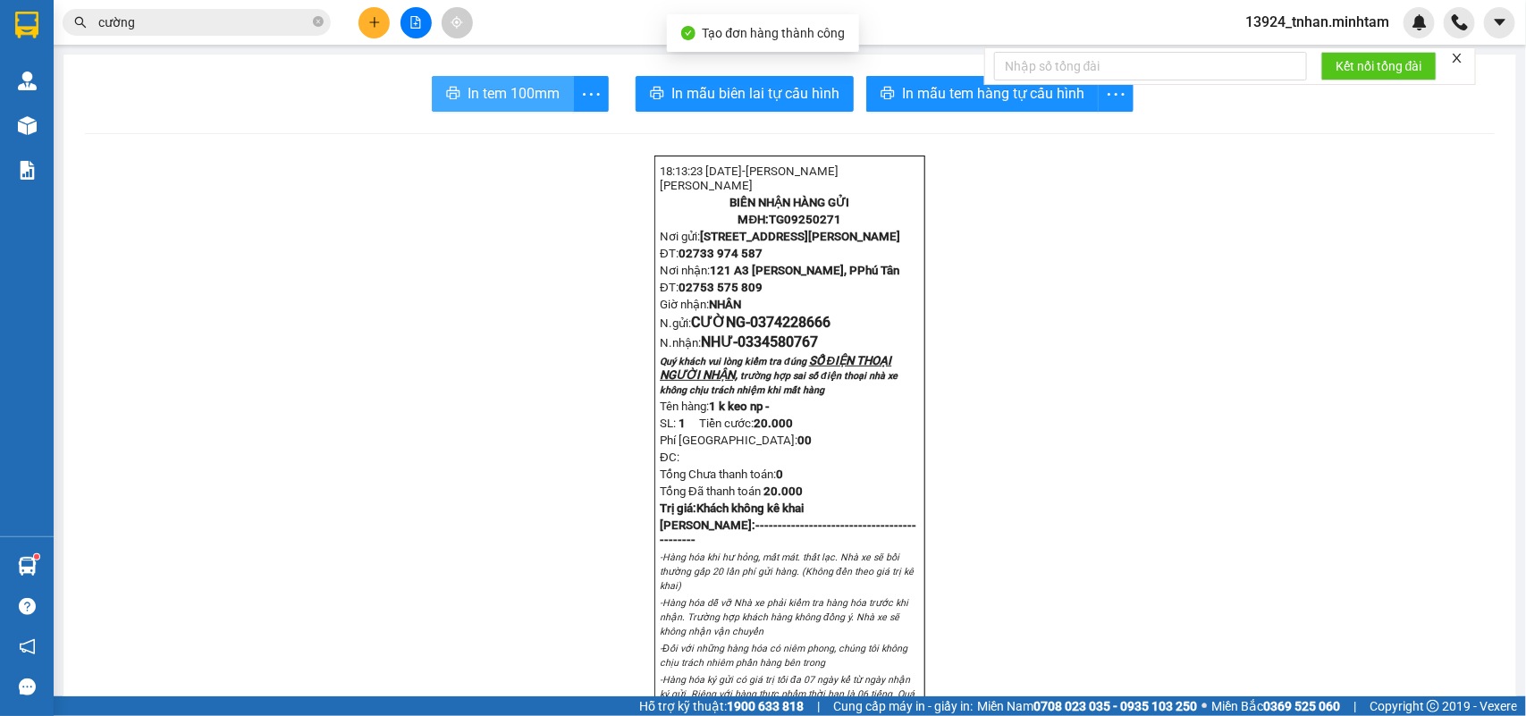
click at [523, 86] on span "In tem 100mm" at bounding box center [514, 93] width 92 height 22
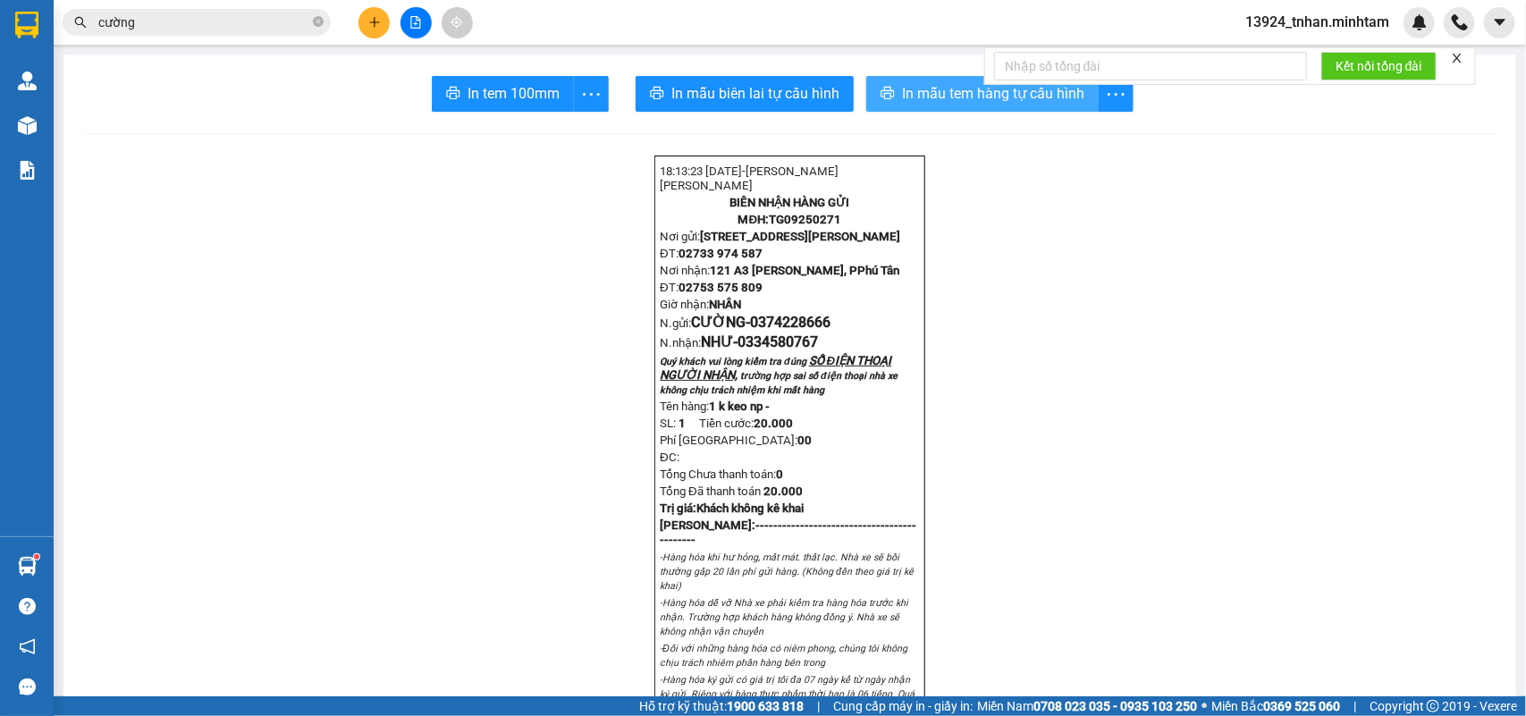
click at [909, 95] on span "In mẫu tem hàng tự cấu hình" at bounding box center [993, 93] width 182 height 22
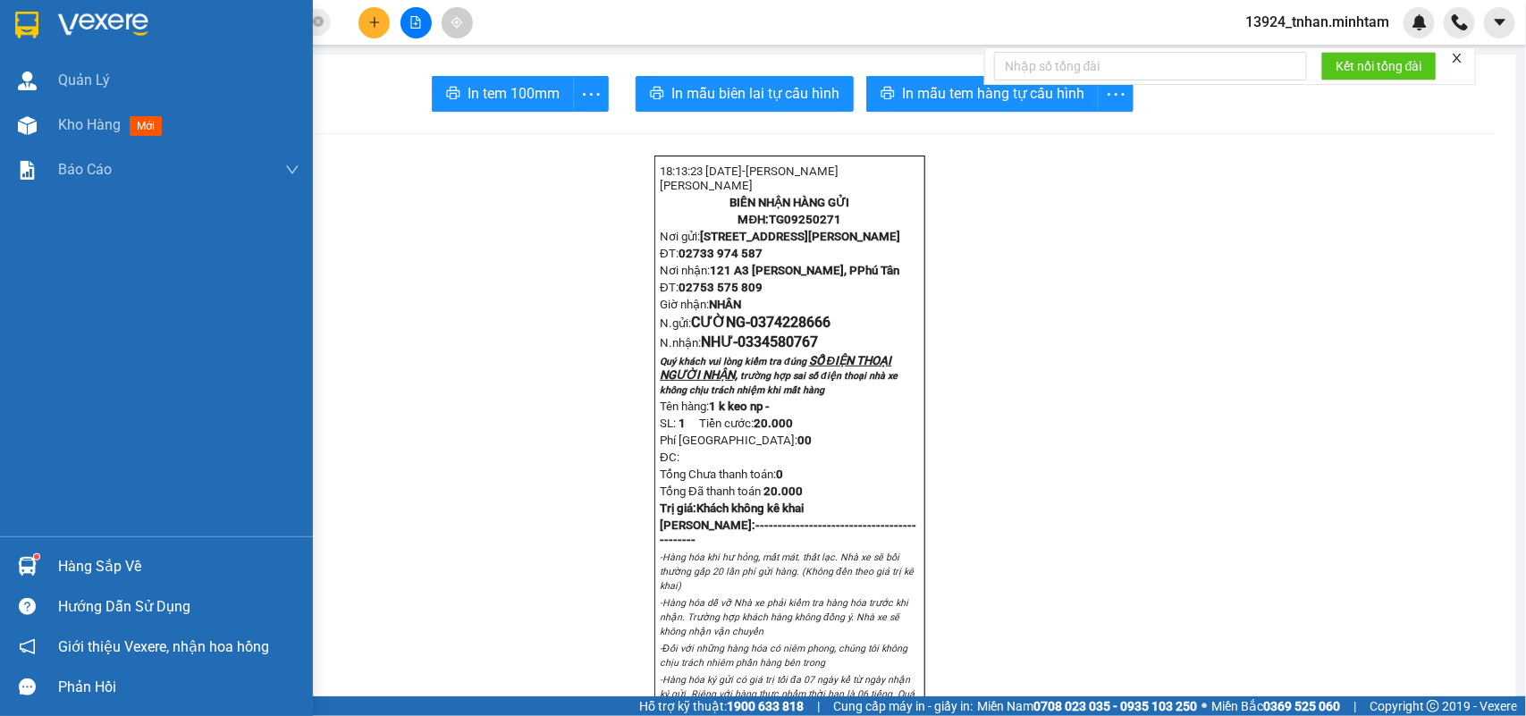
click at [46, 556] on div "Hàng sắp về" at bounding box center [156, 566] width 313 height 40
click at [37, 28] on div "Quản Lý Kho hàng mới Báo cáo BC giao hàng (nhân viên) BC hàng tồn Báo cáo dòng …" at bounding box center [156, 358] width 313 height 716
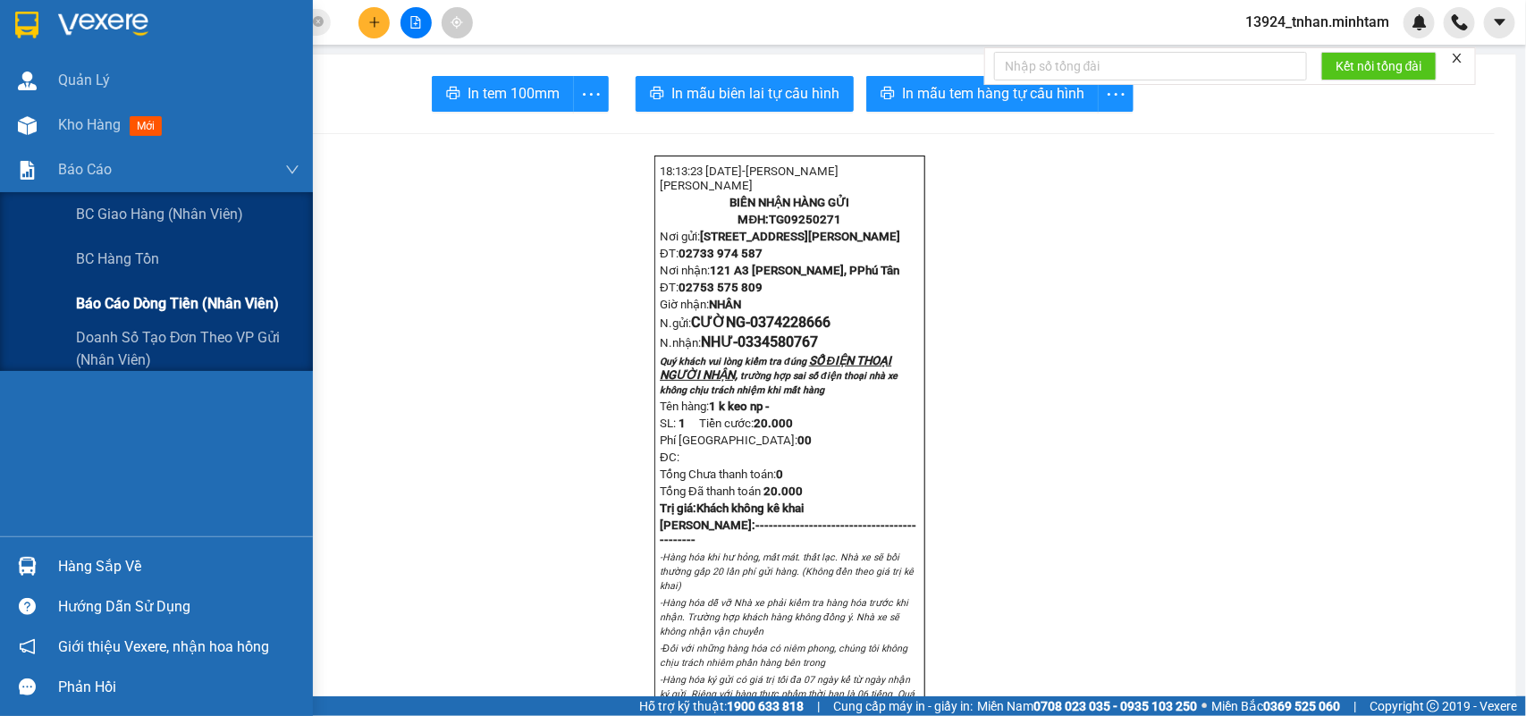
click at [184, 304] on span "Báo cáo dòng tiền (nhân viên)" at bounding box center [177, 303] width 203 height 22
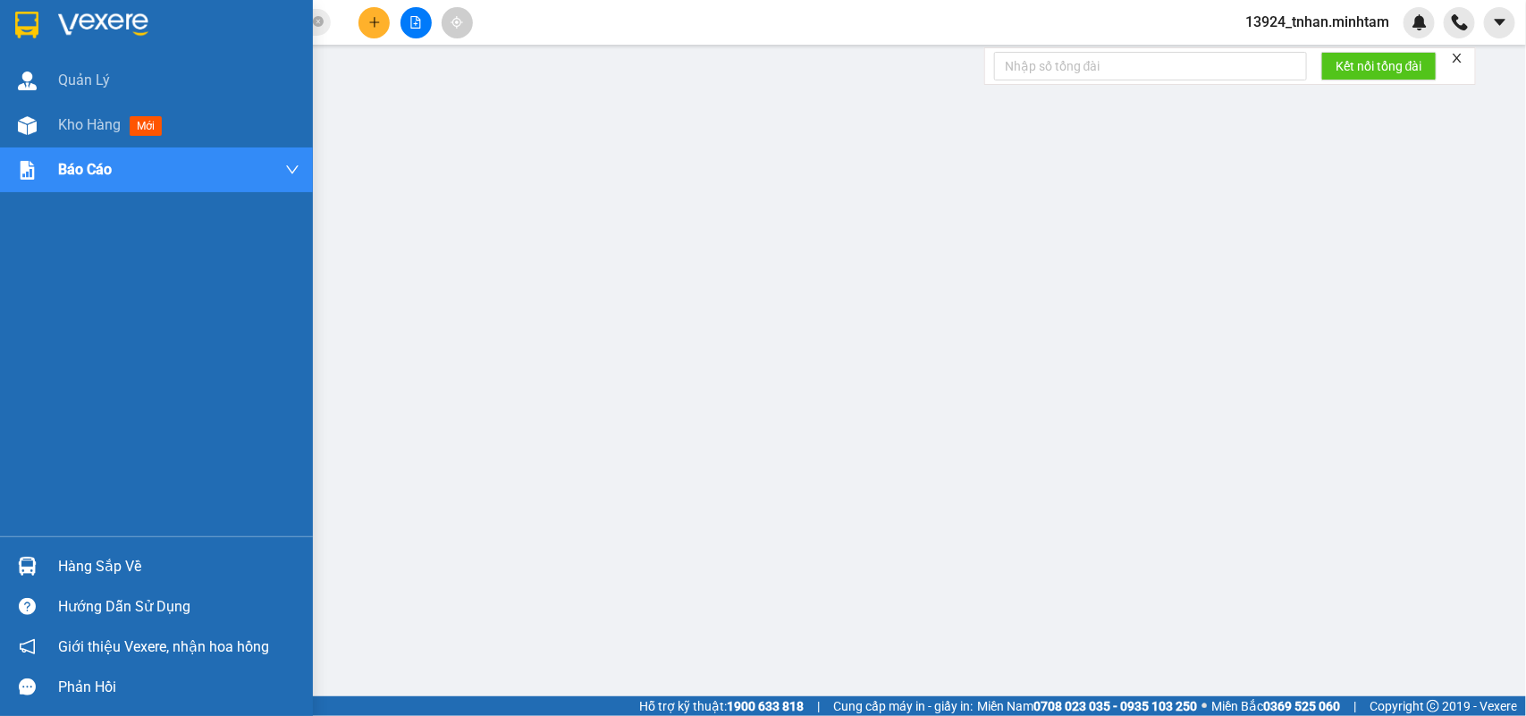
click at [83, 570] on div "Hàng sắp về" at bounding box center [178, 566] width 241 height 27
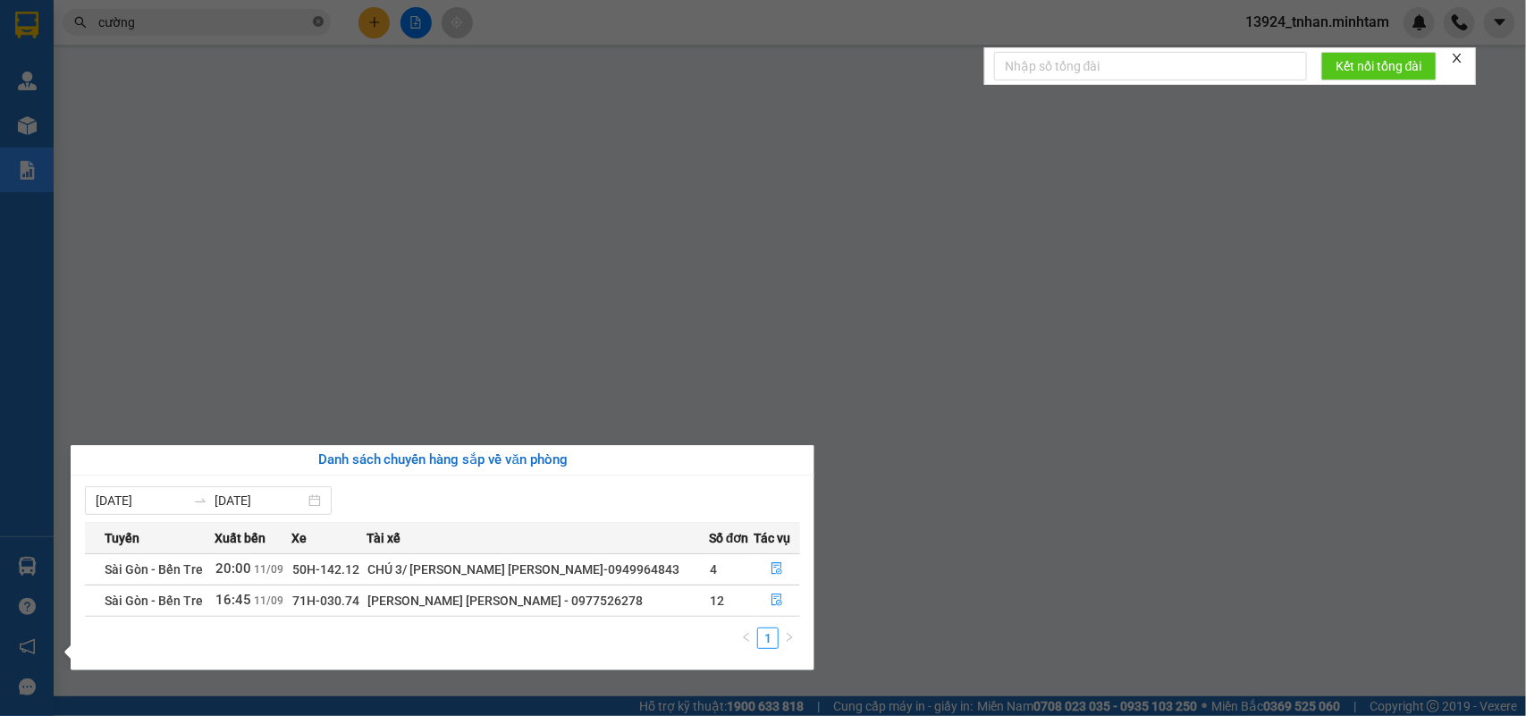
drag, startPoint x: 311, startPoint y: 12, endPoint x: 317, endPoint y: 22, distance: 12.4
click at [315, 19] on section "Kết quả tìm kiếm ( 1002 ) Bộ lọc Ngày tạo đơn gần nhất Mã ĐH Trạng thái Món hàn…" at bounding box center [763, 358] width 1526 height 716
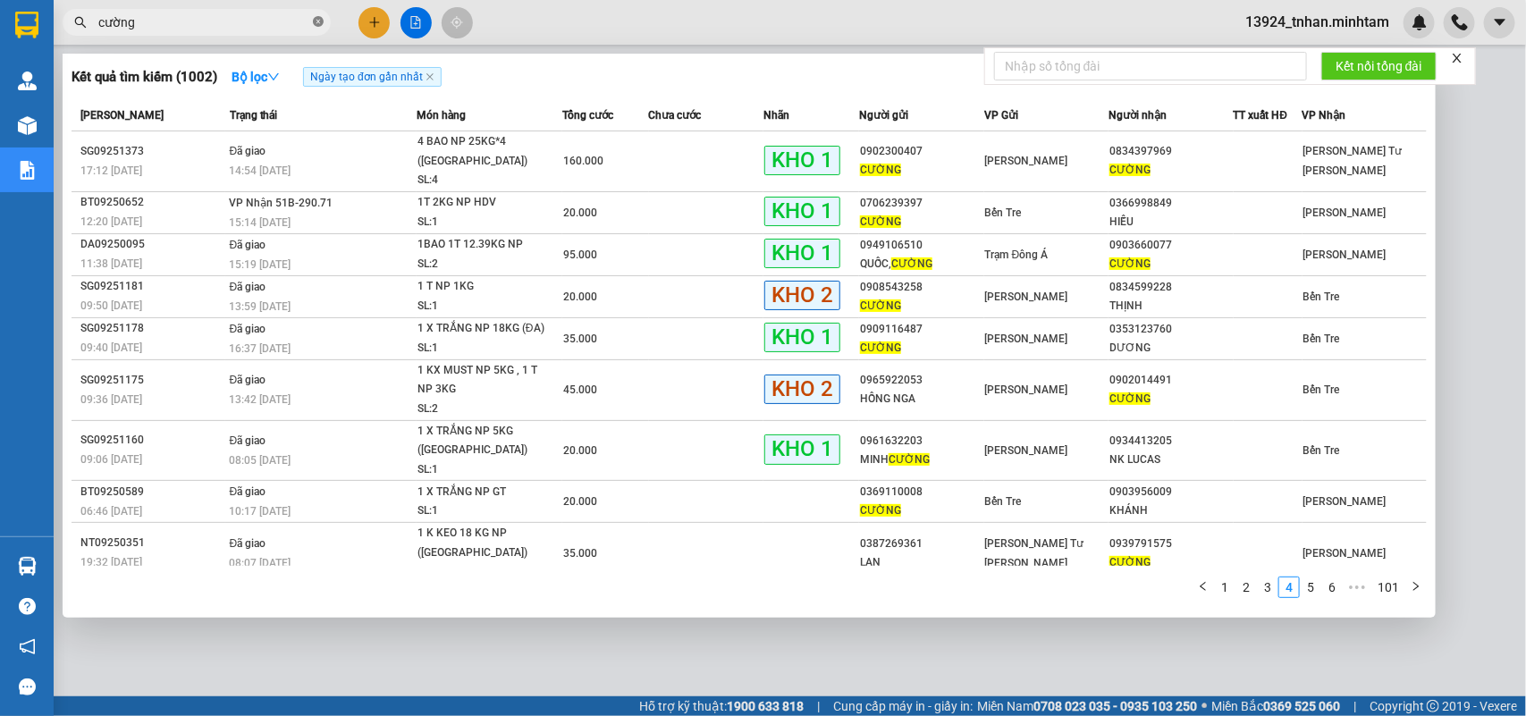
click at [317, 22] on icon "close-circle" at bounding box center [318, 21] width 11 height 11
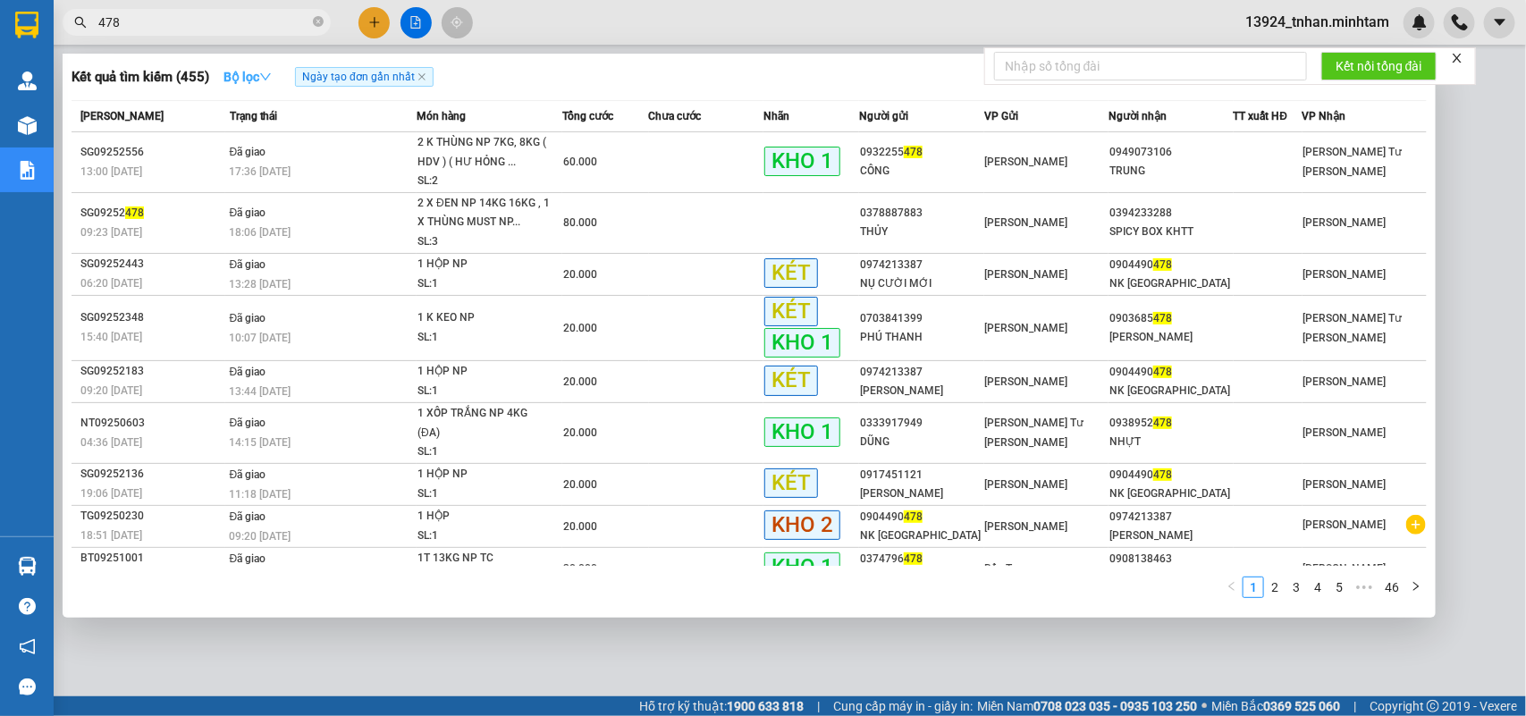
type input "478"
click at [266, 78] on icon "down" at bounding box center [265, 77] width 13 height 13
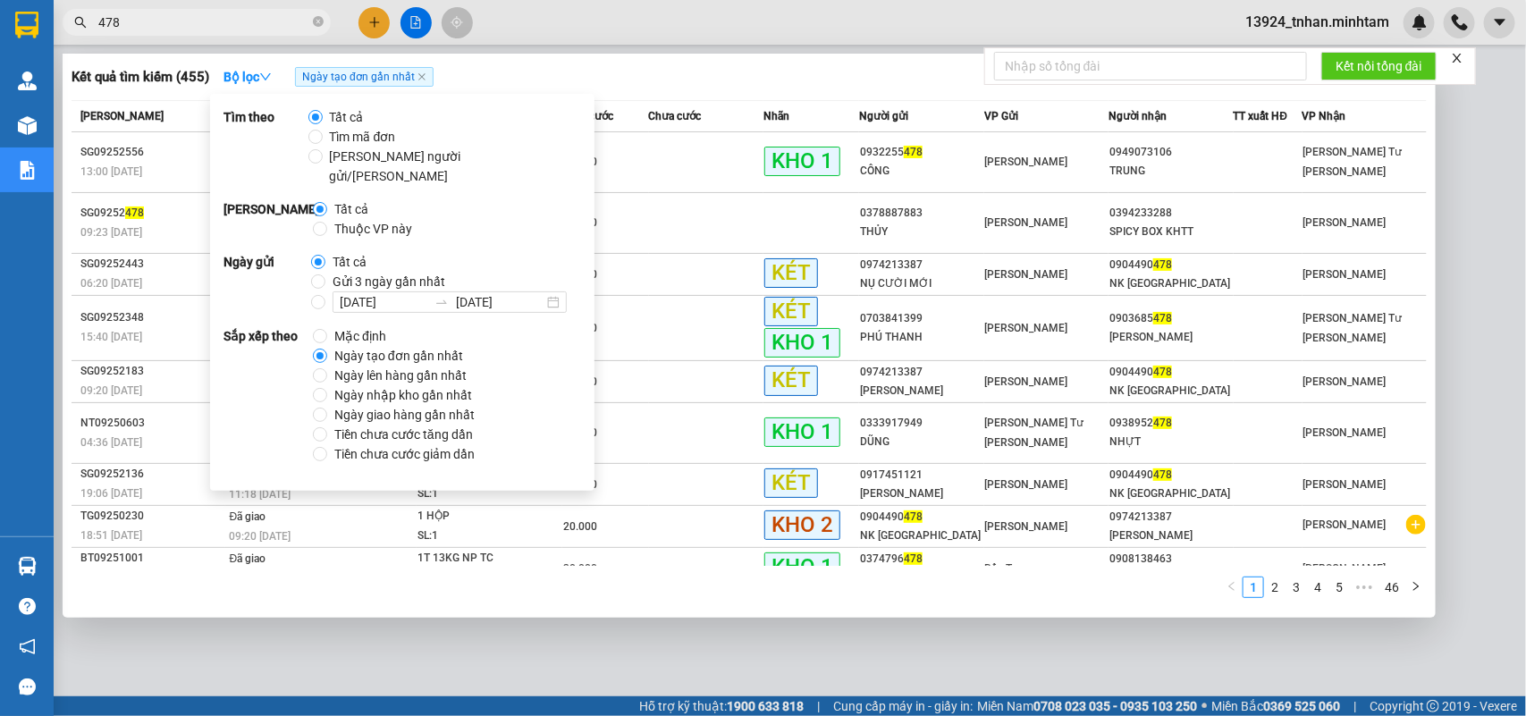
click at [359, 219] on span "Thuộc VP này" at bounding box center [373, 229] width 92 height 20
click at [327, 222] on input "Thuộc VP này" at bounding box center [320, 229] width 14 height 14
radio input "true"
radio input "false"
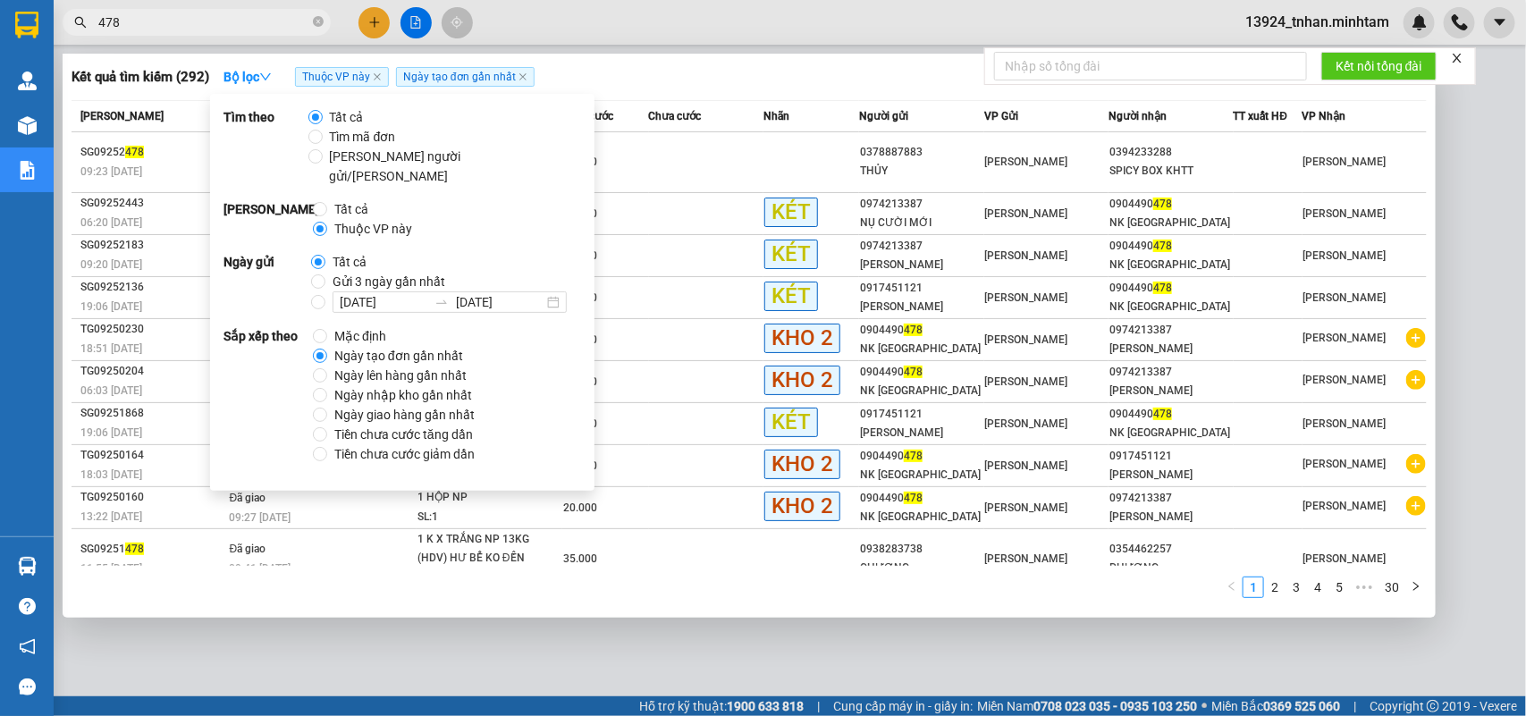
click at [867, 73] on div "Kết quả tìm kiếm ( 292 ) Bộ lọc Thuộc VP này Ngày tạo đơn gần nhất" at bounding box center [749, 77] width 1355 height 29
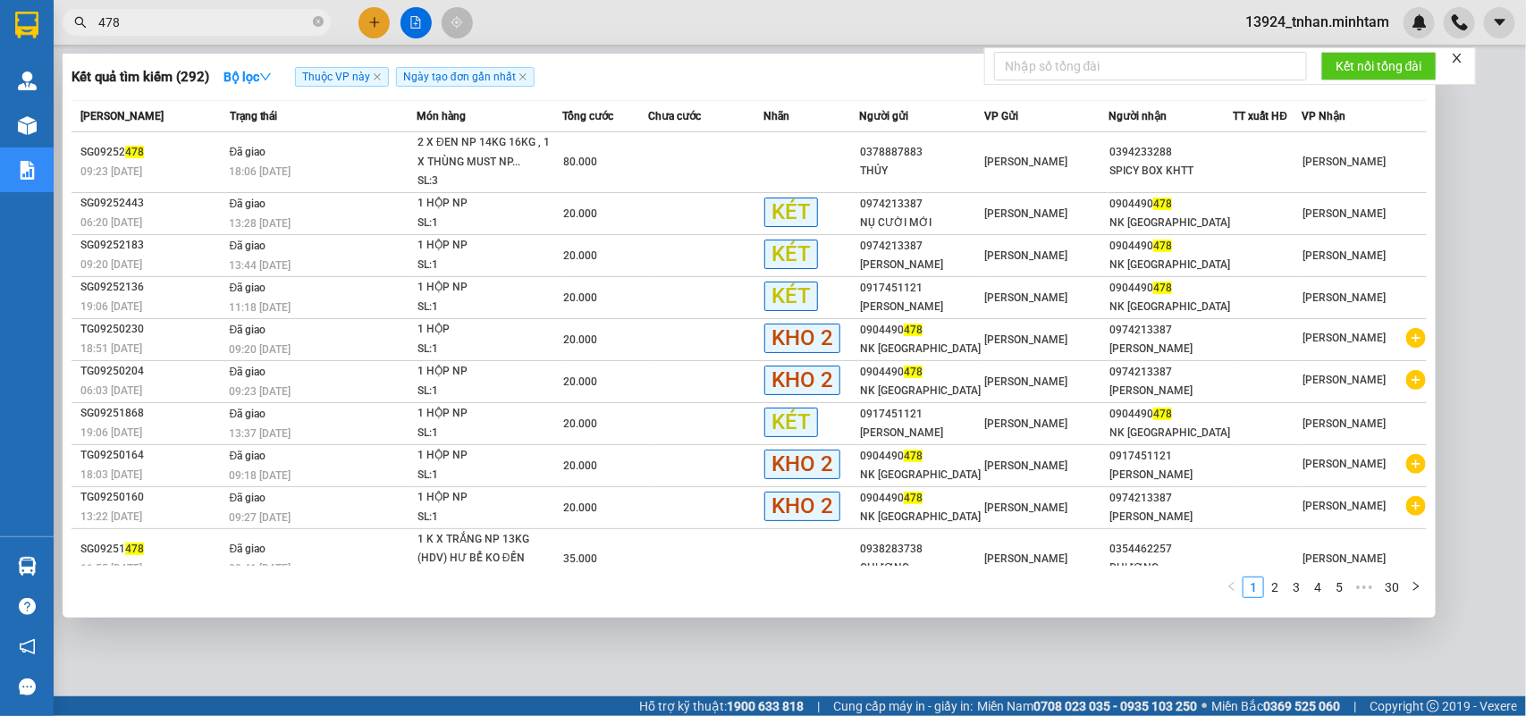
click at [288, 16] on input "478" at bounding box center [203, 23] width 211 height 20
click at [371, 14] on div at bounding box center [763, 358] width 1526 height 716
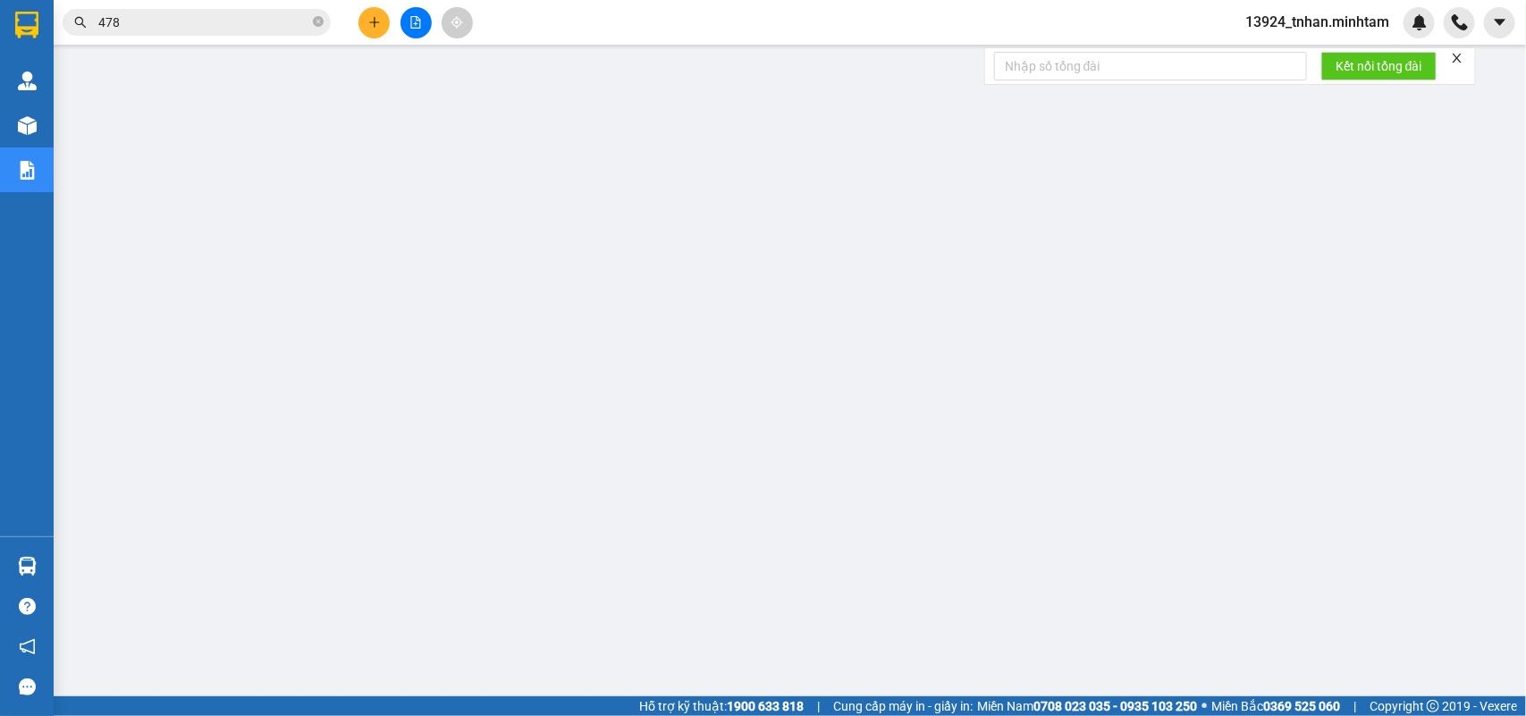
click at [371, 14] on button at bounding box center [374, 22] width 31 height 31
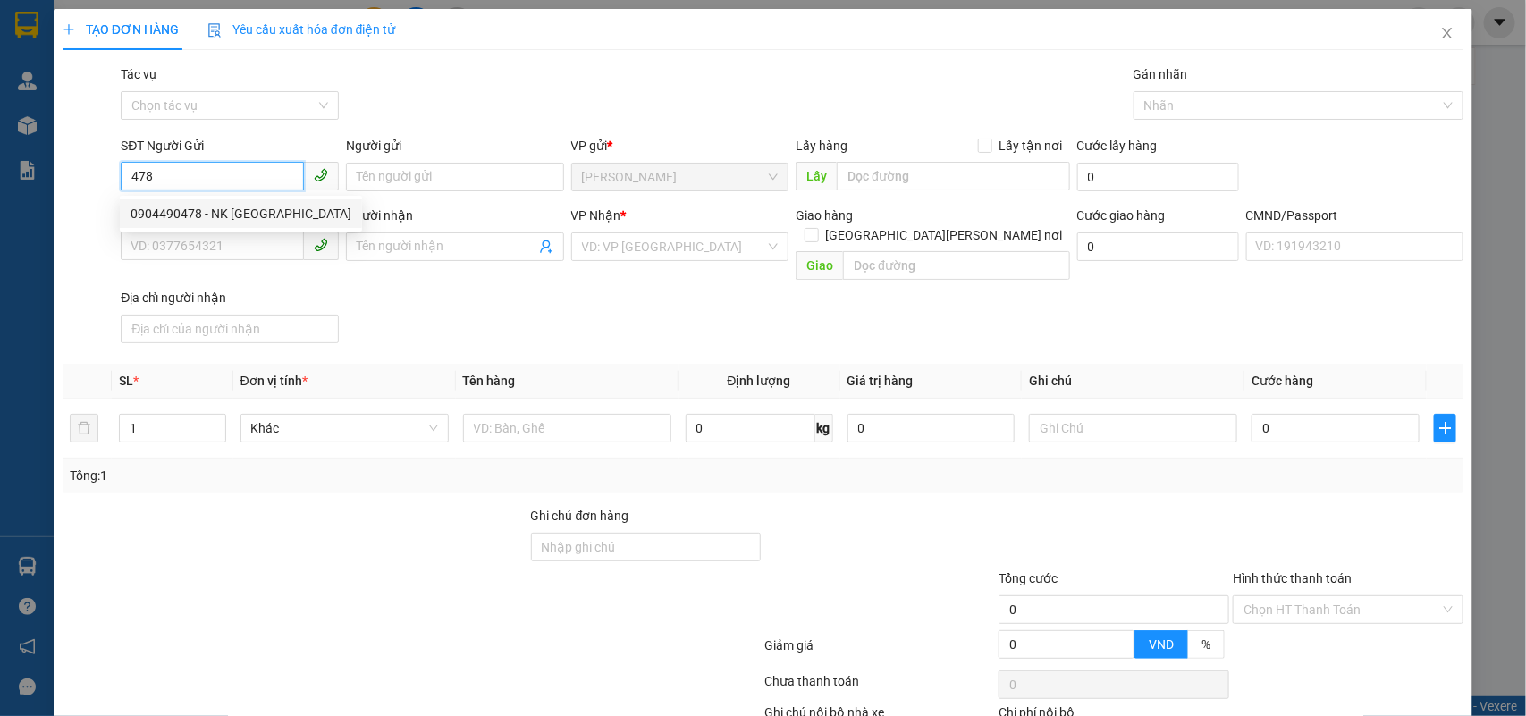
click at [265, 207] on div "0904490478 - NK SÀI GÒN" at bounding box center [241, 214] width 221 height 20
type input "0904490478"
type input "NK SÀI GÒN"
type input "0974213387"
type input "NỤ CƯỜI MỚI"
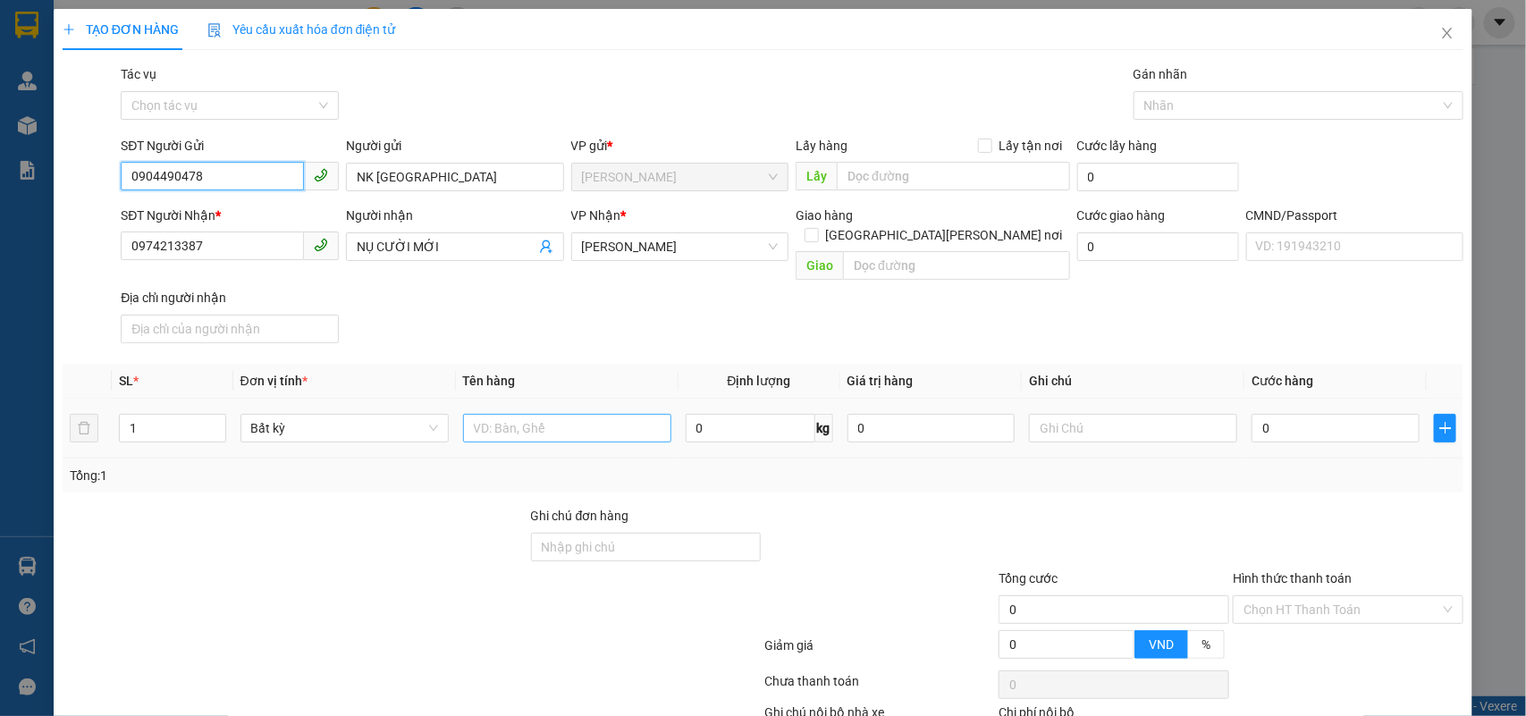
type input "0904490478"
click at [523, 414] on input "text" at bounding box center [567, 428] width 208 height 29
click at [539, 249] on icon "user-add" at bounding box center [546, 247] width 14 height 14
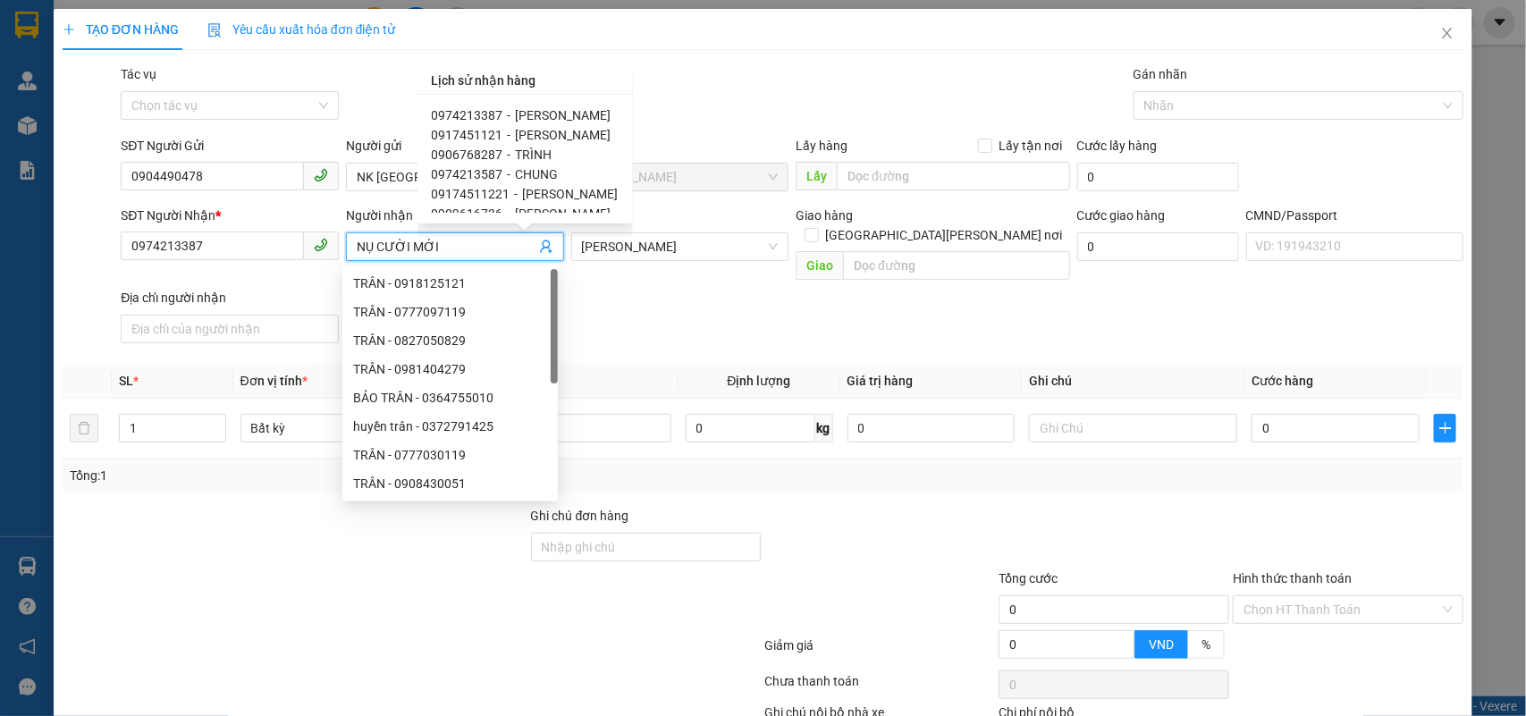
click at [592, 108] on span "ĐỖ ĐỨC CHUNG" at bounding box center [564, 115] width 96 height 14
type input "ĐỖ ĐỨC CHUNG"
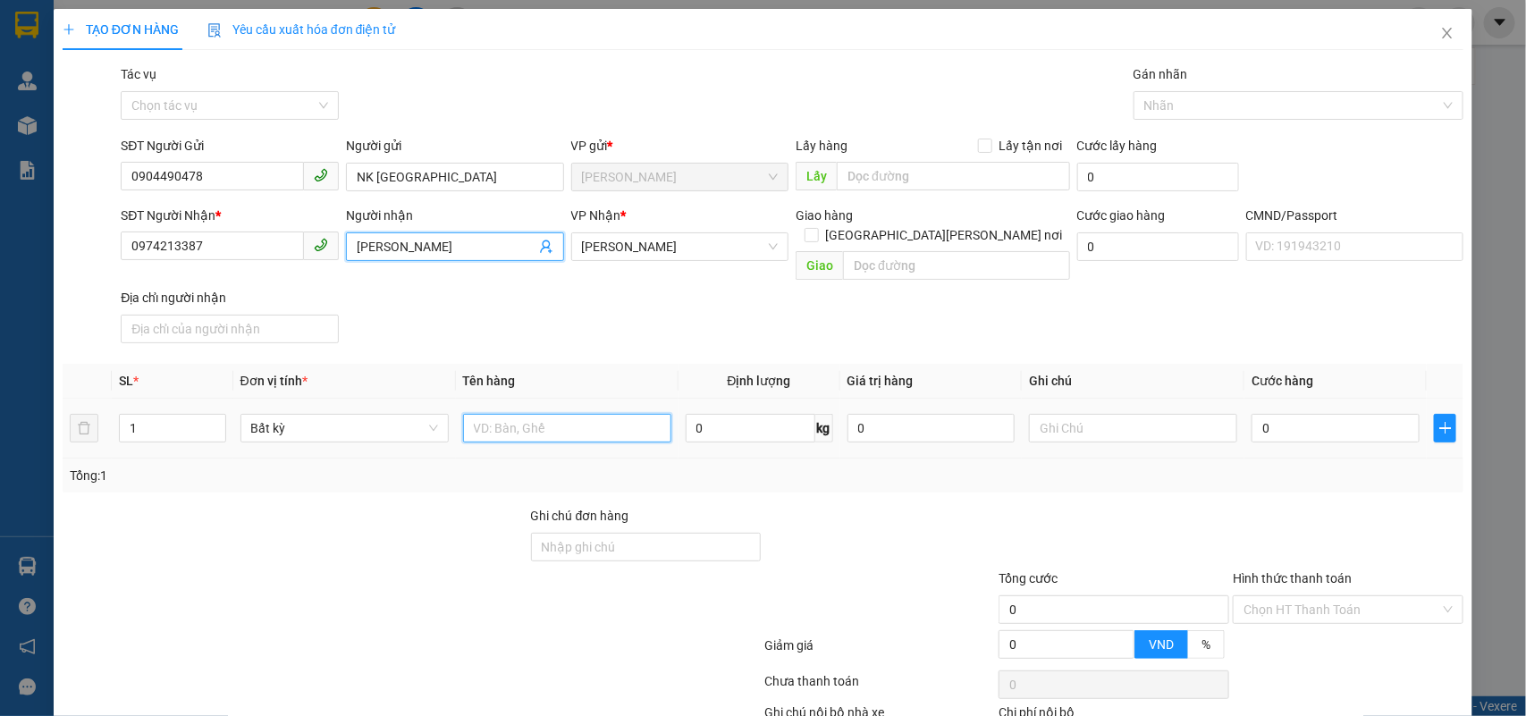
click at [635, 414] on input "text" at bounding box center [567, 428] width 208 height 29
type input "1 HỘP NP"
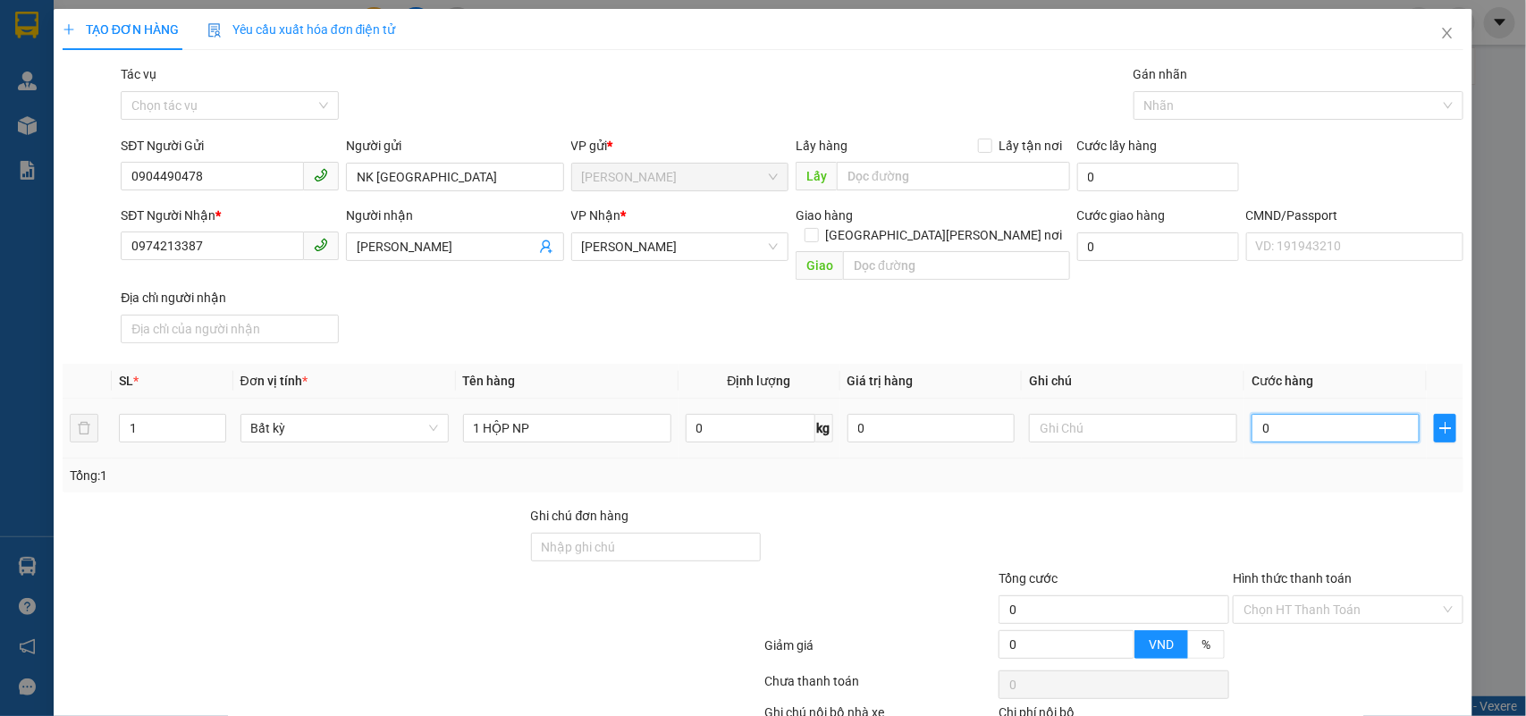
click at [1341, 423] on input "0" at bounding box center [1336, 428] width 168 height 29
type input "20"
type input "20.000"
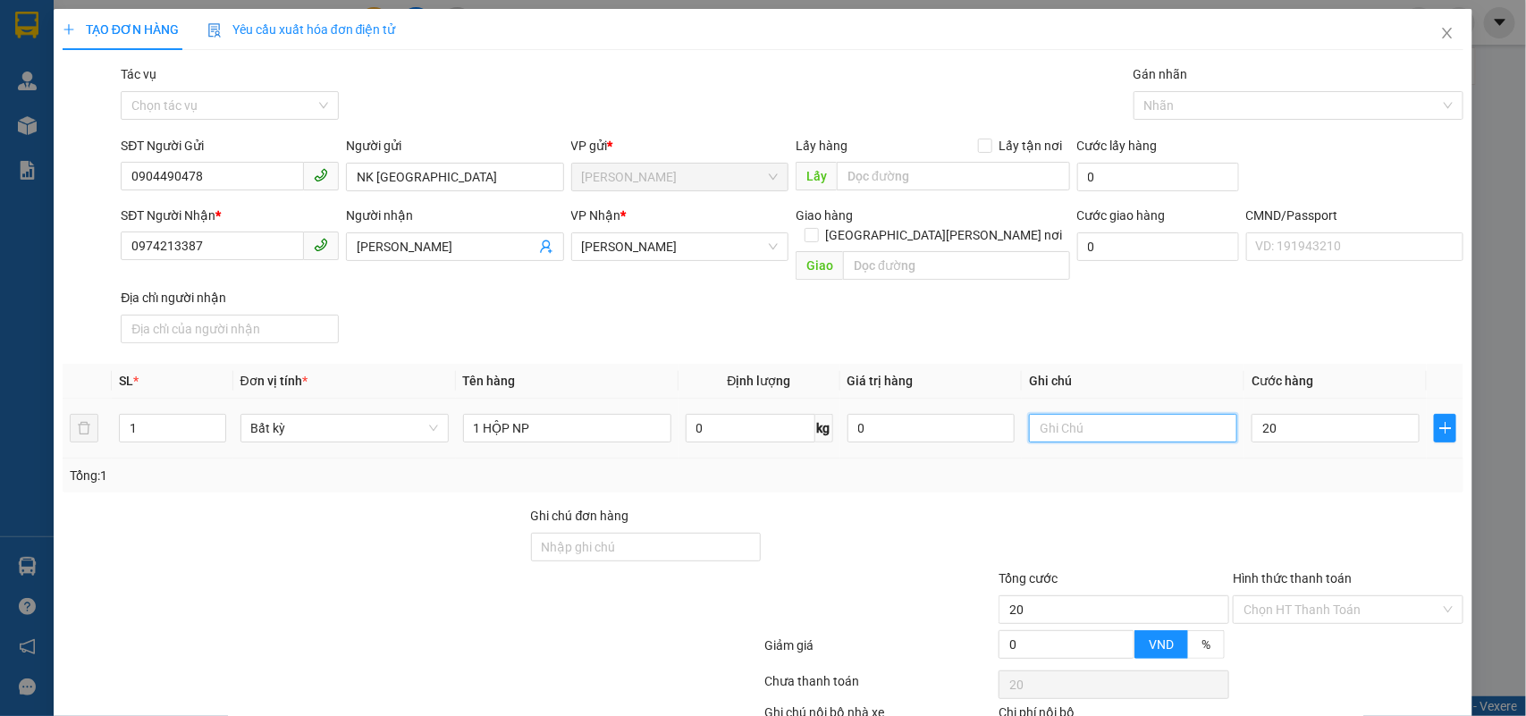
type input "20.000"
click at [1154, 414] on input "text" at bounding box center [1133, 428] width 208 height 29
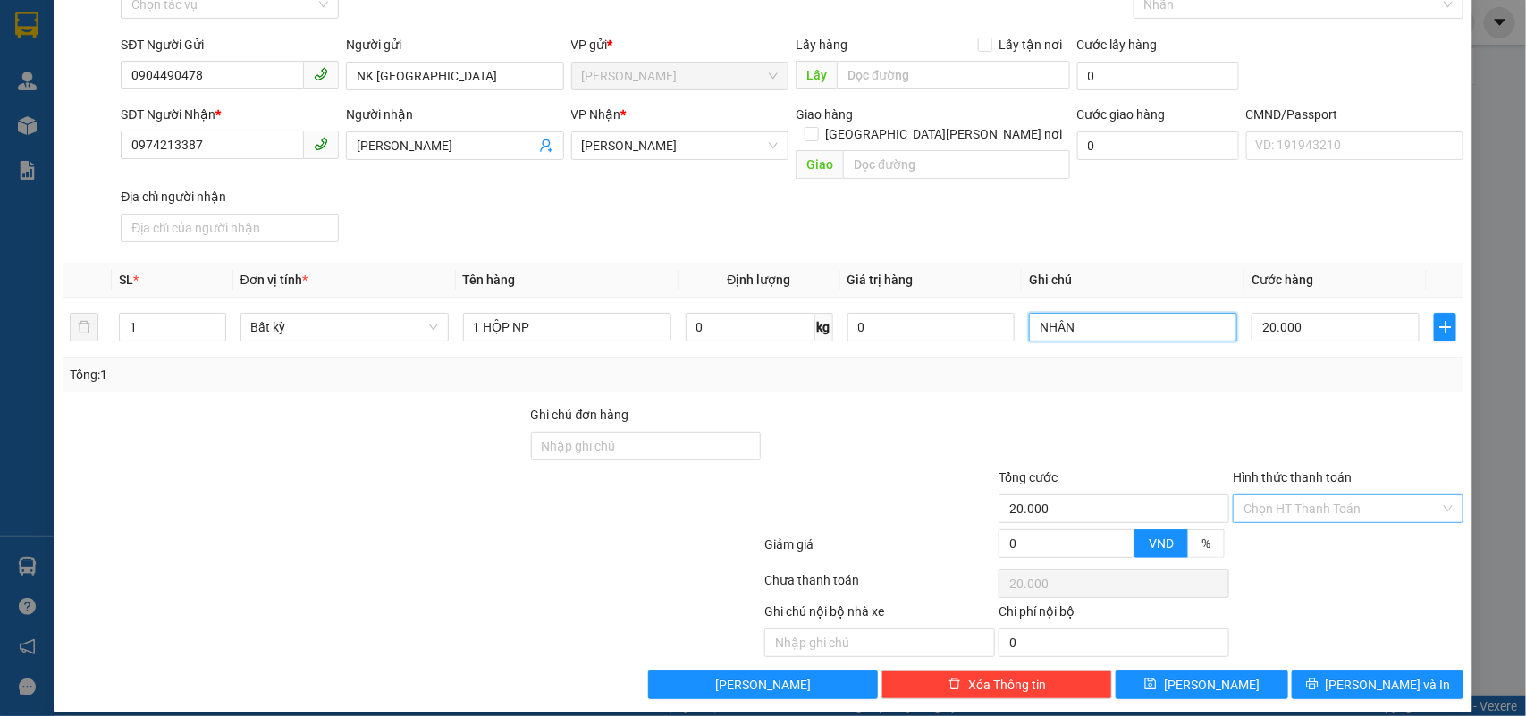
type input "NHÂN"
drag, startPoint x: 1346, startPoint y: 494, endPoint x: 1288, endPoint y: 525, distance: 66.0
click at [1344, 495] on input "Hình thức thanh toán" at bounding box center [1342, 508] width 197 height 27
drag, startPoint x: 1296, startPoint y: 523, endPoint x: 1328, endPoint y: 561, distance: 48.9
click at [1297, 523] on div "Tại văn phòng" at bounding box center [1335, 527] width 207 height 20
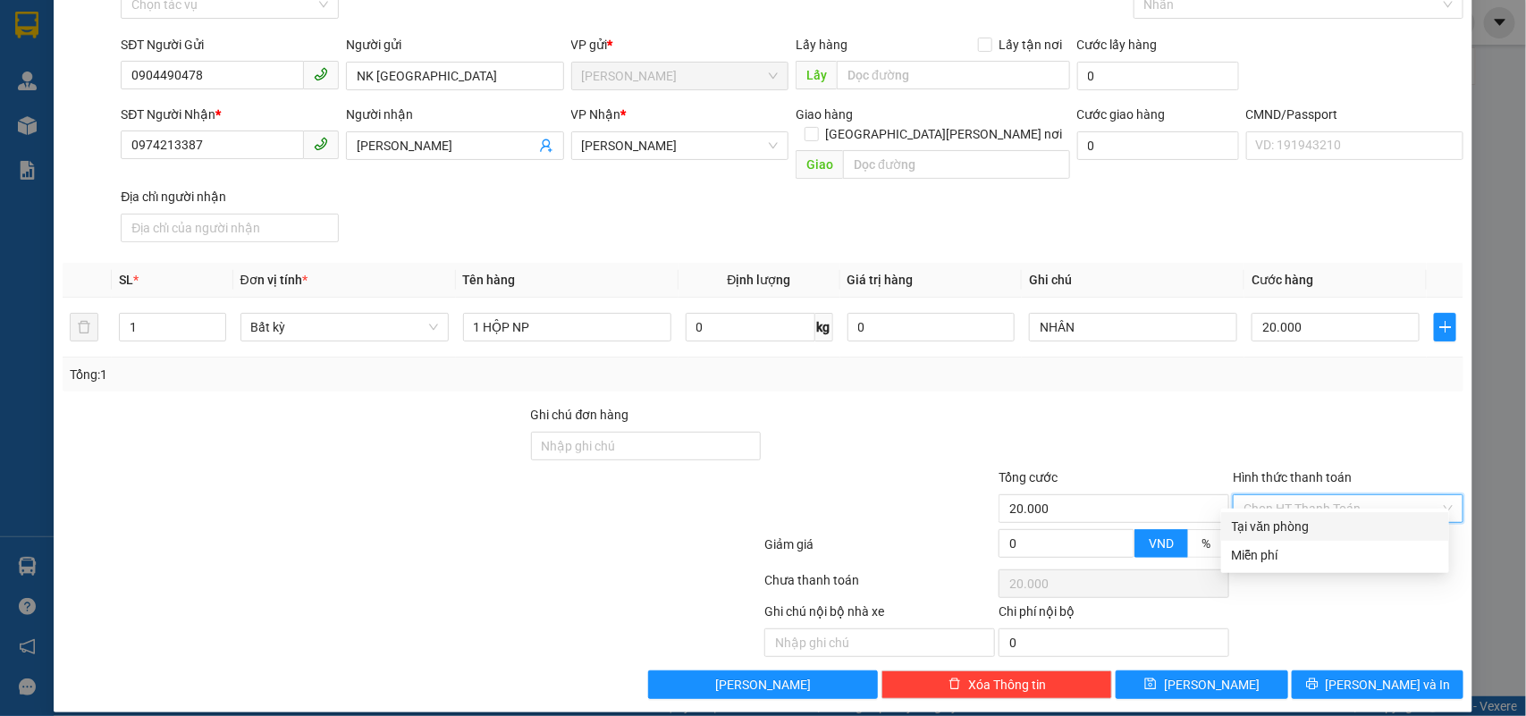
type input "0"
click at [1360, 675] on span "[PERSON_NAME] và In" at bounding box center [1388, 685] width 125 height 20
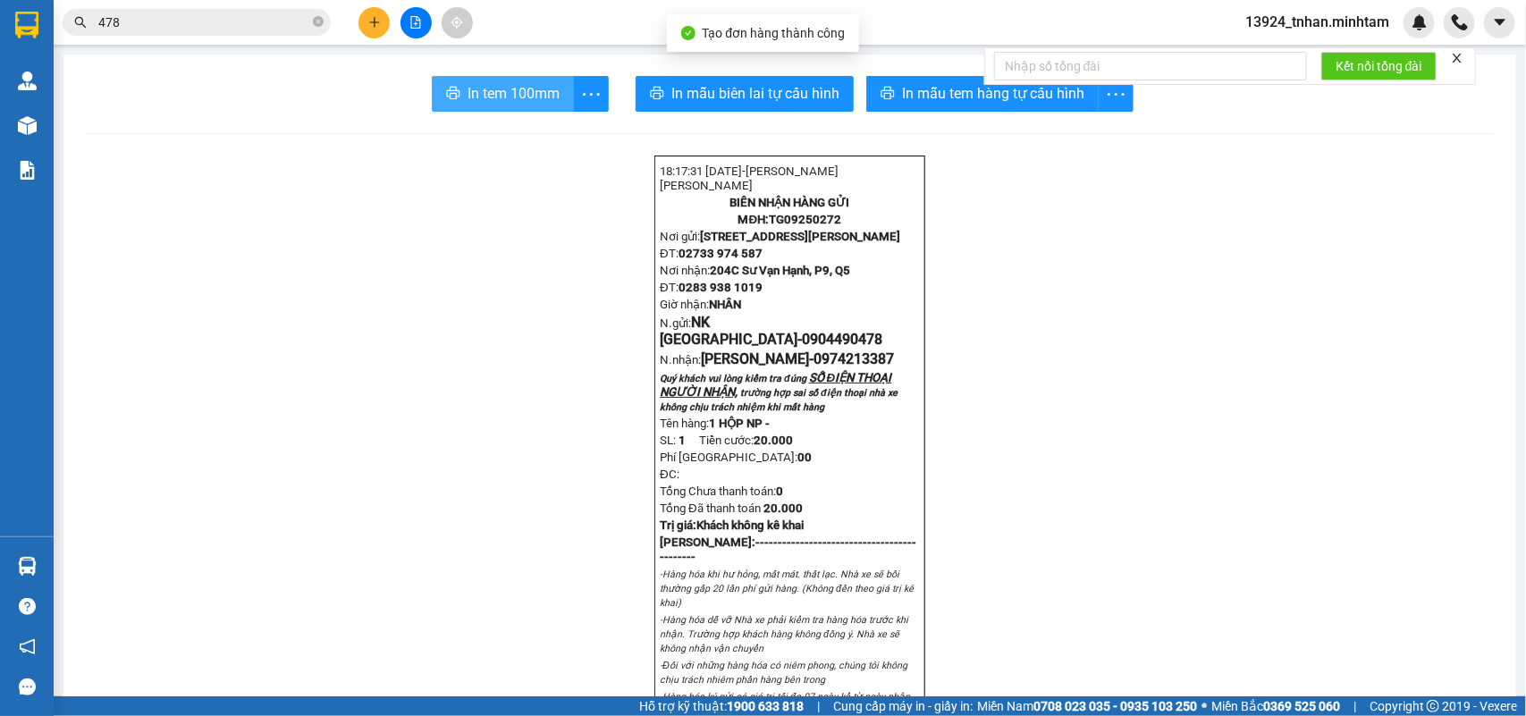
click at [490, 90] on span "In tem 100mm" at bounding box center [514, 93] width 92 height 22
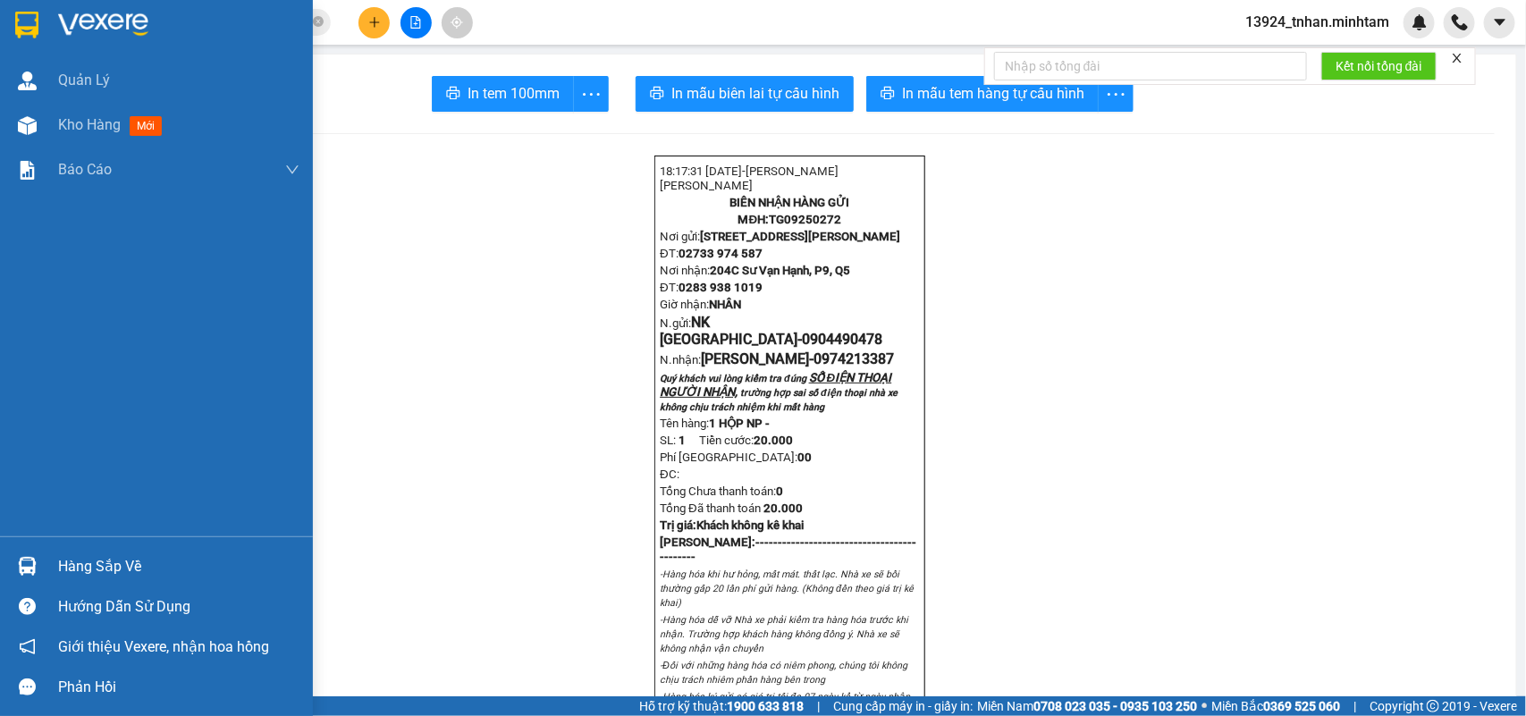
click at [28, 29] on img at bounding box center [26, 25] width 23 height 27
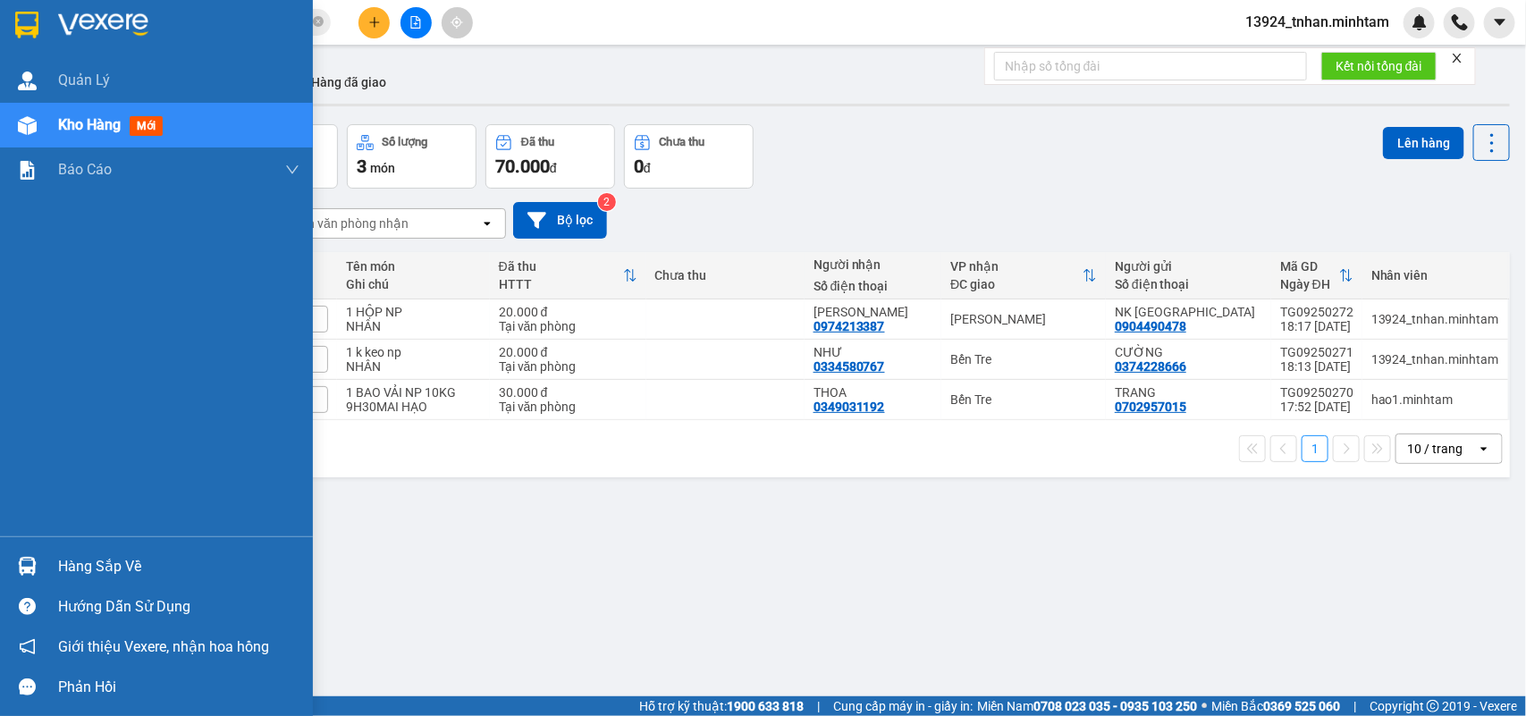
click at [109, 561] on div "Hàng sắp về" at bounding box center [178, 566] width 241 height 27
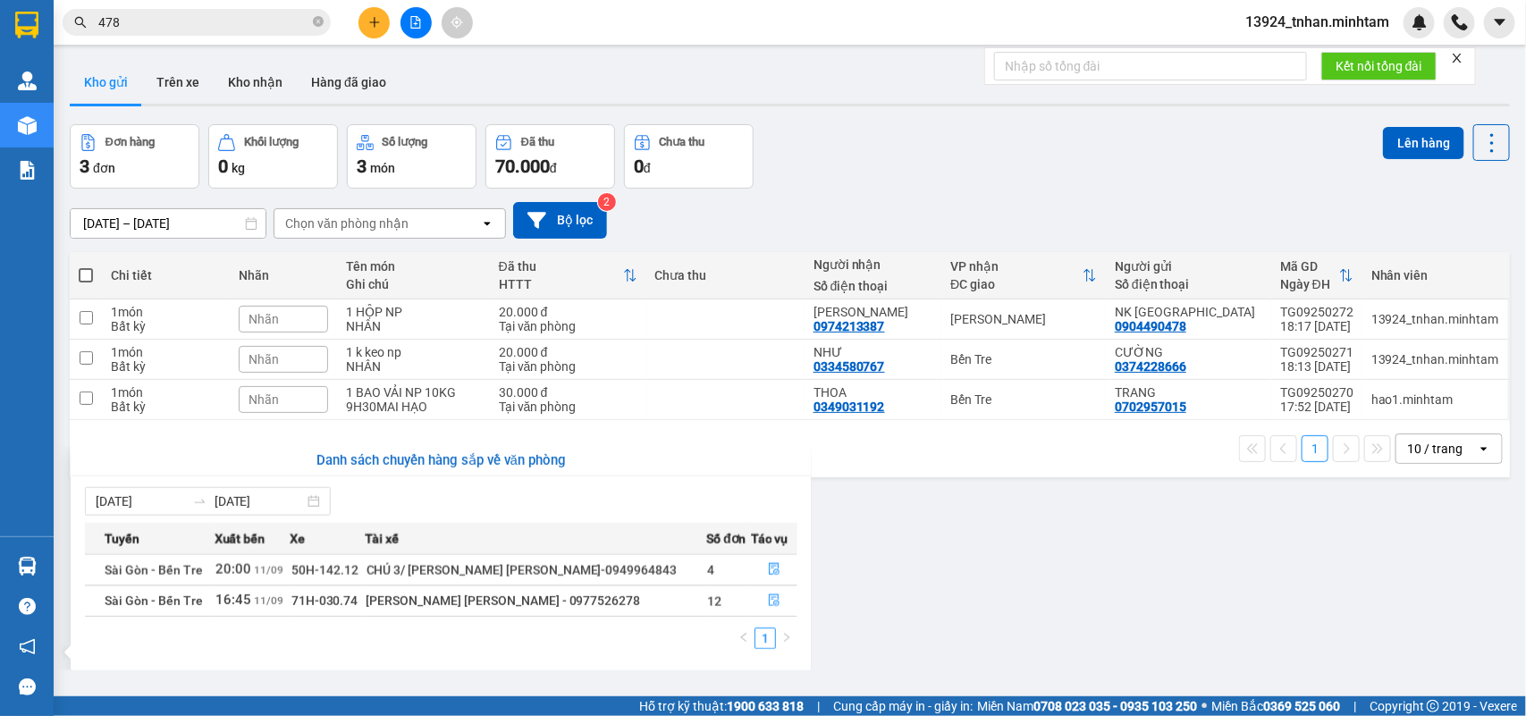
drag, startPoint x: 329, startPoint y: 247, endPoint x: 0, endPoint y: 87, distance: 365.9
click at [323, 244] on section "Kết quả tìm kiếm ( 292 ) Bộ lọc Thuộc VP này Ngày tạo đơn gần nhất Mã ĐH Trạng …" at bounding box center [763, 358] width 1526 height 716
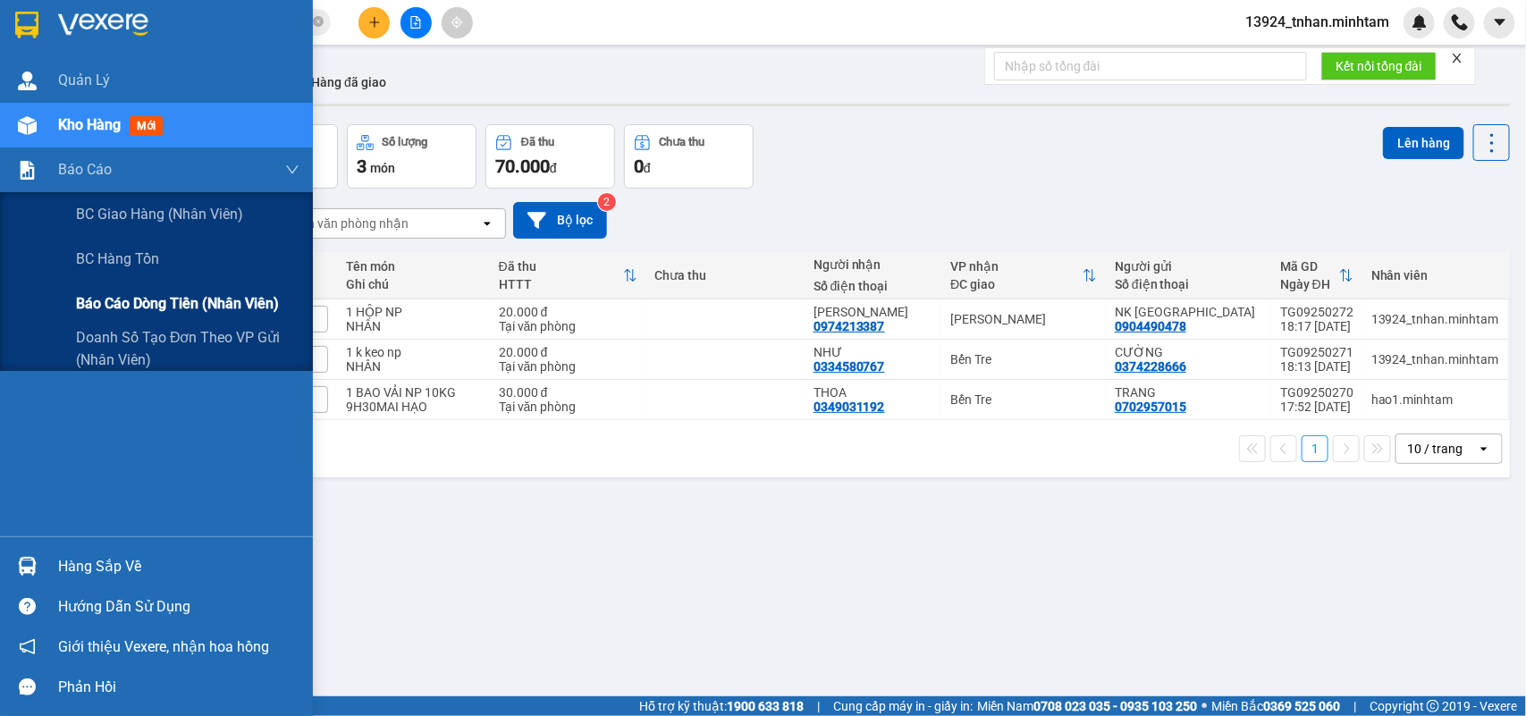
click at [148, 293] on span "Báo cáo dòng tiền (nhân viên)" at bounding box center [177, 303] width 203 height 22
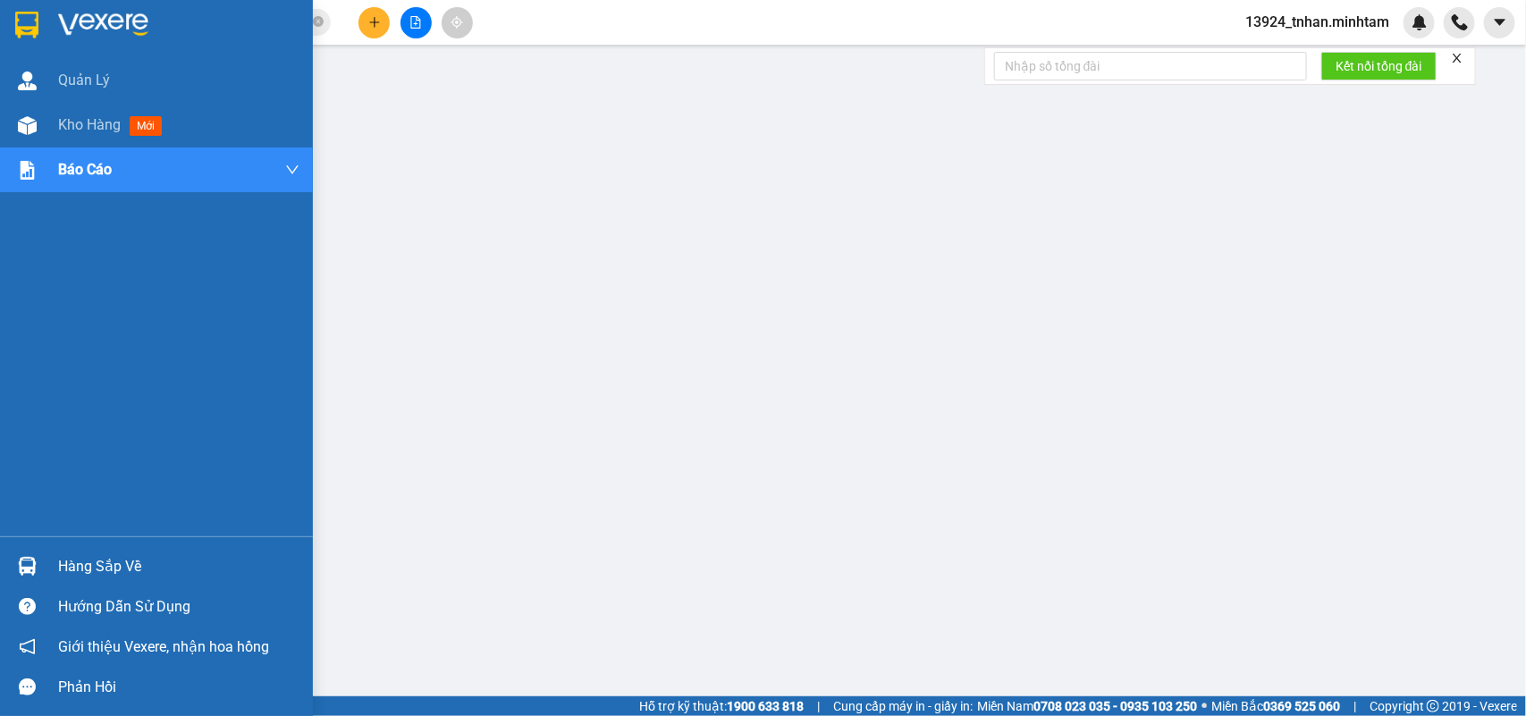
click at [112, 560] on div "Hàng sắp về" at bounding box center [178, 566] width 241 height 27
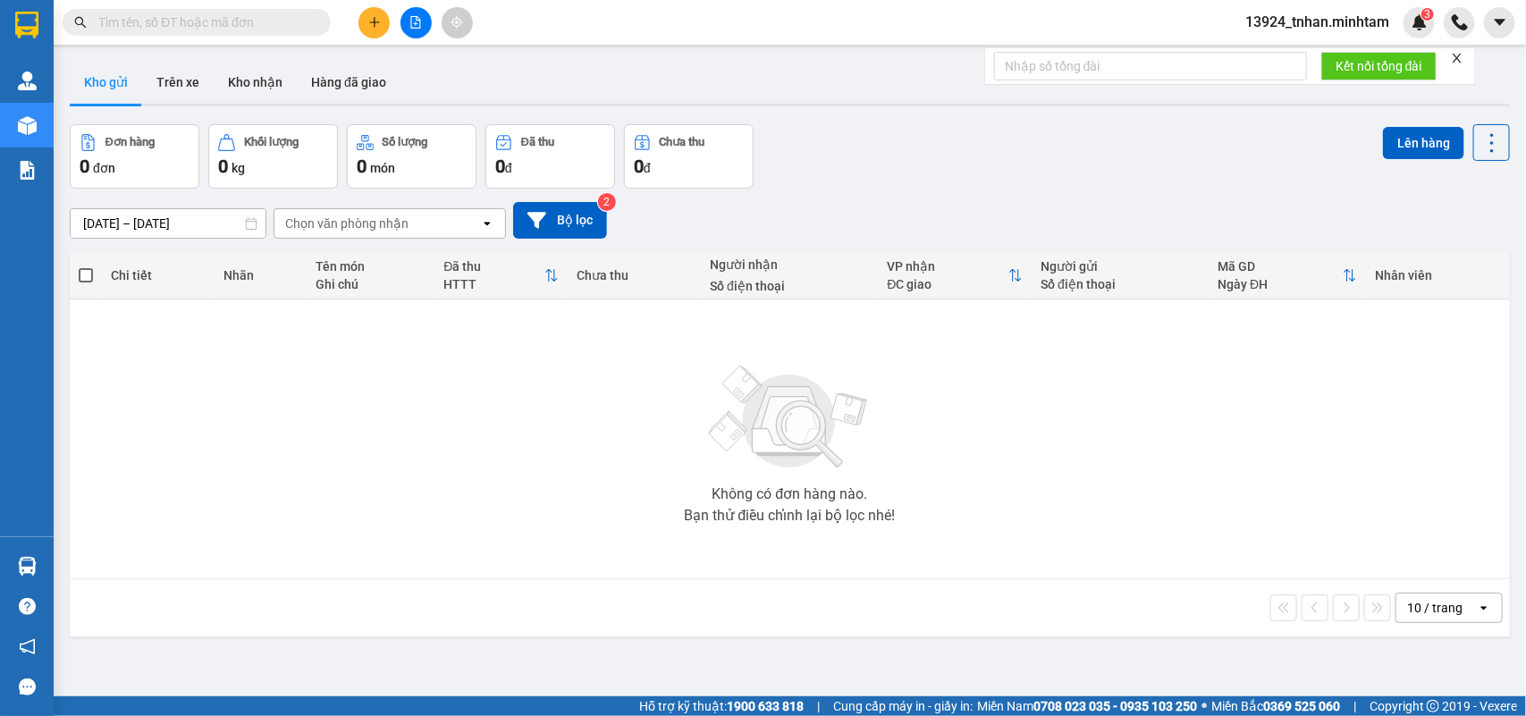
scroll to position [82, 0]
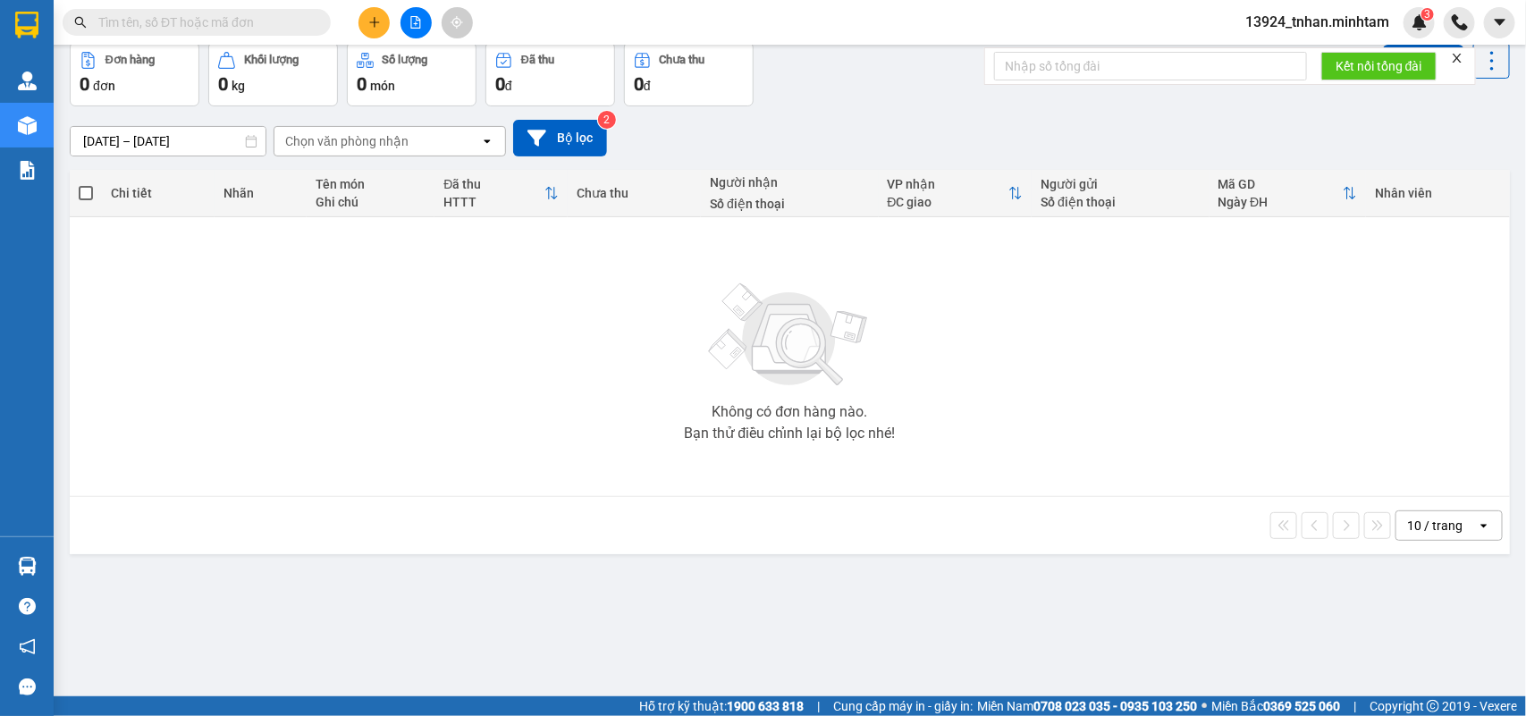
click at [238, 30] on input "text" at bounding box center [203, 23] width 211 height 20
paste input "0906920298"
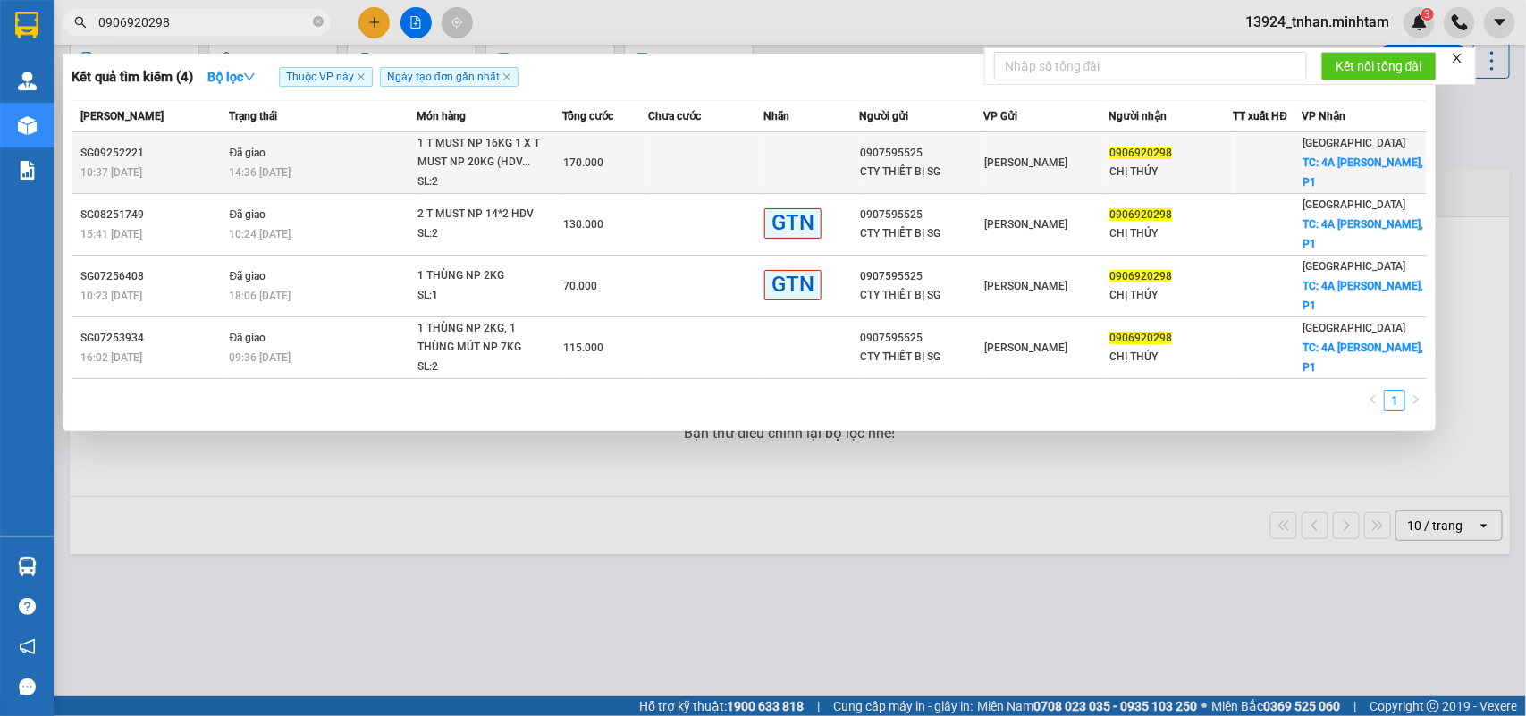
type input "0906920298"
click at [975, 157] on div "0907595525" at bounding box center [921, 153] width 122 height 19
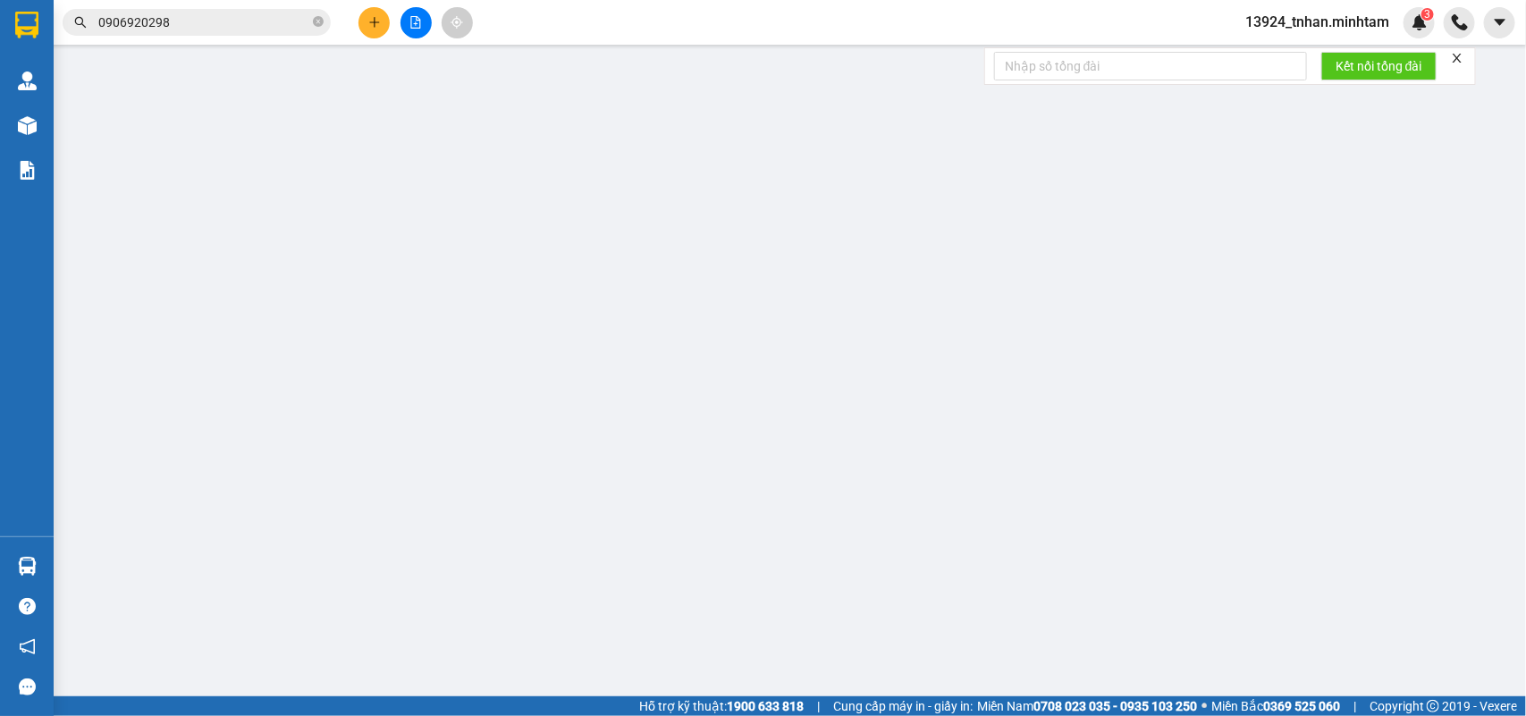
type input "0907595525"
type input "CTY THIẾT BỊ SG"
type input "0906920298"
type input "CHỊ THÚY"
checkbox input "true"
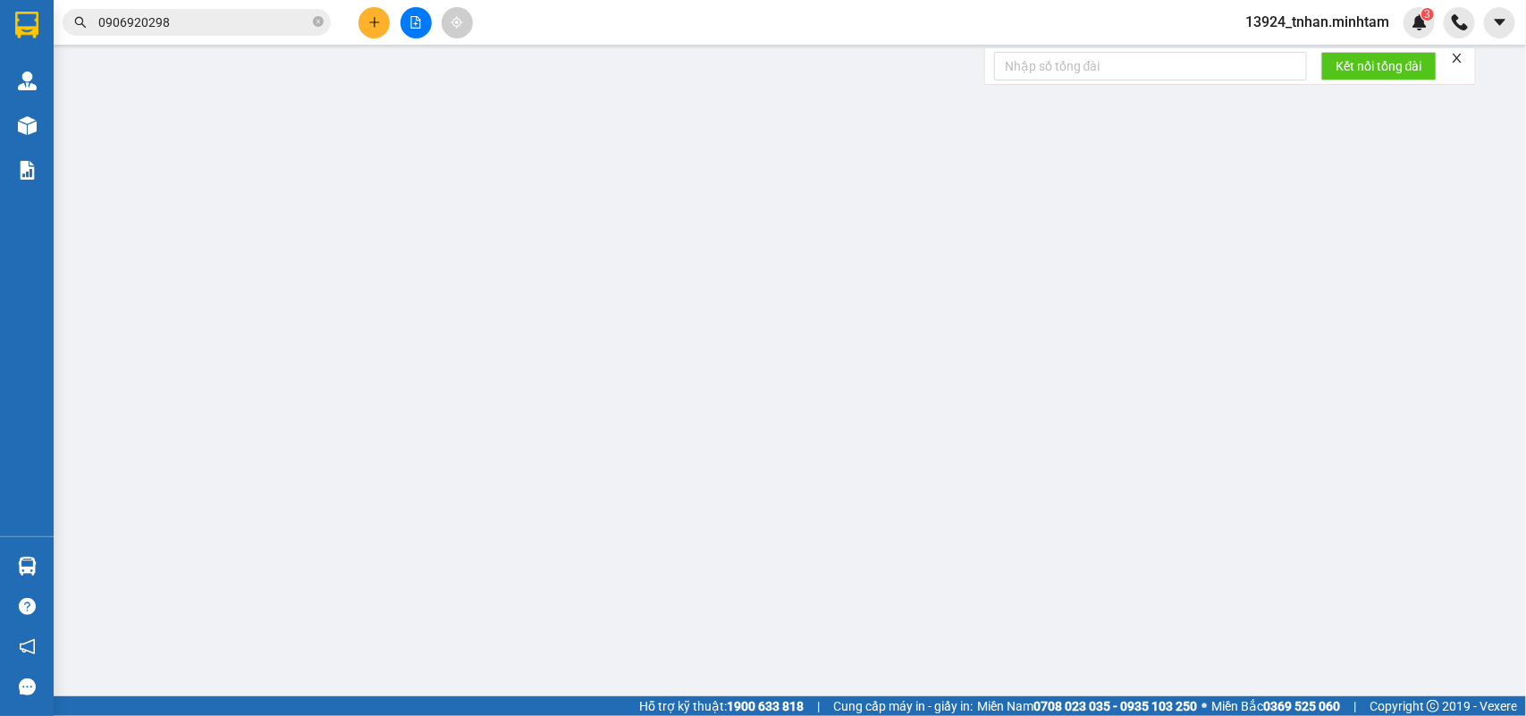
type input "4A [PERSON_NAME], P1"
type input "100.000"
type input "ĐỔ BỂ K ĐỀN (VẬT TƯ Y TẾ)"
type input "170.000"
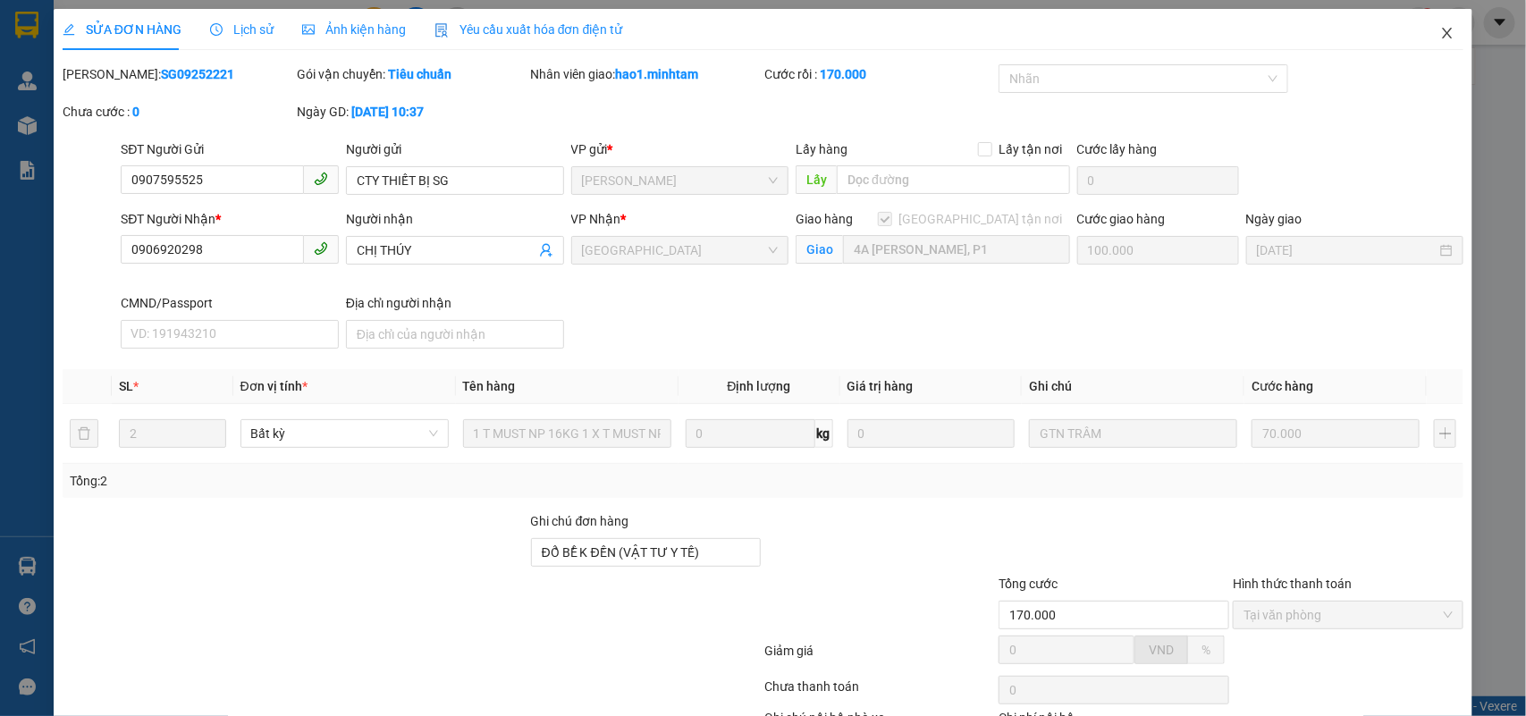
click at [1440, 27] on icon "close" at bounding box center [1447, 33] width 14 height 14
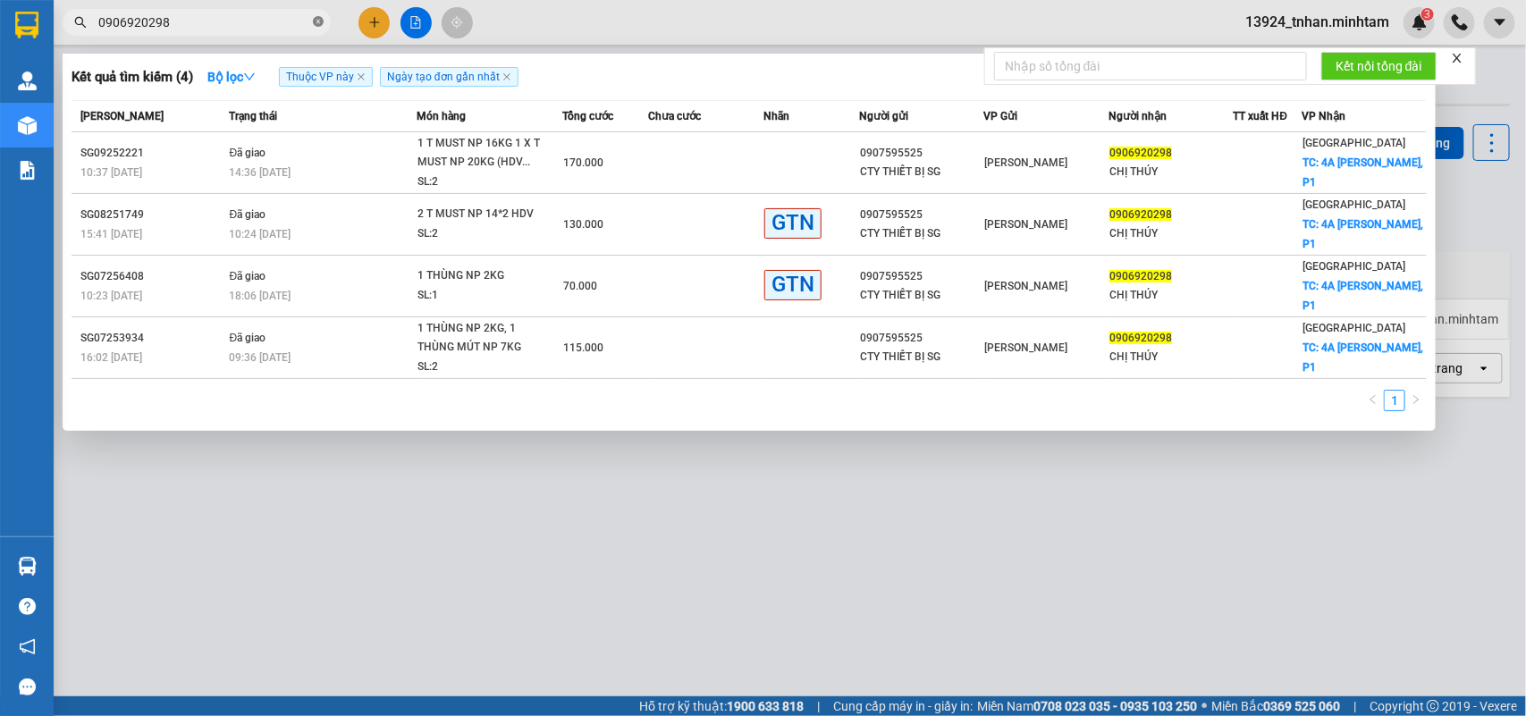
click at [315, 23] on icon "close-circle" at bounding box center [318, 21] width 11 height 11
type input "C"
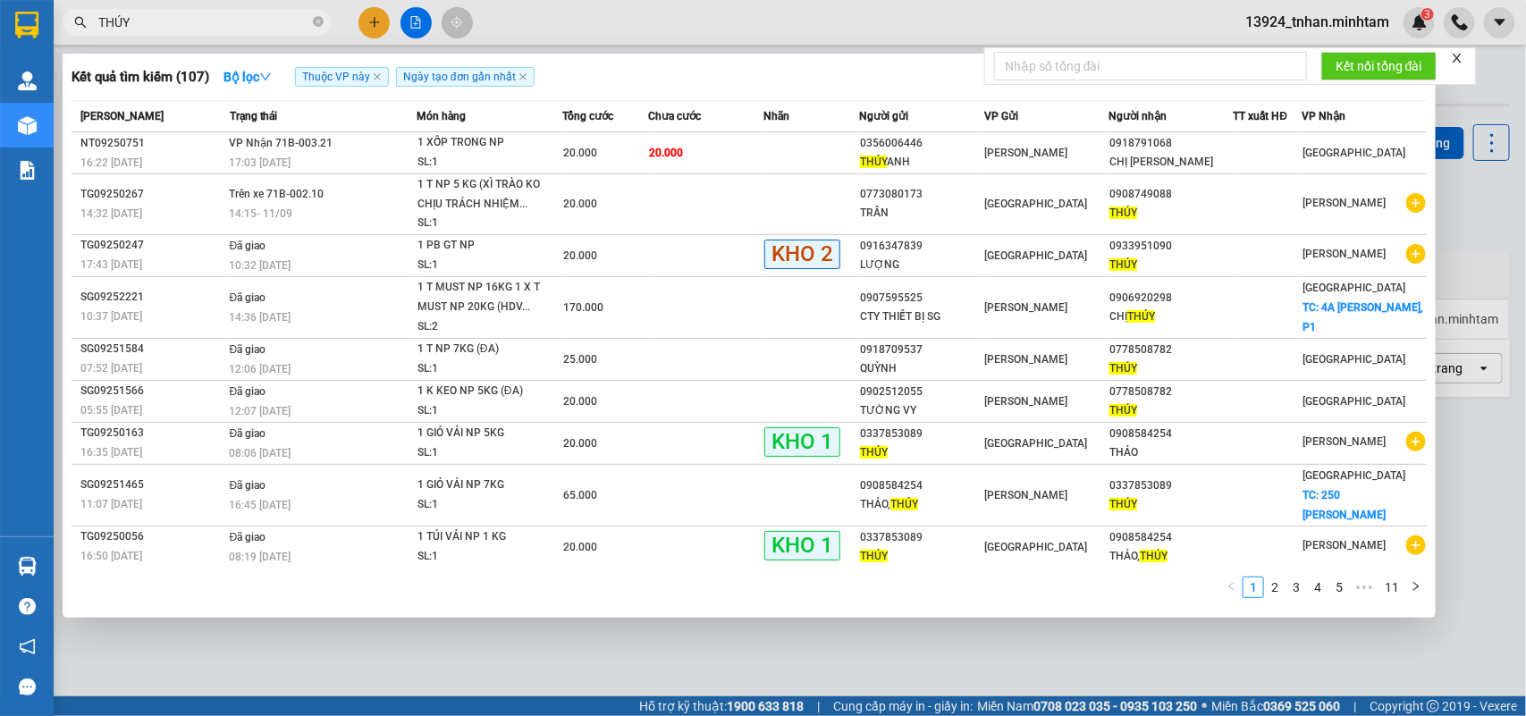
scroll to position [20, 0]
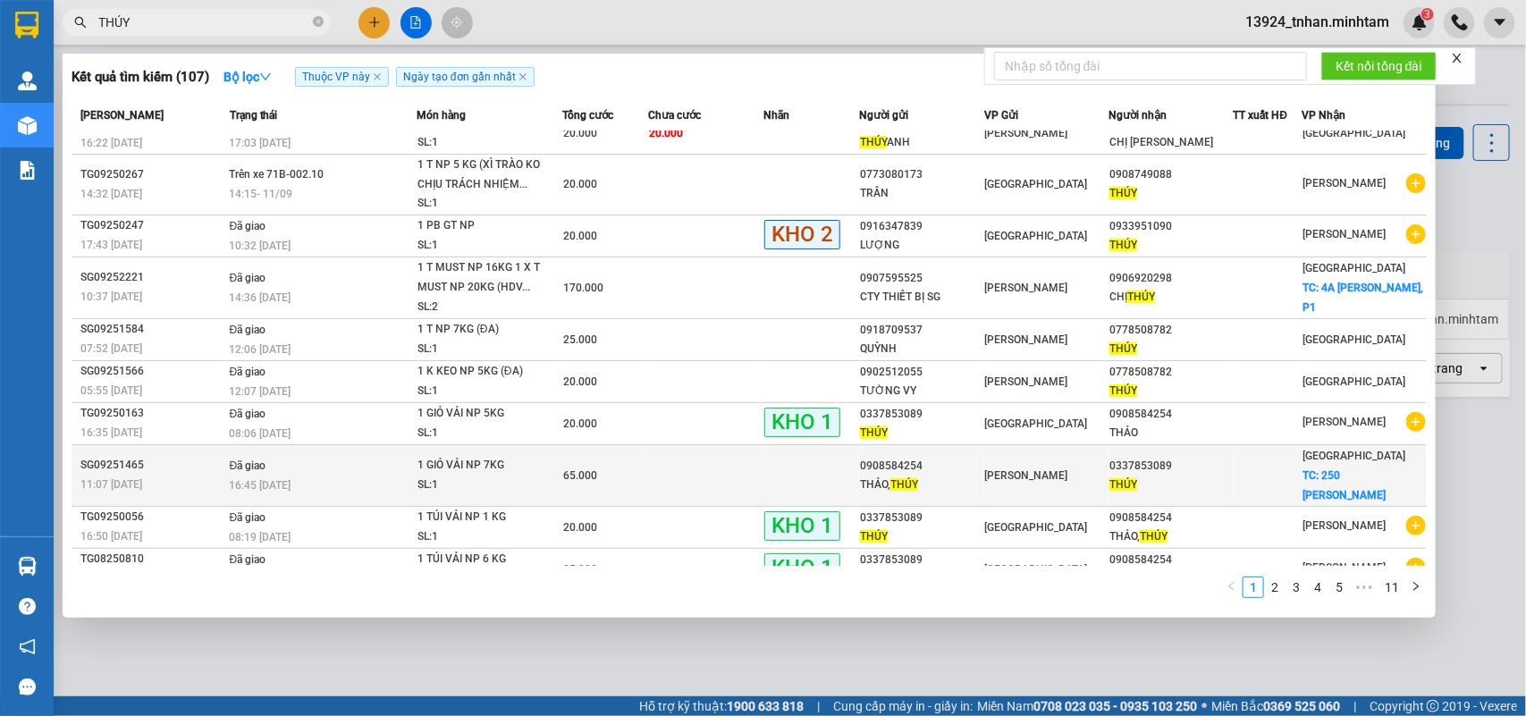
type input "THÚY"
click at [1253, 466] on div at bounding box center [1268, 475] width 67 height 19
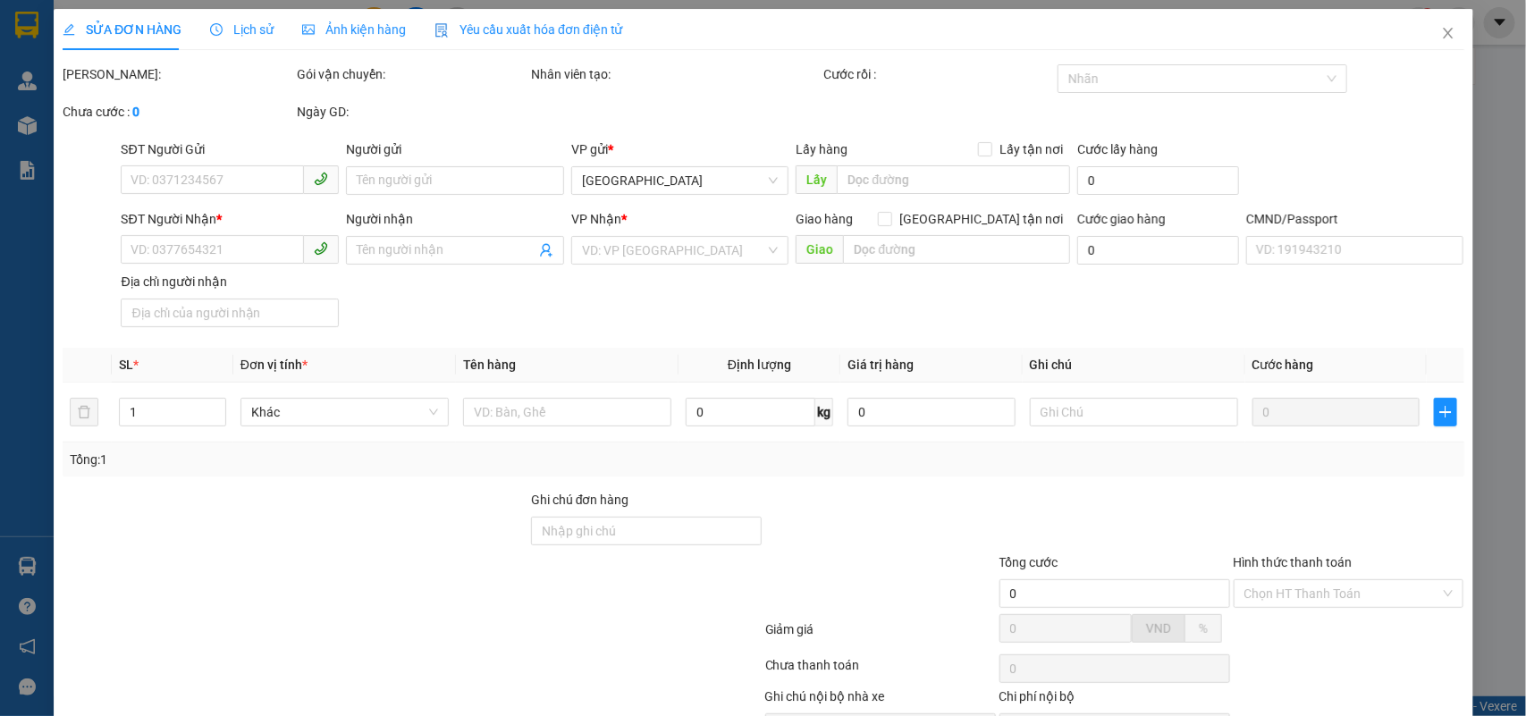
type input "0908584254"
type input "[PERSON_NAME]"
type input "0337853089"
type input "THÚY"
checkbox input "true"
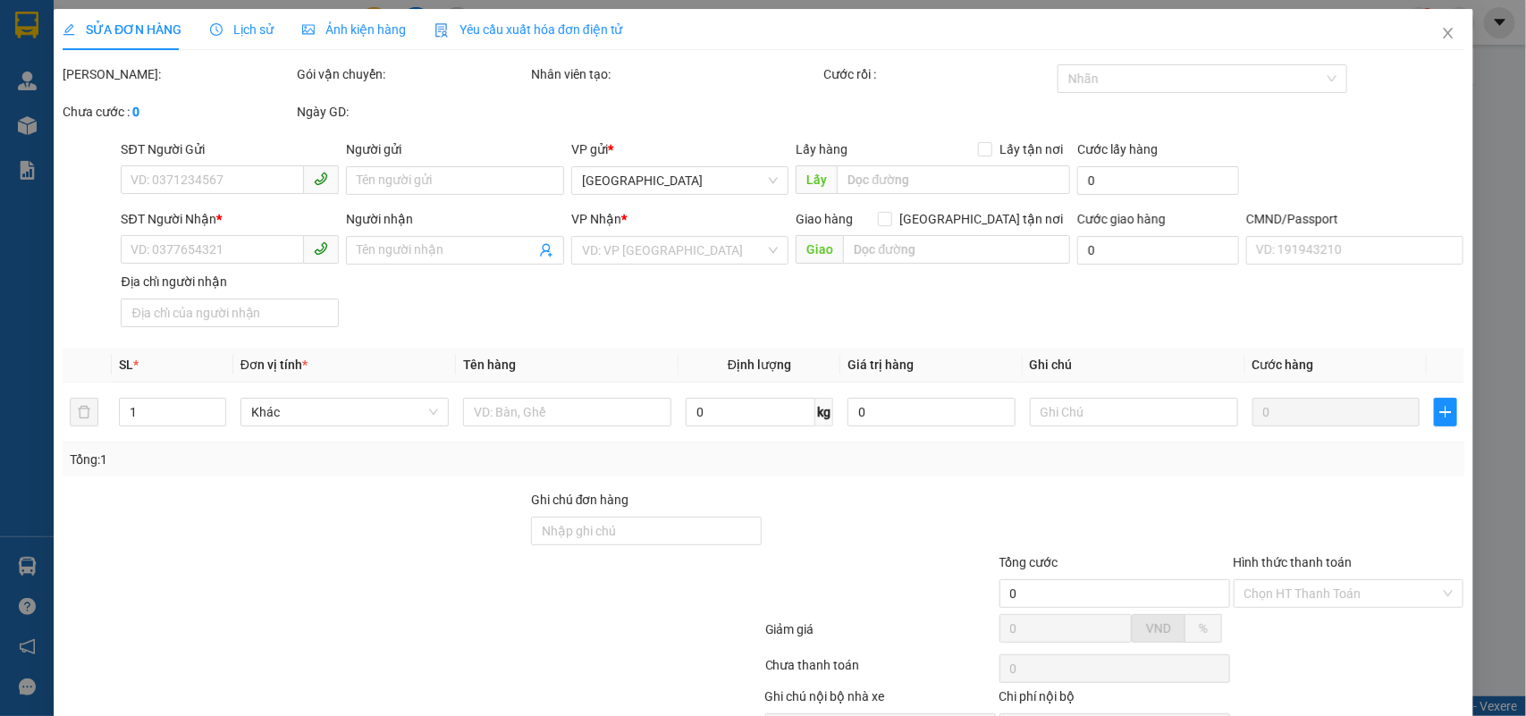
type input "250 HÙNG VƯƠNG"
type input "40.000"
type input "65.000"
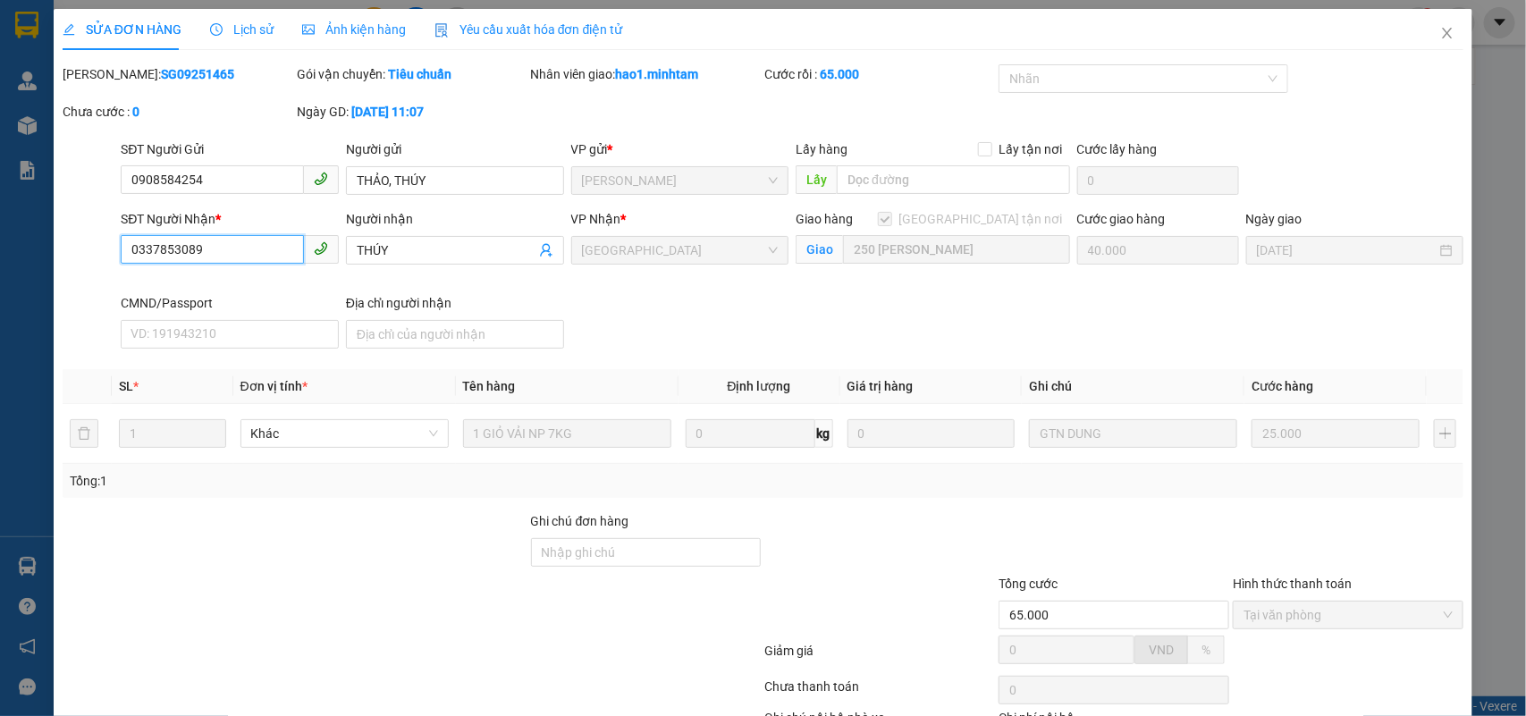
drag, startPoint x: 248, startPoint y: 249, endPoint x: 242, endPoint y: 72, distance: 177.1
click at [0, 243] on div "SỬA ĐƠN HÀNG Lịch sử Ảnh kiện hàng Yêu cầu xuất hóa đơn điện tử Total Paid Fee …" at bounding box center [763, 358] width 1526 height 716
click at [1439, 50] on span "Close" at bounding box center [1447, 34] width 50 height 50
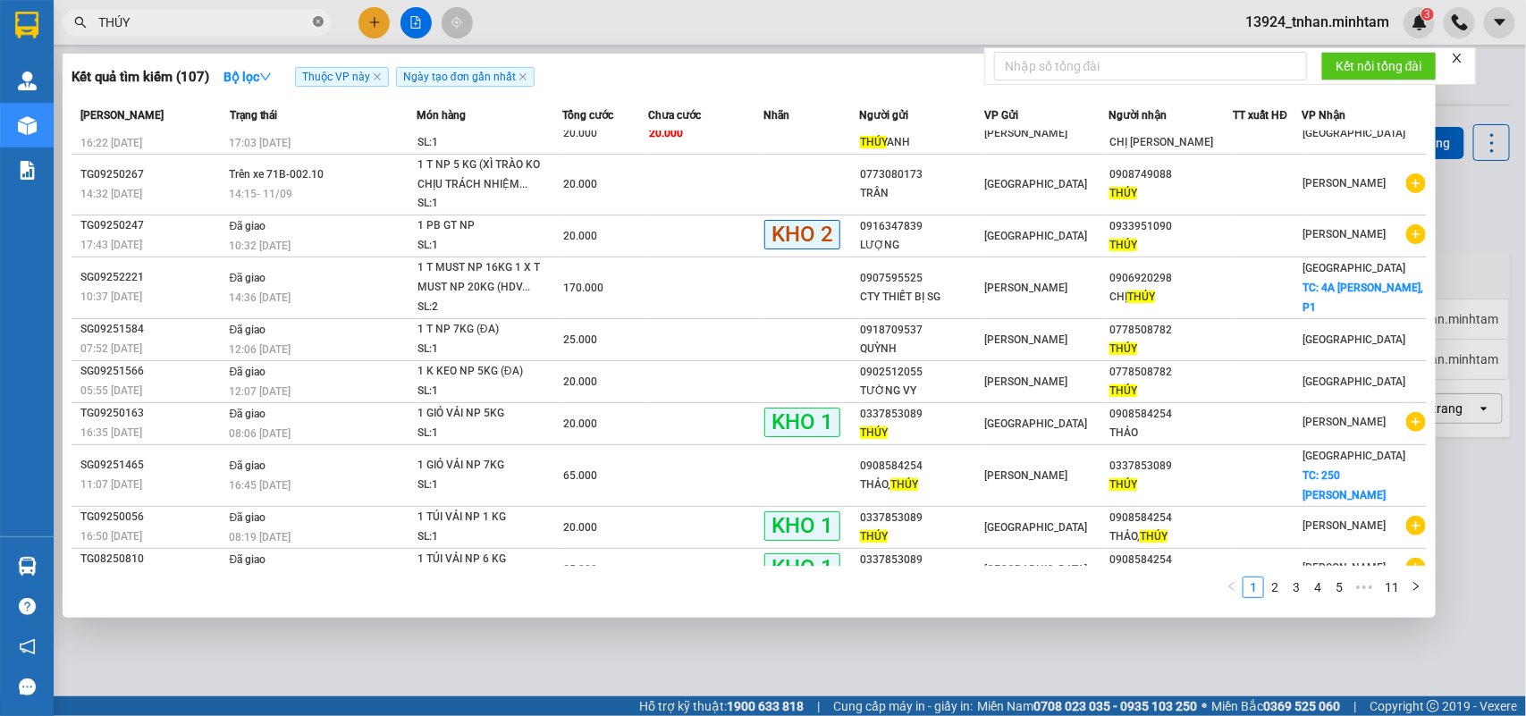
click at [318, 14] on span at bounding box center [318, 22] width 11 height 17
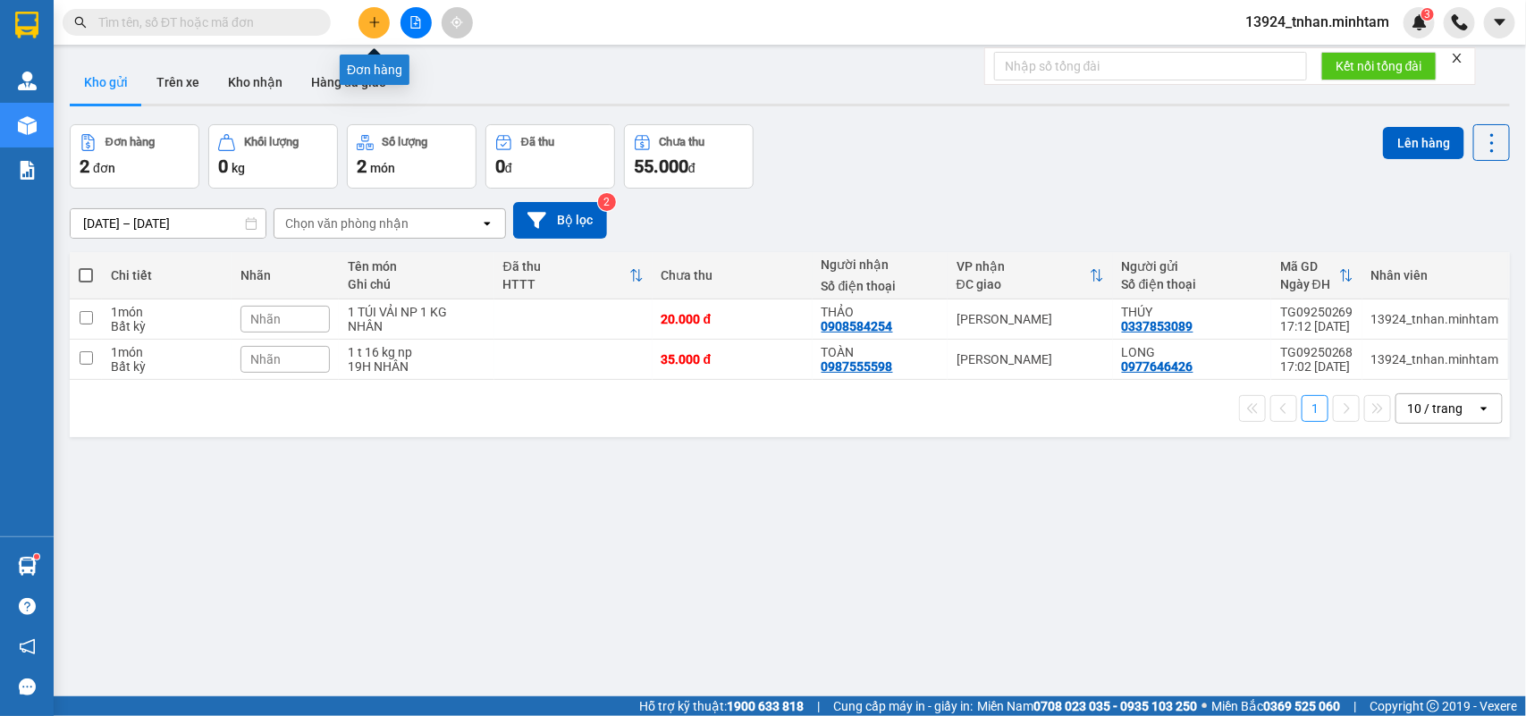
click at [377, 27] on icon "plus" at bounding box center [374, 22] width 13 height 13
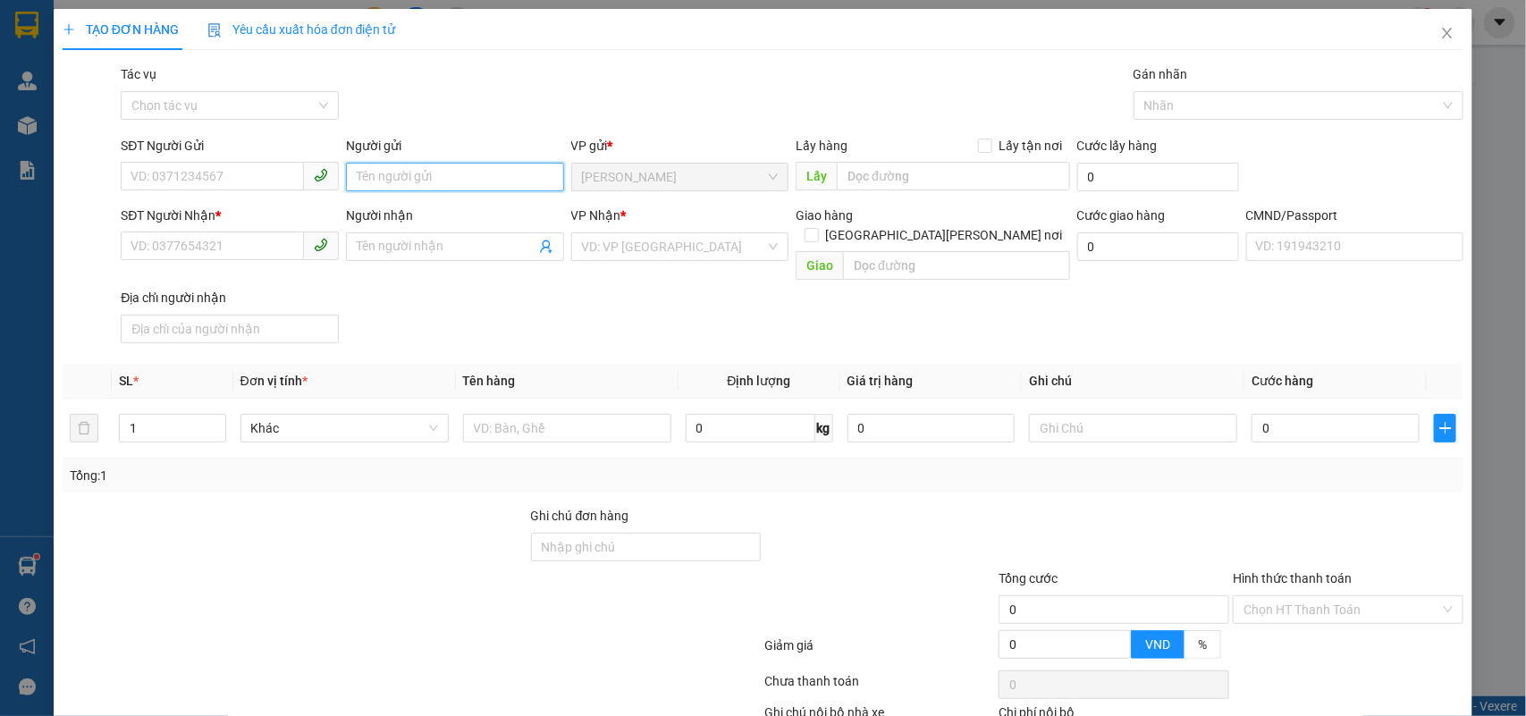
click at [418, 170] on input "Người gửi" at bounding box center [455, 177] width 218 height 29
type input "NHÂN TG"
click at [399, 253] on input "Người nhận" at bounding box center [446, 247] width 179 height 20
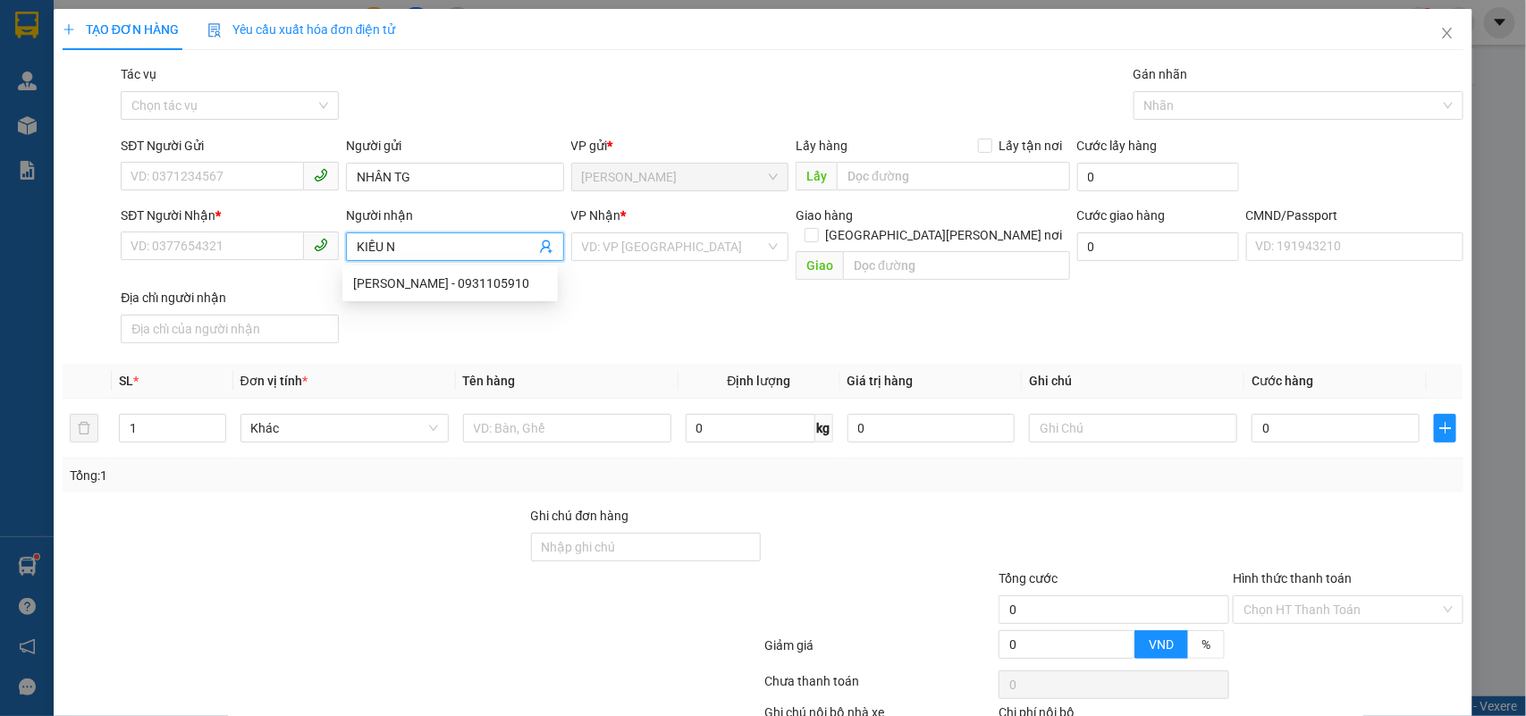
type input "KIỀU NX"
click at [443, 315] on div "KIỀU NX - 00000000000000" at bounding box center [450, 312] width 194 height 20
type input "00000000000000"
type input "KIỀU NX"
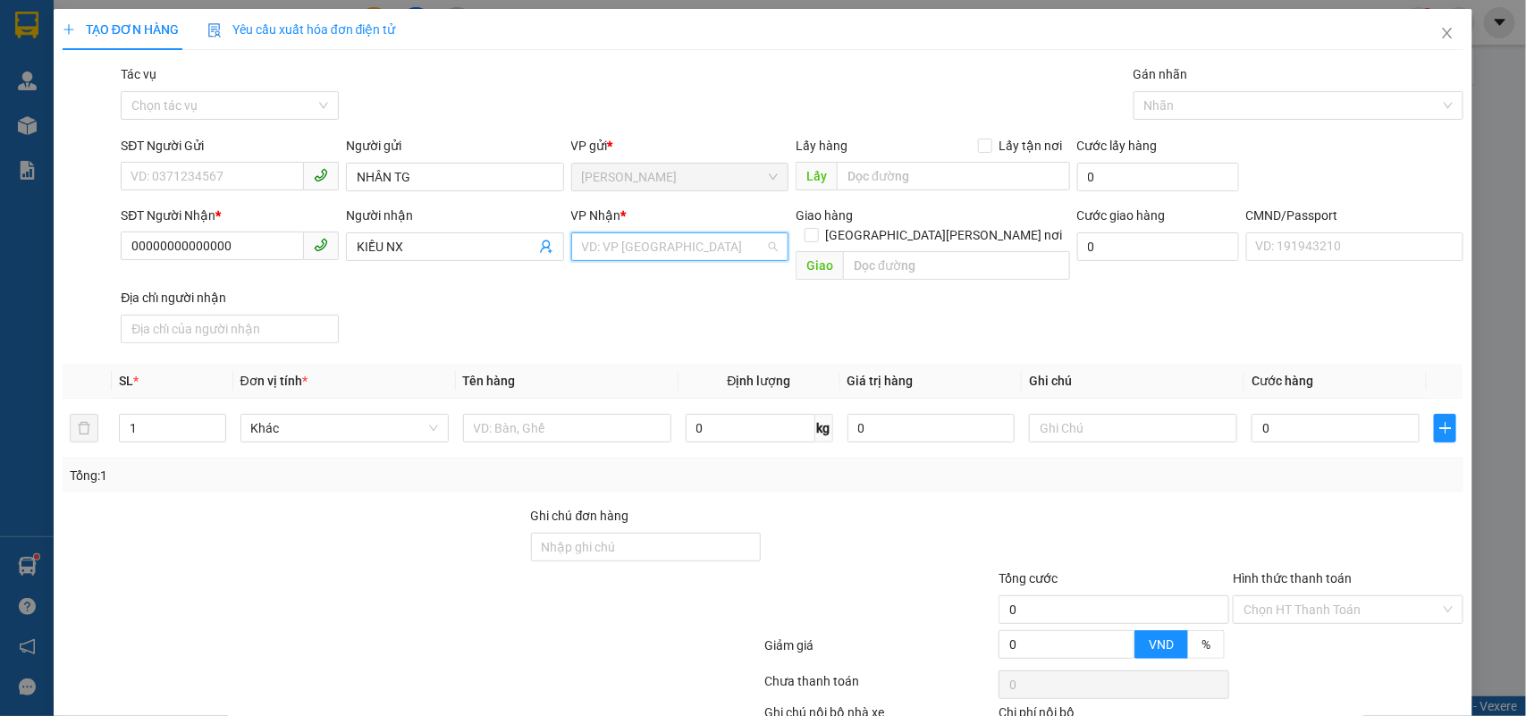
click at [681, 243] on input "search" at bounding box center [674, 246] width 184 height 27
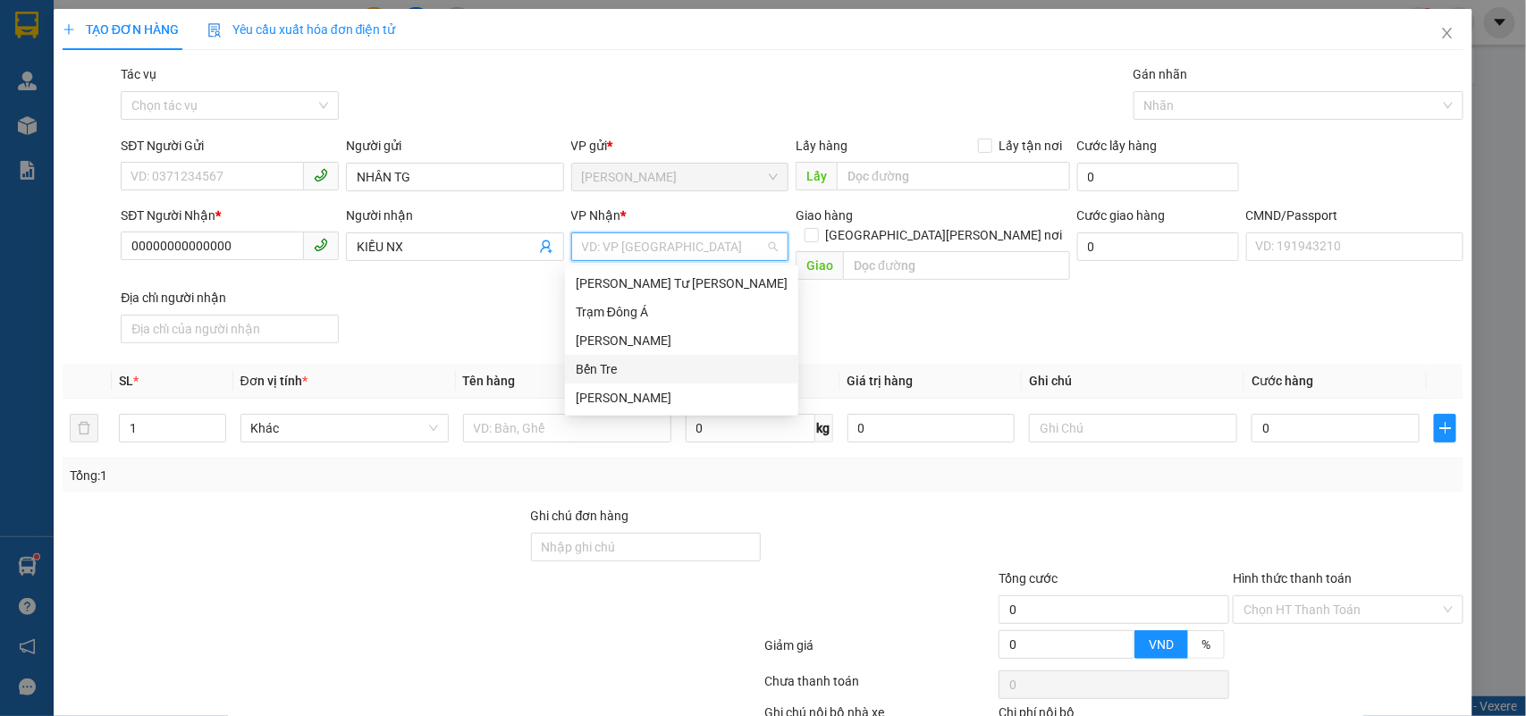
click at [632, 368] on div "Bến Tre" at bounding box center [682, 369] width 212 height 20
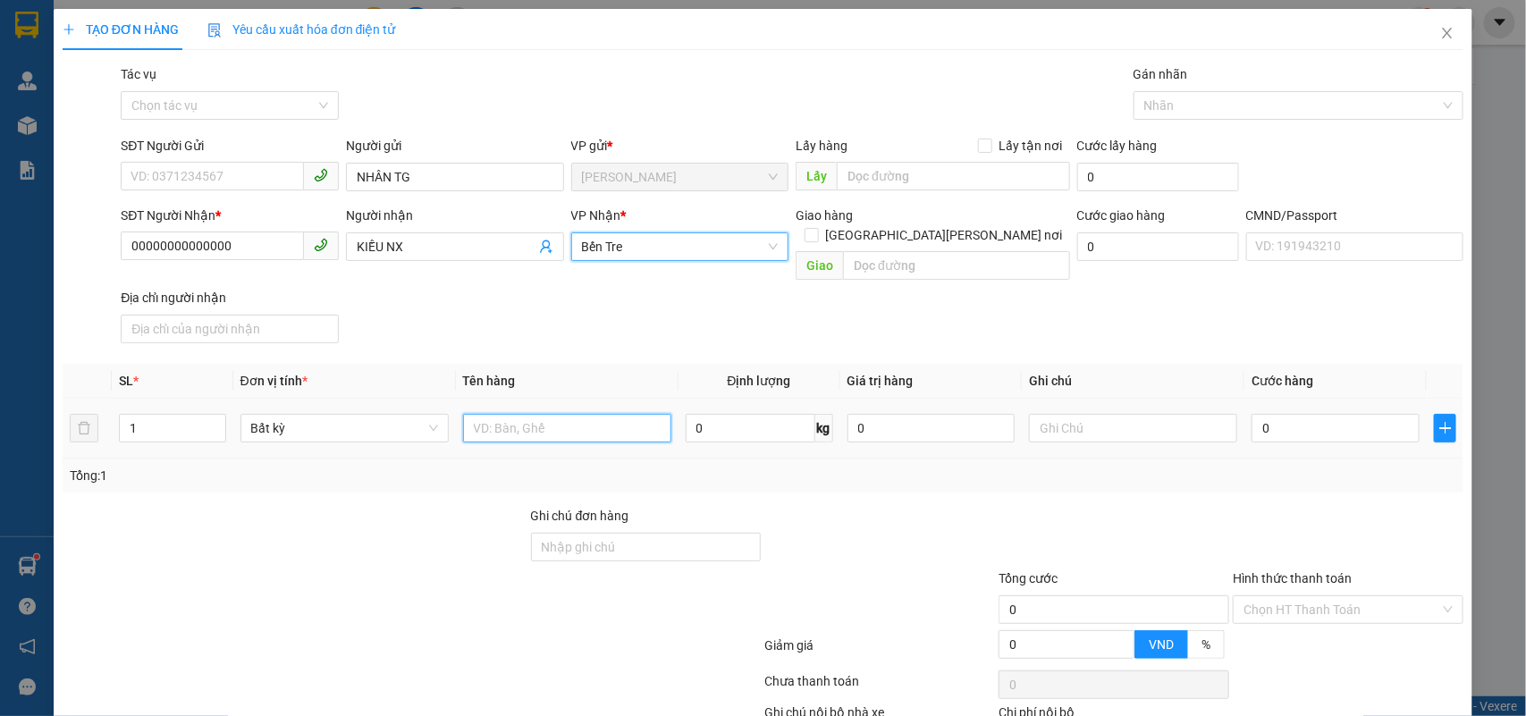
click at [505, 420] on input "text" at bounding box center [567, 428] width 208 height 29
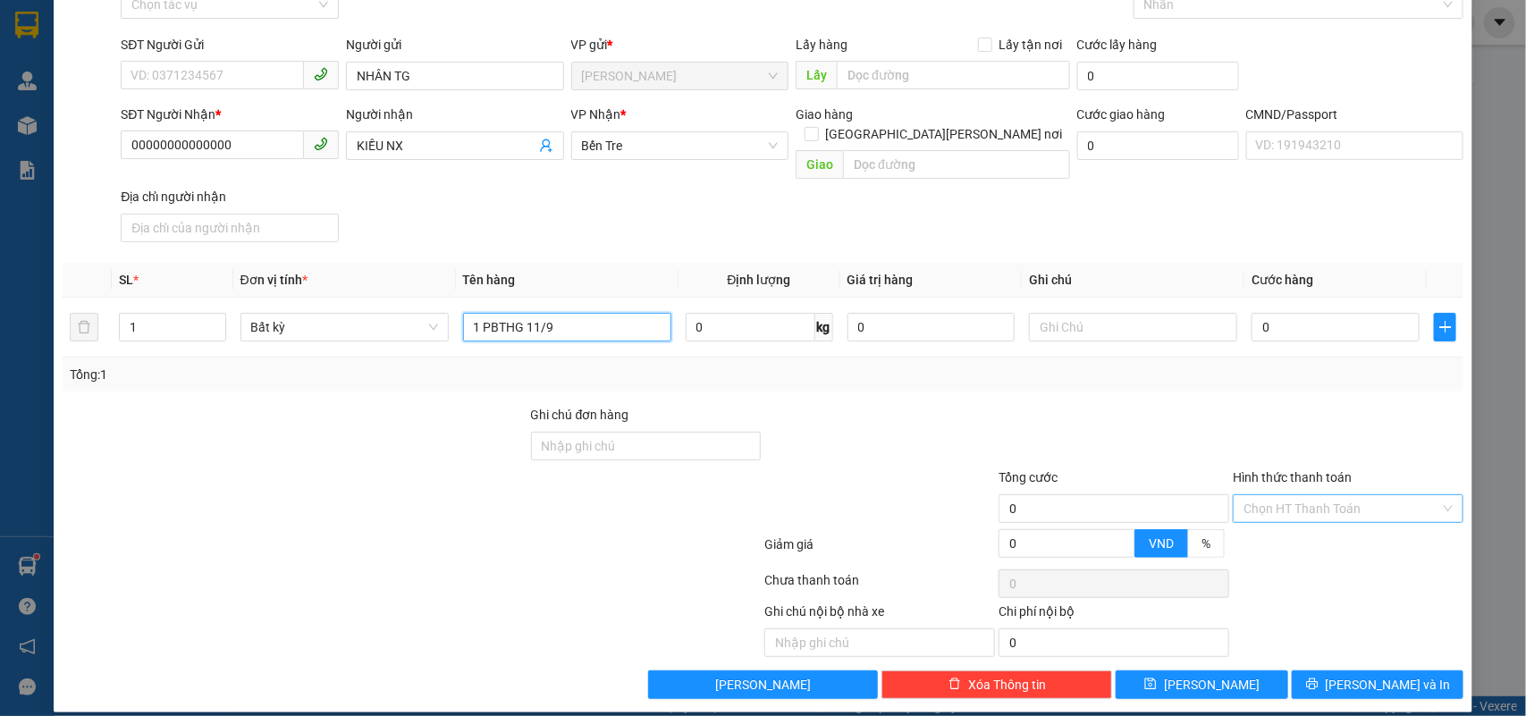
type input "1 PBTHG 11/9"
drag, startPoint x: 1298, startPoint y: 488, endPoint x: 1301, endPoint y: 515, distance: 27.0
click at [1298, 495] on input "Hình thức thanh toán" at bounding box center [1342, 508] width 197 height 27
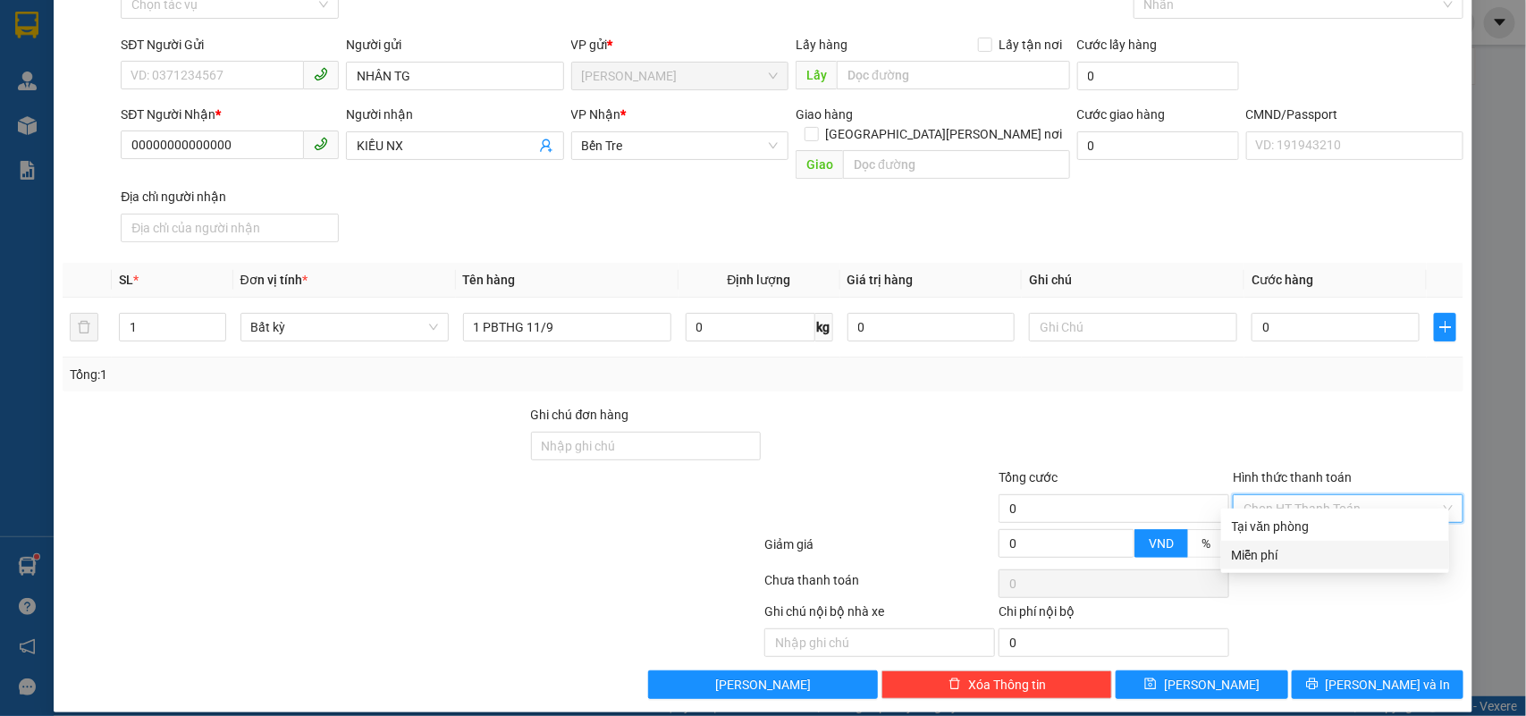
click at [1298, 556] on div "Miễn phí" at bounding box center [1335, 555] width 207 height 20
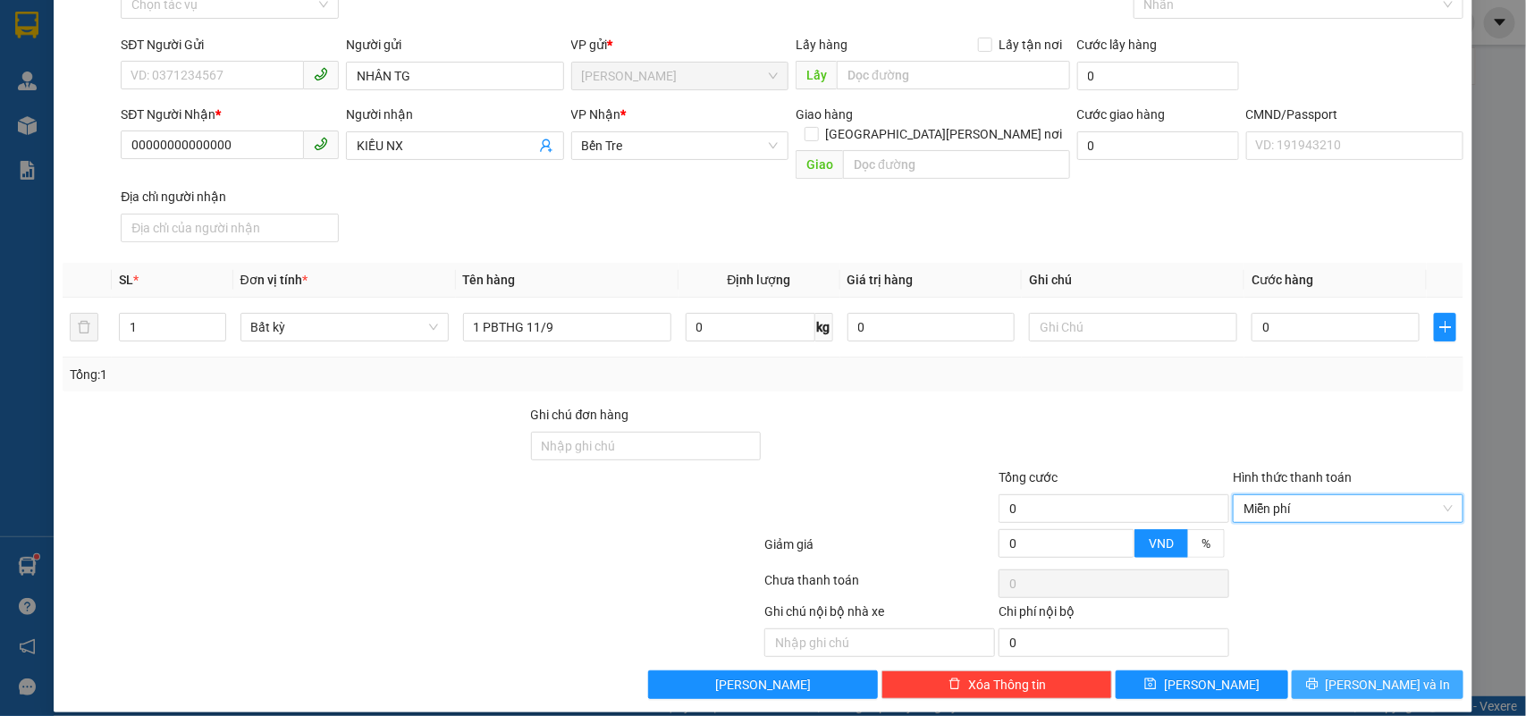
click at [1319, 678] on icon "printer" at bounding box center [1312, 684] width 13 height 13
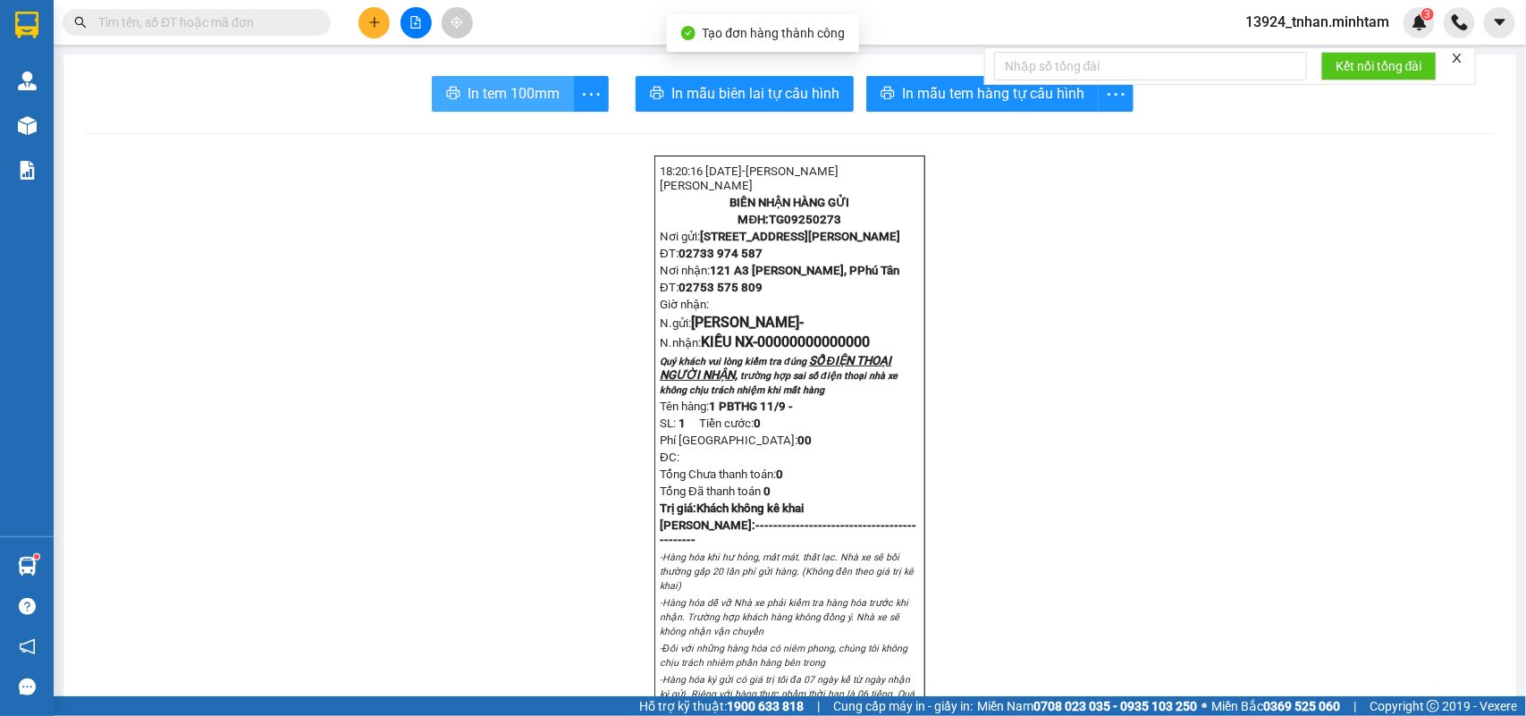
click at [515, 94] on span "In tem 100mm" at bounding box center [514, 93] width 92 height 22
